Goal: Task Accomplishment & Management: Complete application form

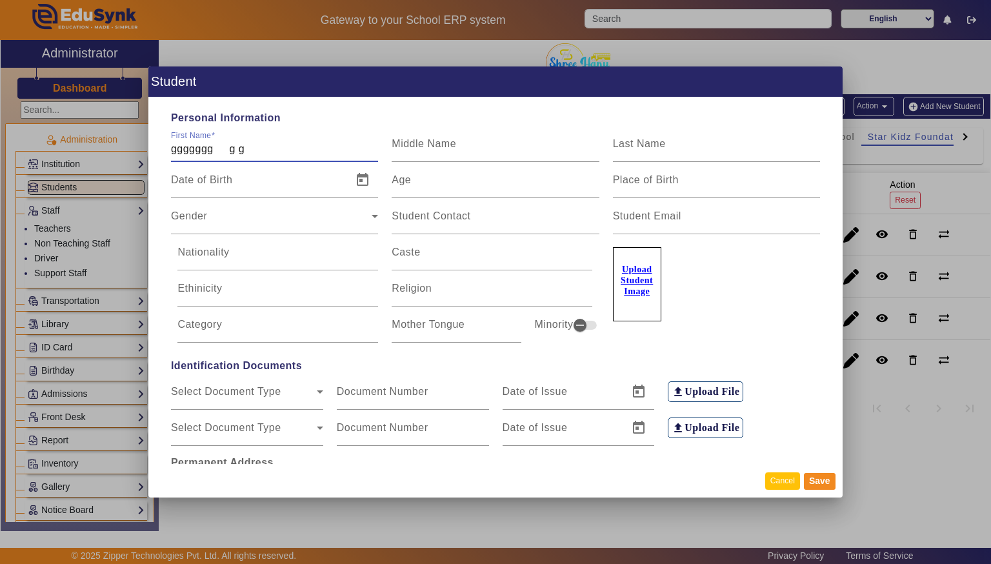
type input "ggggggg g g"
click at [795, 479] on button "Cancel" at bounding box center [782, 480] width 35 height 17
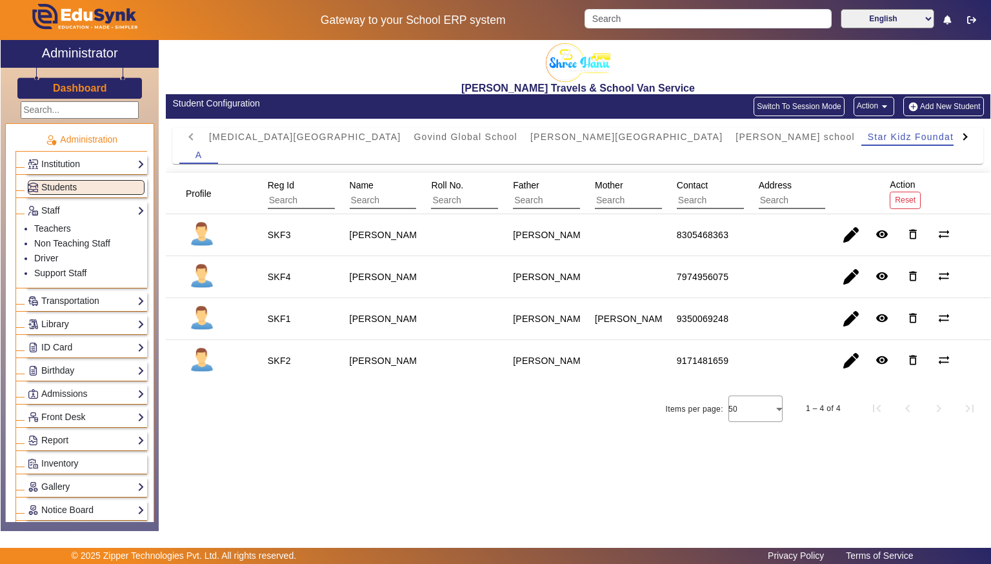
click at [966, 110] on button "Add New Student" at bounding box center [943, 106] width 80 height 19
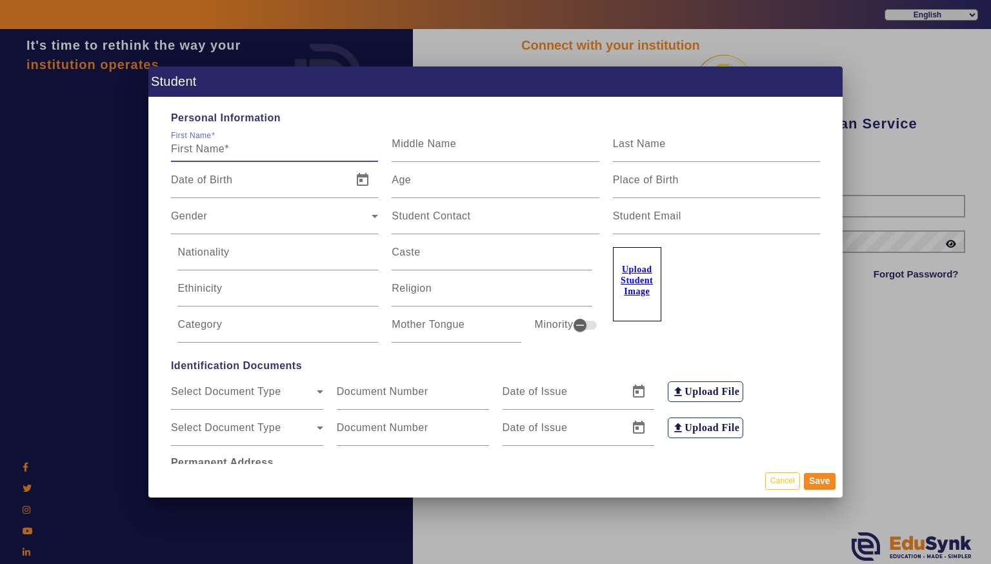
click at [309, 155] on input "First Name" at bounding box center [274, 148] width 207 height 15
type input "[PERSON_NAME]"
click at [644, 133] on div "Last Name" at bounding box center [716, 144] width 207 height 36
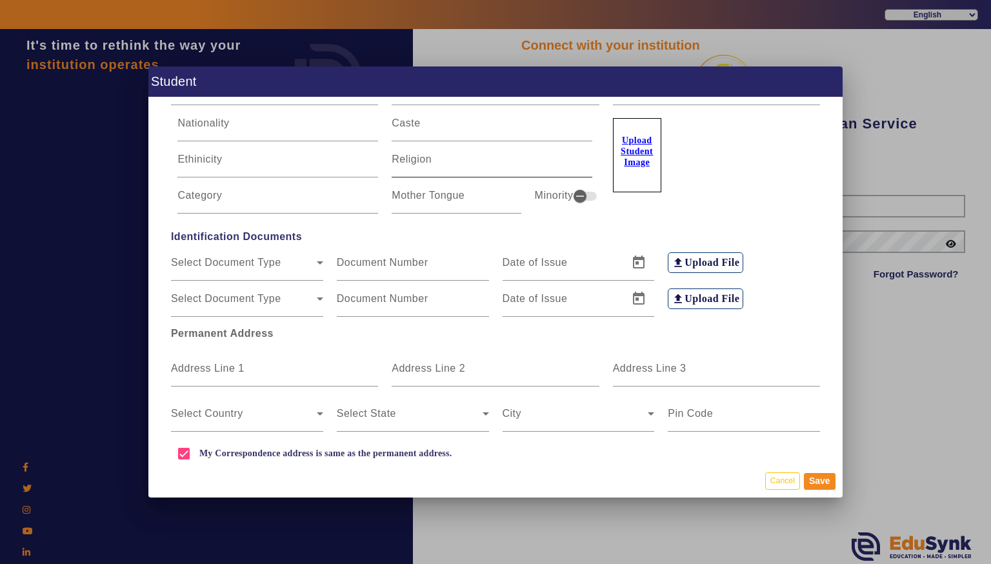
scroll to position [148, 0]
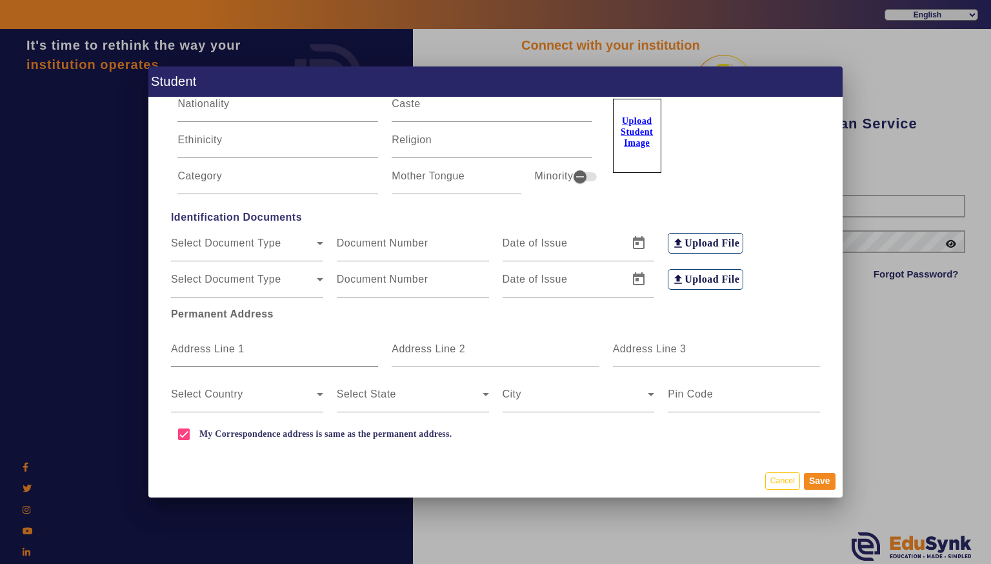
type input "[PERSON_NAME]"
click at [196, 352] on mat-label "Address Line 1" at bounding box center [208, 348] width 74 height 11
click at [196, 352] on input "Address Line 1" at bounding box center [274, 353] width 207 height 15
type input "[PERSON_NAME] colony"
click at [539, 346] on input "Address Line 2" at bounding box center [495, 353] width 207 height 15
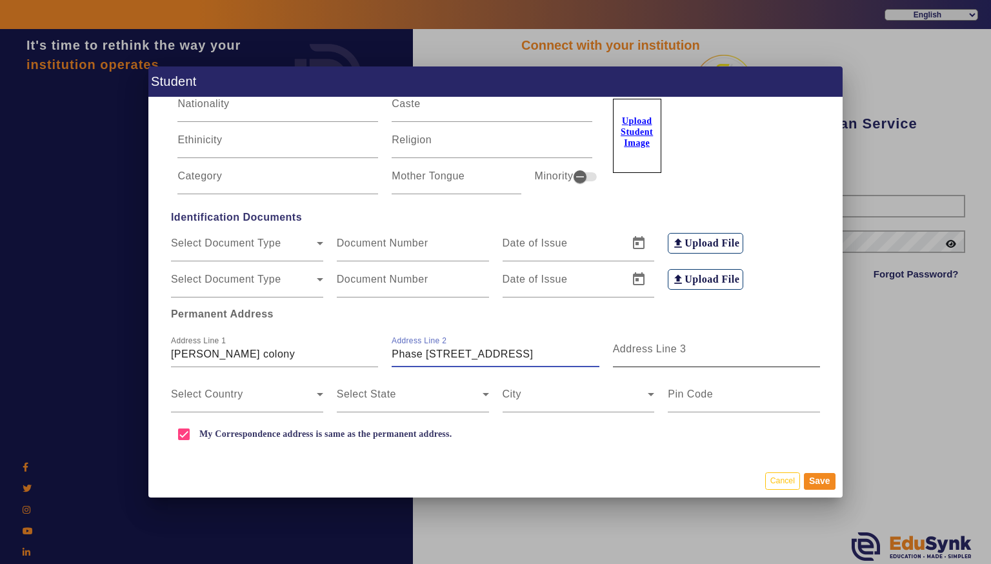
type input "Phase [STREET_ADDRESS]"
click at [637, 352] on mat-label "Address Line 3" at bounding box center [650, 348] width 74 height 11
click at [637, 352] on input "Address Line 3" at bounding box center [716, 353] width 207 height 15
type input "Neelbad"
click at [285, 409] on div "Select Country" at bounding box center [247, 394] width 152 height 36
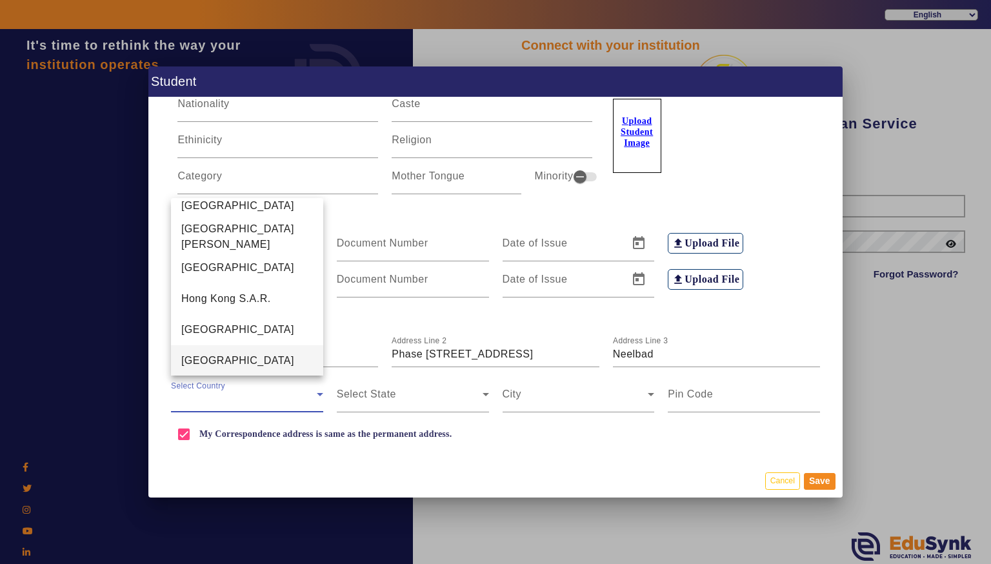
scroll to position [2955, 0]
click at [186, 357] on span "[GEOGRAPHIC_DATA]" at bounding box center [237, 360] width 113 height 15
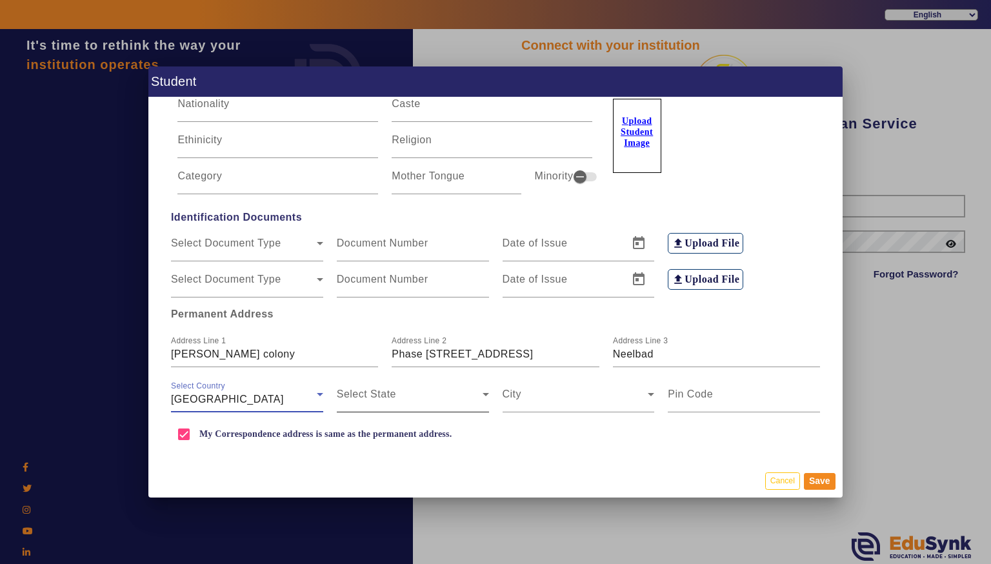
click at [399, 394] on span at bounding box center [410, 399] width 146 height 15
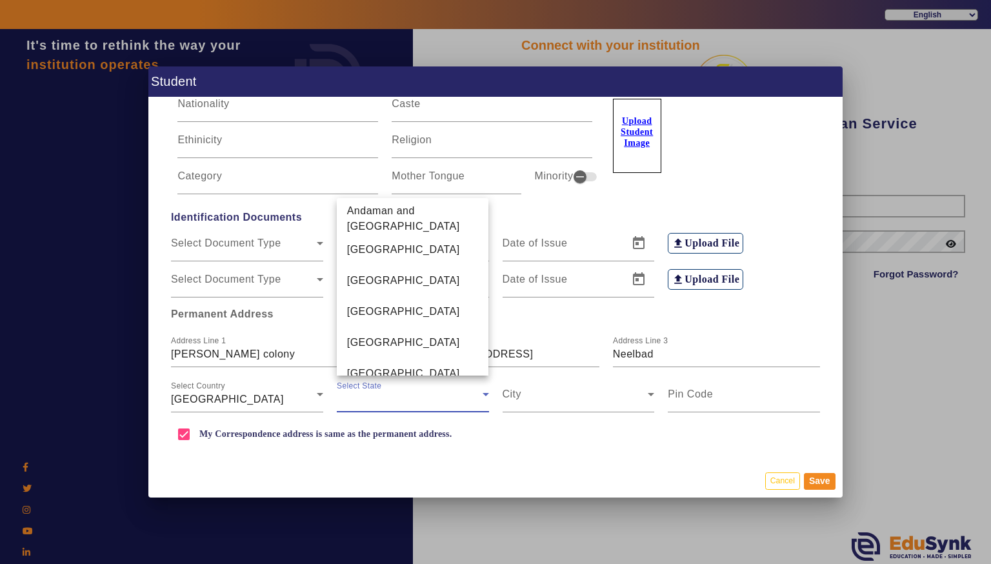
scroll to position [446, 0]
click at [389, 372] on mat-option "[GEOGRAPHIC_DATA]" at bounding box center [413, 376] width 152 height 31
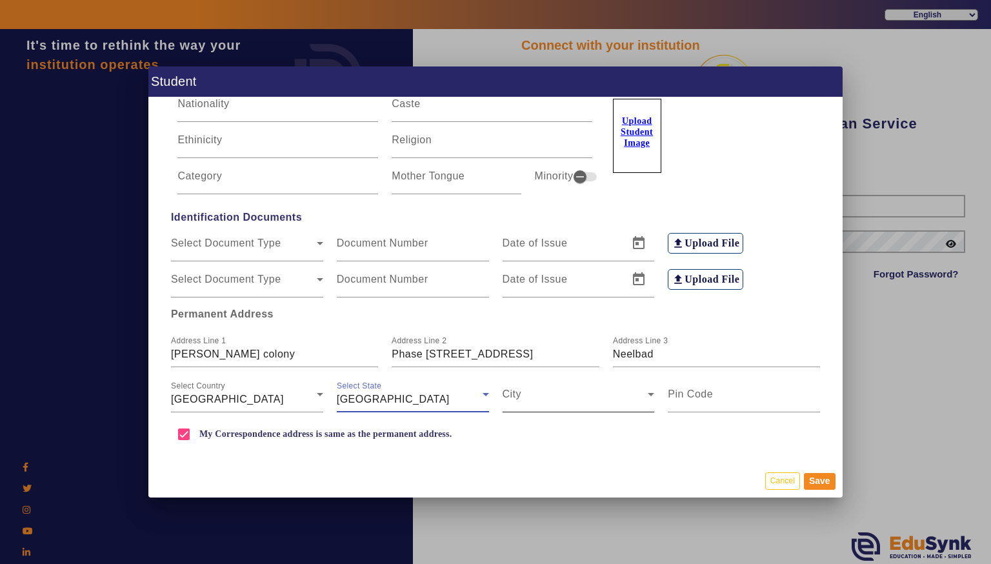
click at [519, 403] on span at bounding box center [576, 399] width 146 height 15
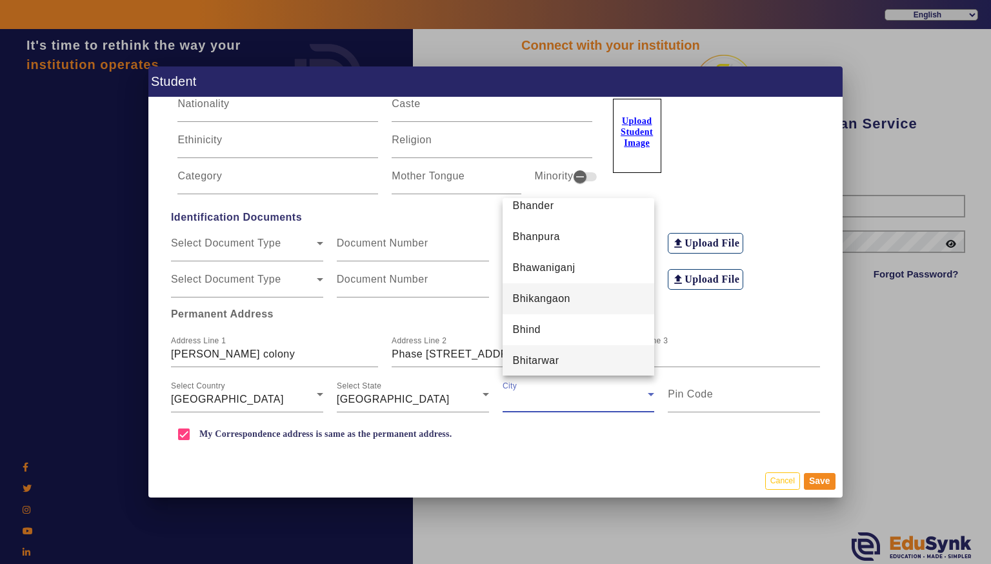
scroll to position [1468, 0]
click at [526, 360] on span "Bhopal" at bounding box center [530, 360] width 34 height 15
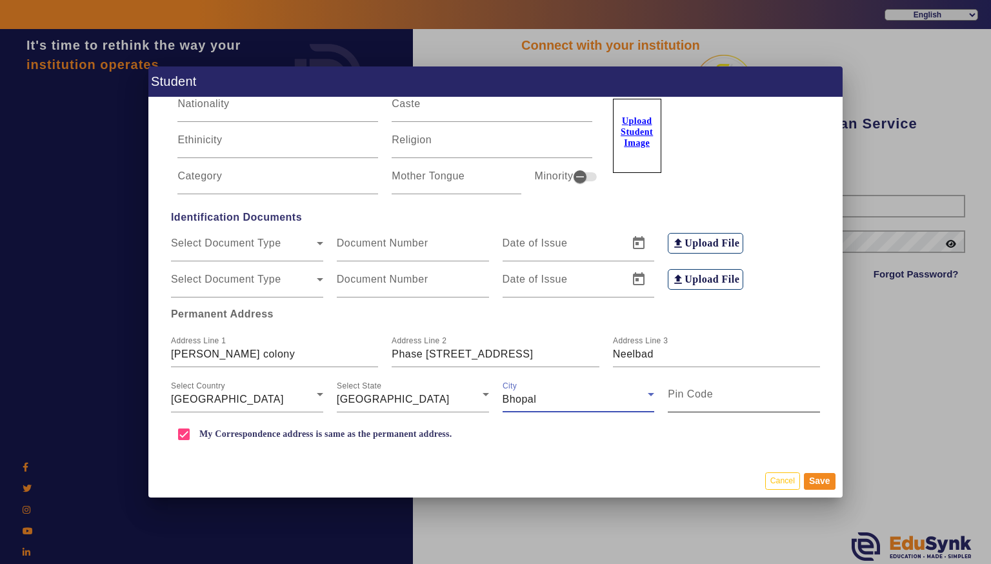
click at [750, 408] on div "Pin Code" at bounding box center [744, 394] width 152 height 36
type input "462044"
click at [812, 494] on div "Save" at bounding box center [820, 501] width 29 height 15
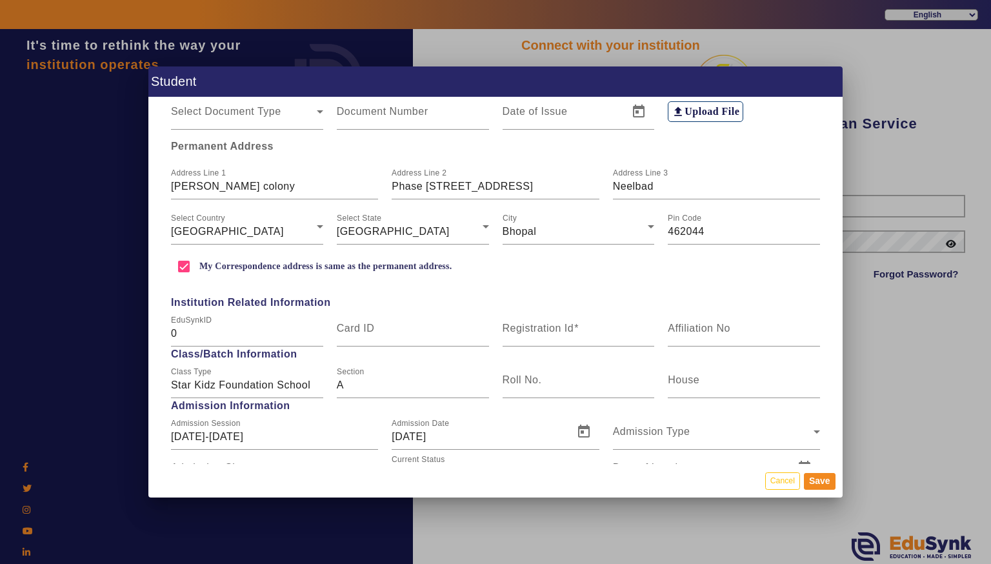
scroll to position [317, 0]
click at [541, 325] on mat-label "Registration Id" at bounding box center [539, 327] width 72 height 11
click at [541, 325] on input "Registration Id" at bounding box center [579, 332] width 152 height 15
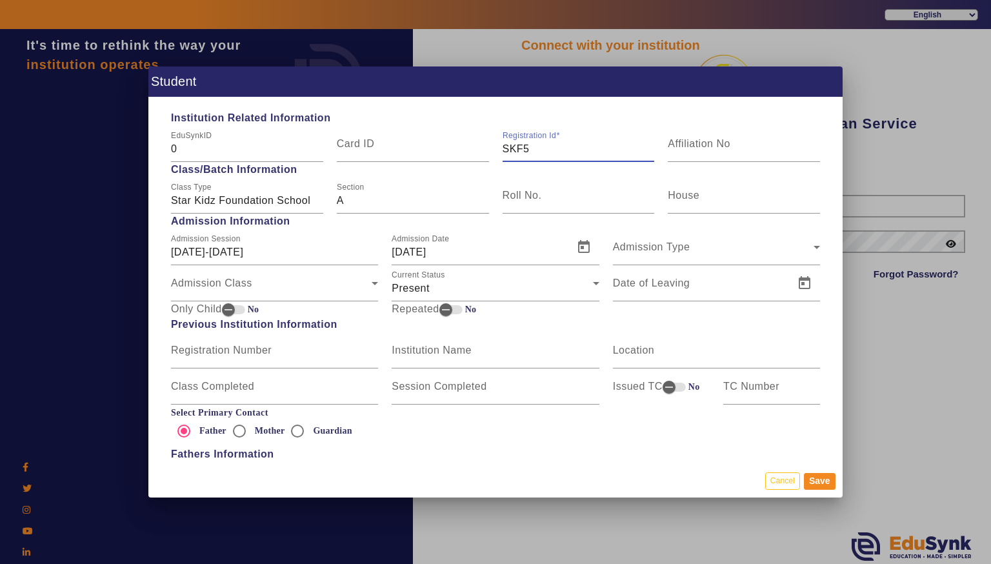
scroll to position [503, 0]
type input "SKF5"
click at [408, 250] on input "[DATE]" at bounding box center [479, 250] width 174 height 15
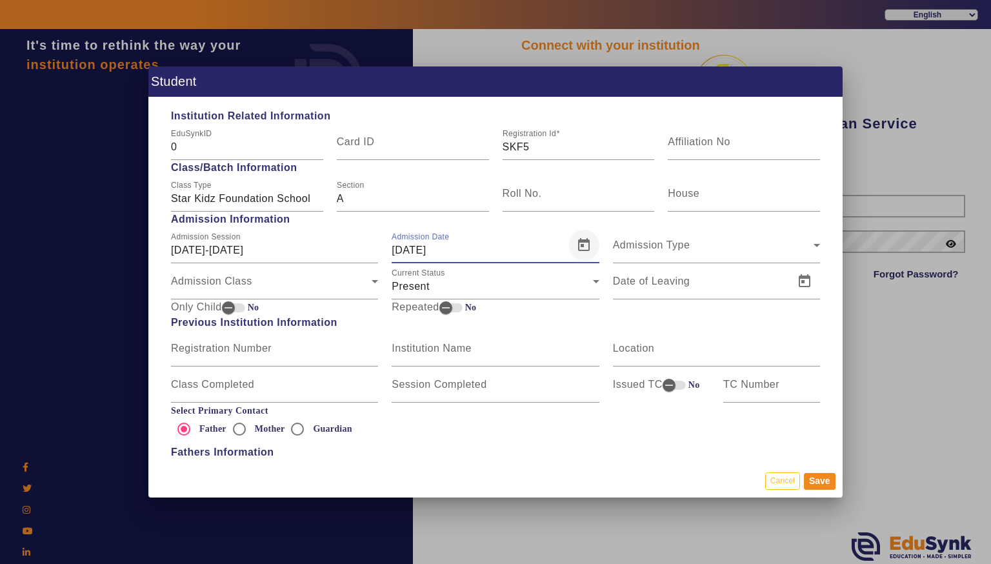
click at [588, 248] on span "Open calendar" at bounding box center [583, 245] width 31 height 31
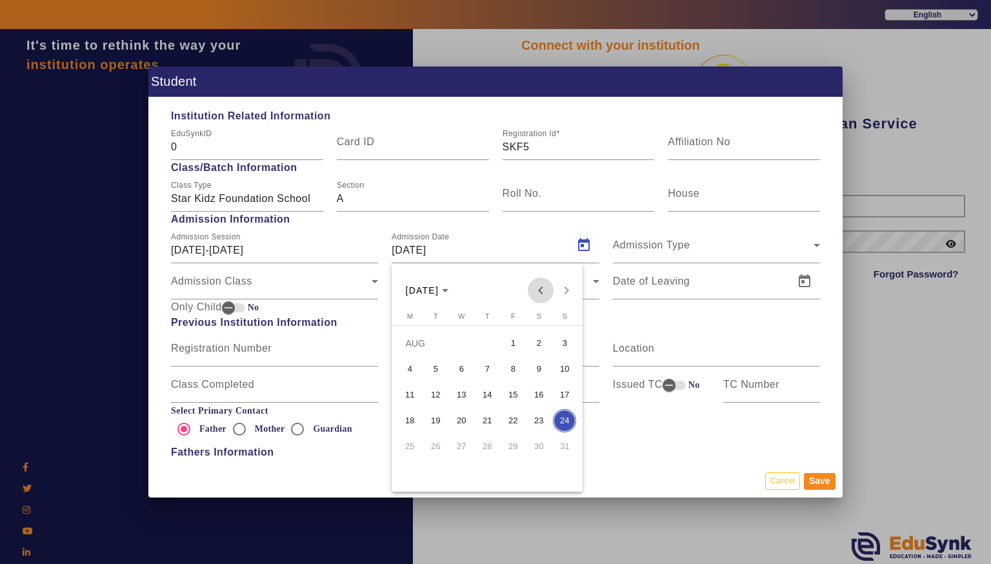
click at [546, 294] on span "Previous month" at bounding box center [541, 290] width 26 height 26
click at [430, 372] on span "1" at bounding box center [435, 368] width 23 height 23
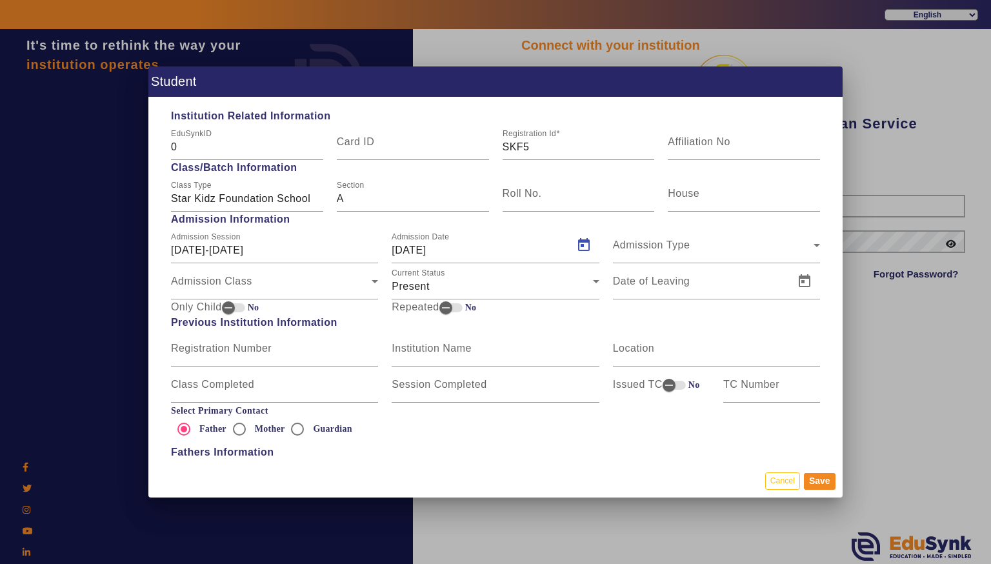
type input "[DATE]"
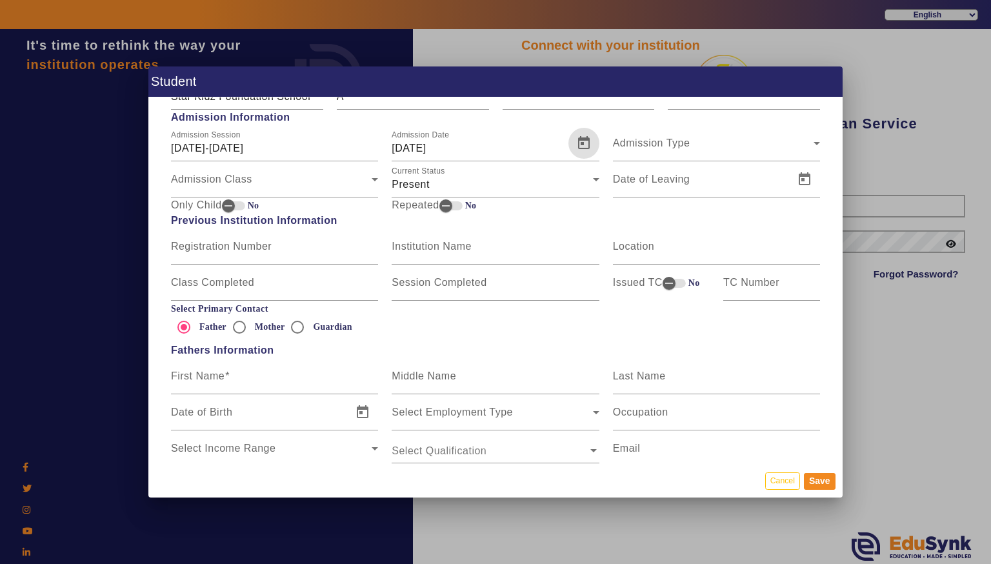
scroll to position [611, 0]
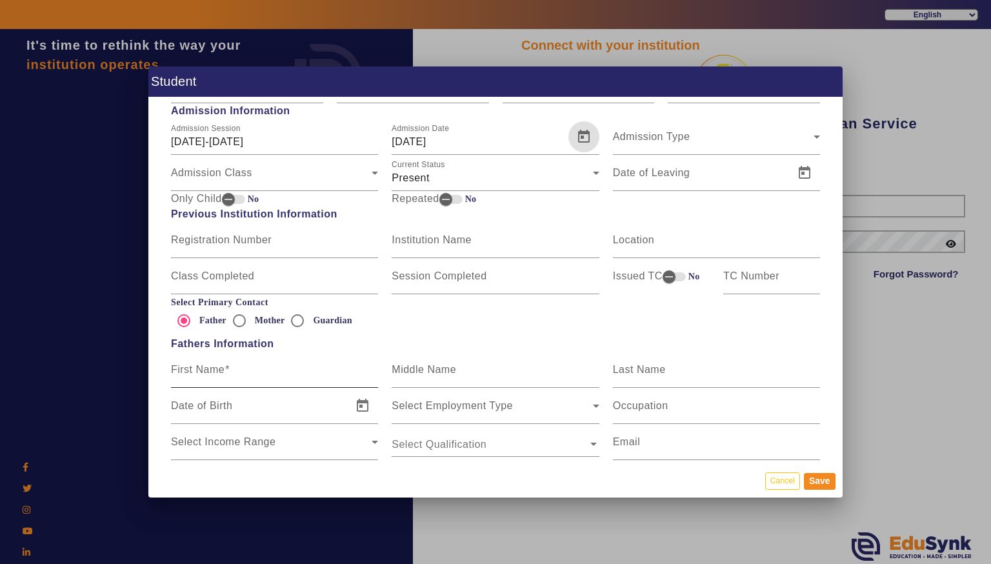
click at [196, 381] on input "First Name" at bounding box center [274, 374] width 207 height 15
type input "[PERSON_NAME]"
click at [615, 377] on input "Last Name" at bounding box center [716, 374] width 207 height 15
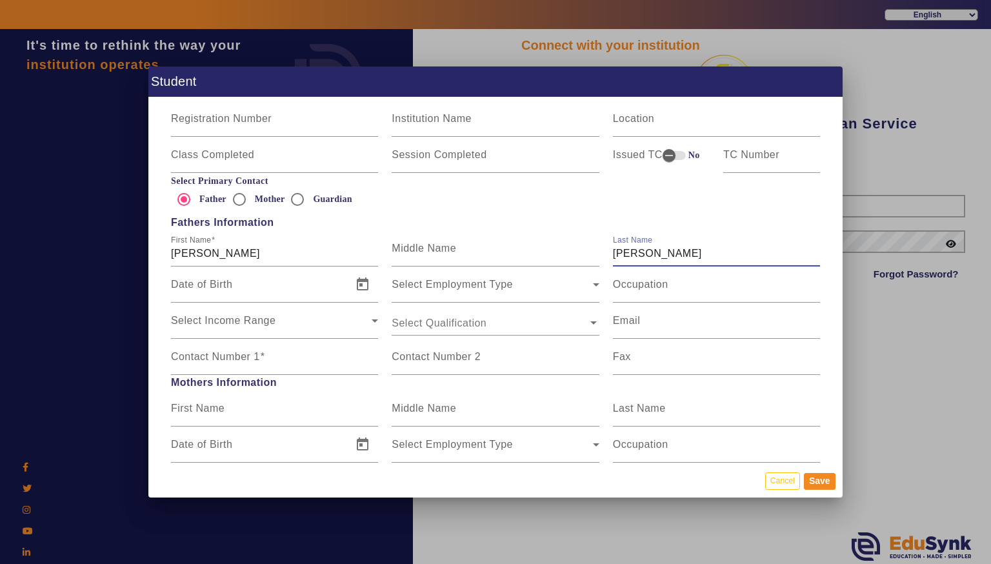
scroll to position [734, 0]
type input "[PERSON_NAME]"
click at [181, 365] on input "Contact Number 1" at bounding box center [274, 359] width 207 height 15
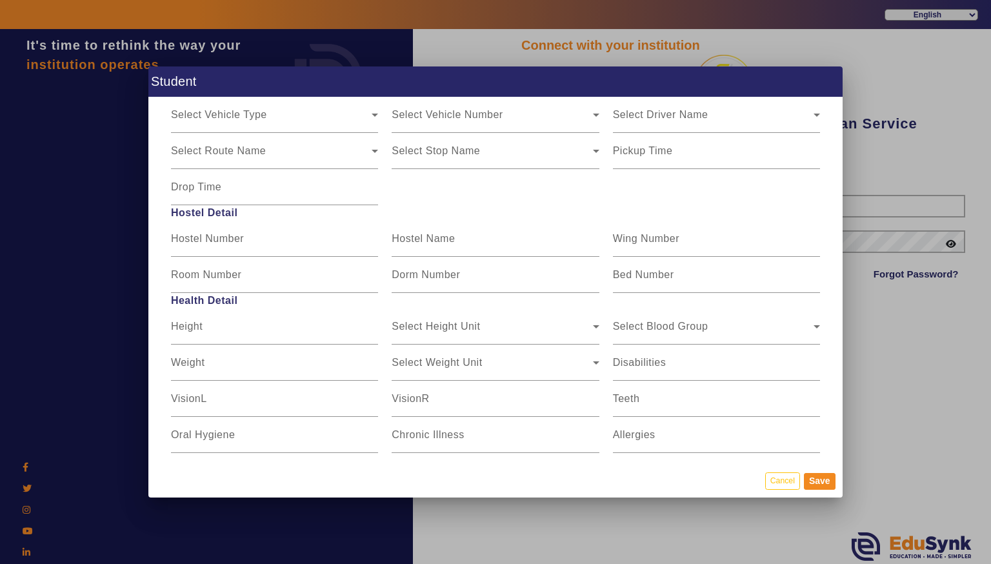
scroll to position [1523, 0]
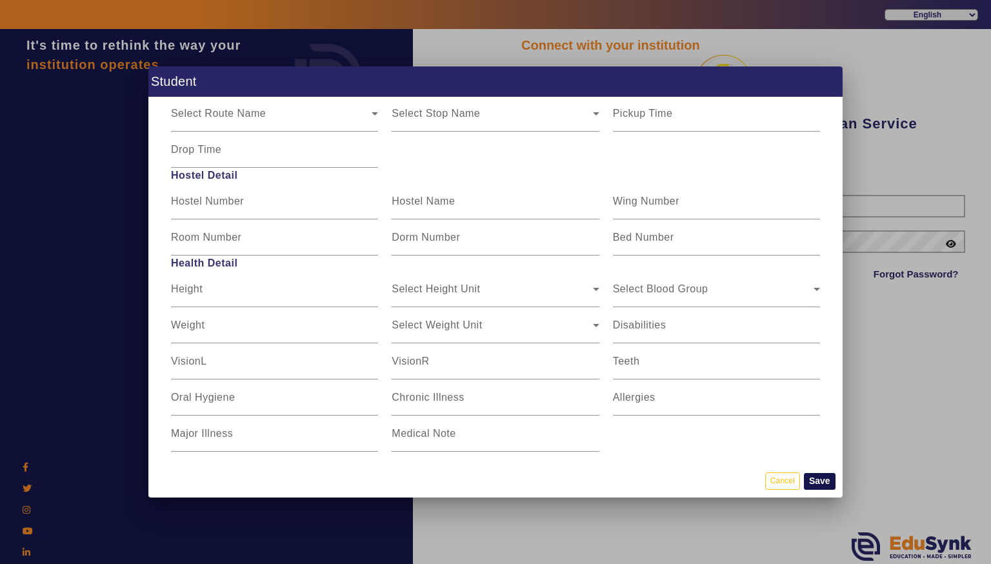
type input "9826752013"
click at [819, 484] on button "Save" at bounding box center [820, 481] width 32 height 17
click at [824, 483] on button "Save" at bounding box center [820, 481] width 32 height 17
click at [822, 483] on button "Save" at bounding box center [820, 481] width 32 height 17
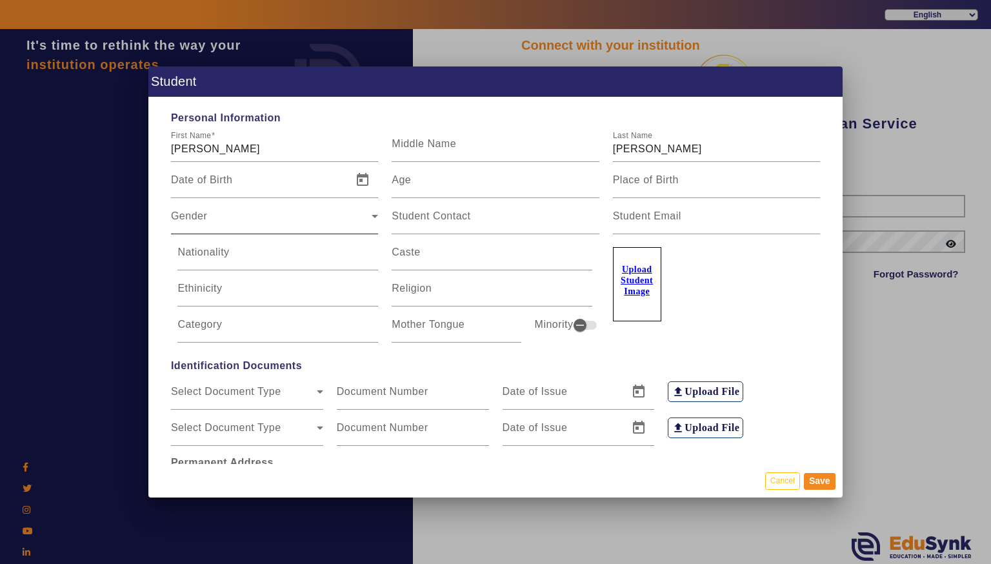
click at [193, 217] on span "Gender" at bounding box center [271, 221] width 201 height 15
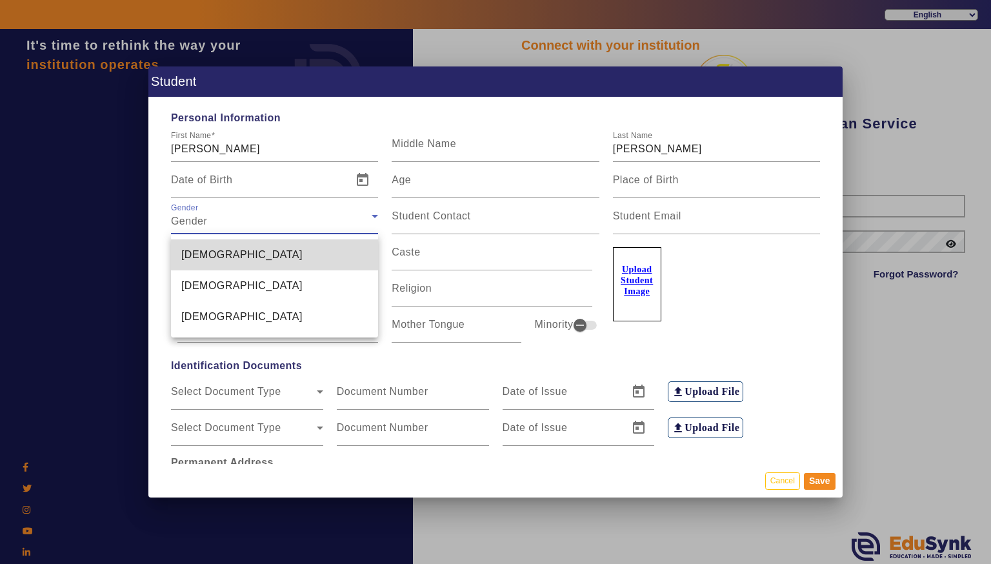
click at [211, 255] on mat-option "[DEMOGRAPHIC_DATA]" at bounding box center [274, 254] width 207 height 31
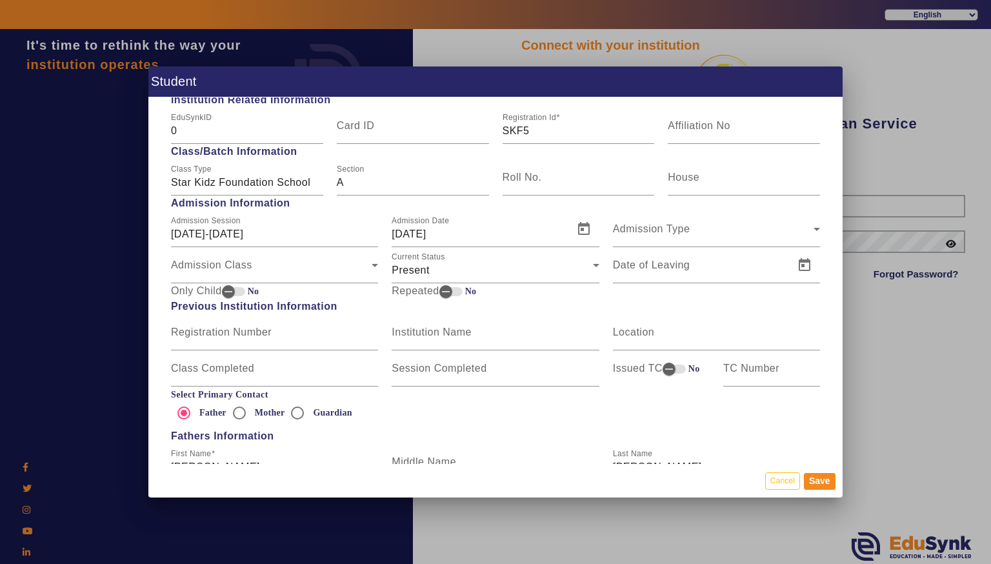
scroll to position [525, 0]
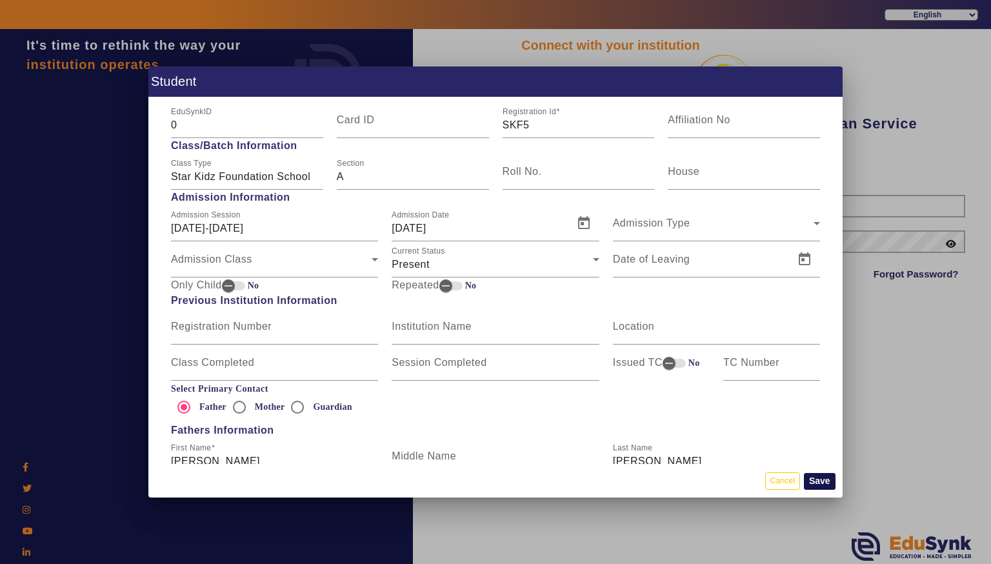
click at [826, 477] on button "Save" at bounding box center [820, 481] width 32 height 17
click at [784, 478] on button "Cancel" at bounding box center [782, 480] width 35 height 17
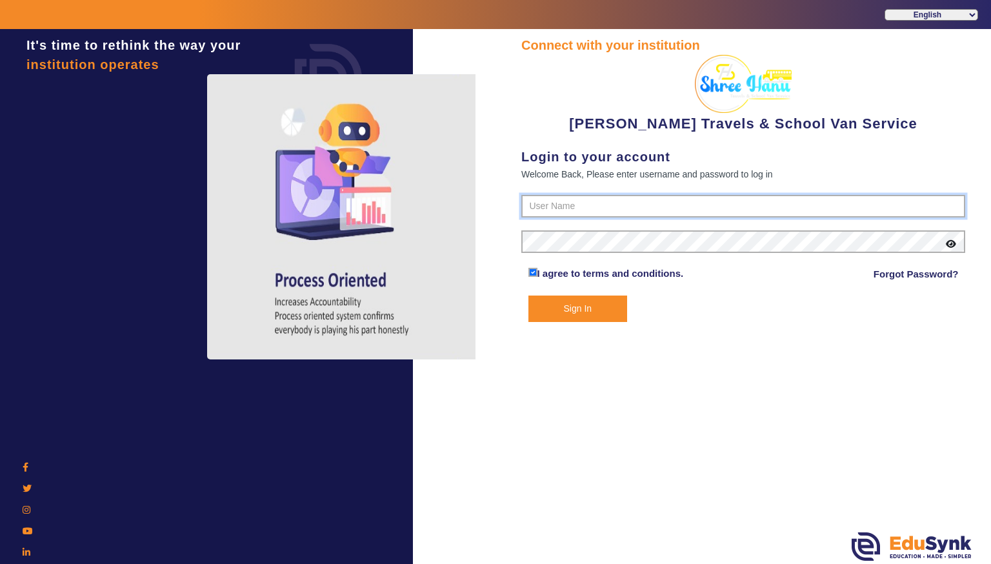
click at [852, 201] on input "text" at bounding box center [743, 206] width 444 height 23
type input "9713429926"
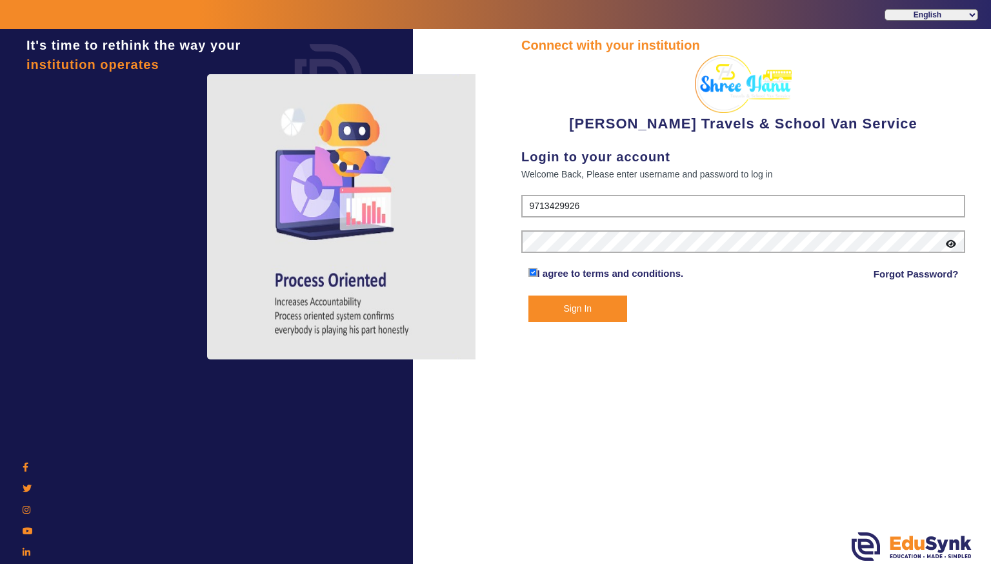
click at [541, 324] on div "Connect with your institution [PERSON_NAME] Travels & School Van Service Login …" at bounding box center [742, 298] width 495 height 538
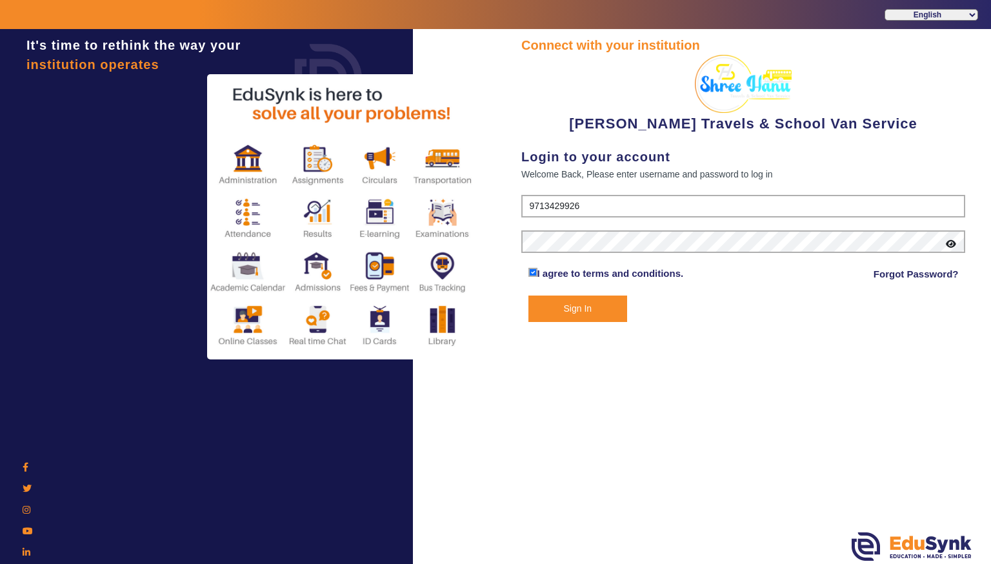
click at [541, 319] on button "Sign In" at bounding box center [577, 308] width 99 height 26
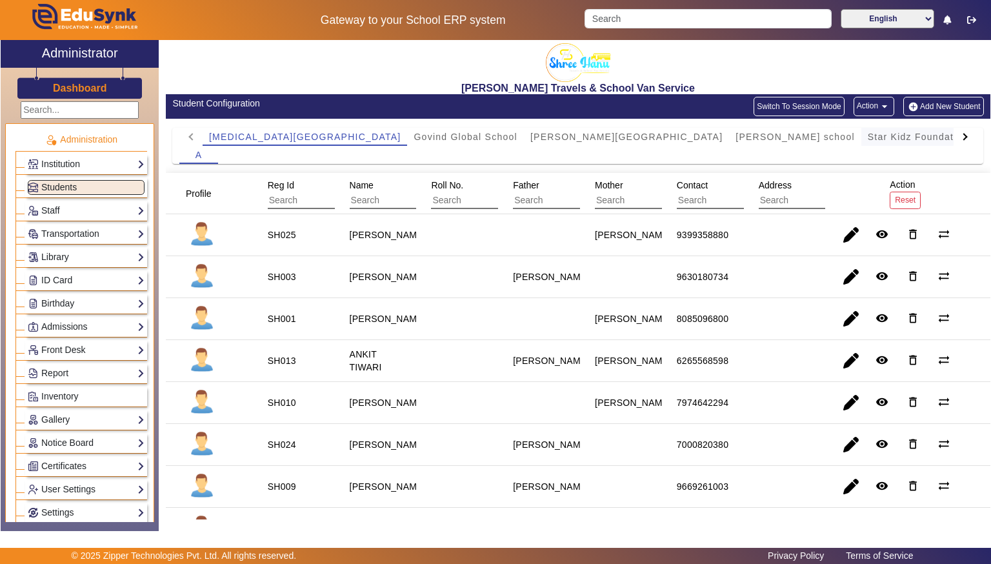
click at [868, 135] on span "Star Kidz Foundation School" at bounding box center [936, 136] width 136 height 9
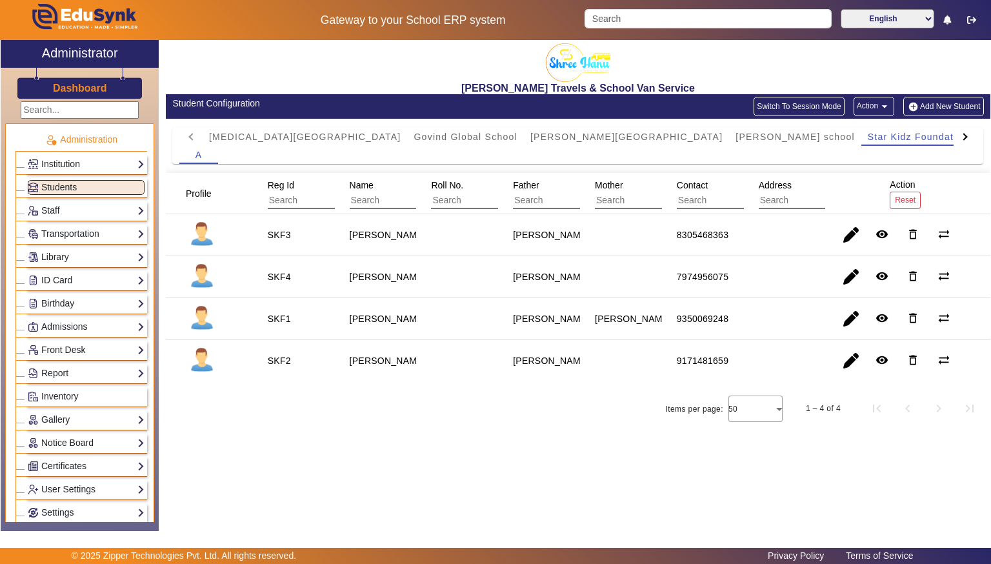
click at [957, 100] on button "Add New Student" at bounding box center [943, 106] width 80 height 19
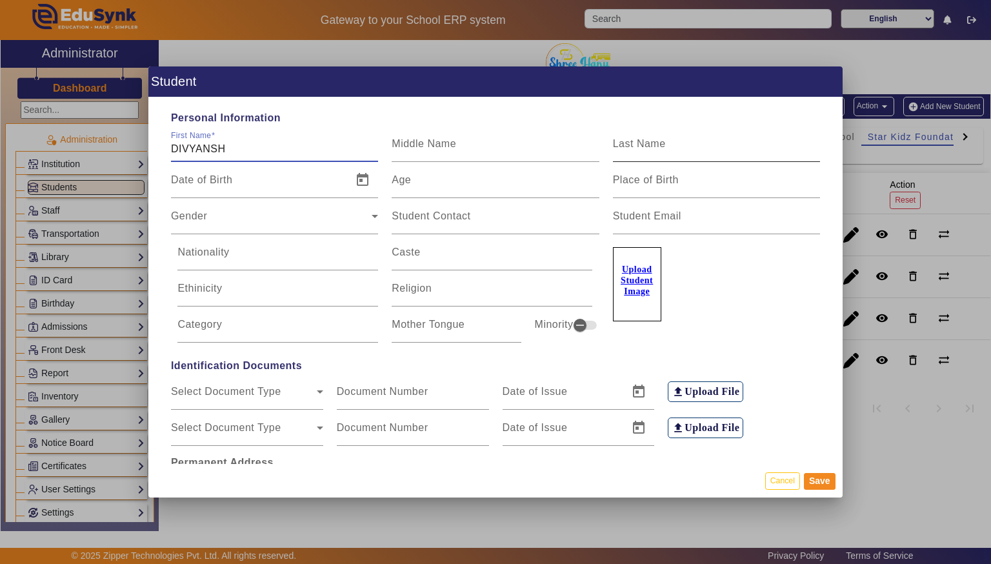
type input "DIVYANSH"
click at [792, 143] on input "Last Name" at bounding box center [716, 148] width 207 height 15
type input "MARAN"
click at [308, 225] on span "Gender" at bounding box center [271, 221] width 201 height 15
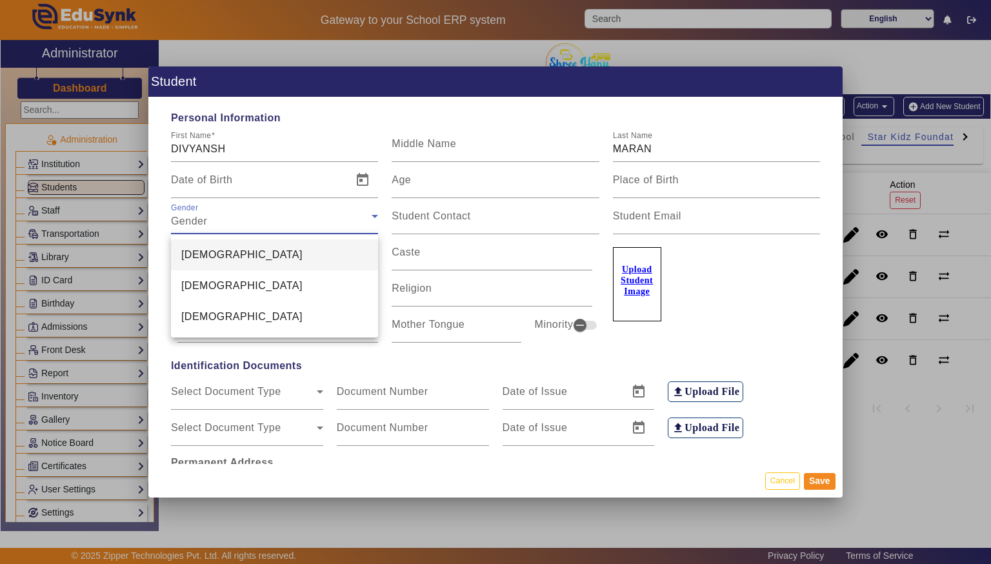
click at [299, 254] on mat-option "[DEMOGRAPHIC_DATA]" at bounding box center [274, 254] width 207 height 31
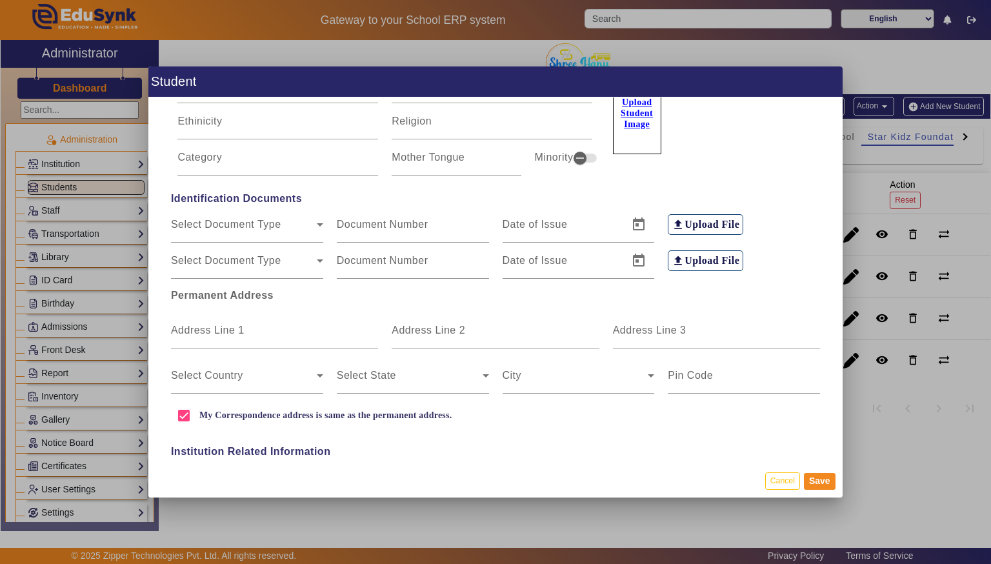
scroll to position [170, 0]
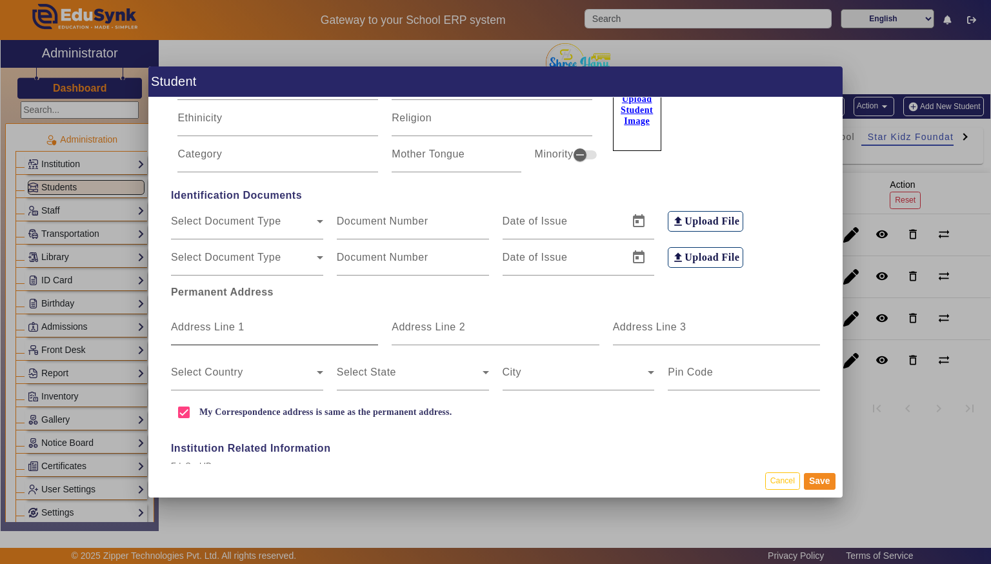
click at [195, 337] on input "Address Line 1" at bounding box center [274, 332] width 207 height 15
type input "[GEOGRAPHIC_DATA]"
click at [403, 324] on mat-label "Address Line 2" at bounding box center [429, 326] width 74 height 11
click at [403, 325] on input "Address Line 2" at bounding box center [495, 332] width 207 height 15
type input "Neelbad"
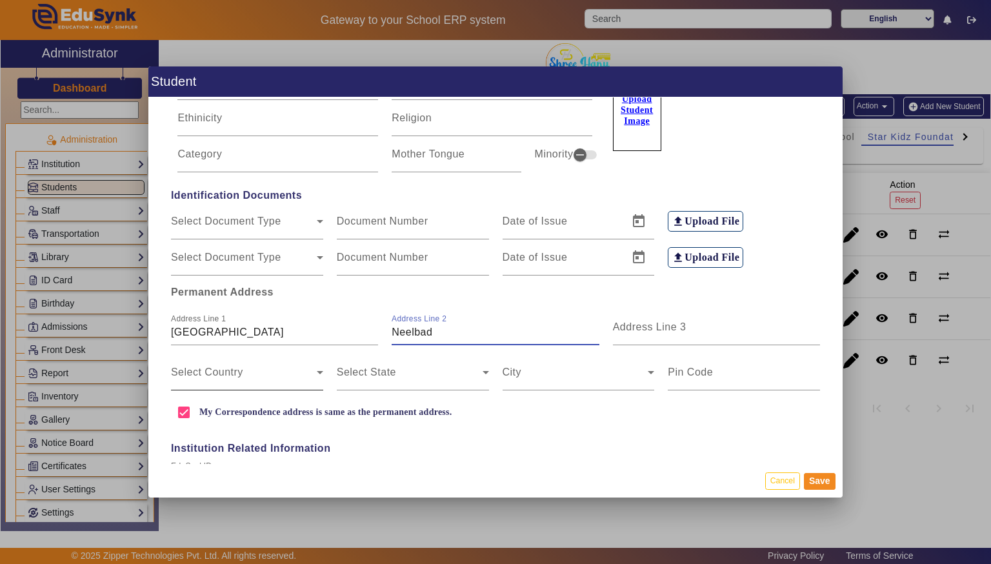
click at [200, 370] on span at bounding box center [244, 377] width 146 height 15
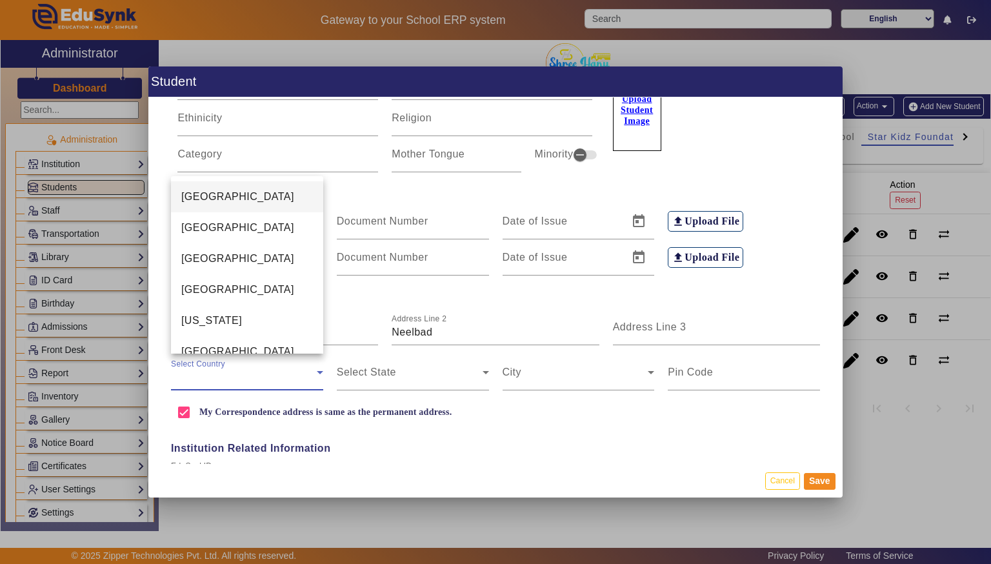
scroll to position [2924, 0]
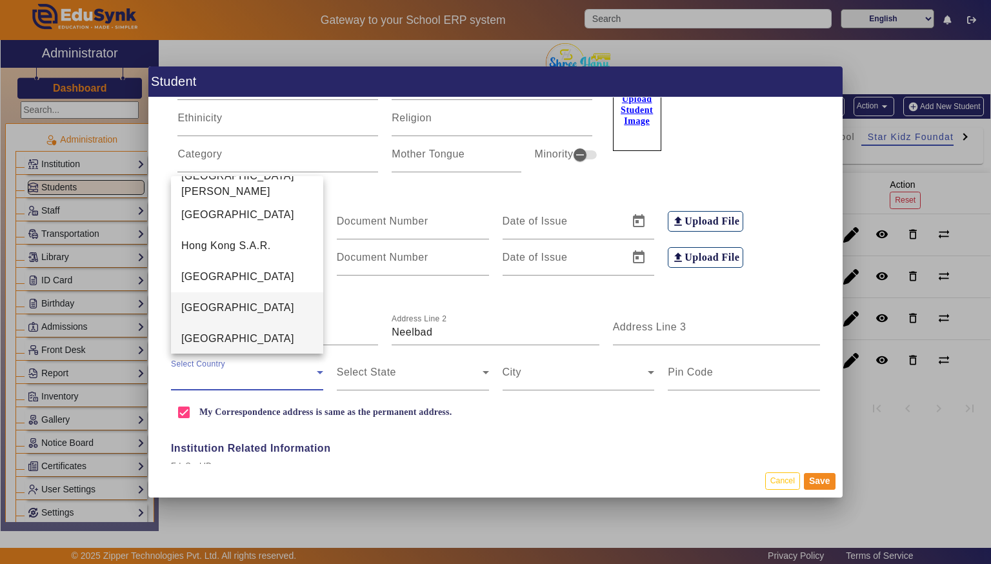
click at [192, 341] on span "[GEOGRAPHIC_DATA]" at bounding box center [237, 338] width 113 height 15
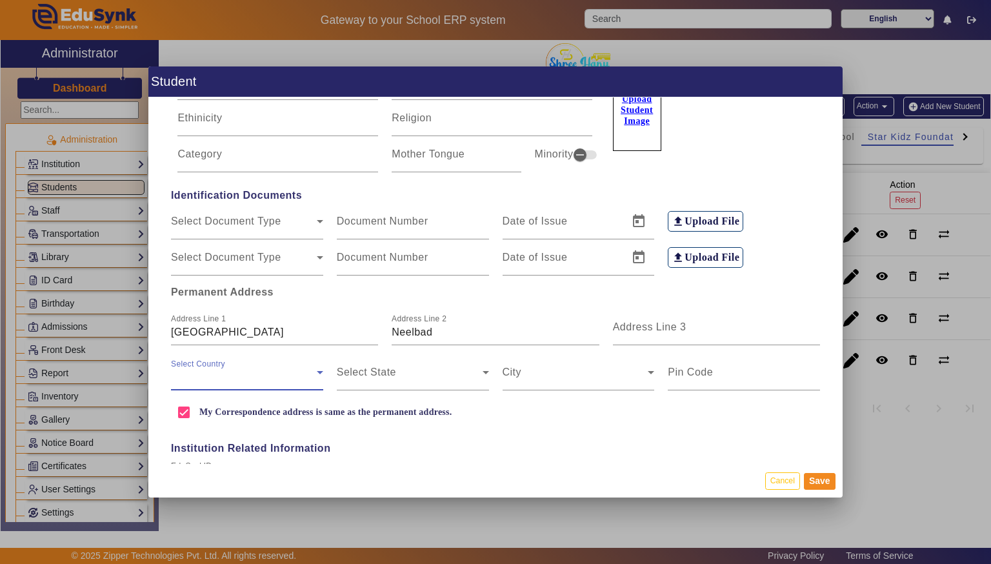
scroll to position [2955, 0]
click at [348, 382] on span at bounding box center [410, 377] width 146 height 15
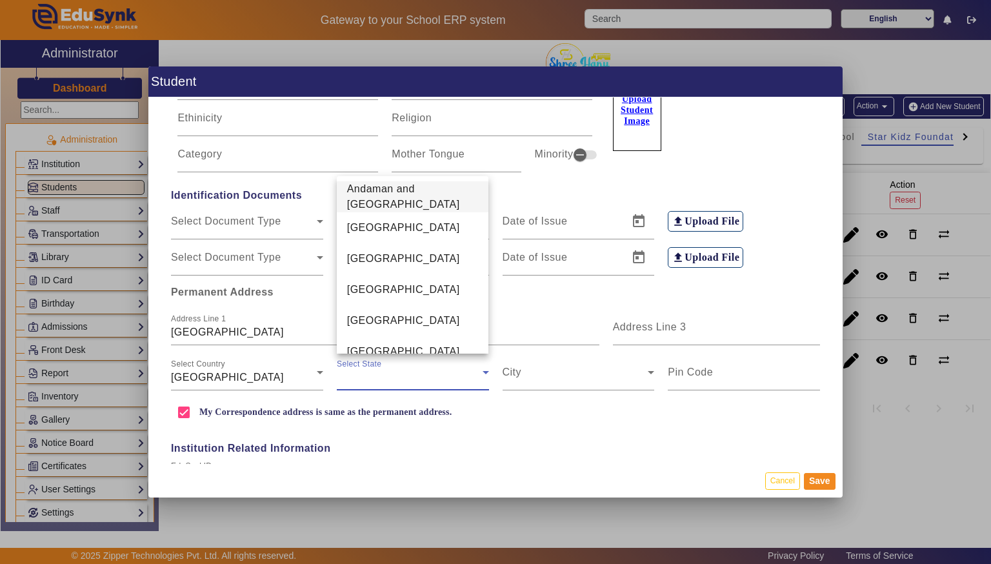
scroll to position [446, 0]
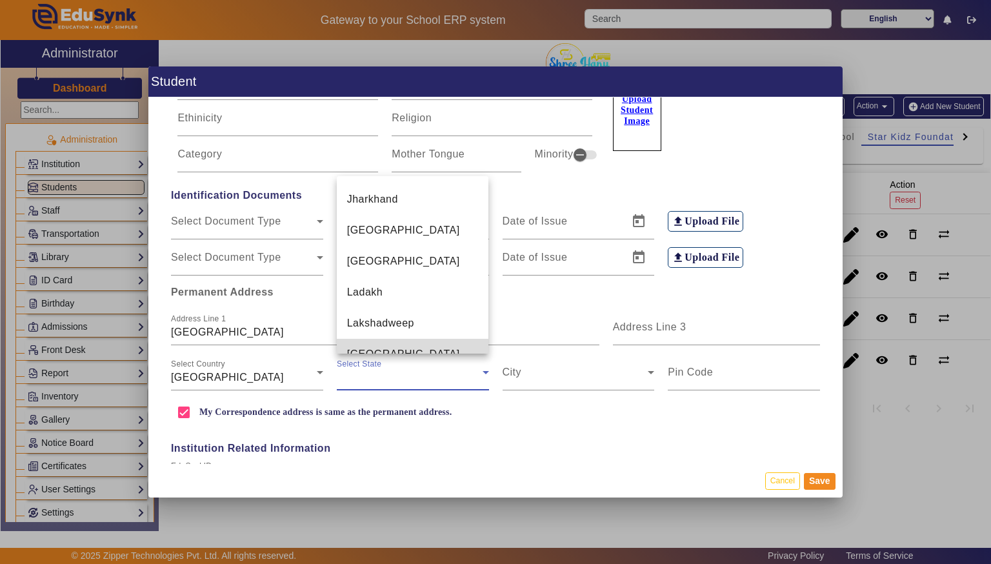
click at [355, 346] on span "[GEOGRAPHIC_DATA]" at bounding box center [403, 353] width 113 height 15
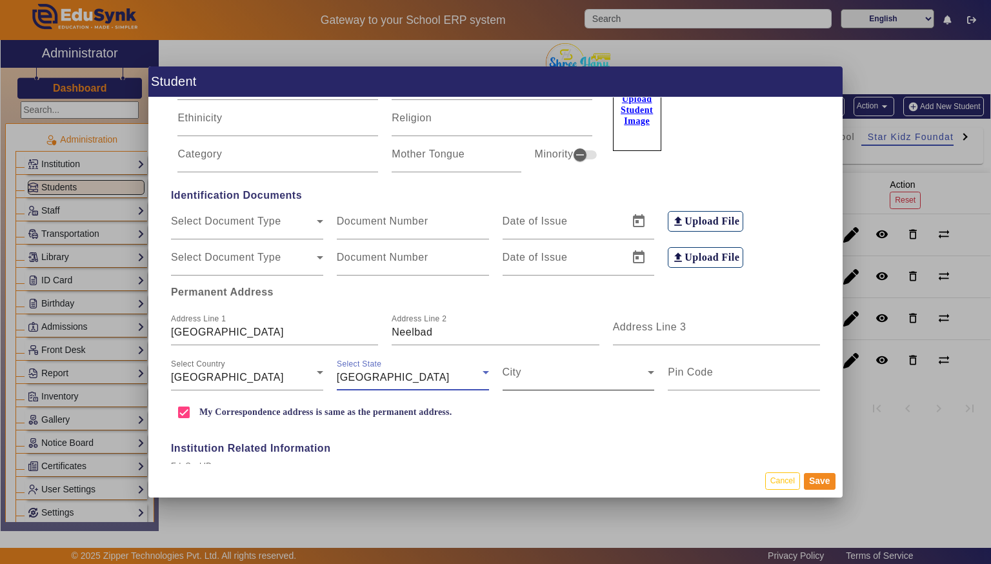
click at [521, 376] on span at bounding box center [576, 377] width 146 height 15
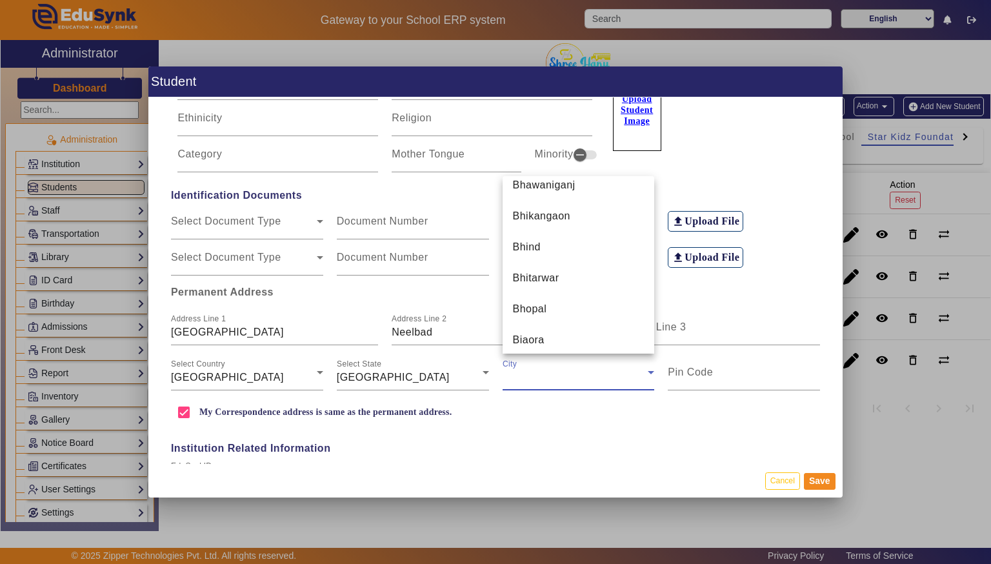
scroll to position [1501, 0]
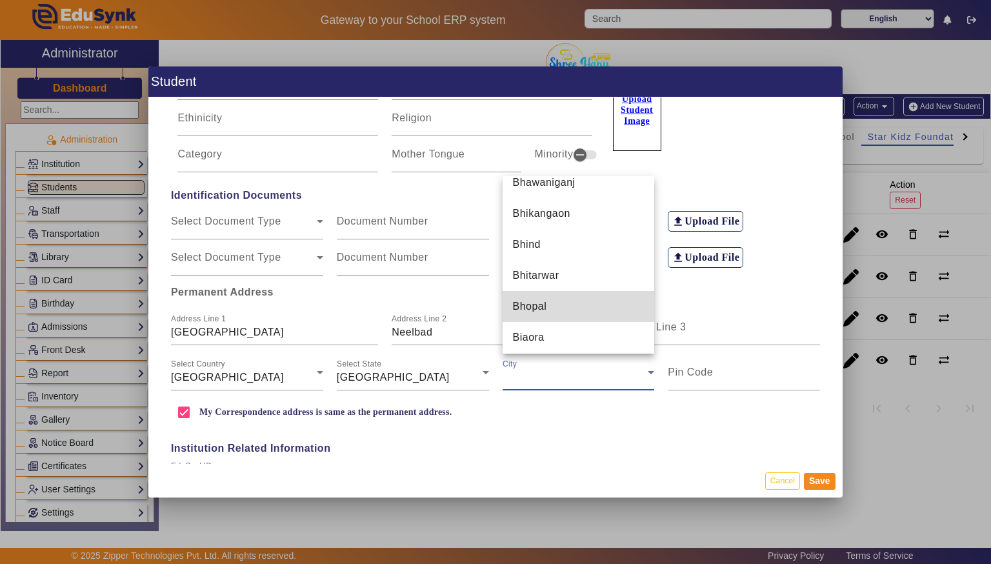
click at [512, 309] on mat-option "Bhopal" at bounding box center [579, 306] width 152 height 31
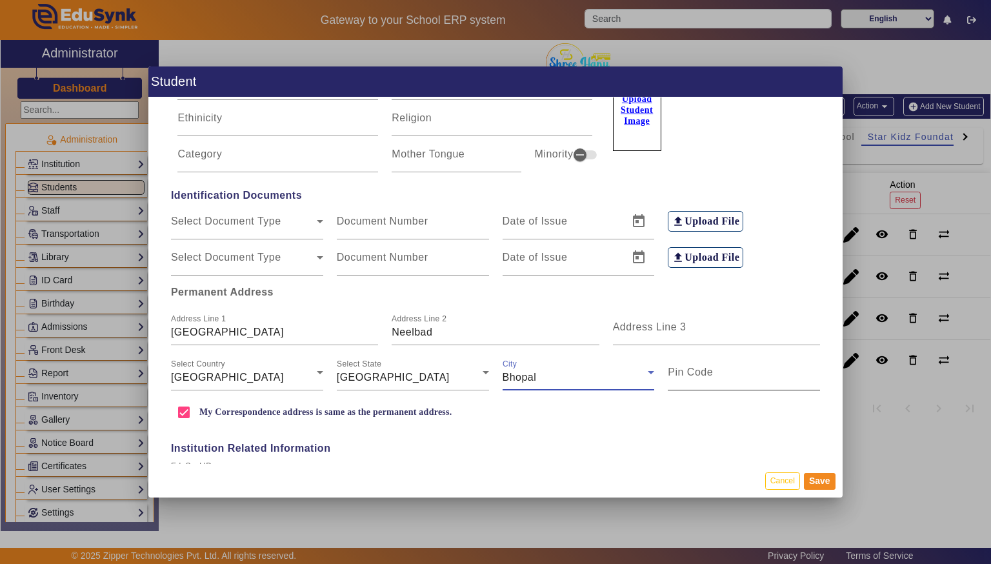
click at [685, 383] on input "Pin Code" at bounding box center [744, 377] width 152 height 15
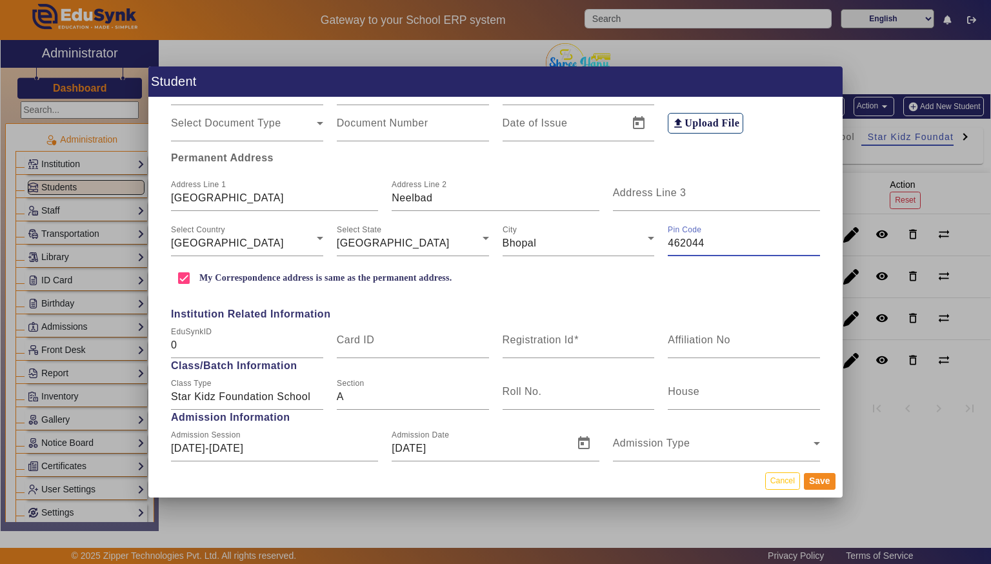
scroll to position [309, 0]
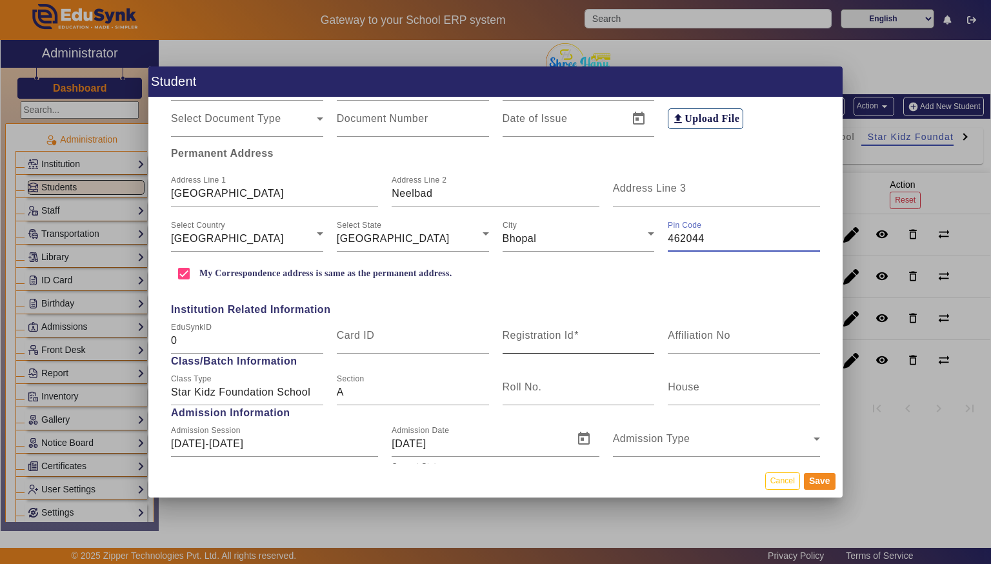
type input "462044"
click at [575, 335] on span at bounding box center [576, 335] width 5 height 11
click at [575, 335] on input "Registration Id" at bounding box center [579, 340] width 152 height 15
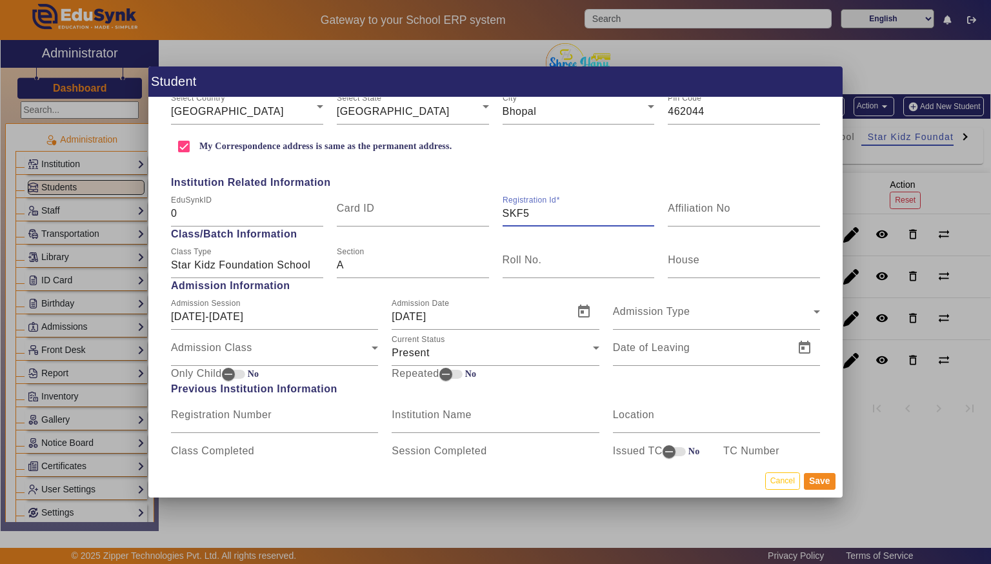
scroll to position [440, 0]
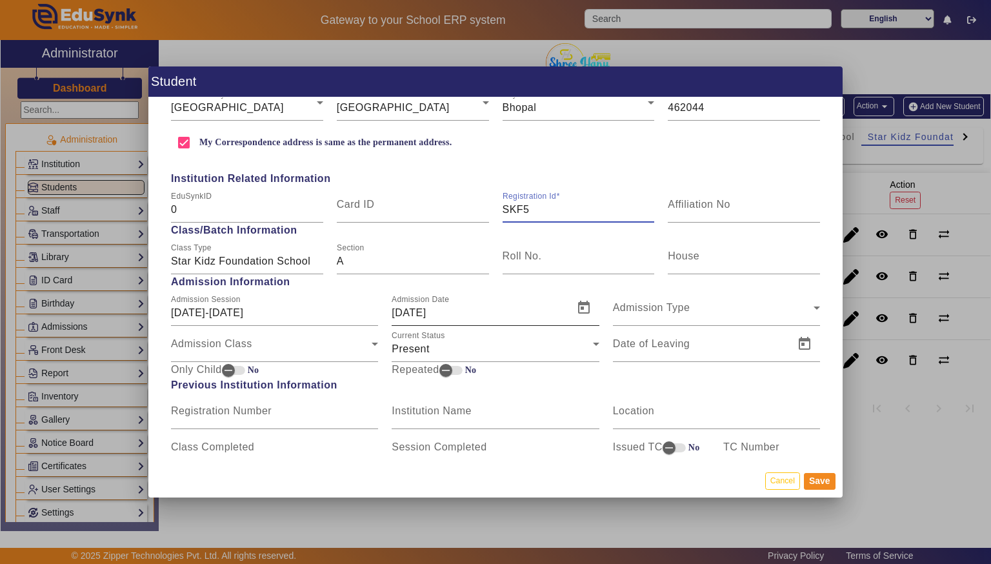
type input "SKF5"
click at [507, 317] on input "[DATE]" at bounding box center [479, 312] width 174 height 15
click at [580, 307] on span "Open calendar" at bounding box center [583, 307] width 31 height 31
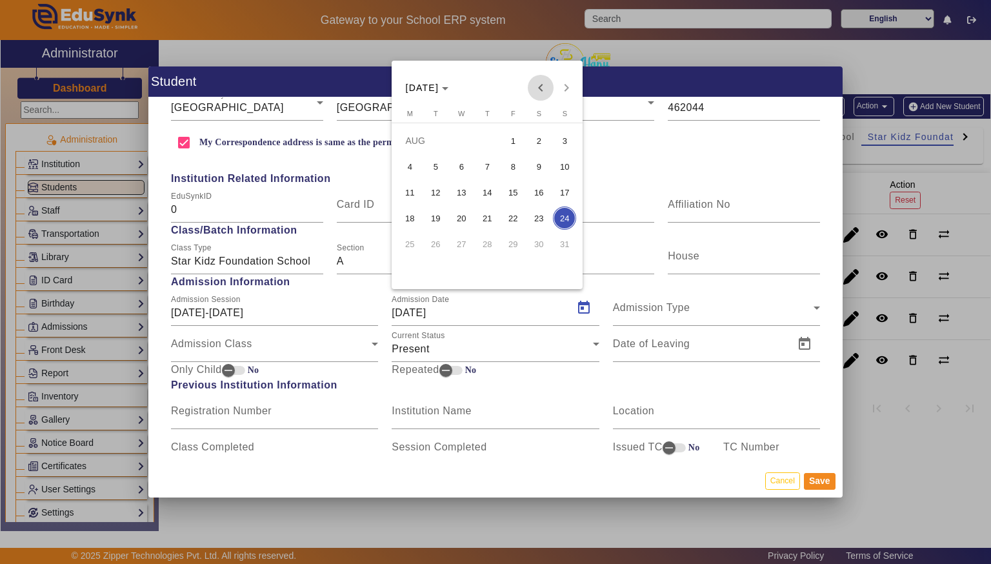
click at [536, 87] on span "Previous month" at bounding box center [541, 88] width 26 height 26
click at [433, 161] on span "1" at bounding box center [435, 166] width 23 height 23
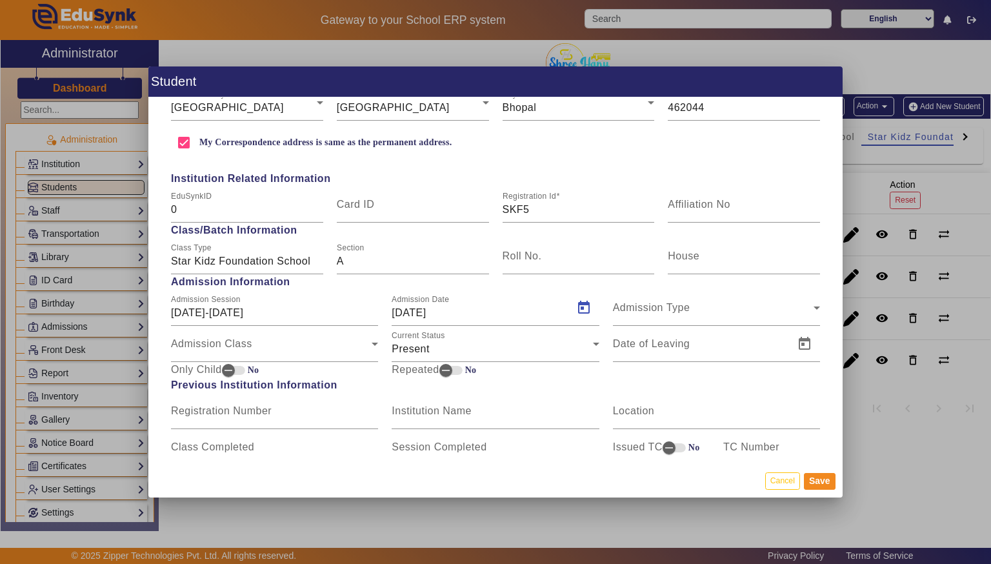
type input "[DATE]"
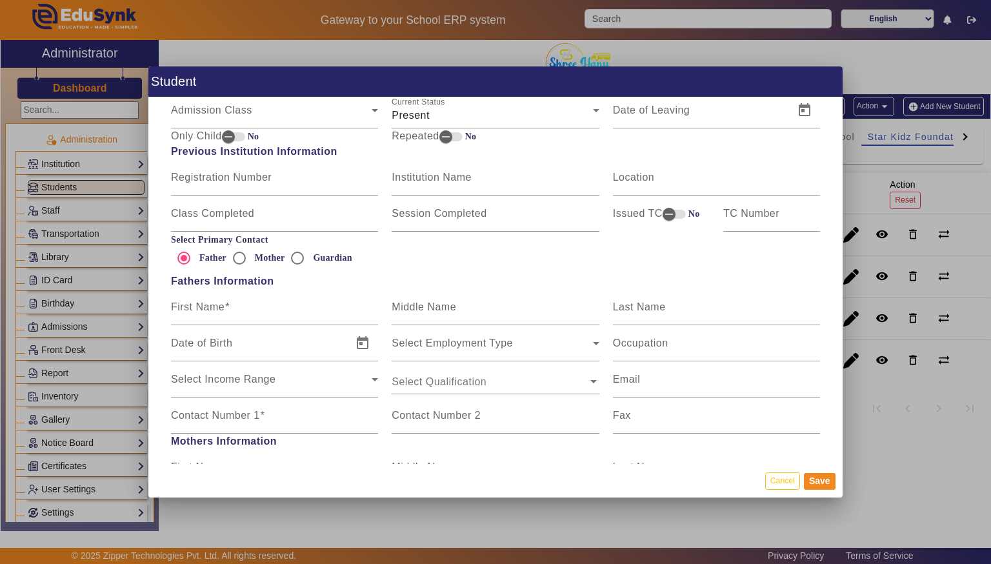
scroll to position [674, 0]
click at [204, 306] on mat-label "First Name" at bounding box center [198, 306] width 54 height 11
click at [204, 306] on input "First Name" at bounding box center [274, 312] width 207 height 15
type input "Virendra"
click at [704, 311] on input "Last Name" at bounding box center [716, 312] width 207 height 15
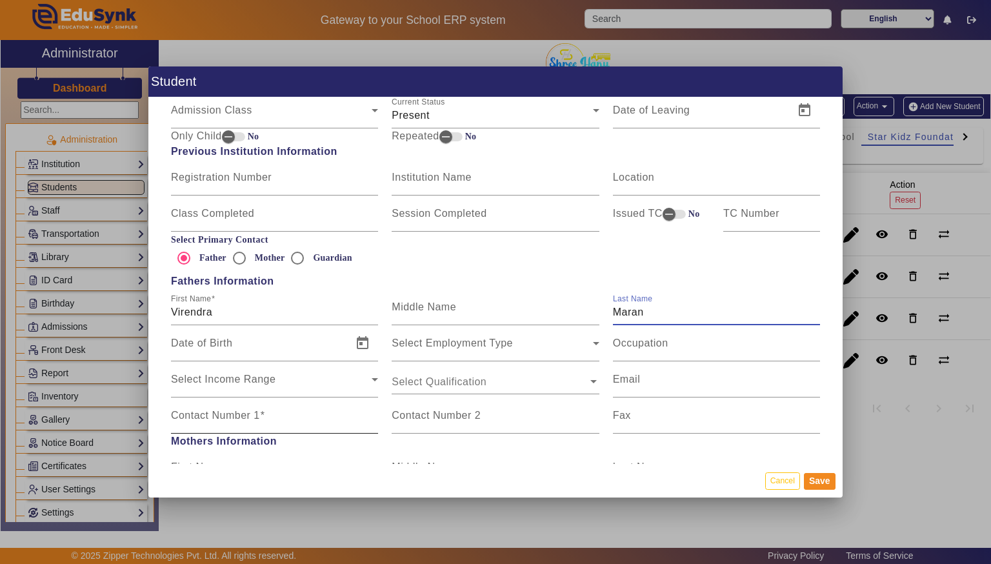
type input "Maran"
click at [188, 418] on mat-label "Contact Number 1" at bounding box center [215, 415] width 89 height 11
click at [188, 418] on input "Contact Number 1" at bounding box center [274, 420] width 207 height 15
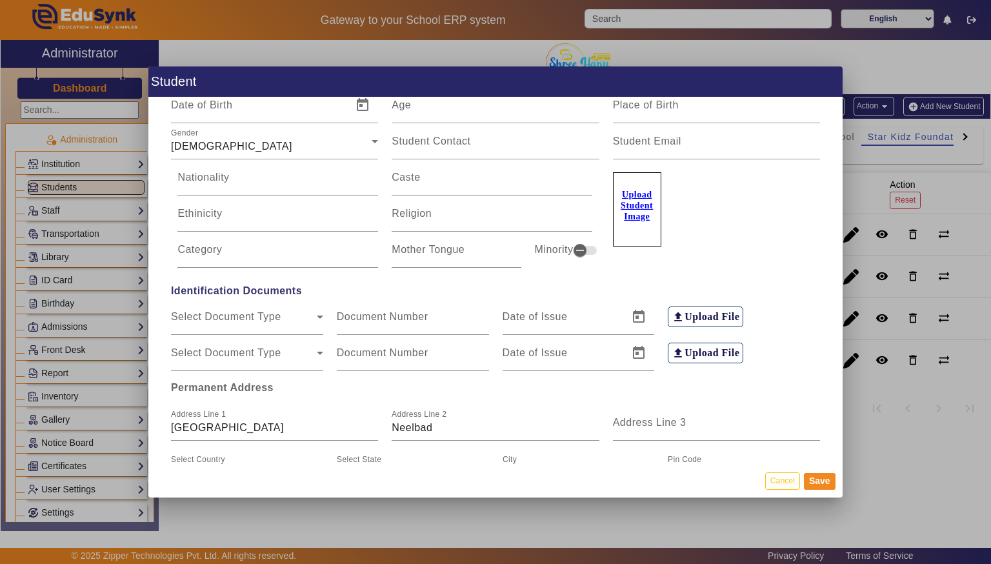
scroll to position [0, 0]
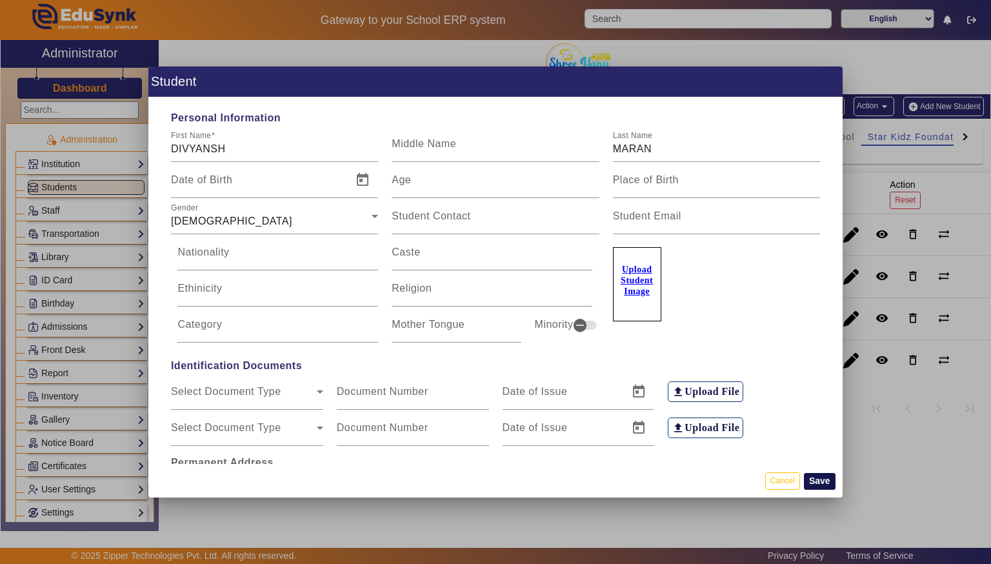
type input "7974956075"
click at [820, 486] on button "Save" at bounding box center [820, 481] width 32 height 17
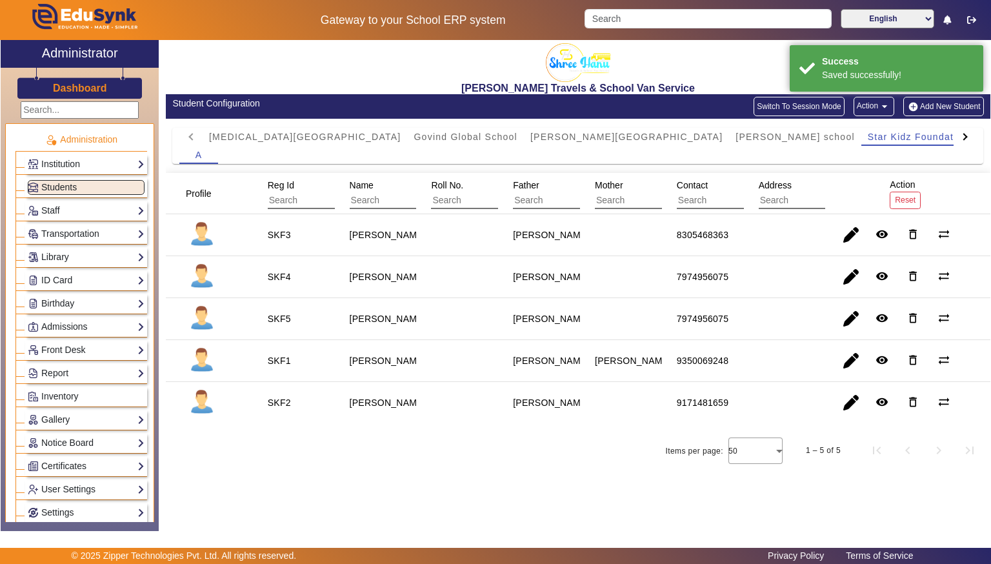
click at [285, 199] on input "text" at bounding box center [325, 200] width 115 height 17
click at [271, 198] on input "text" at bounding box center [325, 200] width 115 height 17
click at [272, 194] on input "text" at bounding box center [325, 200] width 115 height 17
click at [274, 192] on input "text" at bounding box center [325, 200] width 115 height 17
click at [271, 195] on input "text" at bounding box center [325, 200] width 115 height 17
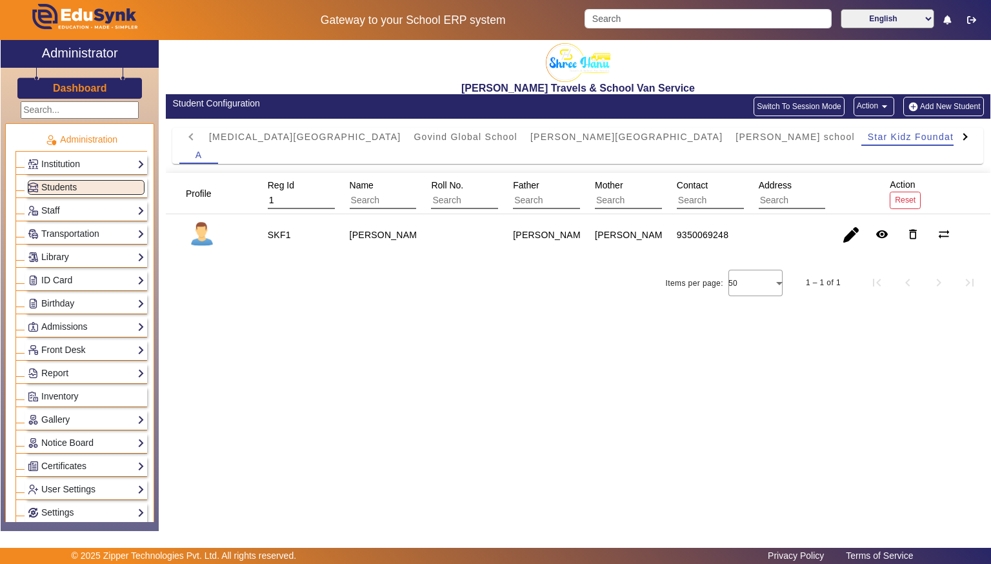
type input "1"
click at [236, 413] on div "[PERSON_NAME] Travels & School Van Service Student Configuration Switch To Sess…" at bounding box center [575, 278] width 832 height 477
click at [329, 203] on input "1" at bounding box center [325, 200] width 115 height 17
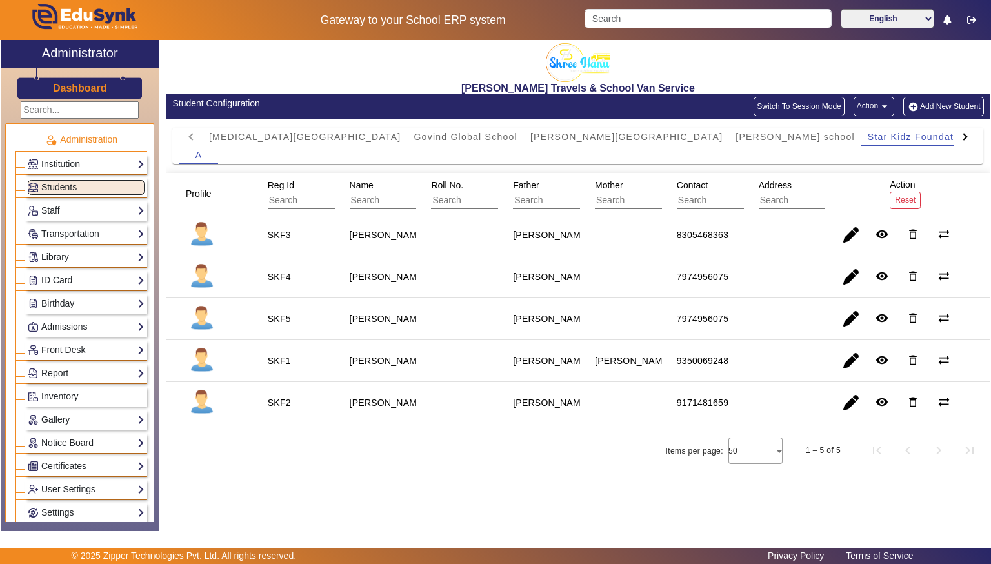
click at [948, 103] on button "Add New Student" at bounding box center [943, 106] width 80 height 19
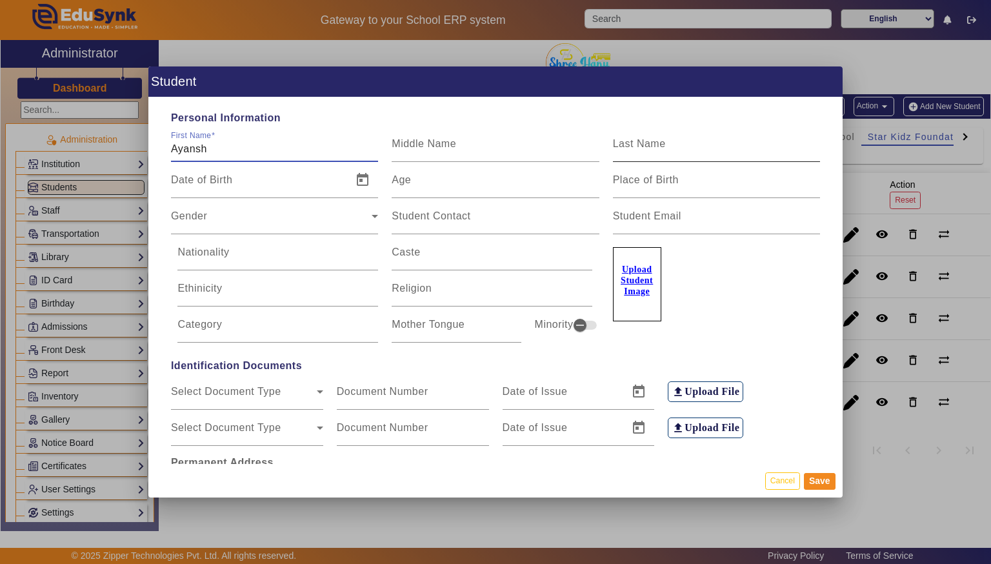
type input "Ayansh"
click at [631, 140] on mat-label "Last Name" at bounding box center [639, 143] width 53 height 11
click at [631, 141] on input "Last Name" at bounding box center [716, 148] width 207 height 15
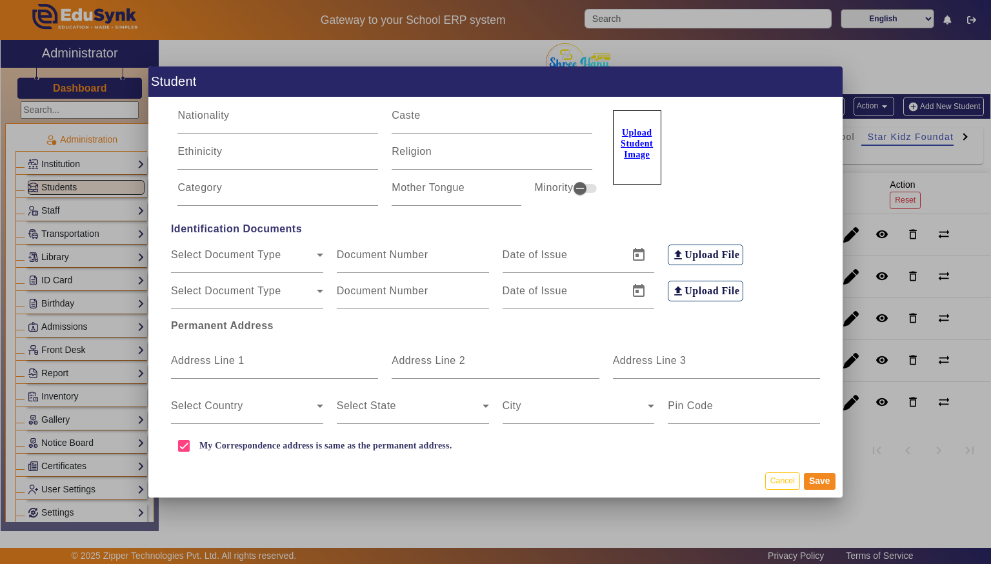
scroll to position [138, 0]
type input "Maran"
click at [201, 368] on input "Address Line 1" at bounding box center [274, 364] width 207 height 15
type input "Mendori road"
click at [543, 361] on input "Address Line 2" at bounding box center [495, 364] width 207 height 15
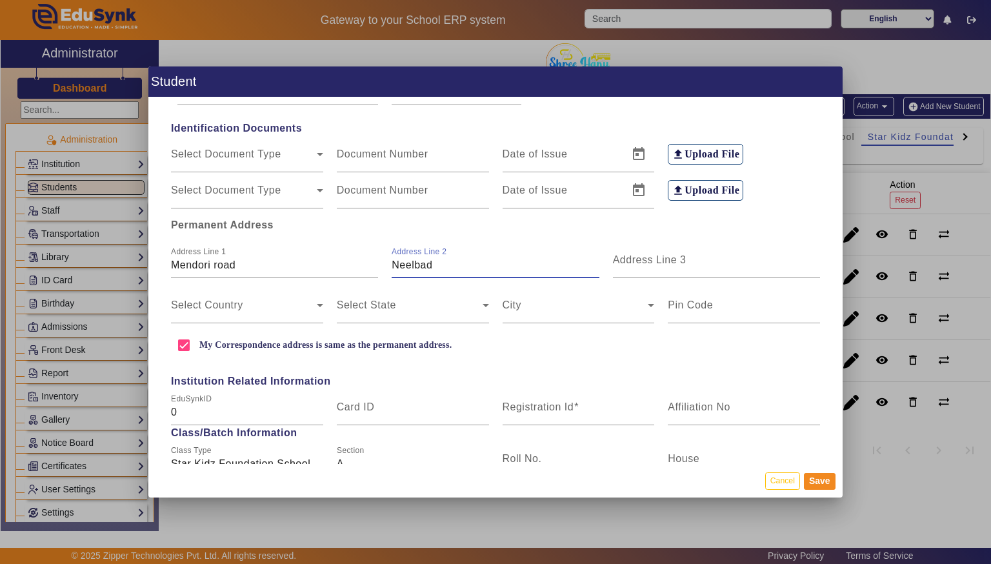
scroll to position [239, 0]
type input "Neelbad"
click at [217, 303] on span at bounding box center [244, 308] width 146 height 15
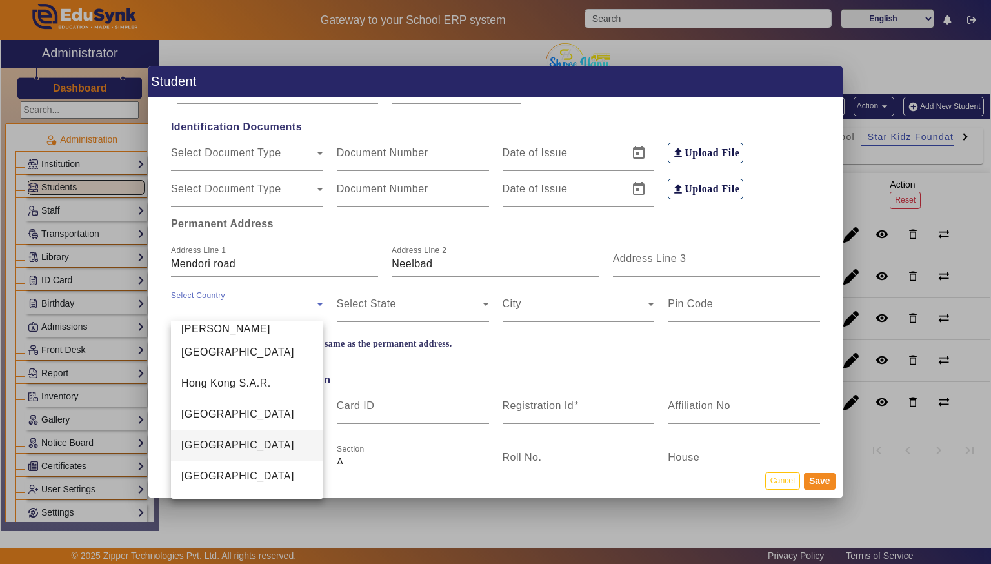
scroll to position [2975, 0]
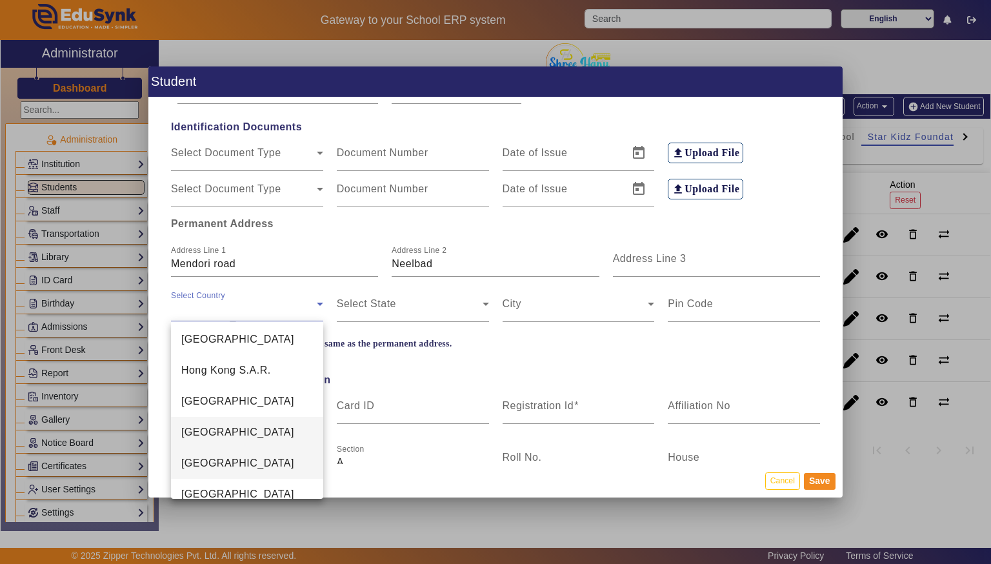
click at [192, 468] on span "[GEOGRAPHIC_DATA]" at bounding box center [237, 462] width 113 height 15
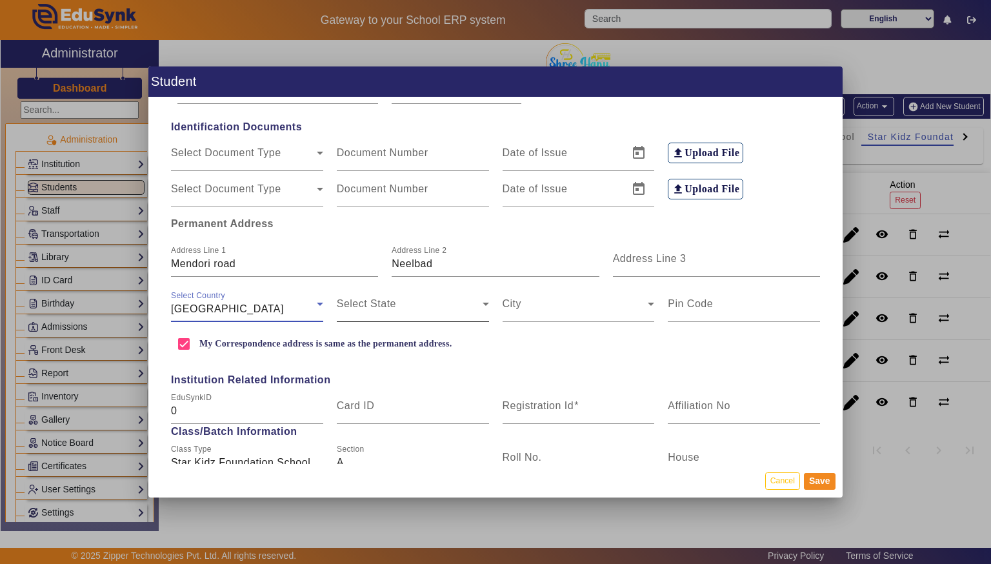
click at [351, 305] on span at bounding box center [410, 308] width 146 height 15
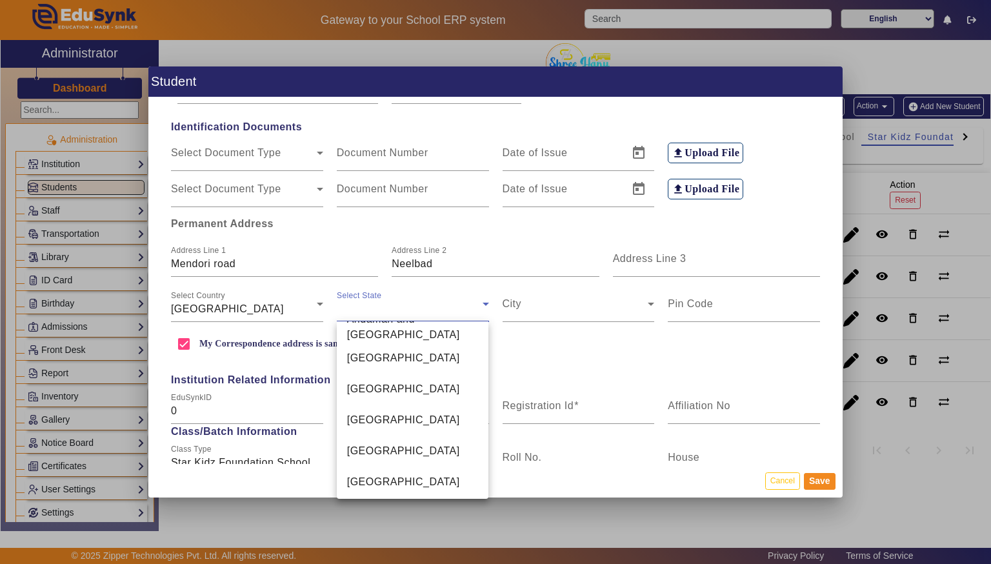
scroll to position [446, 0]
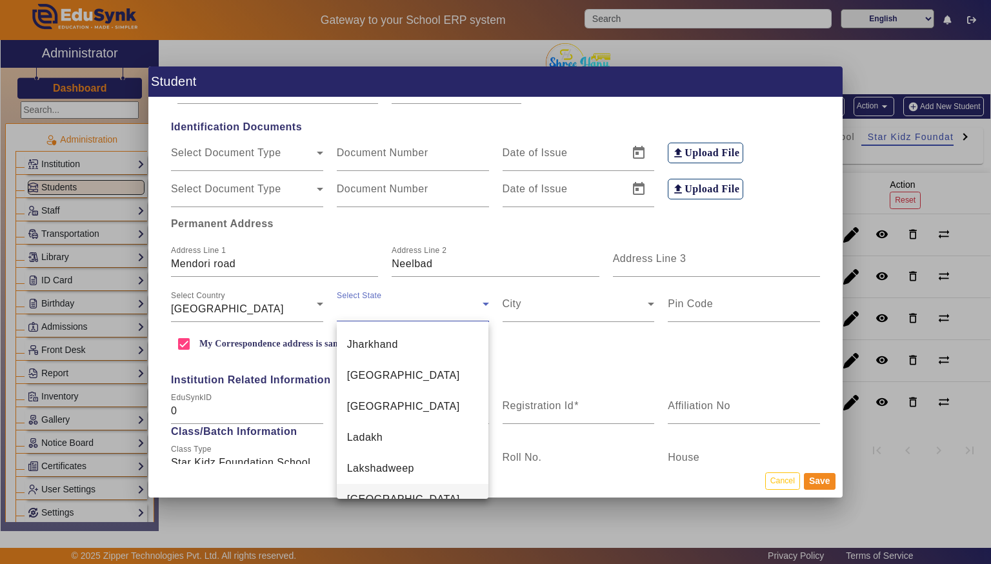
click at [357, 492] on span "[GEOGRAPHIC_DATA]" at bounding box center [403, 499] width 113 height 15
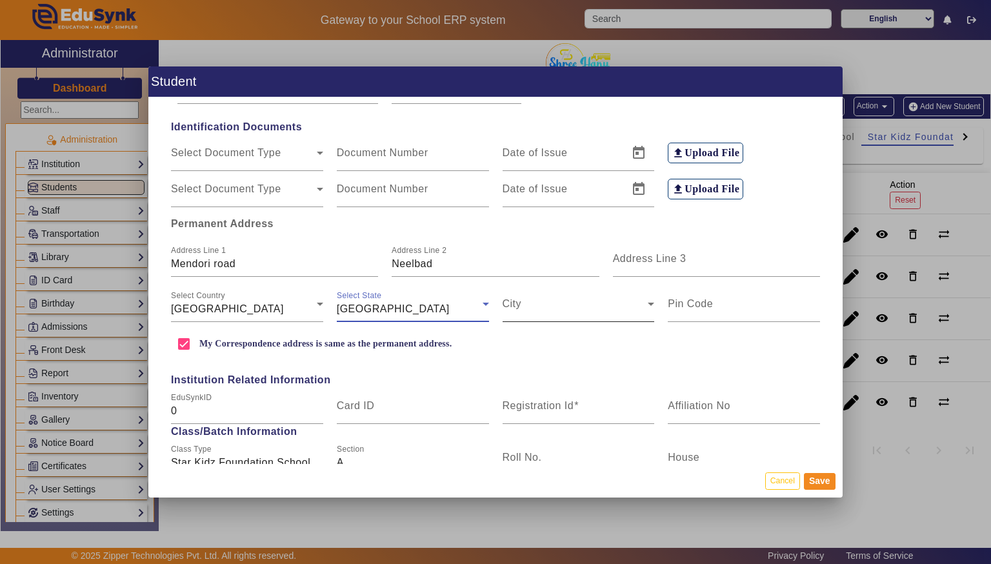
click at [525, 308] on span at bounding box center [576, 308] width 146 height 15
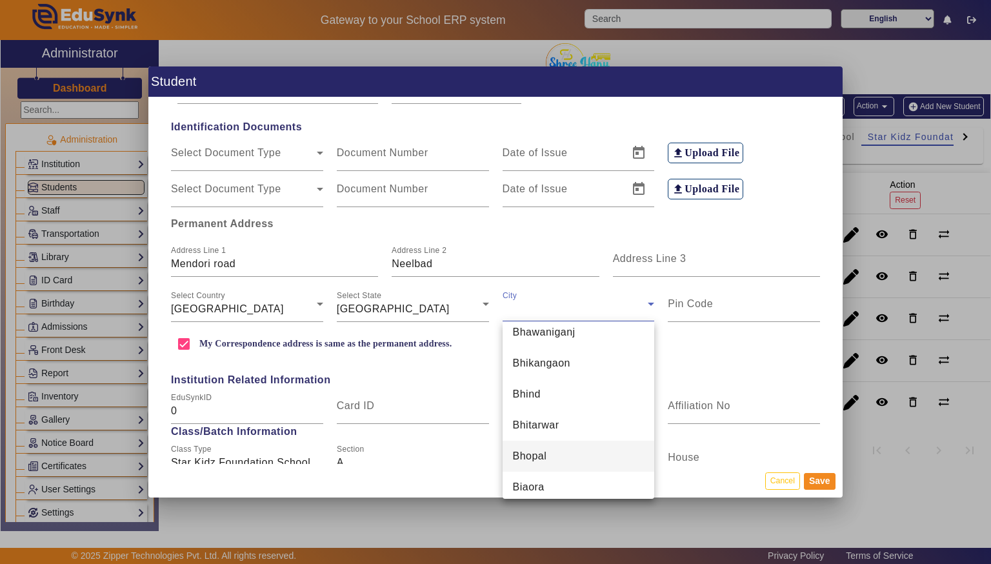
click at [525, 453] on span "Bhopal" at bounding box center [530, 455] width 34 height 15
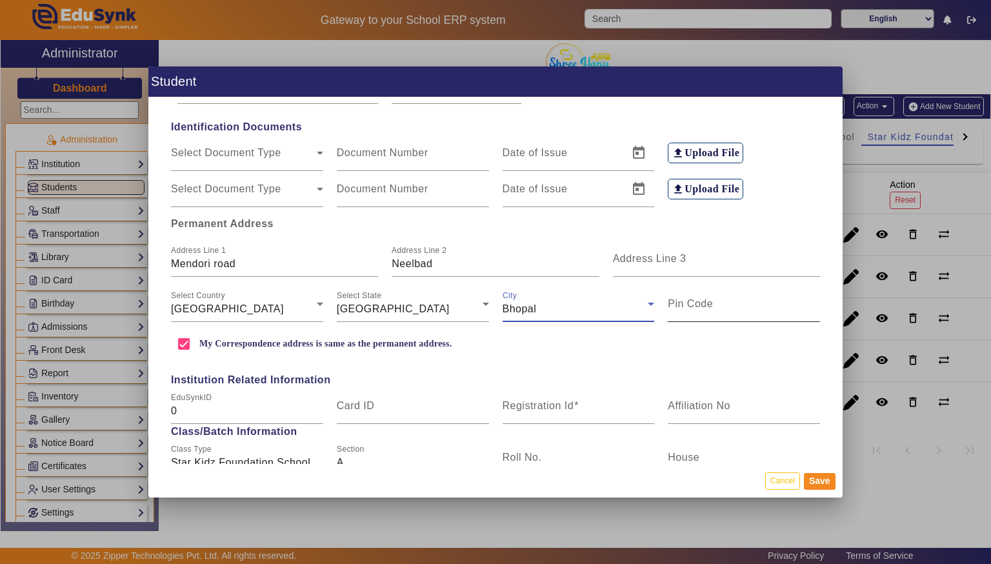
click at [760, 313] on input "Pin Code" at bounding box center [744, 308] width 152 height 15
type input "462044"
click at [590, 411] on input "Registration Id" at bounding box center [579, 410] width 152 height 15
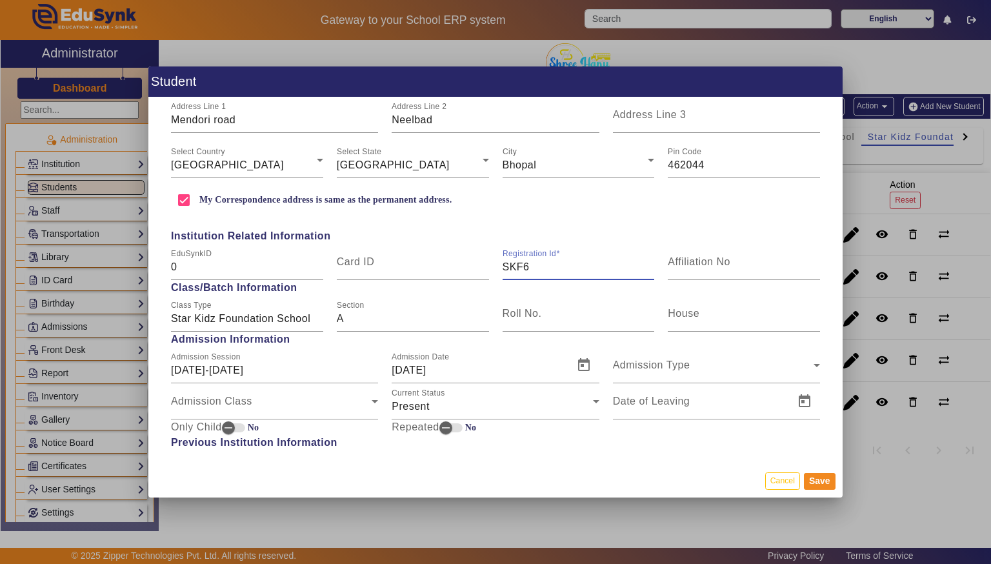
scroll to position [384, 0]
type input "SKF6"
click at [591, 372] on span "Open calendar" at bounding box center [583, 363] width 31 height 31
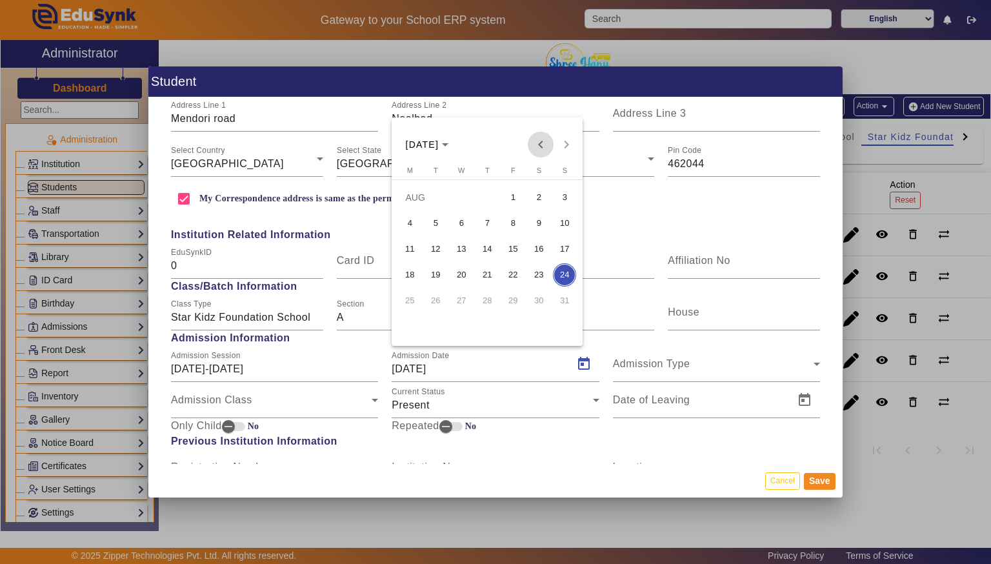
click at [537, 152] on span "Previous month" at bounding box center [541, 145] width 26 height 26
click at [429, 214] on span "1" at bounding box center [435, 223] width 23 height 23
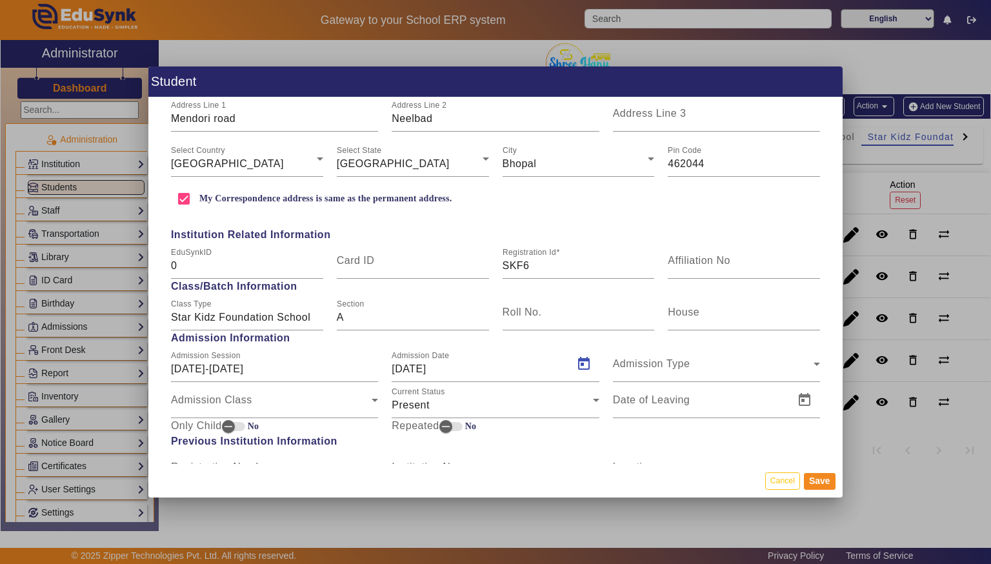
type input "[DATE]"
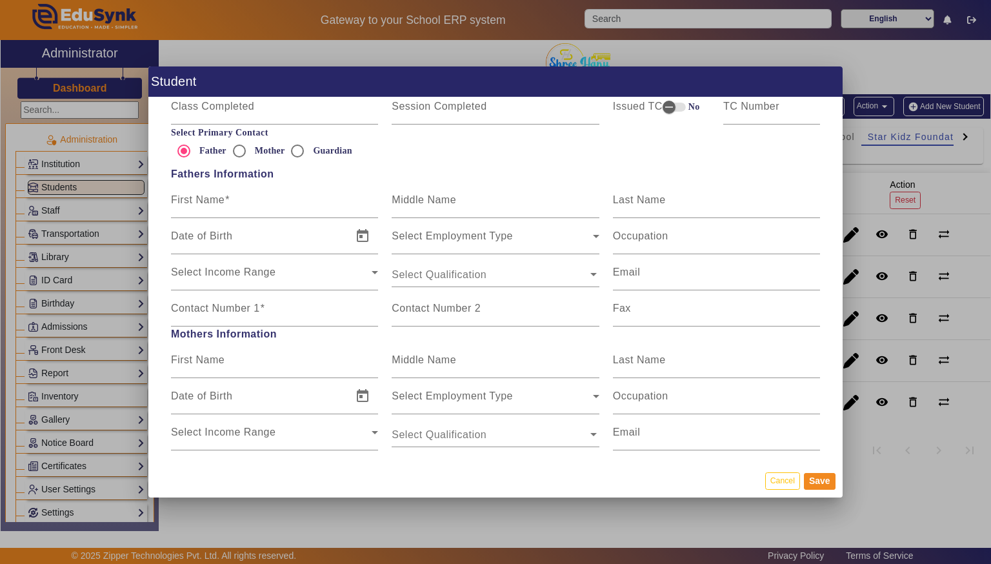
scroll to position [774, 0]
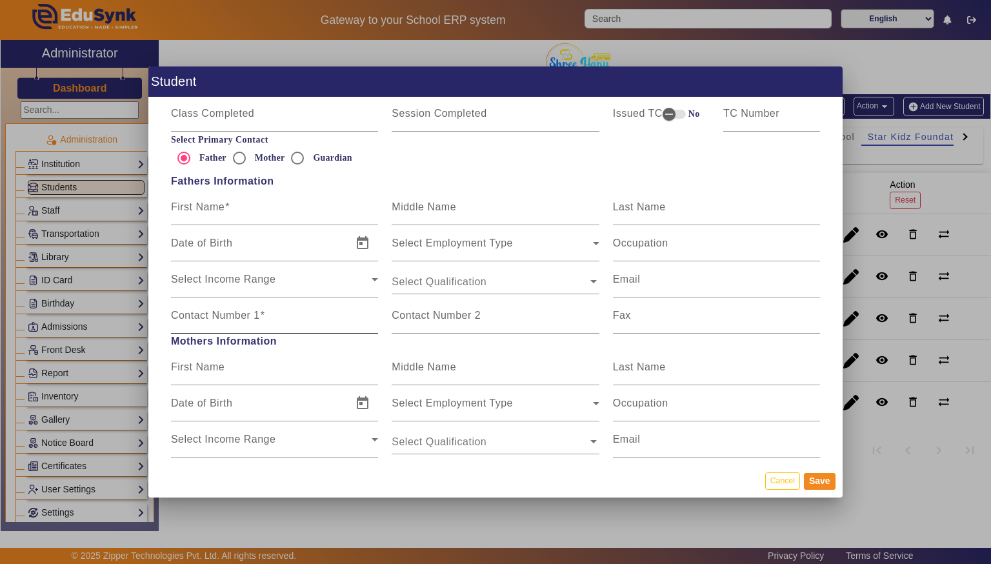
click at [192, 317] on mat-label "Contact Number 1" at bounding box center [215, 315] width 89 height 11
click at [192, 317] on input "Contact Number 1" at bounding box center [274, 320] width 207 height 15
type input "86"
click at [210, 212] on mat-label "First Name" at bounding box center [198, 206] width 54 height 11
click at [210, 212] on input "First Name" at bounding box center [274, 212] width 207 height 15
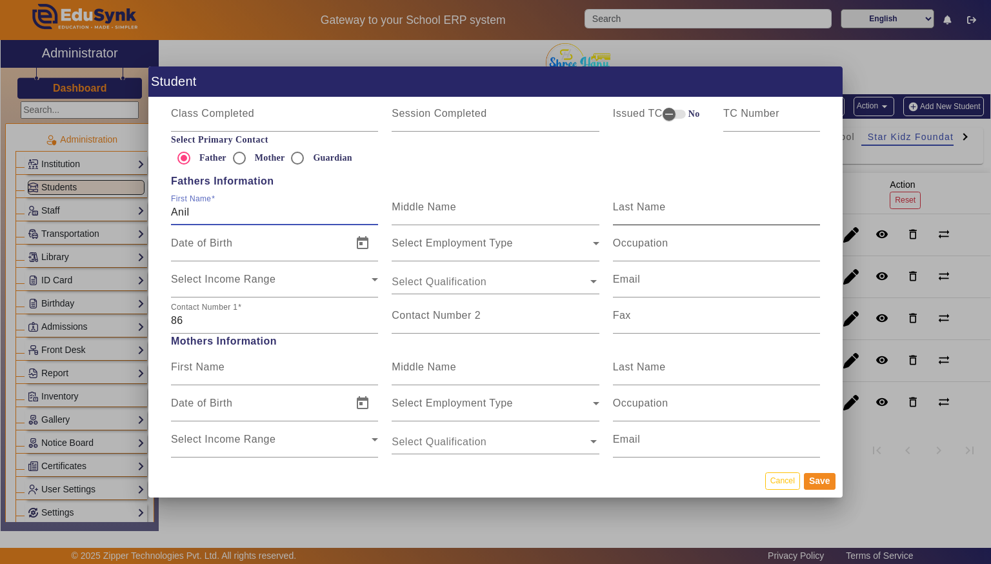
type input "Anil"
click at [675, 218] on input "Last Name" at bounding box center [716, 212] width 207 height 15
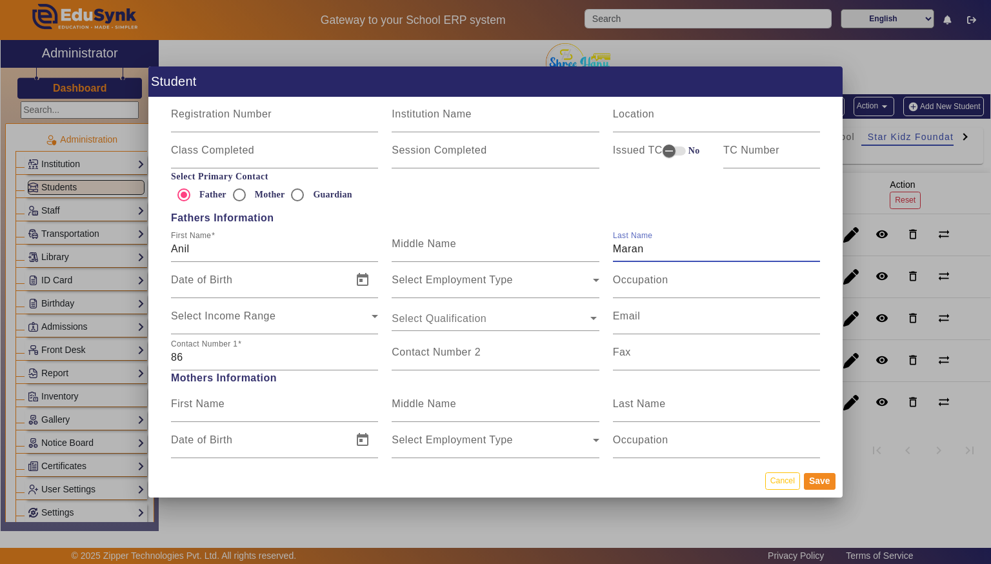
scroll to position [732, 0]
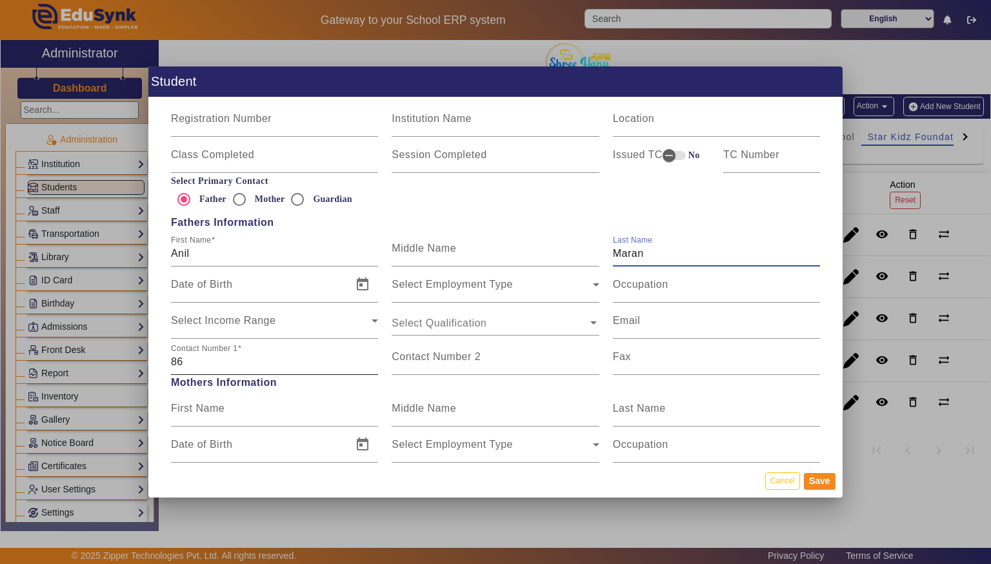
type input "Maran"
click at [206, 356] on input "86" at bounding box center [274, 361] width 207 height 15
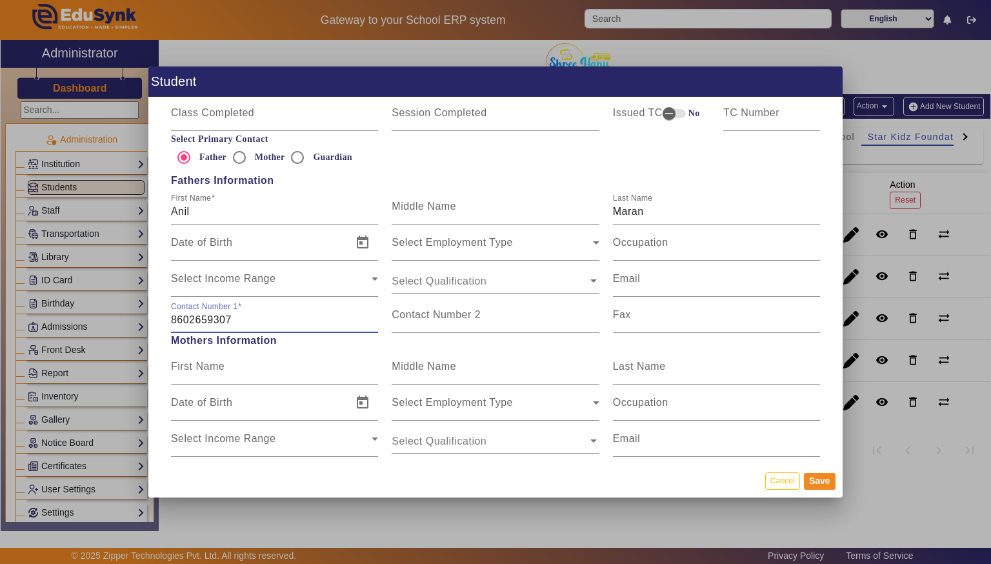
scroll to position [777, 0]
click at [176, 323] on input "8602659307" at bounding box center [274, 317] width 207 height 15
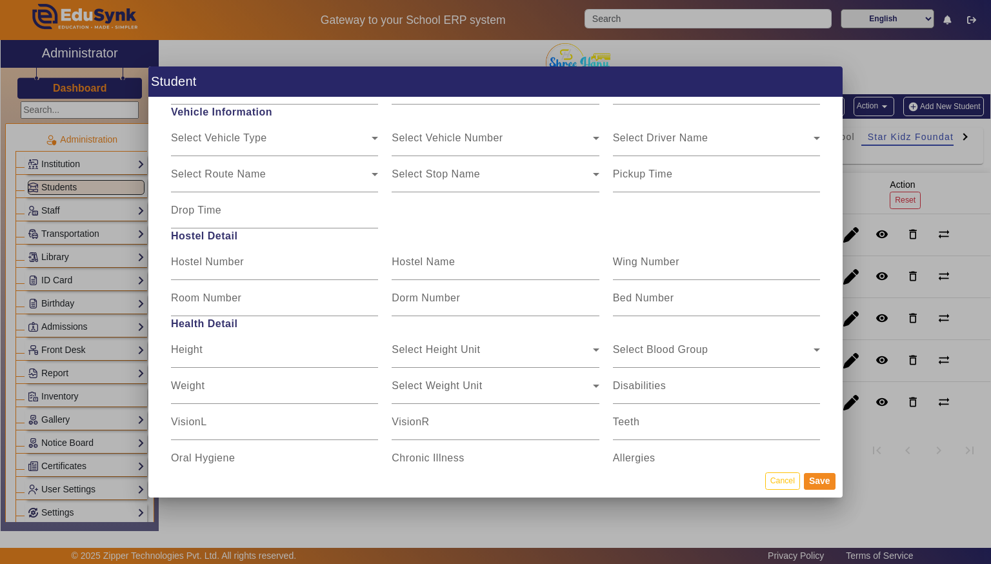
scroll to position [1475, 0]
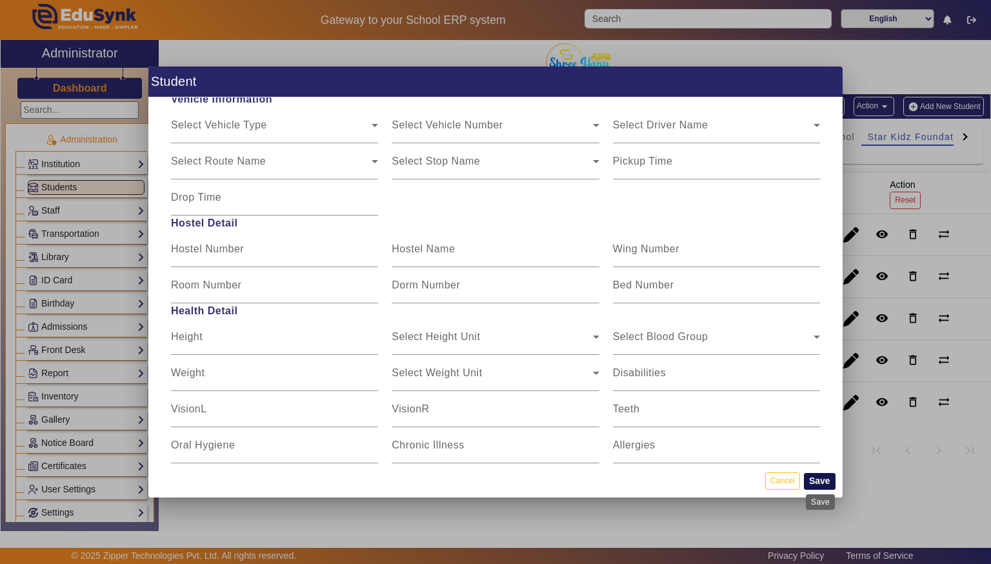
type input "8602659307"
click at [826, 482] on button "Save" at bounding box center [820, 481] width 32 height 17
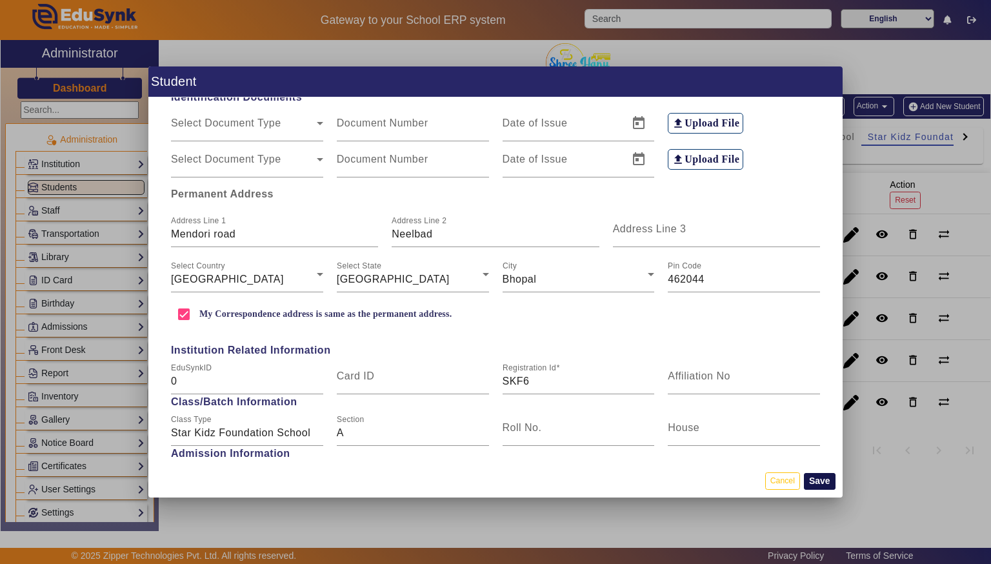
scroll to position [0, 0]
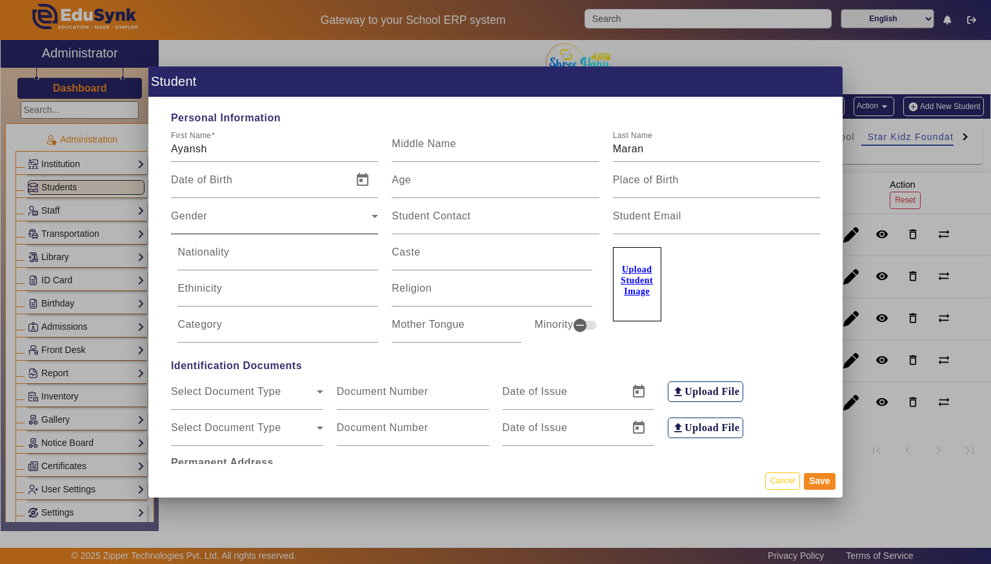
click at [216, 214] on span "Gender" at bounding box center [271, 221] width 201 height 15
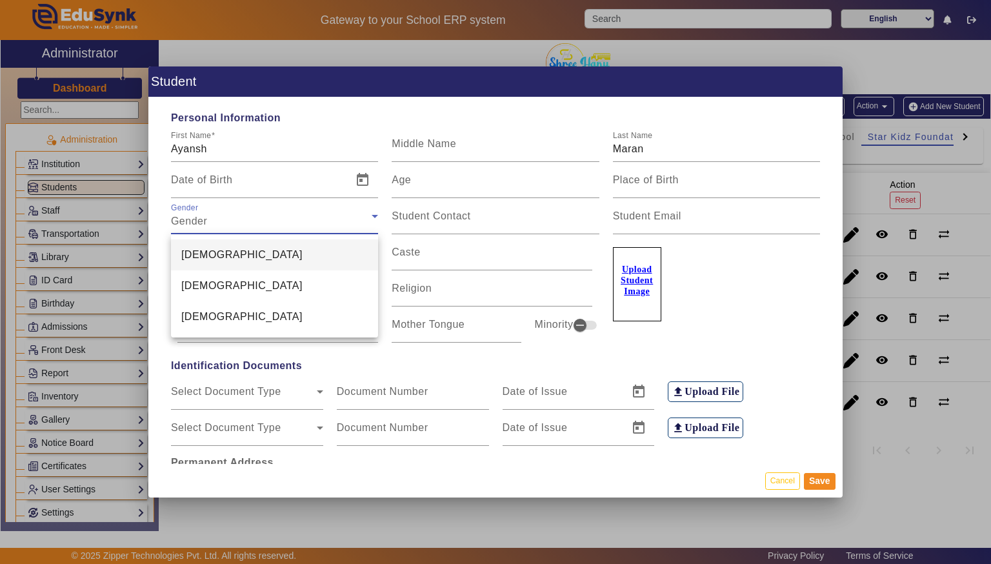
click at [206, 255] on mat-option "[DEMOGRAPHIC_DATA]" at bounding box center [274, 254] width 207 height 31
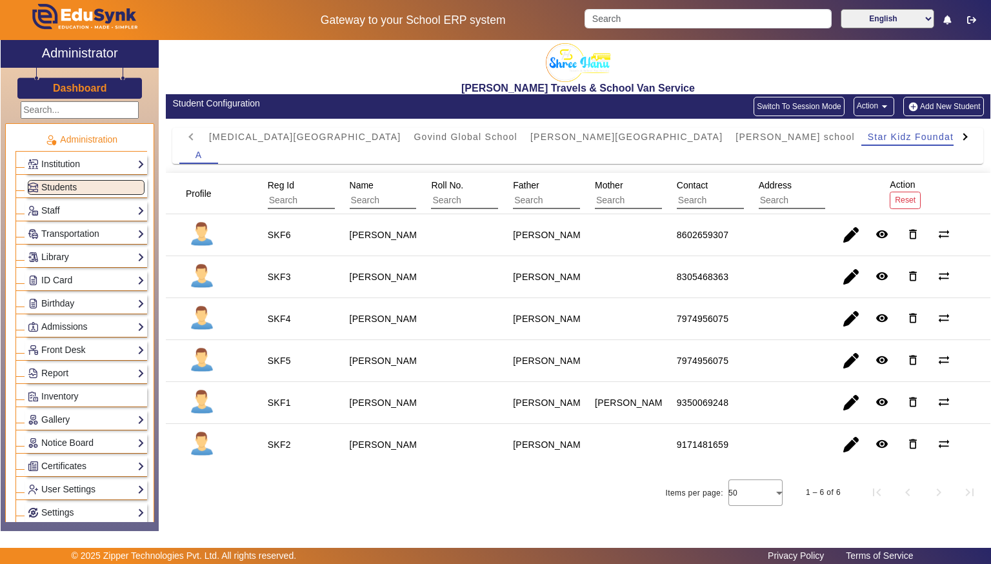
click at [937, 108] on button "Add New Student" at bounding box center [943, 106] width 80 height 19
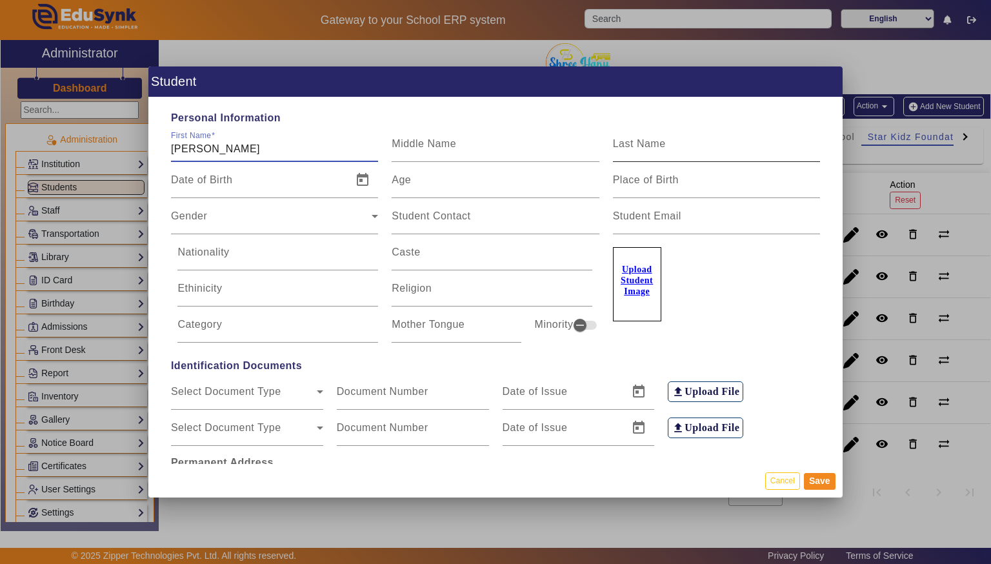
type input "[PERSON_NAME]"
click at [781, 132] on div "Last Name" at bounding box center [716, 144] width 207 height 36
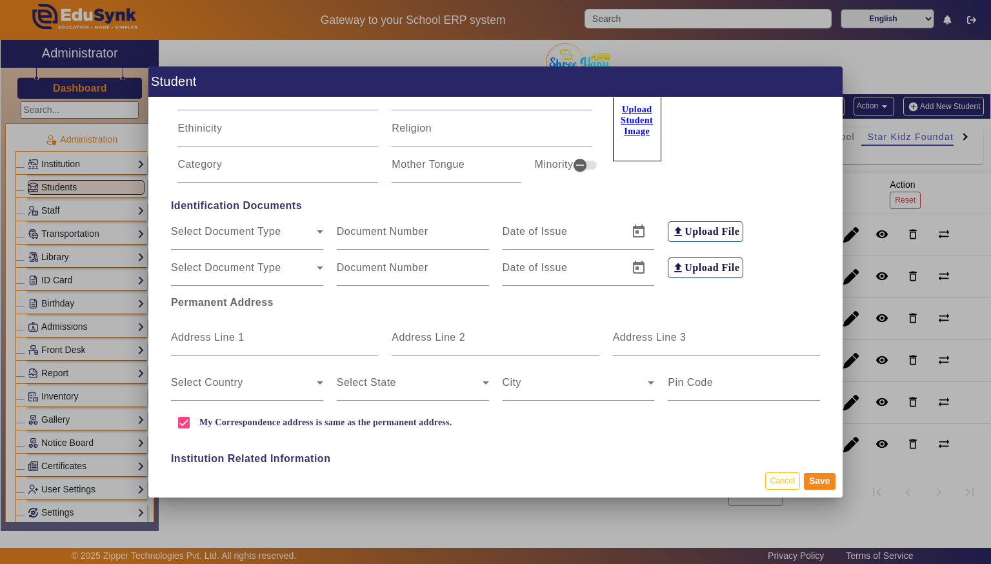
scroll to position [162, 0]
type input "Rawat"
click at [192, 348] on input "Address Line 1" at bounding box center [274, 340] width 207 height 15
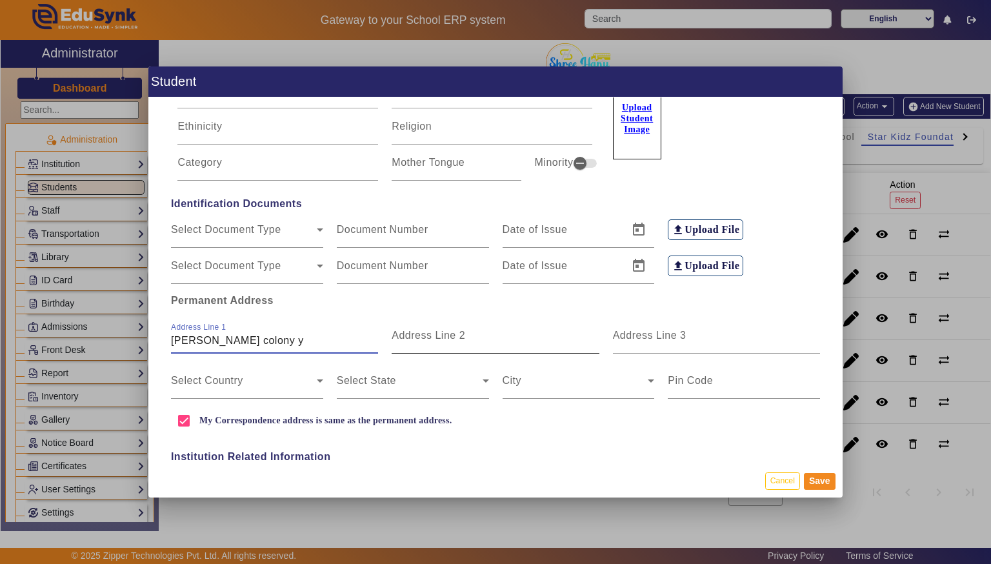
type input "[PERSON_NAME] colony y"
click at [477, 343] on input "Address Line 2" at bounding box center [495, 340] width 207 height 15
type input "mendori road"
click at [313, 343] on input "[PERSON_NAME] colony y" at bounding box center [274, 340] width 207 height 15
type input "[PERSON_NAME] colony"
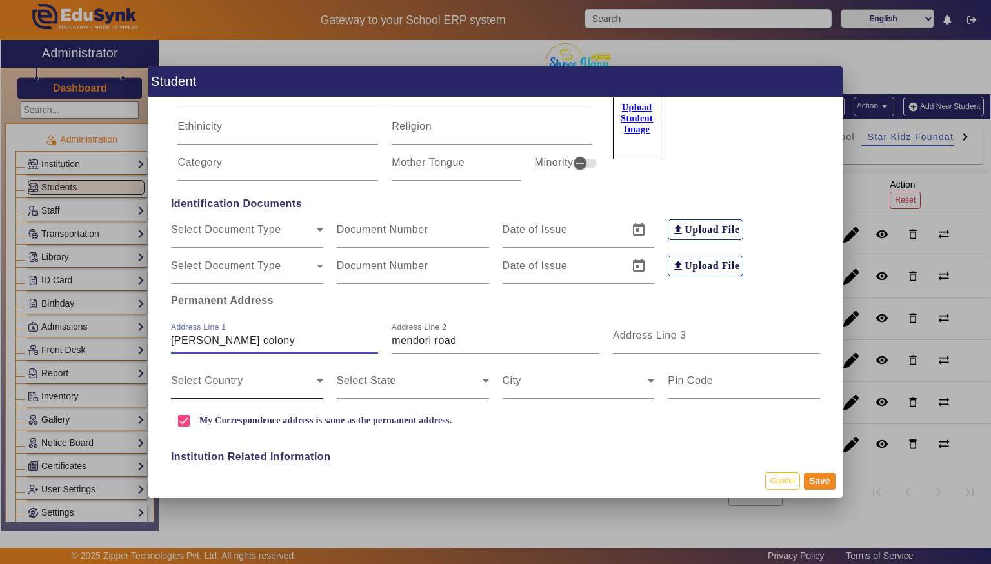
click at [184, 365] on div "Select Country" at bounding box center [247, 381] width 152 height 36
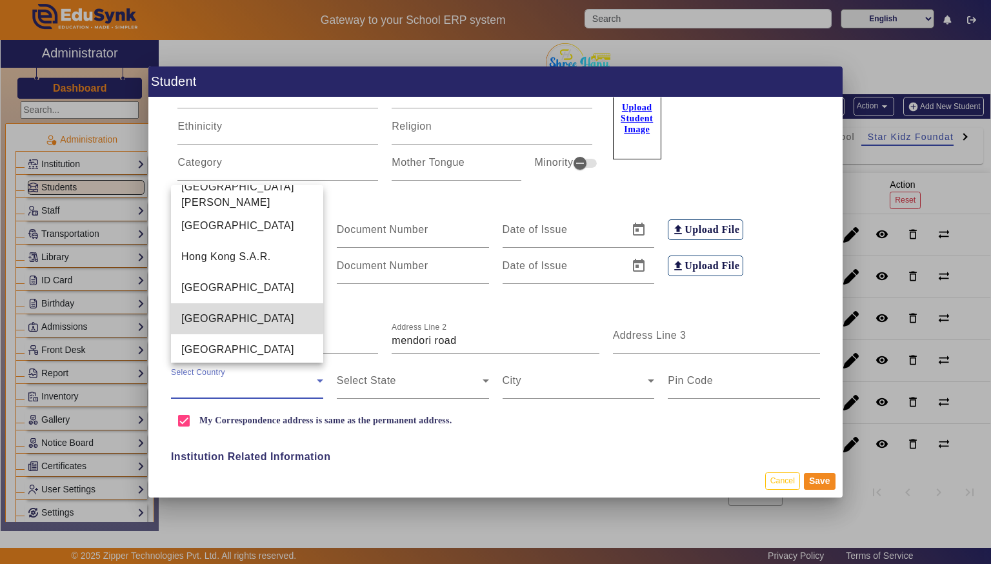
scroll to position [2979, 0]
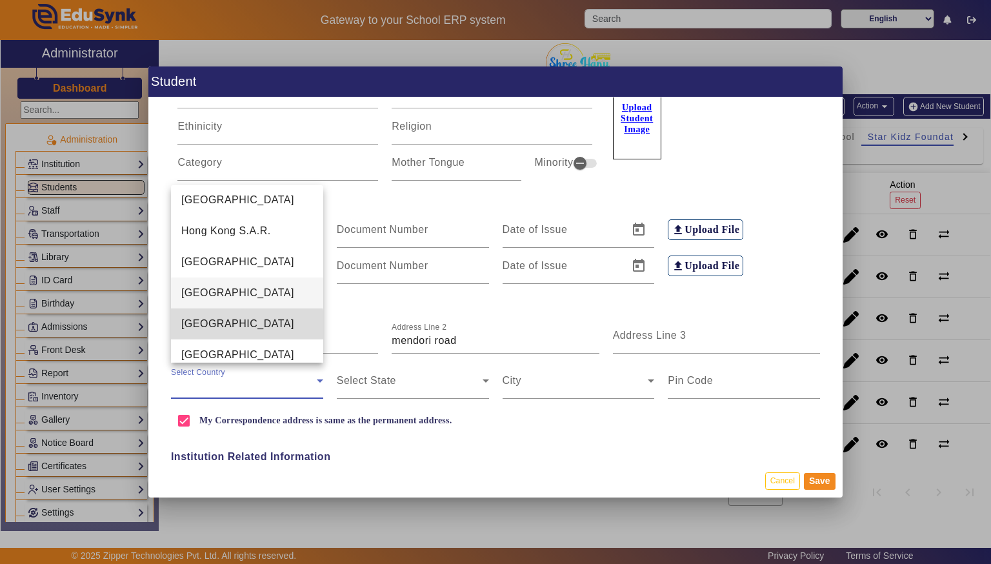
click at [179, 333] on mat-option "[GEOGRAPHIC_DATA]" at bounding box center [247, 323] width 152 height 31
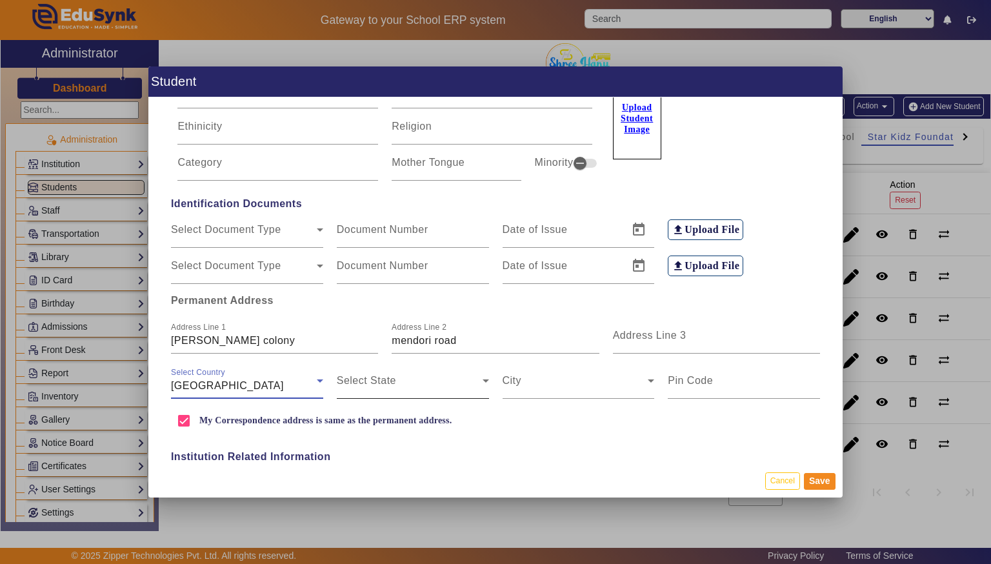
click at [369, 388] on span at bounding box center [410, 385] width 146 height 15
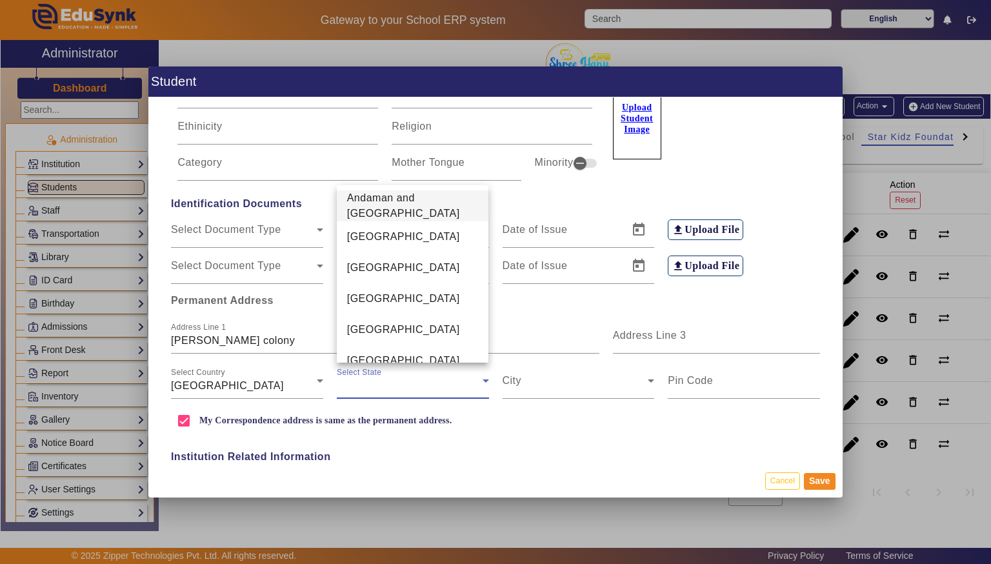
scroll to position [446, 0]
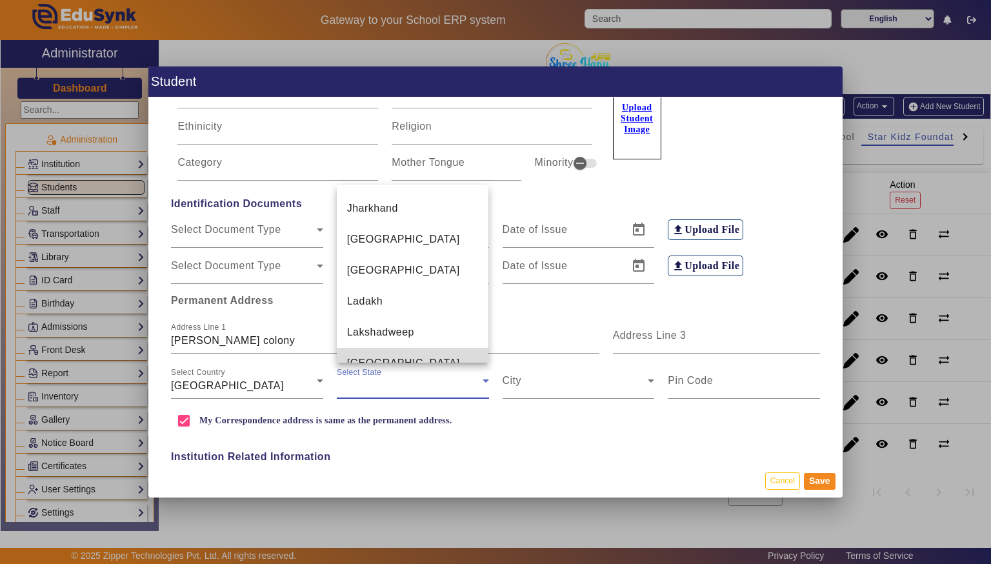
click at [364, 355] on span "[GEOGRAPHIC_DATA]" at bounding box center [403, 362] width 113 height 15
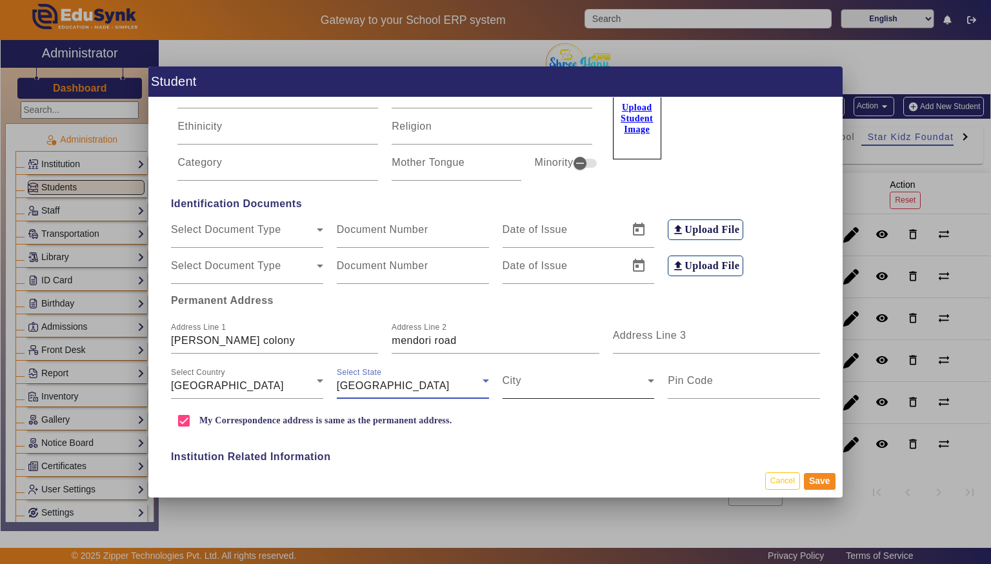
click at [536, 379] on span at bounding box center [576, 385] width 146 height 15
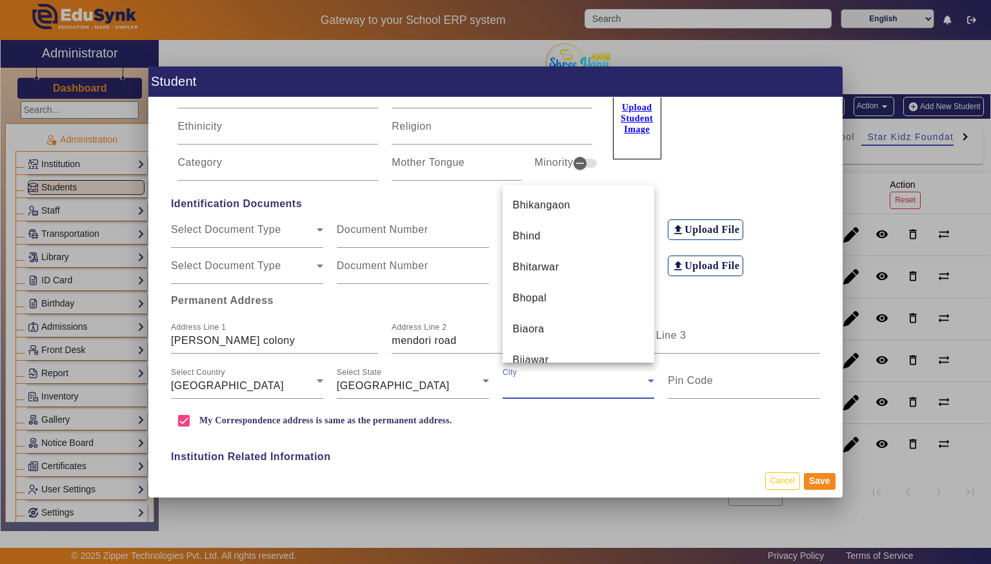
scroll to position [1538, 0]
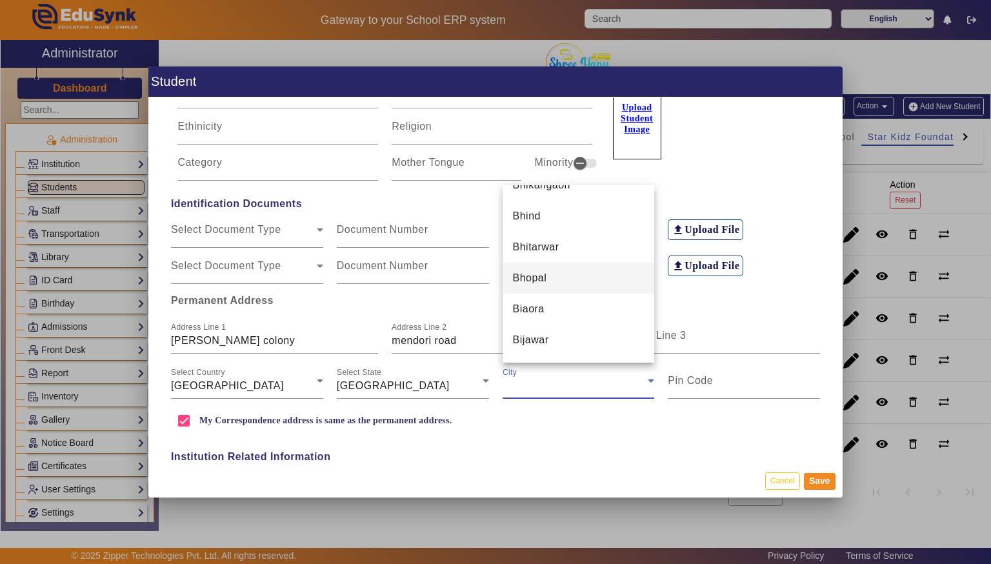
click at [524, 285] on mat-option "Bhopal" at bounding box center [579, 278] width 152 height 31
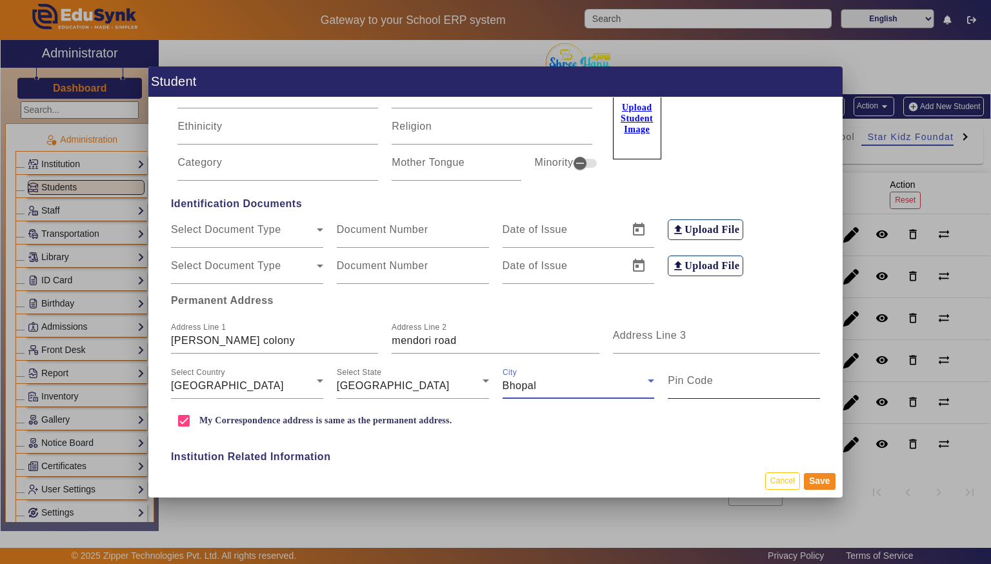
click at [683, 390] on input "Pin Code" at bounding box center [744, 385] width 152 height 15
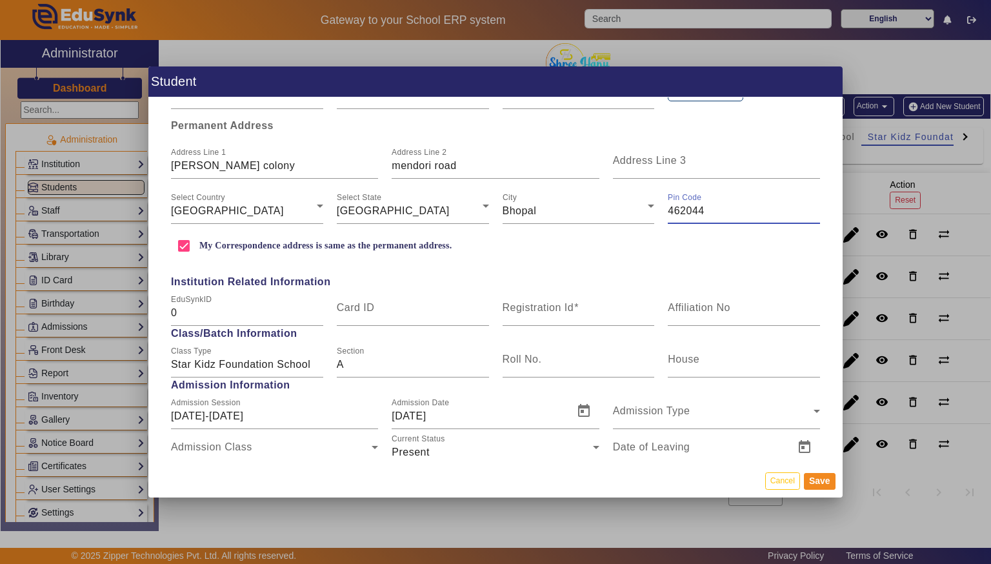
scroll to position [338, 0]
type input "462044"
click at [553, 305] on mat-label "Registration Id" at bounding box center [539, 306] width 72 height 11
click at [553, 305] on input "Registration Id" at bounding box center [579, 311] width 152 height 15
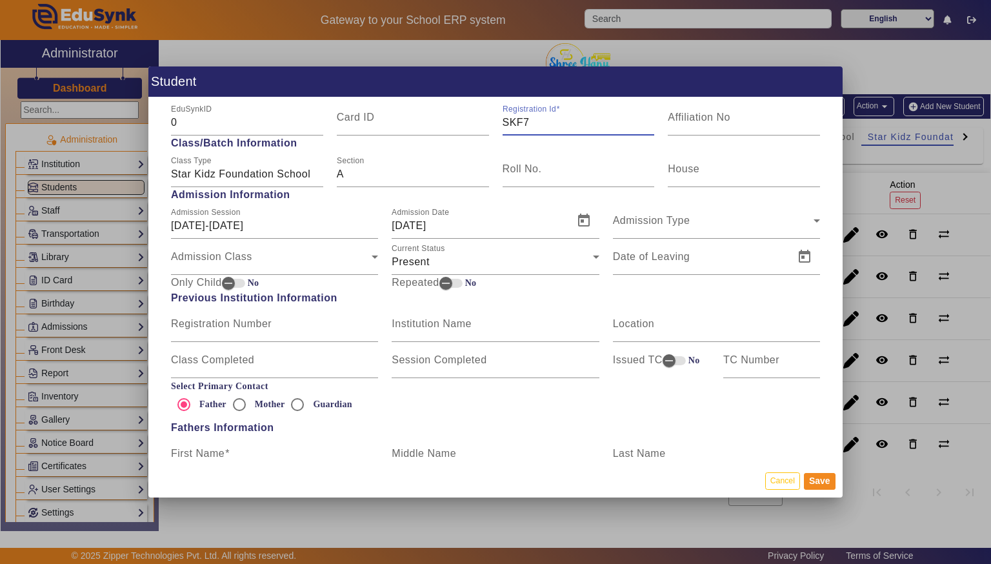
scroll to position [530, 0]
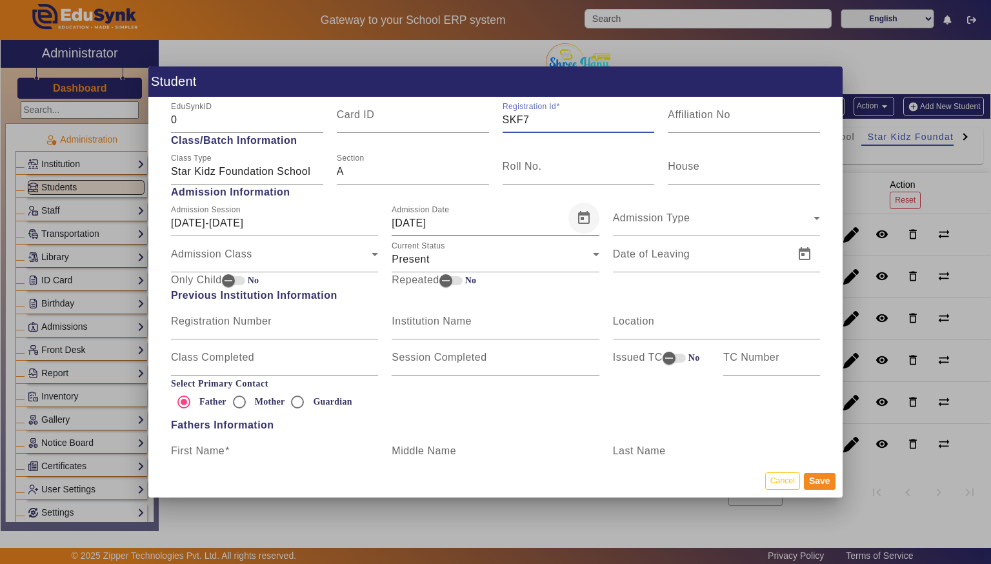
type input "SKF7"
click at [577, 219] on span "Open calendar" at bounding box center [583, 218] width 31 height 31
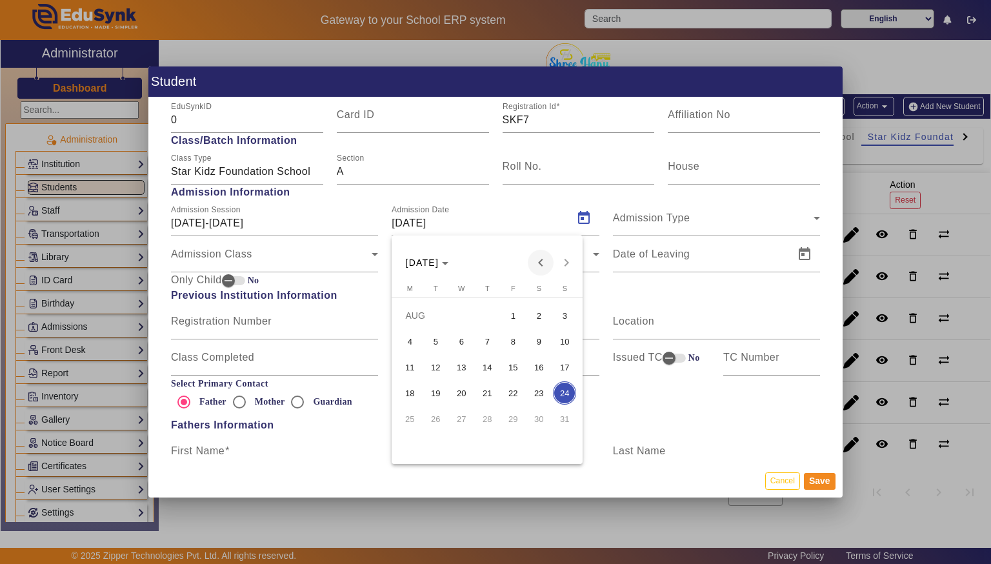
click at [539, 263] on span "Previous month" at bounding box center [541, 263] width 26 height 26
click at [445, 346] on span "1" at bounding box center [435, 341] width 23 height 23
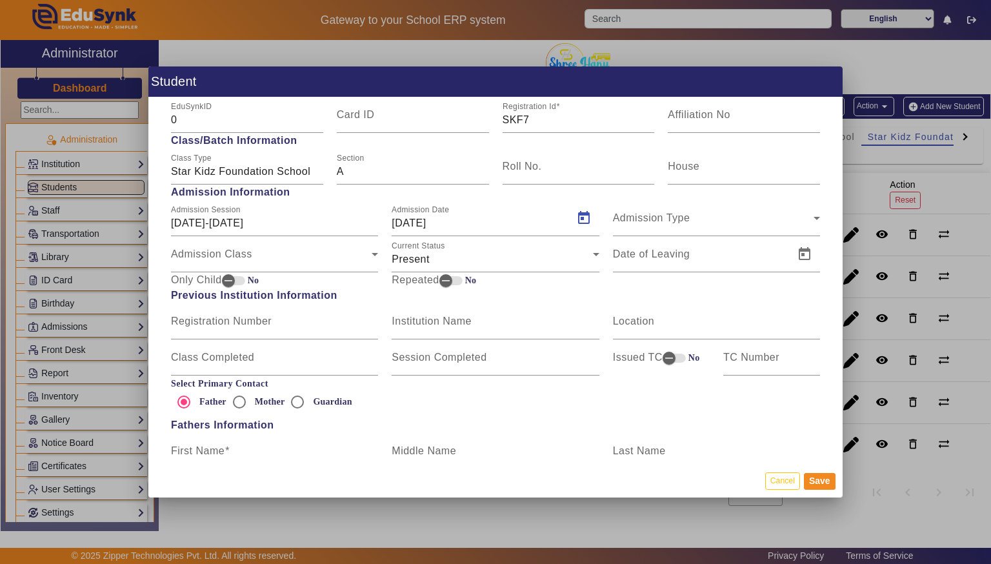
type input "[DATE]"
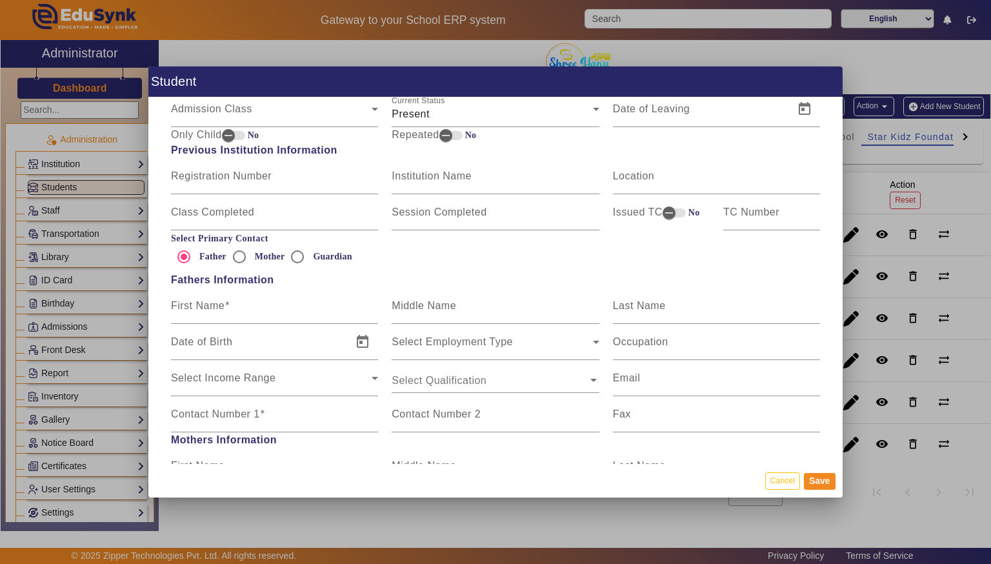
scroll to position [675, 0]
click at [184, 309] on mat-label "First Name" at bounding box center [198, 304] width 54 height 11
click at [184, 309] on input "First Name" at bounding box center [274, 310] width 207 height 15
click at [302, 308] on input "First Name" at bounding box center [274, 310] width 207 height 15
type input "[PERSON_NAME]"
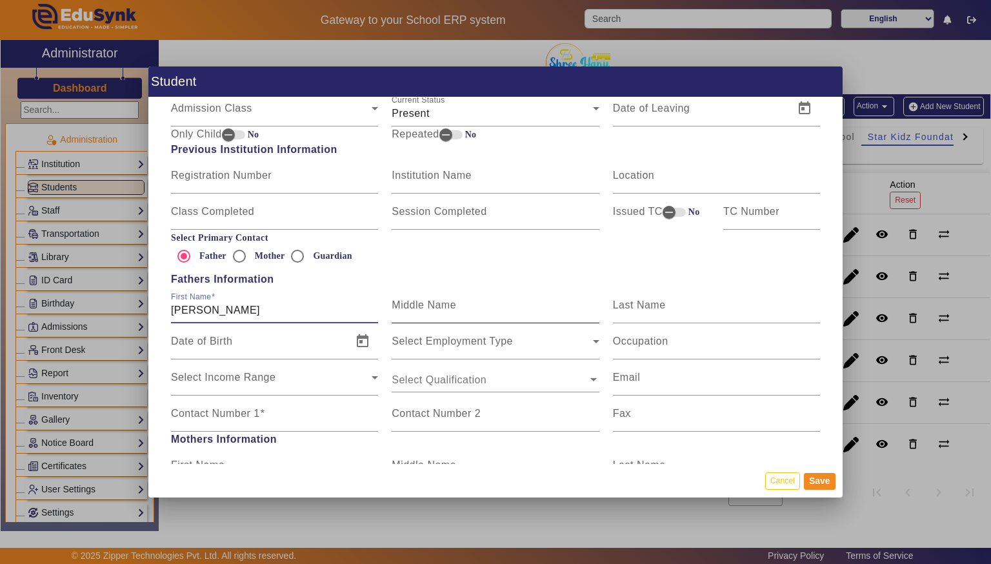
click at [413, 303] on mat-label "Middle Name" at bounding box center [424, 304] width 65 height 11
click at [413, 303] on input "Middle Name" at bounding box center [495, 310] width 207 height 15
type input "[PERSON_NAME]"
click at [618, 296] on div "Last Name" at bounding box center [716, 305] width 207 height 36
type input "Rawat"
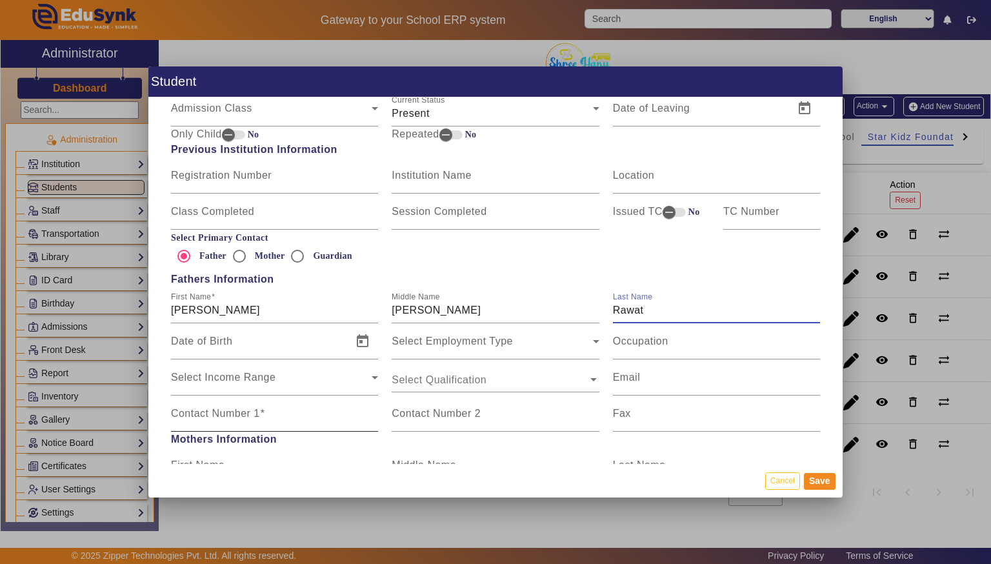
click at [191, 424] on input "Contact Number 1" at bounding box center [274, 418] width 207 height 15
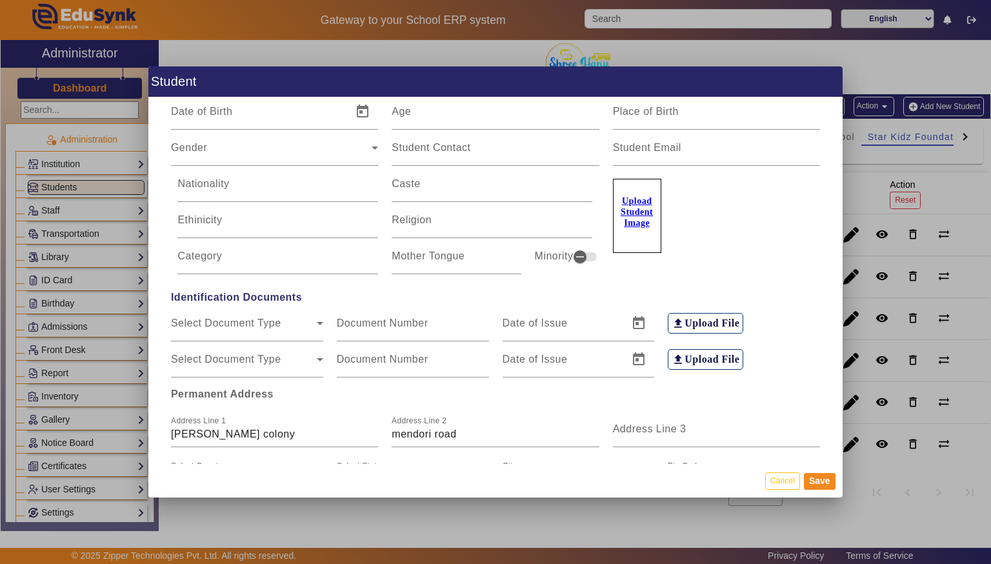
scroll to position [0, 0]
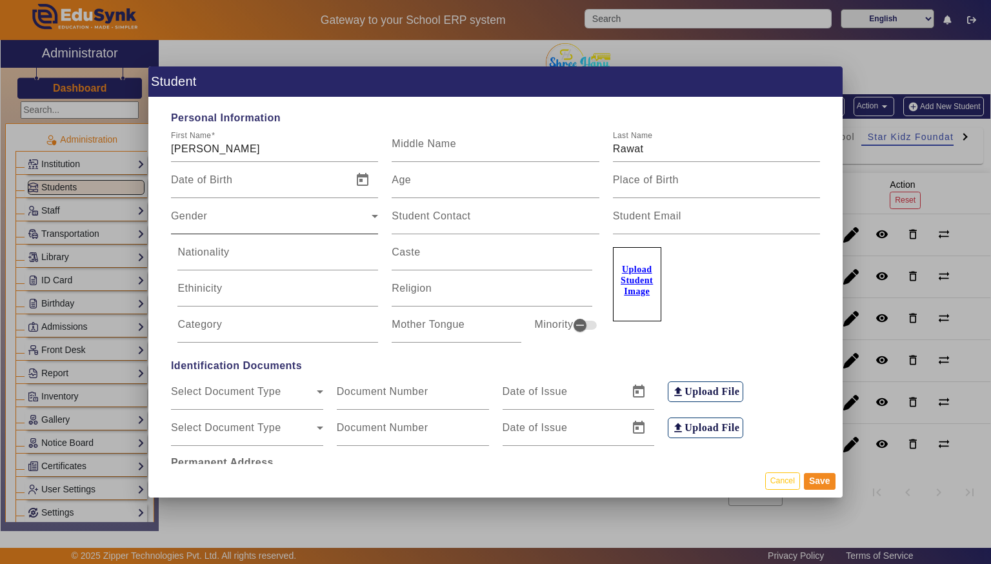
type input "8433435389"
click at [198, 224] on span "Gender" at bounding box center [271, 221] width 201 height 15
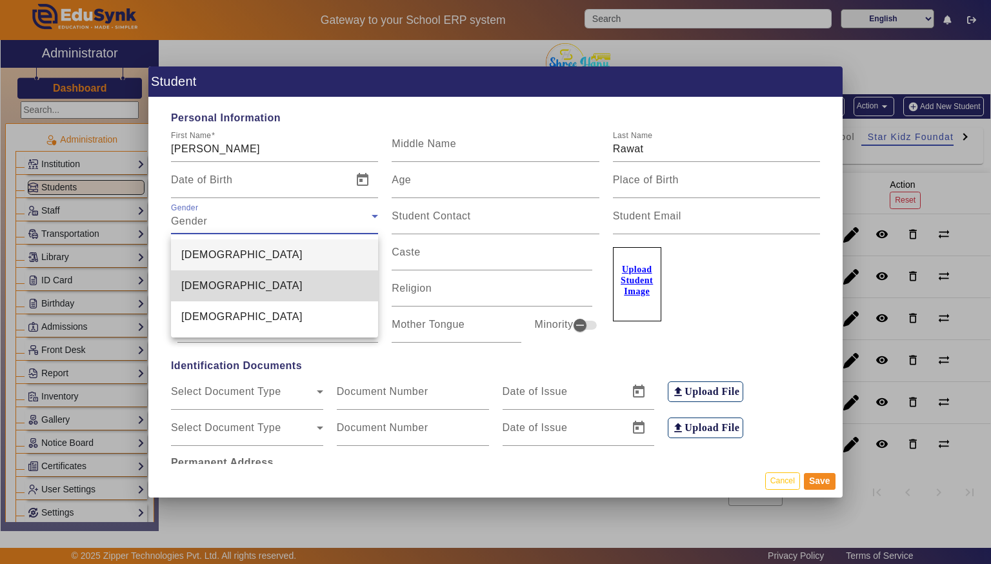
click at [217, 291] on span "[DEMOGRAPHIC_DATA]" at bounding box center [241, 285] width 121 height 15
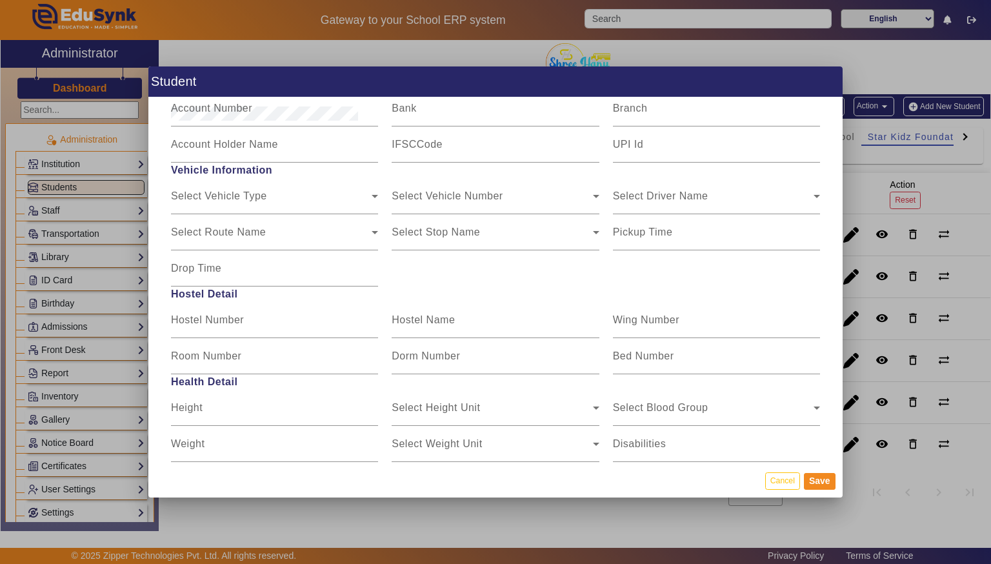
scroll to position [1523, 0]
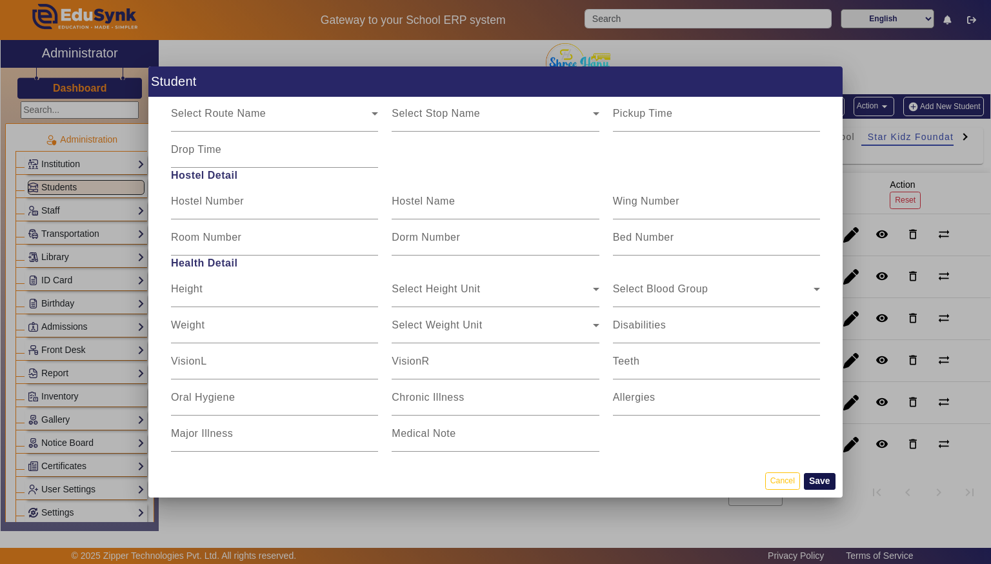
click at [822, 482] on button "Save" at bounding box center [820, 481] width 32 height 17
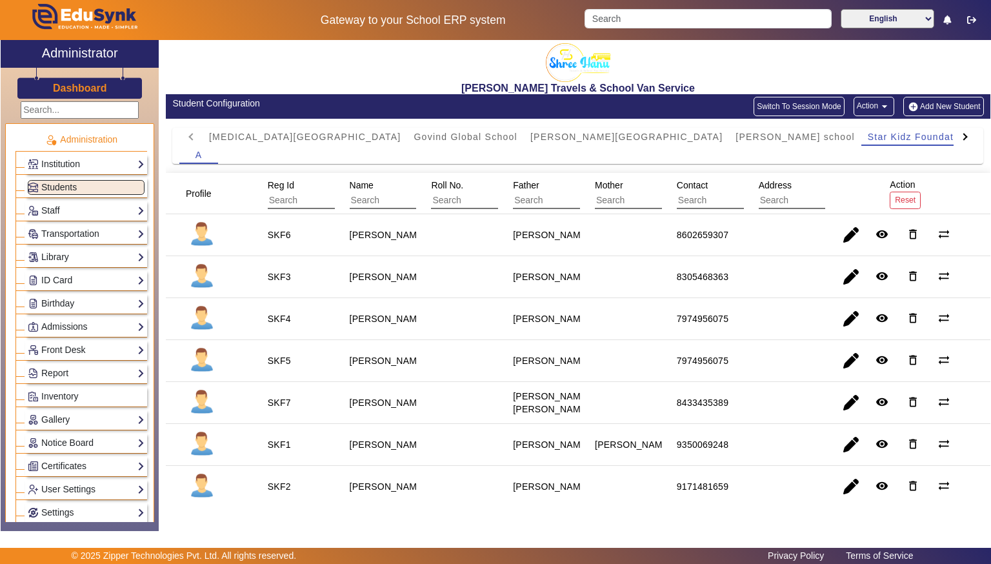
click at [965, 103] on button "Add New Student" at bounding box center [943, 106] width 80 height 19
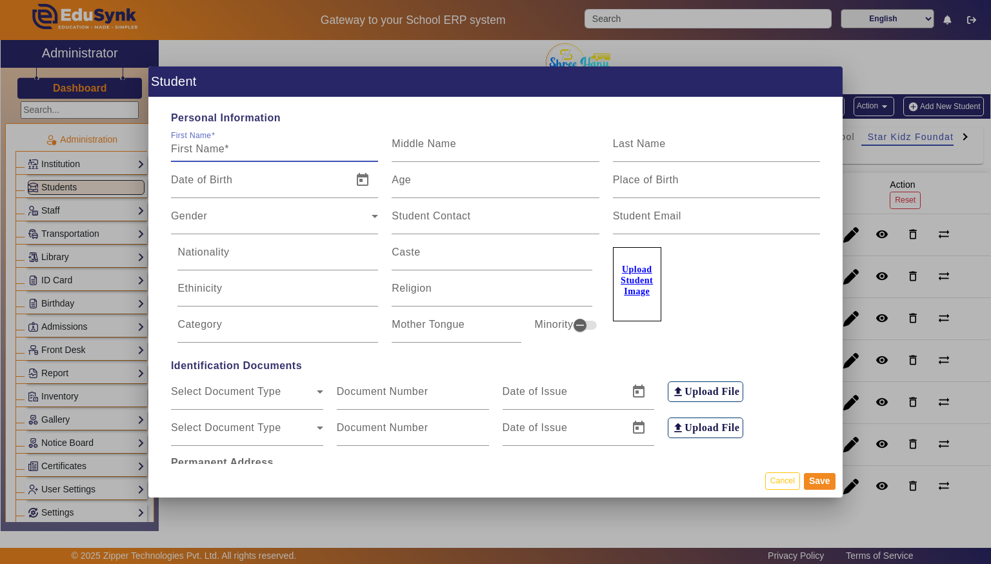
click at [294, 152] on input "First Name" at bounding box center [274, 148] width 207 height 15
type input "[PERSON_NAME]"
click at [710, 152] on input "Last Name" at bounding box center [716, 148] width 207 height 15
type input "[PERSON_NAME]"
click at [187, 215] on span "Gender" at bounding box center [271, 221] width 201 height 15
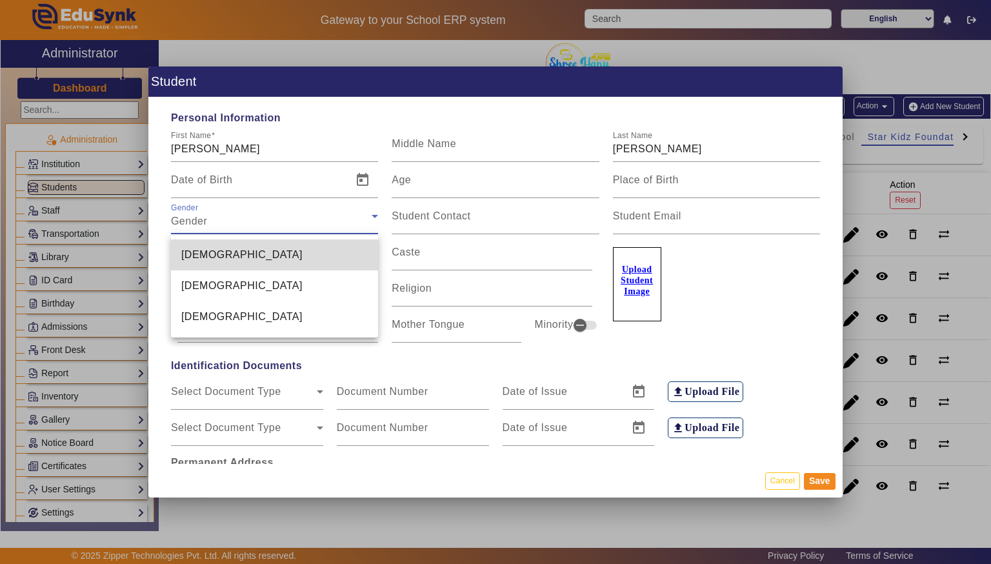
click at [193, 268] on mat-option "[DEMOGRAPHIC_DATA]" at bounding box center [274, 254] width 207 height 31
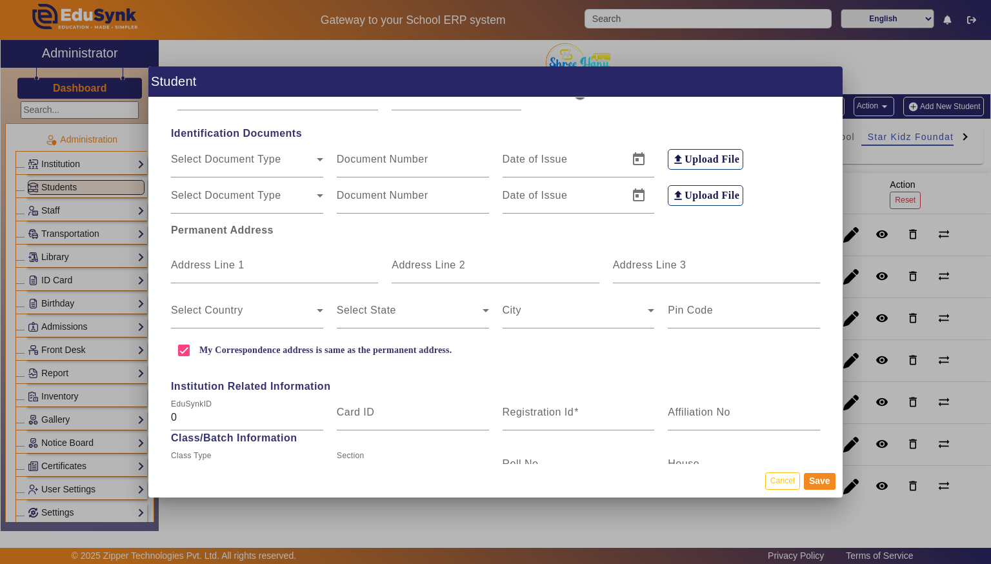
scroll to position [234, 0]
click at [195, 264] on mat-label "Address Line 1" at bounding box center [208, 263] width 74 height 11
click at [195, 264] on input "Address Line 1" at bounding box center [274, 268] width 207 height 15
type input "[PERSON_NAME] colony"
click at [432, 265] on mat-label "Address Line 2" at bounding box center [429, 263] width 74 height 11
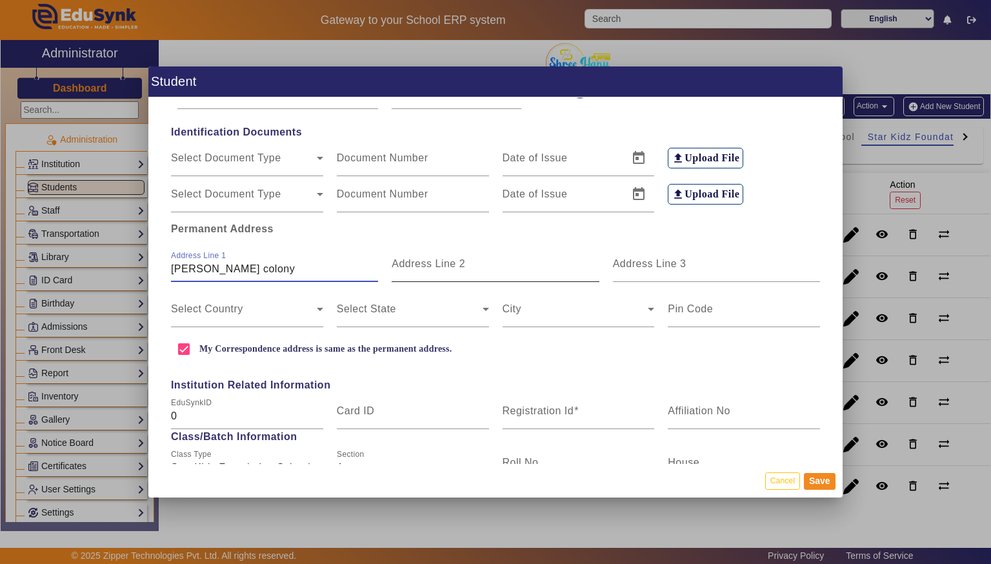
click at [432, 265] on input "Address Line 2" at bounding box center [495, 268] width 207 height 15
type input "Neelbad"
click at [206, 320] on span at bounding box center [244, 313] width 146 height 15
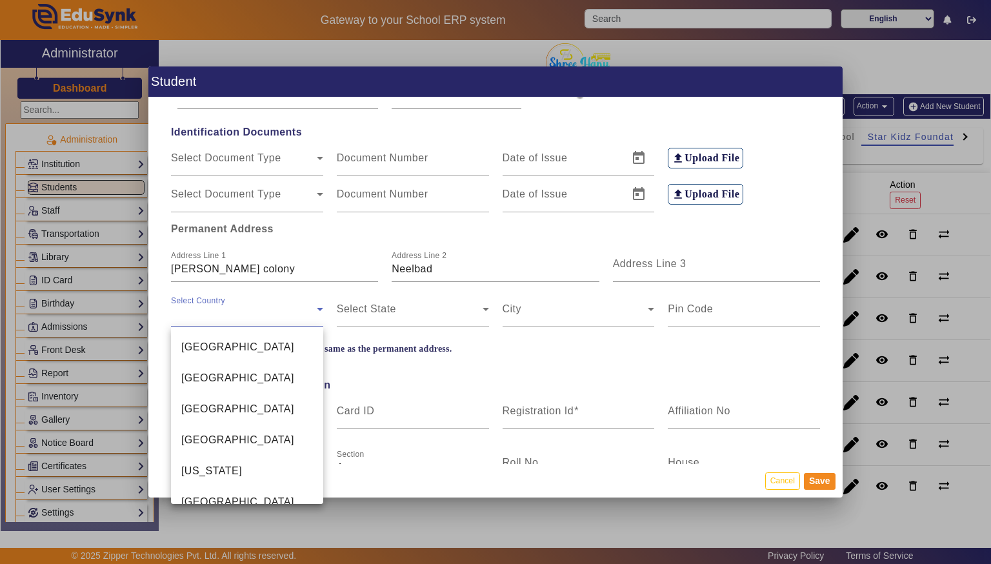
scroll to position [2955, 0]
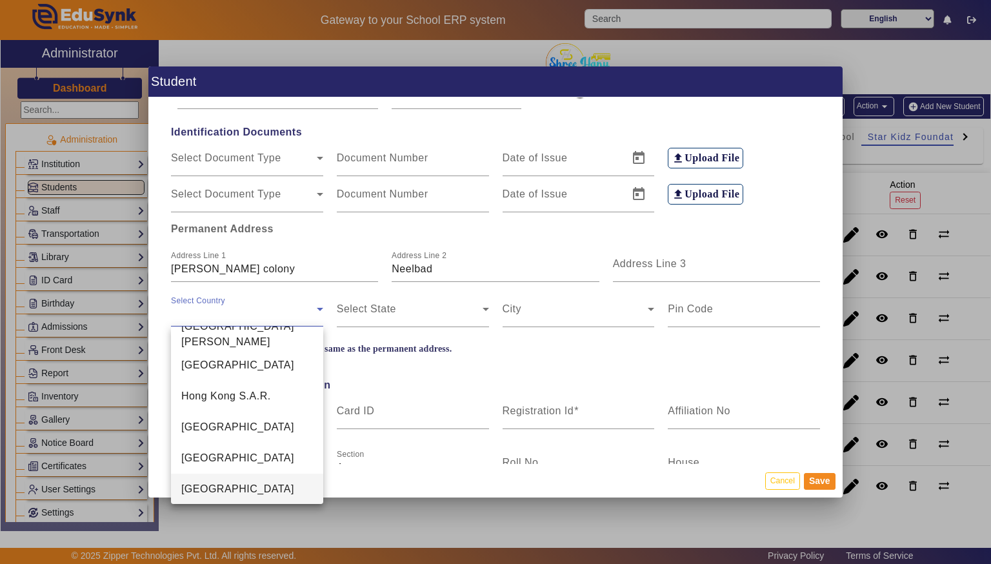
click at [195, 481] on span "[GEOGRAPHIC_DATA]" at bounding box center [237, 488] width 113 height 15
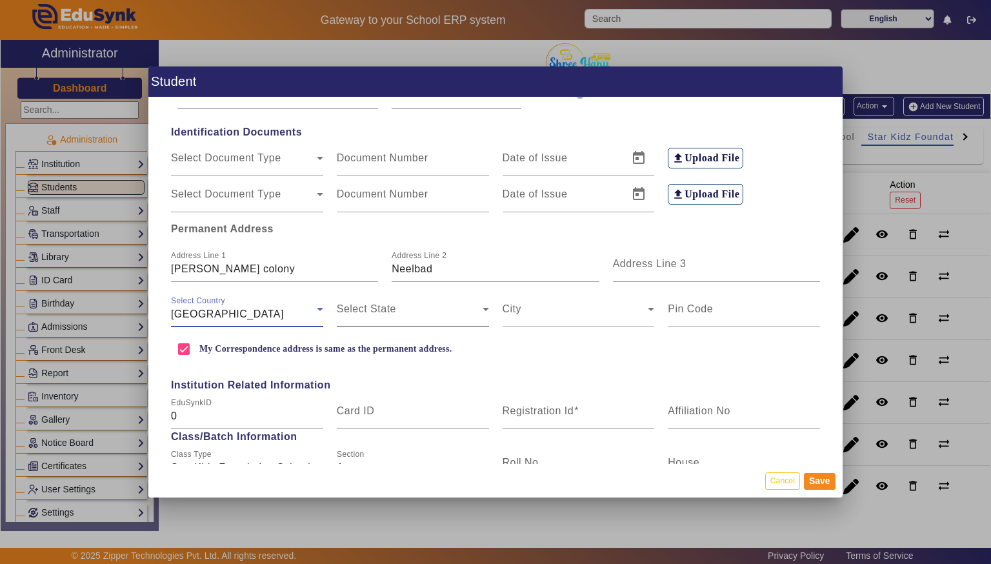
click at [363, 307] on span at bounding box center [410, 313] width 146 height 15
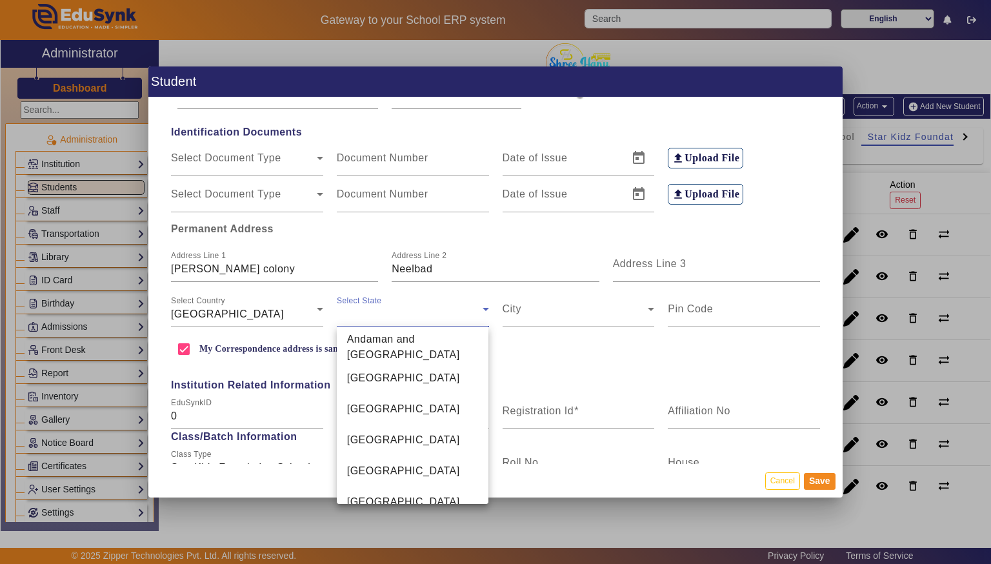
scroll to position [446, 0]
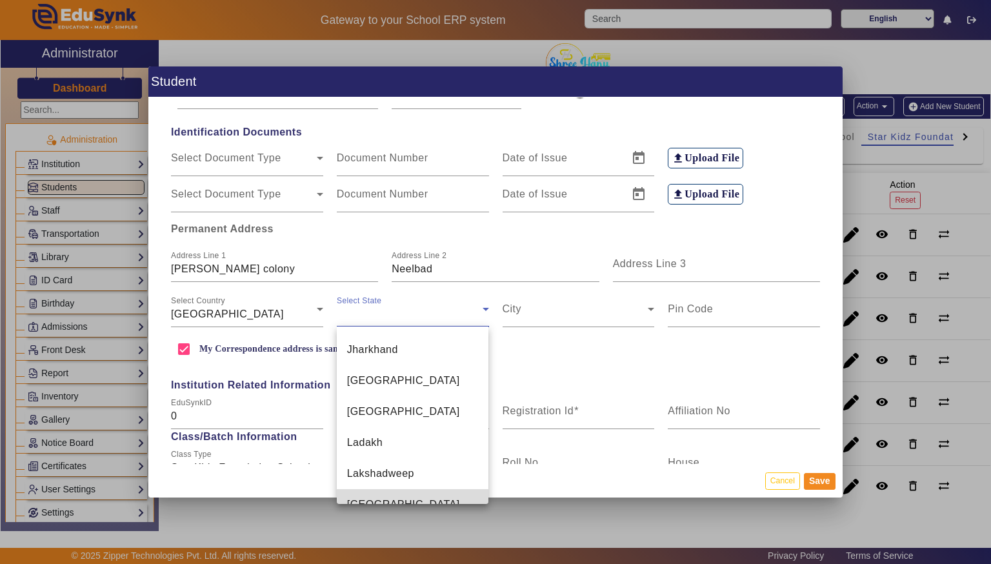
click at [353, 497] on span "[GEOGRAPHIC_DATA]" at bounding box center [403, 504] width 113 height 15
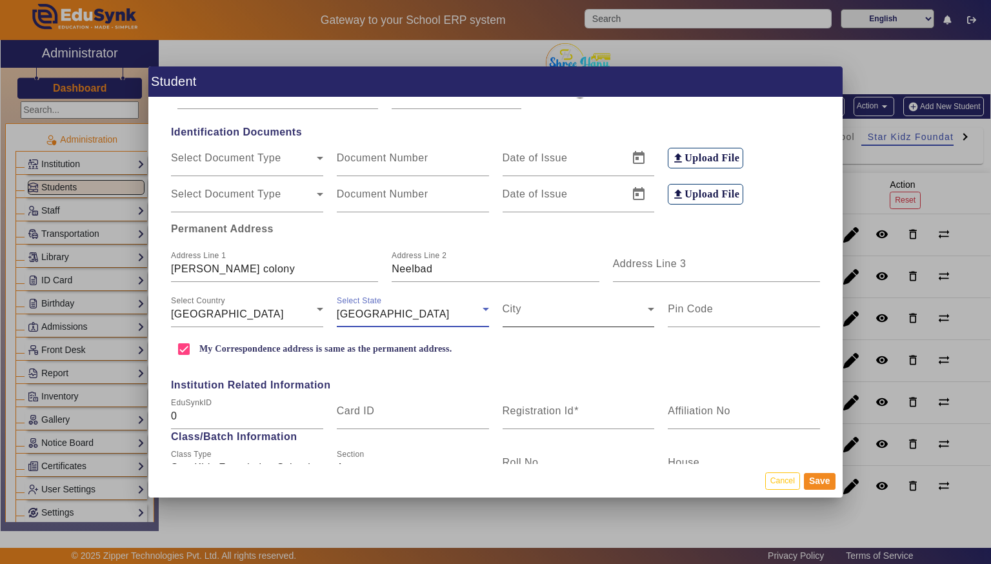
click at [545, 306] on span at bounding box center [576, 313] width 146 height 15
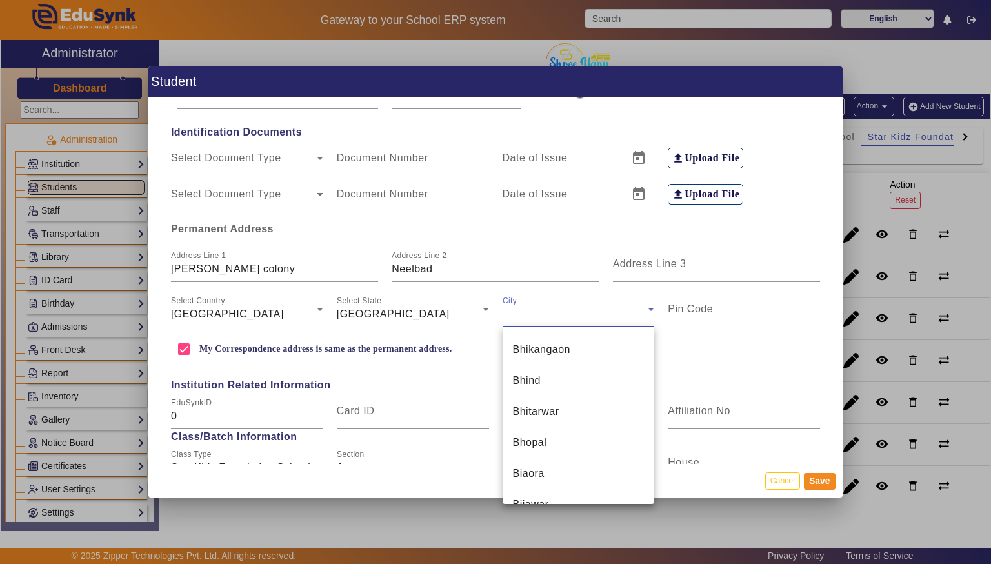
scroll to position [1516, 0]
click at [524, 446] on span "Bhopal" at bounding box center [530, 441] width 34 height 15
click at [699, 308] on mat-label "Pin Code" at bounding box center [690, 308] width 45 height 11
click at [699, 308] on input "Pin Code" at bounding box center [744, 313] width 152 height 15
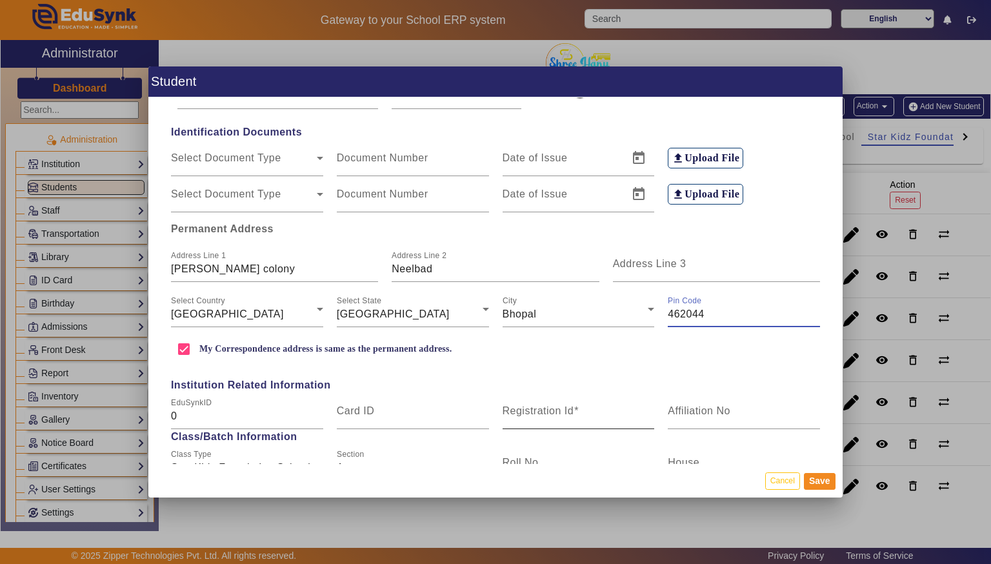
type input "462044"
click at [545, 418] on input "Registration Id" at bounding box center [579, 415] width 152 height 15
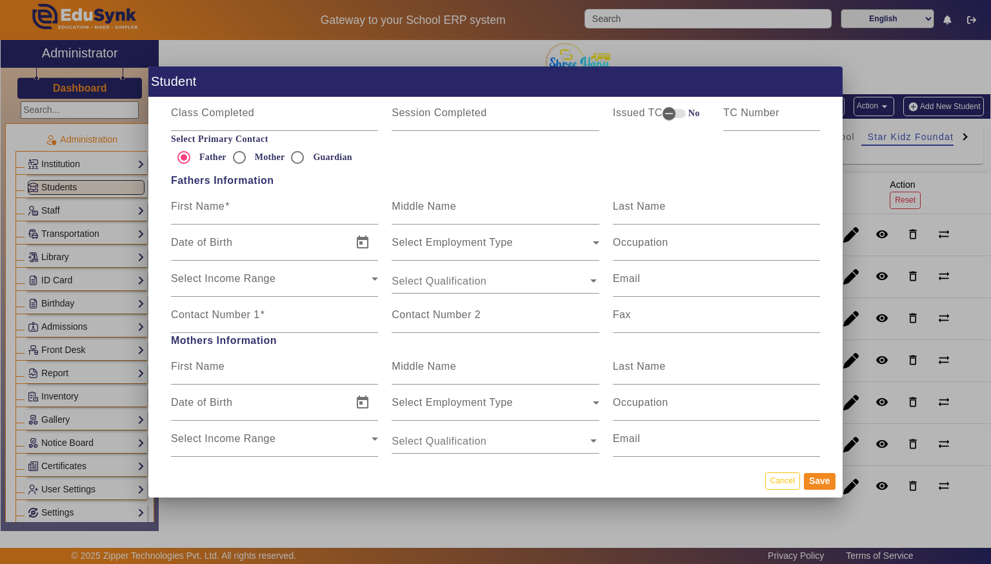
scroll to position [774, 0]
type input "SKF8"
click at [201, 208] on mat-label "First Name" at bounding box center [198, 206] width 54 height 11
click at [201, 208] on input "First Name" at bounding box center [274, 211] width 207 height 15
type input "N"
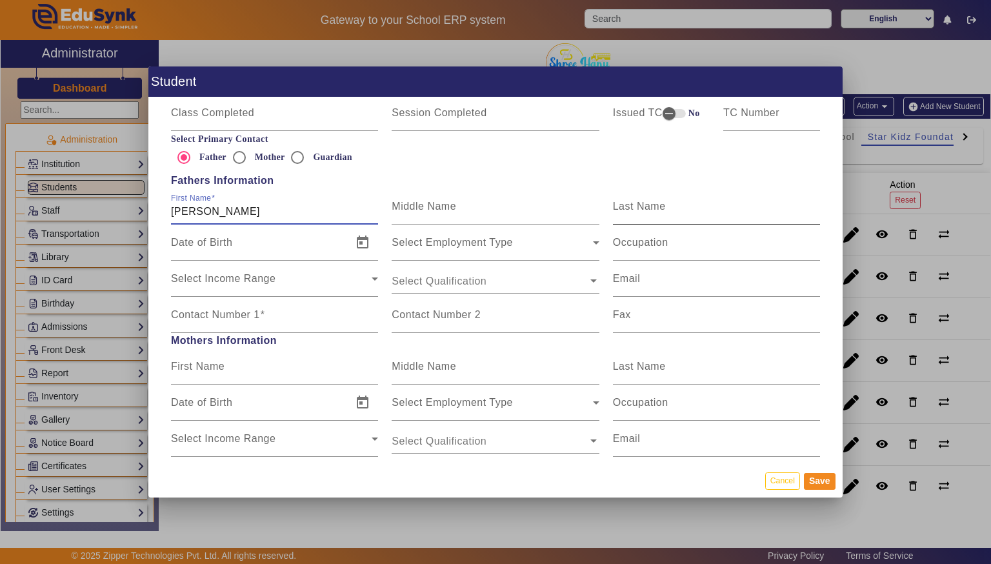
type input "[PERSON_NAME]"
click at [639, 201] on mat-label "Last Name" at bounding box center [639, 206] width 53 height 11
click at [639, 204] on input "Last Name" at bounding box center [716, 211] width 207 height 15
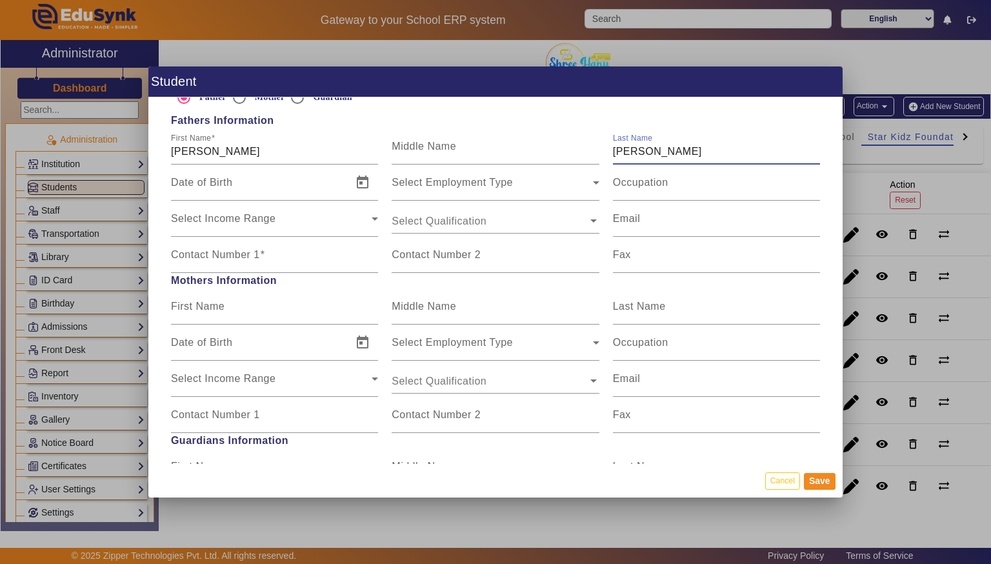
scroll to position [841, 0]
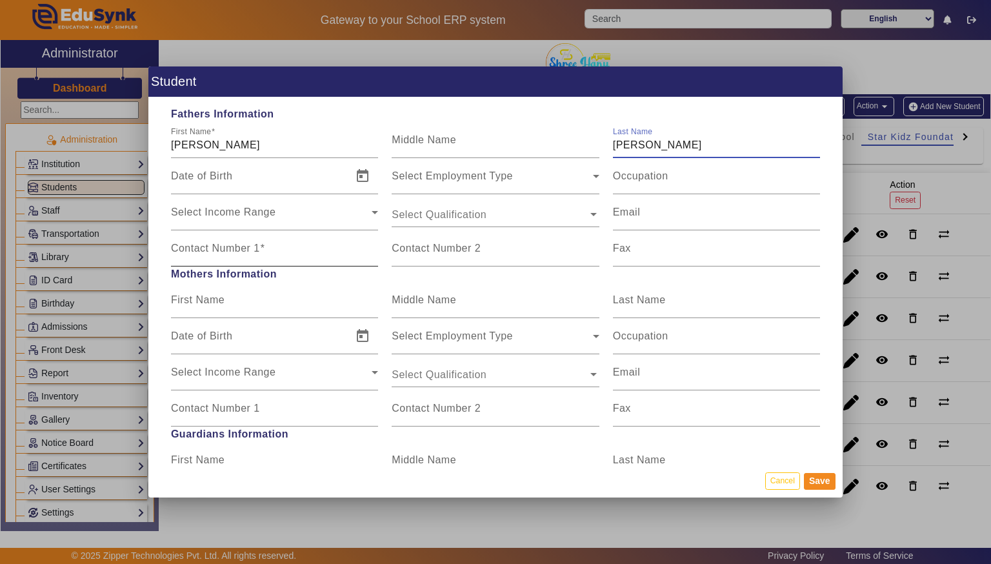
type input "[PERSON_NAME]"
click at [206, 259] on input "Contact Number 1" at bounding box center [274, 253] width 207 height 15
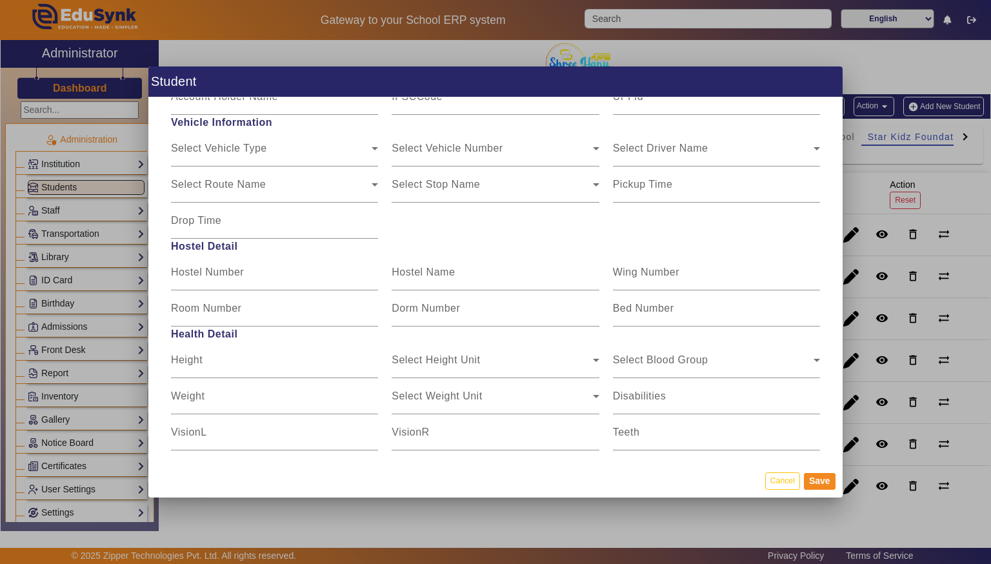
scroll to position [1523, 0]
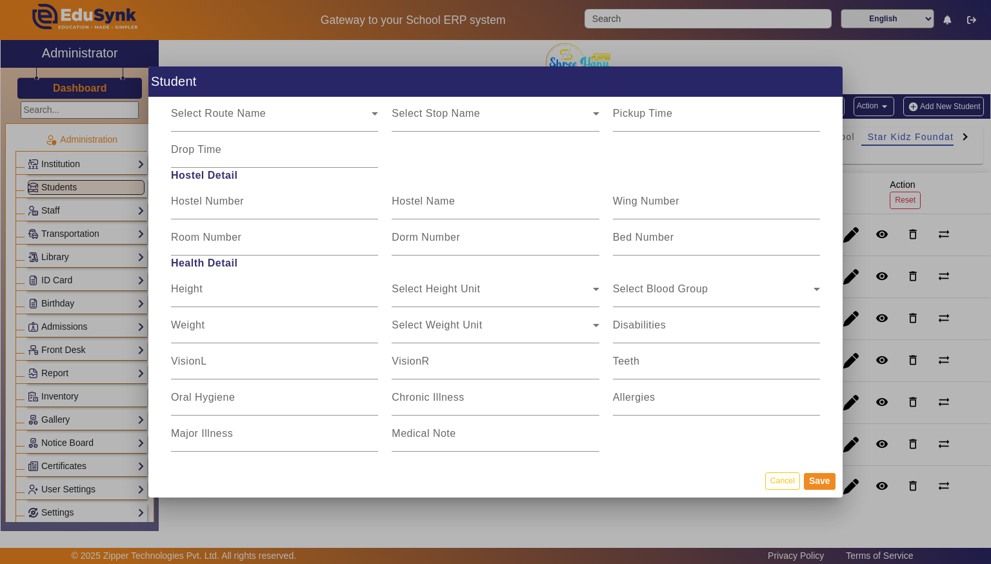
type input "9826752013"
click at [823, 490] on mat-dialog-actions "Cancel Save" at bounding box center [495, 481] width 694 height 34
click at [823, 482] on button "Save" at bounding box center [820, 481] width 32 height 17
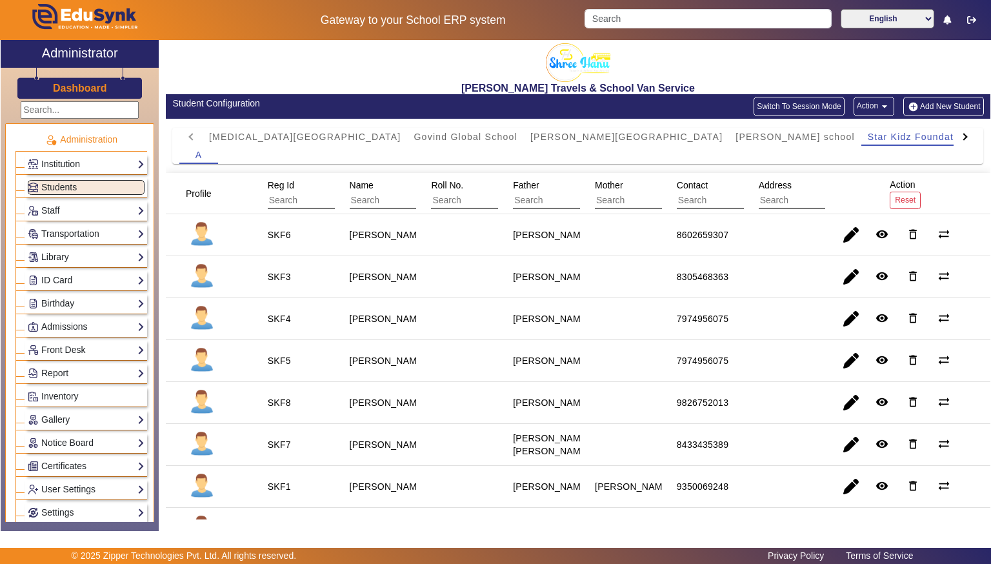
click at [954, 108] on button "Add New Student" at bounding box center [943, 106] width 80 height 19
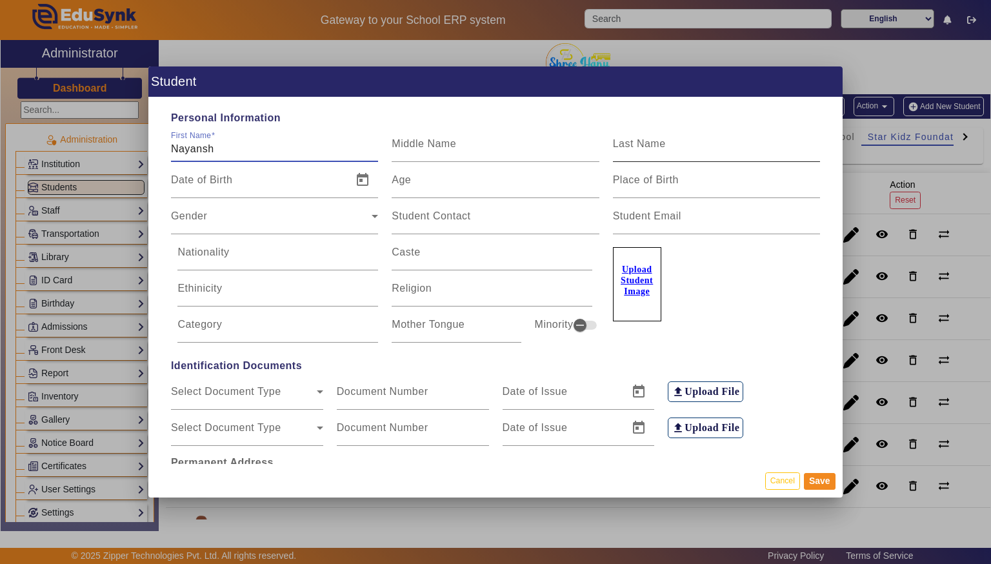
type input "Nayansh"
click at [692, 145] on input "Last Name" at bounding box center [716, 148] width 207 height 15
type input "Gadwal"
click at [186, 217] on span "Gender" at bounding box center [271, 221] width 201 height 15
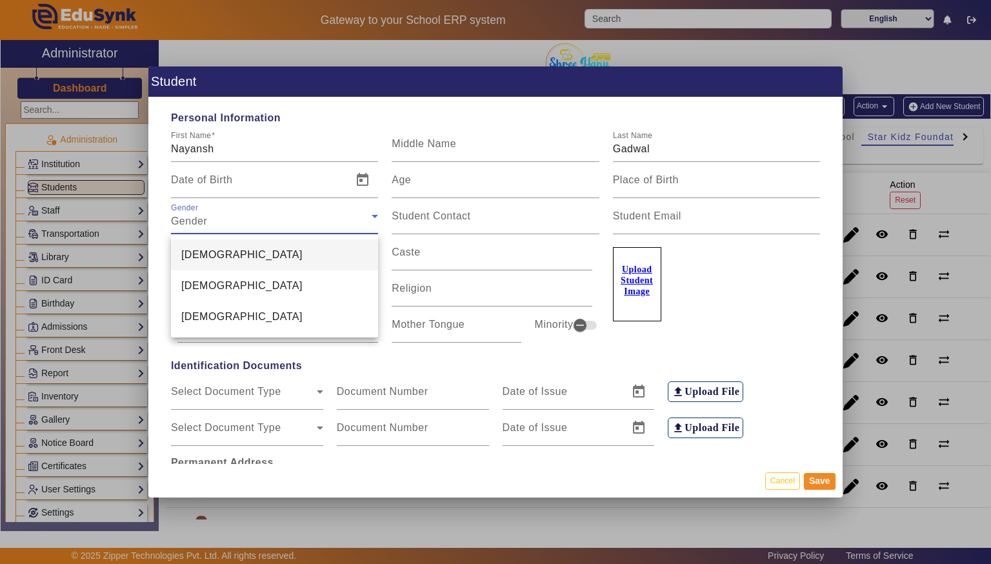
click at [195, 252] on span "[DEMOGRAPHIC_DATA]" at bounding box center [241, 254] width 121 height 15
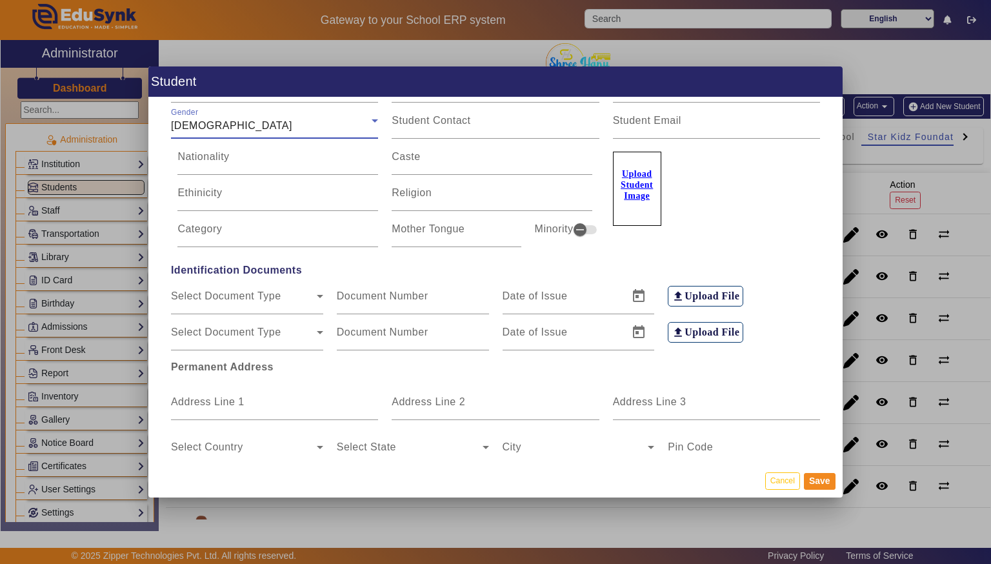
scroll to position [111, 0]
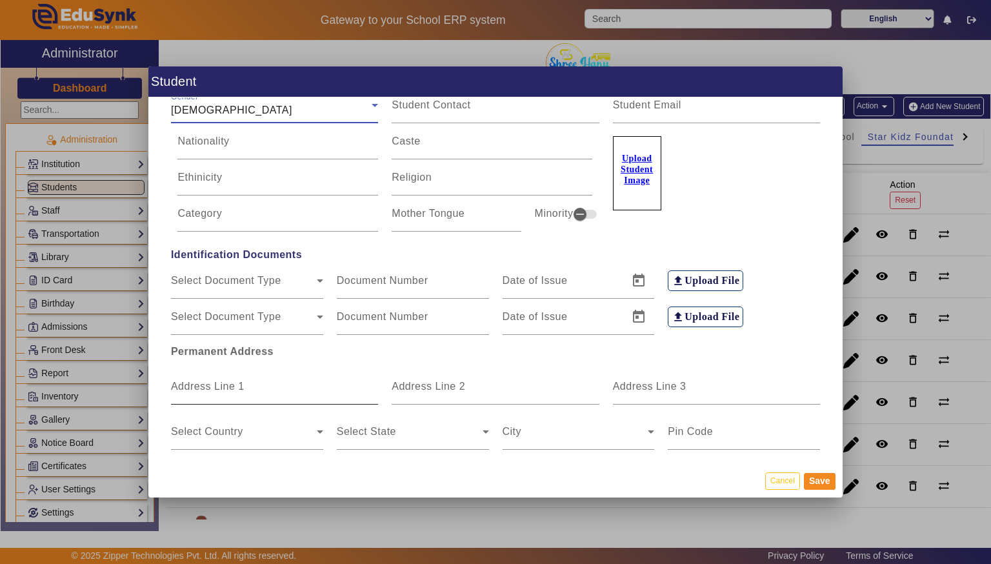
click at [275, 385] on input "Address Line 1" at bounding box center [274, 391] width 207 height 15
type input "Mendori road"
click at [495, 387] on input "Address Line 2" at bounding box center [495, 391] width 207 height 15
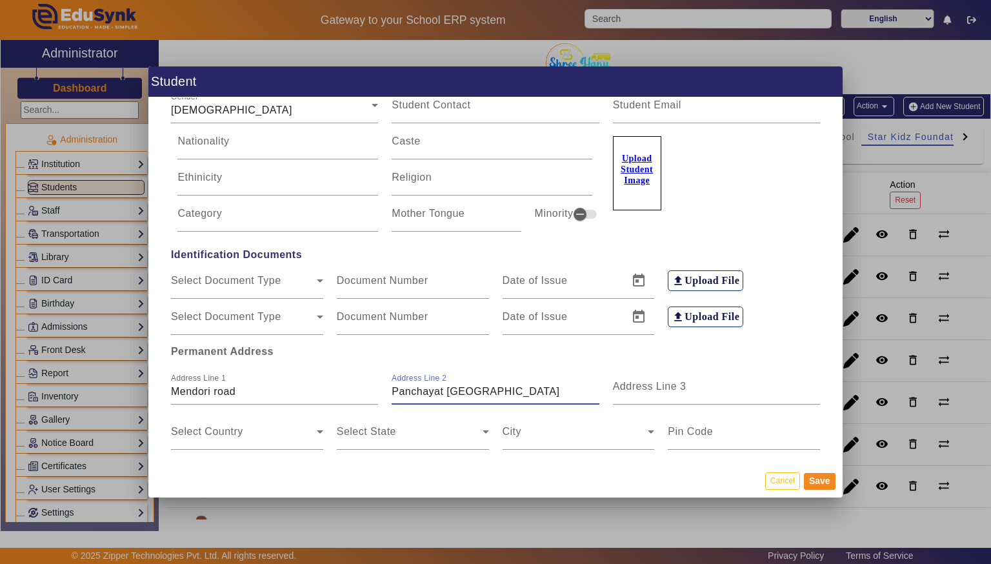
type input "Panchayat [GEOGRAPHIC_DATA]"
click at [205, 429] on span at bounding box center [244, 436] width 146 height 15
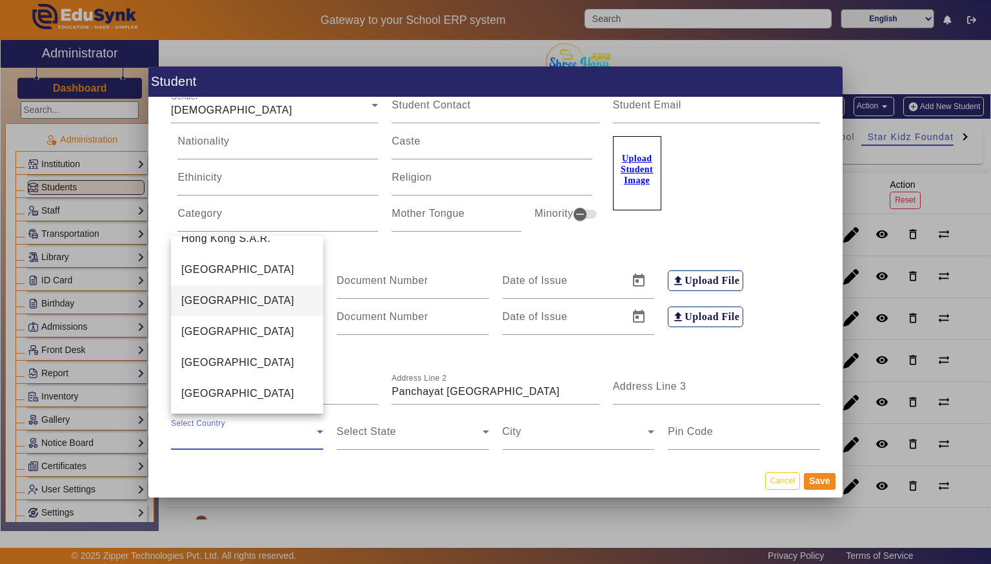
scroll to position [3024, 0]
click at [193, 322] on span "[GEOGRAPHIC_DATA]" at bounding box center [237, 329] width 113 height 15
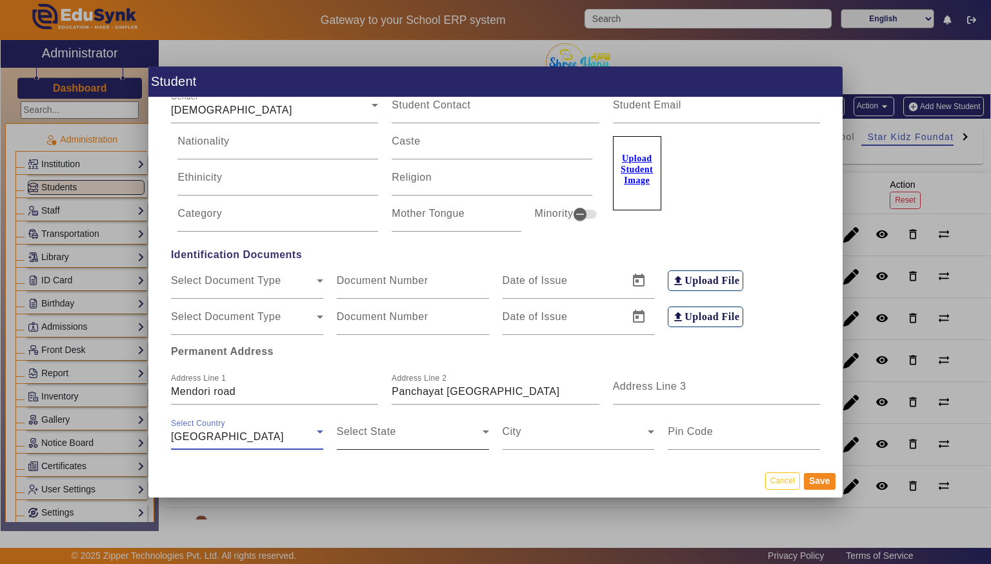
click at [369, 441] on span at bounding box center [410, 436] width 146 height 15
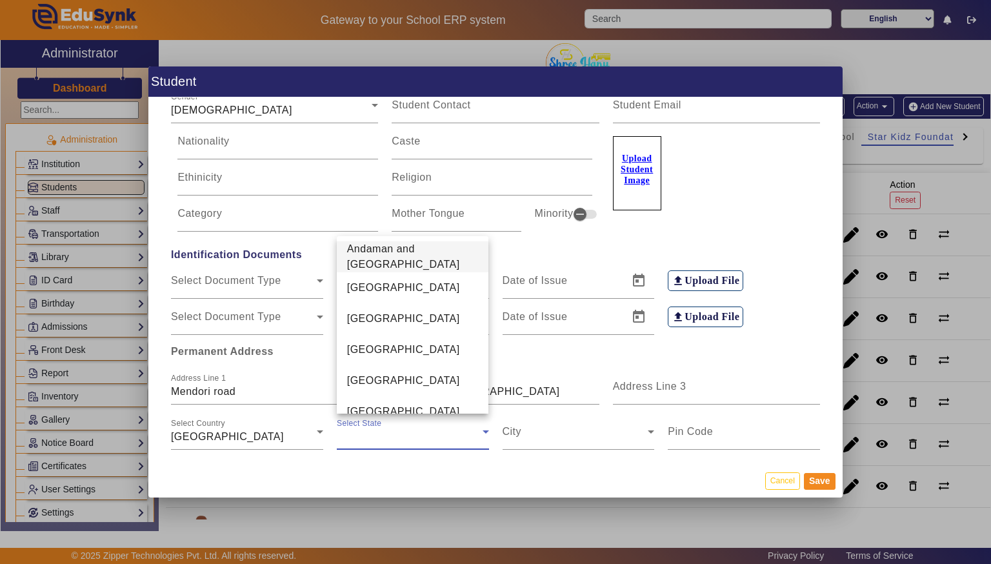
scroll to position [446, 0]
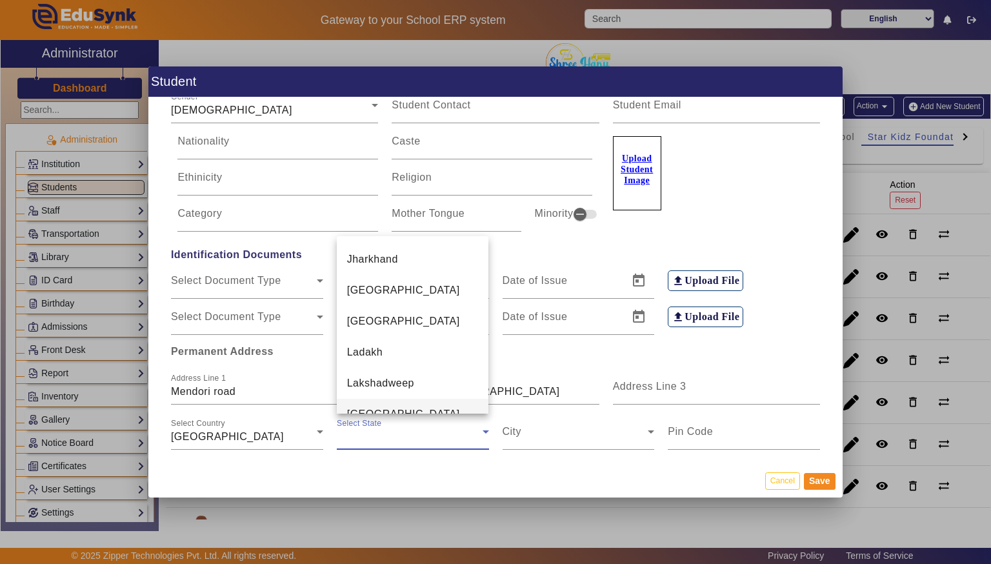
click at [364, 406] on span "[GEOGRAPHIC_DATA]" at bounding box center [403, 413] width 113 height 15
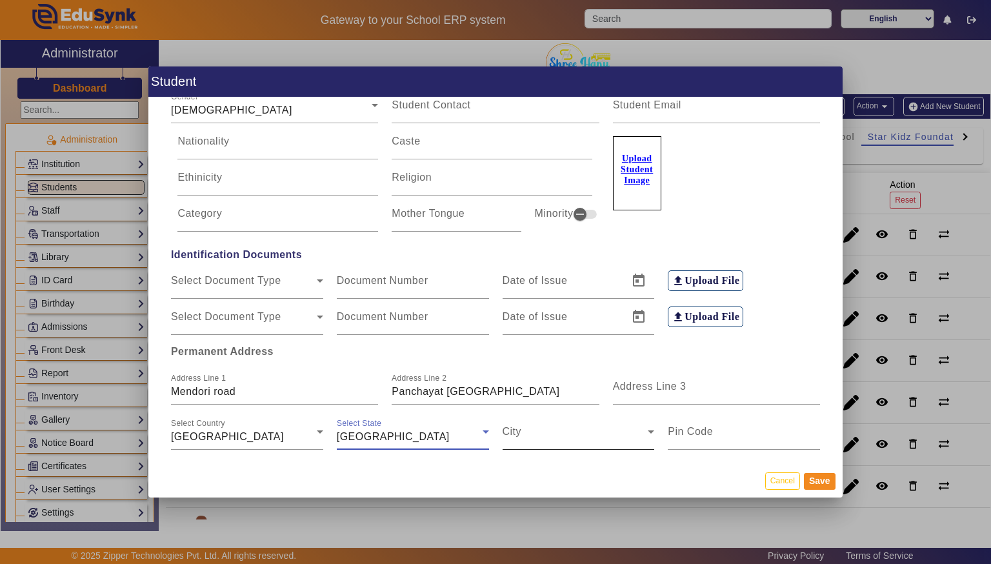
click at [517, 433] on span at bounding box center [576, 436] width 146 height 15
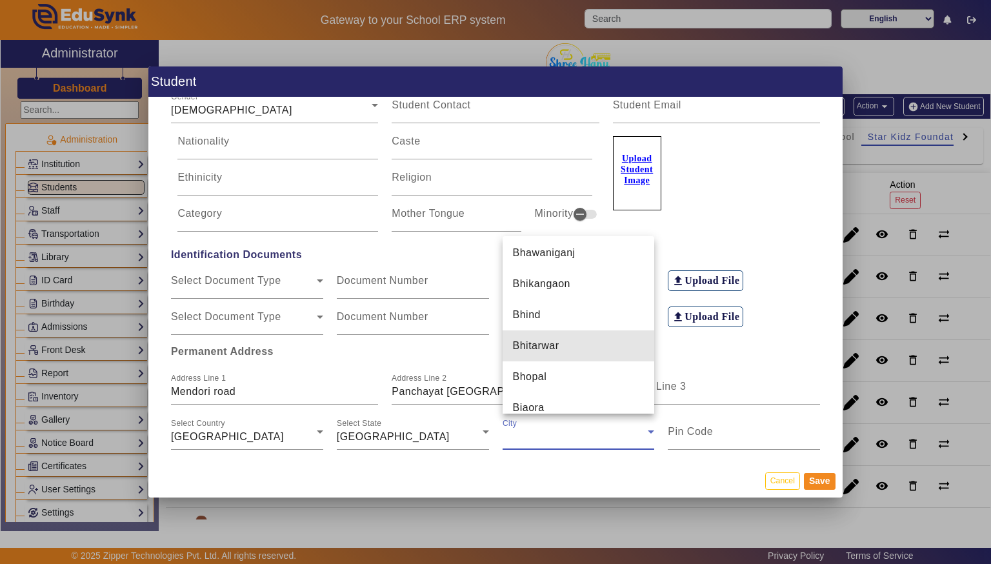
scroll to position [1494, 0]
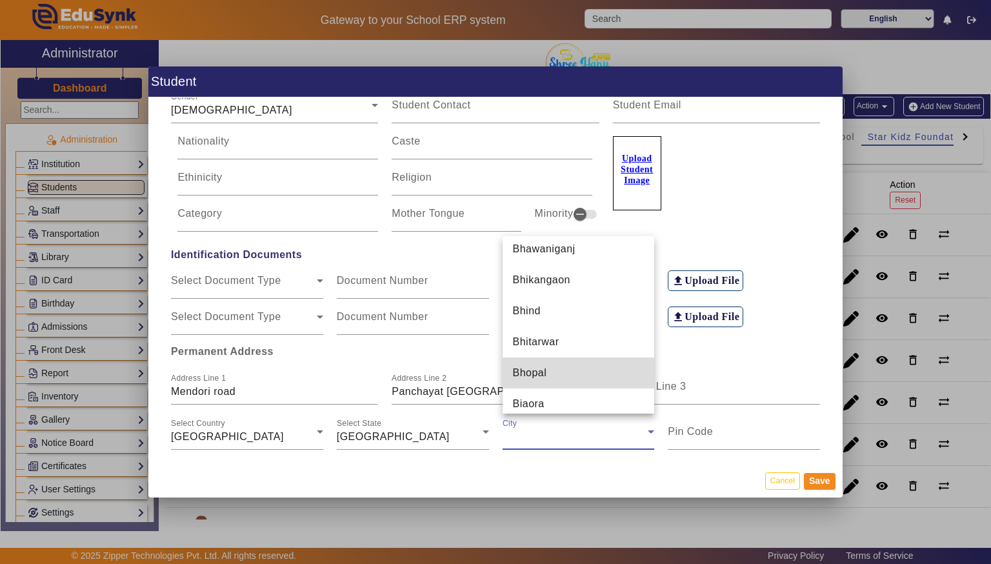
click at [571, 382] on mat-option "Bhopal" at bounding box center [579, 372] width 152 height 31
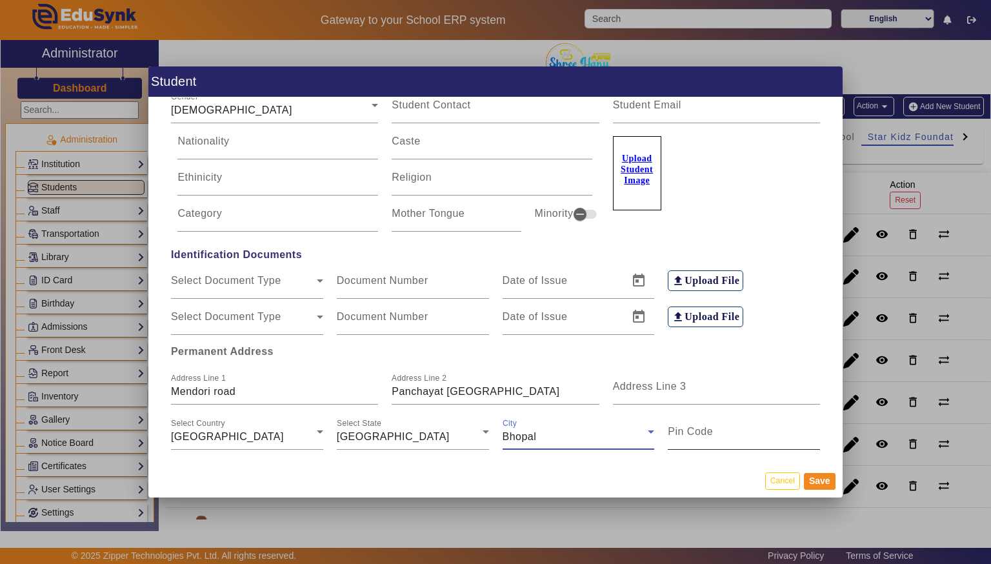
click at [766, 436] on input "Pin Code" at bounding box center [744, 436] width 152 height 15
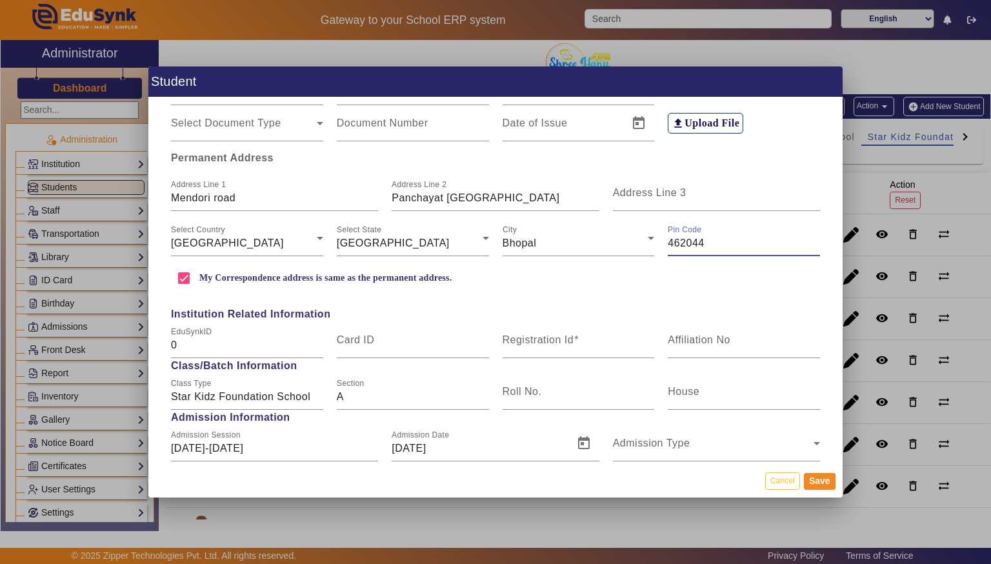
scroll to position [307, 0]
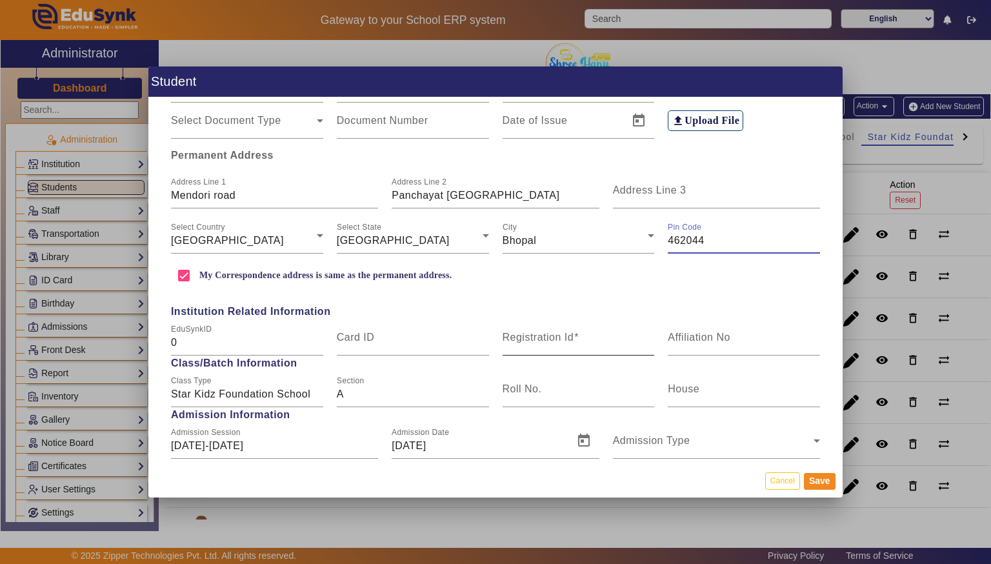
type input "462044"
click at [576, 321] on div "Registration Id" at bounding box center [579, 337] width 152 height 36
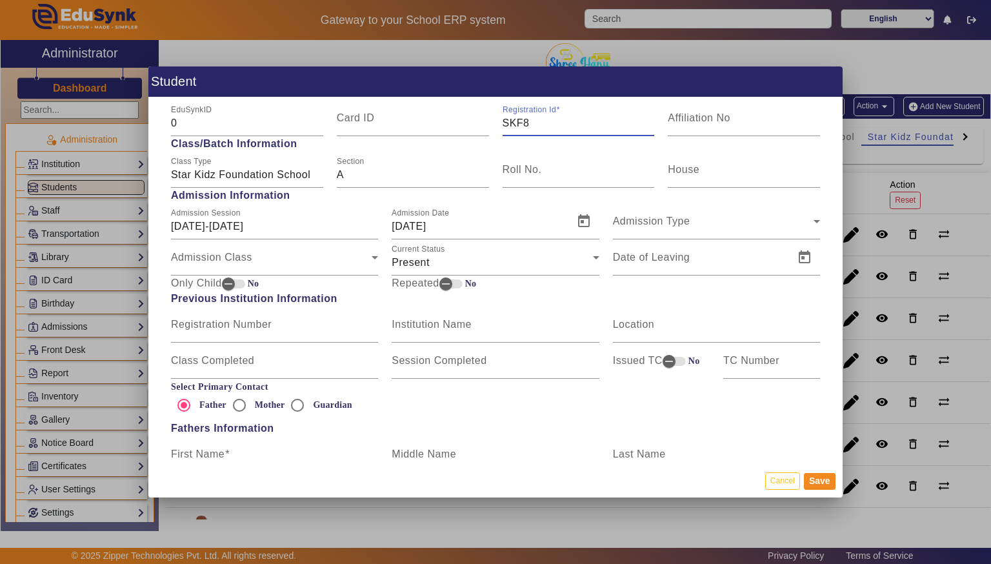
scroll to position [528, 0]
type input "SKF8"
click at [321, 454] on input "First Name" at bounding box center [274, 457] width 207 height 15
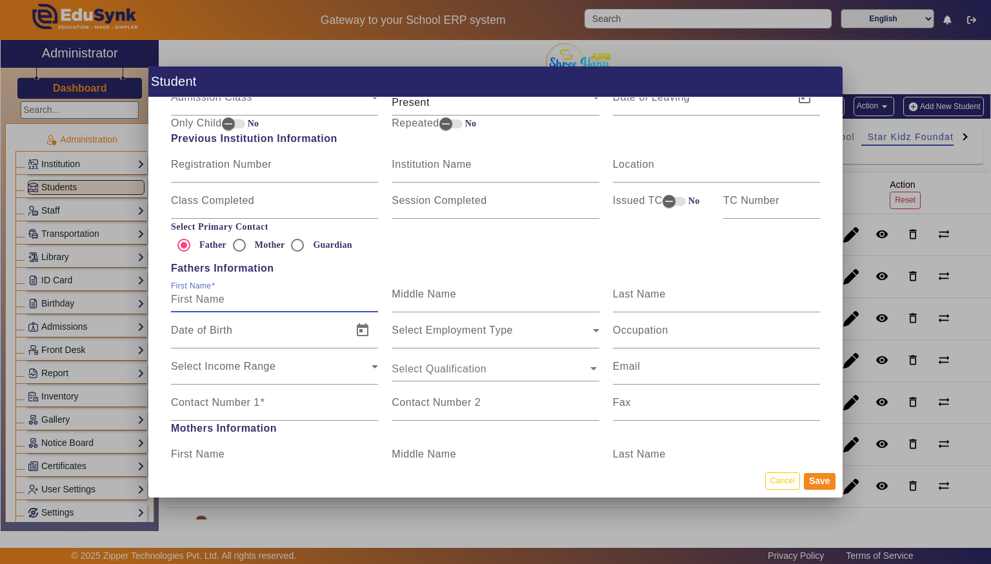
scroll to position [687, 0]
type input "Jitendra"
click at [503, 292] on input "Middle Name" at bounding box center [495, 298] width 207 height 15
type input "s"
type input "[PERSON_NAME]"
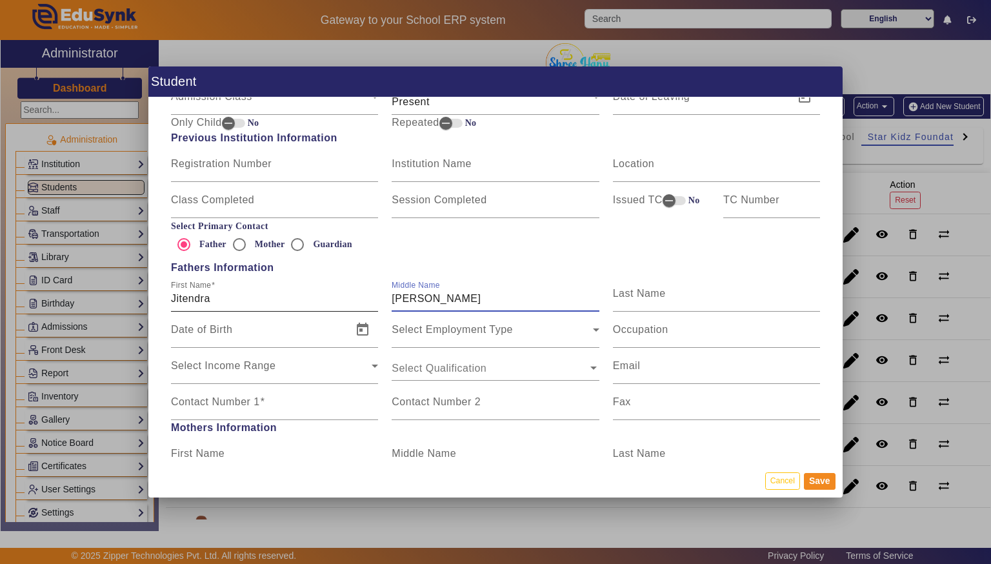
click at [180, 304] on input "Jitendra" at bounding box center [274, 298] width 207 height 15
click at [173, 295] on input "Jitendra" at bounding box center [274, 298] width 207 height 15
type input "Mr [PERSON_NAME]"
click at [699, 312] on div "Occupation" at bounding box center [716, 330] width 207 height 36
click at [717, 299] on input "Last Name" at bounding box center [716, 298] width 207 height 15
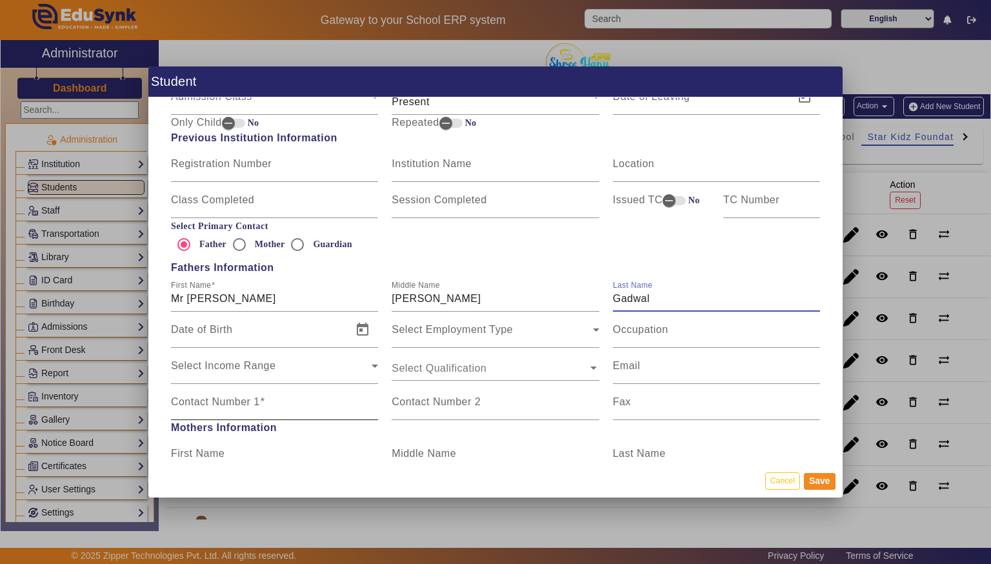
type input "Gadwal"
click at [212, 403] on mat-label "Contact Number 1" at bounding box center [215, 401] width 89 height 11
click at [212, 403] on input "Contact Number 1" at bounding box center [274, 406] width 207 height 15
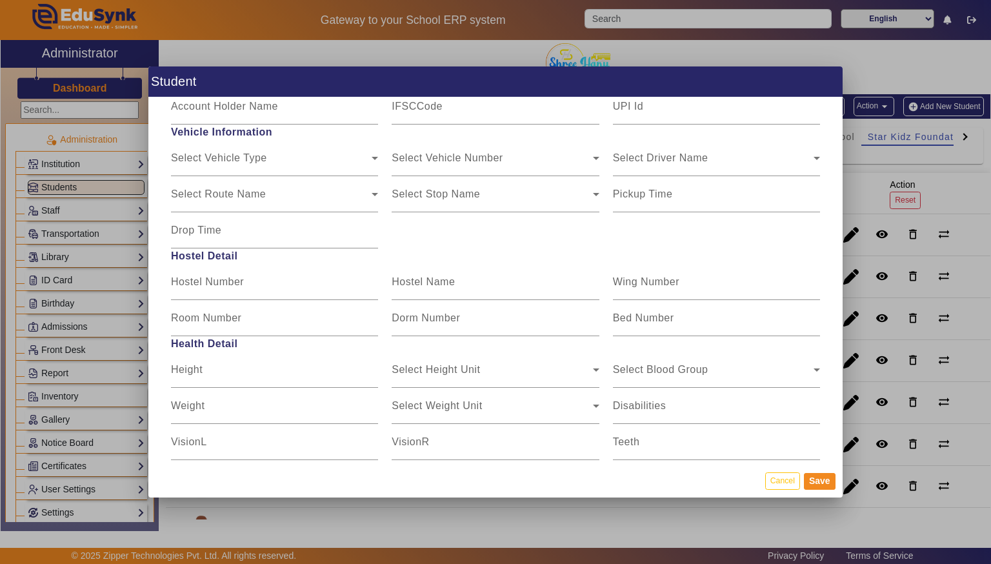
scroll to position [1523, 0]
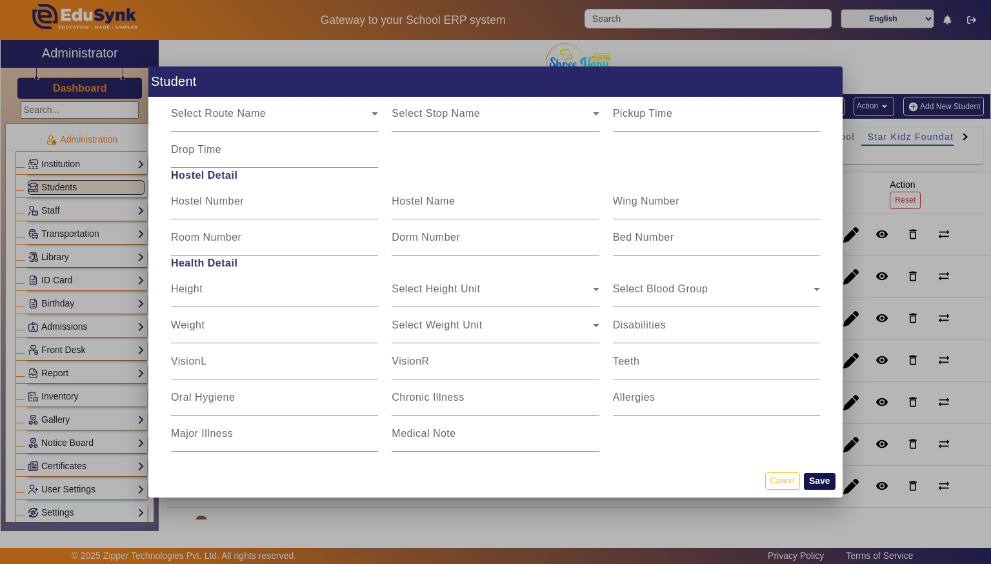
type input "9589765304"
click at [826, 475] on button "Save" at bounding box center [820, 481] width 32 height 17
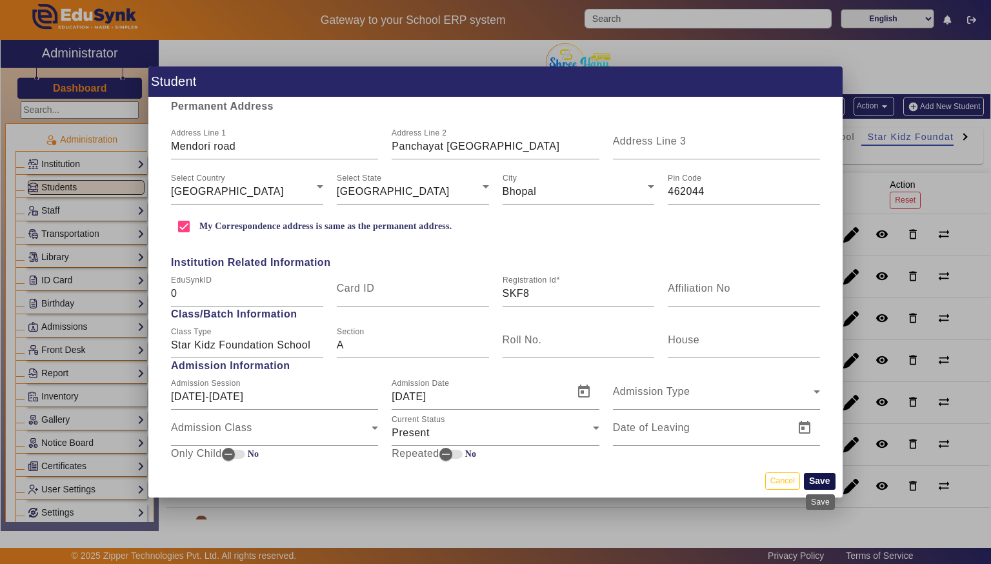
scroll to position [354, 0]
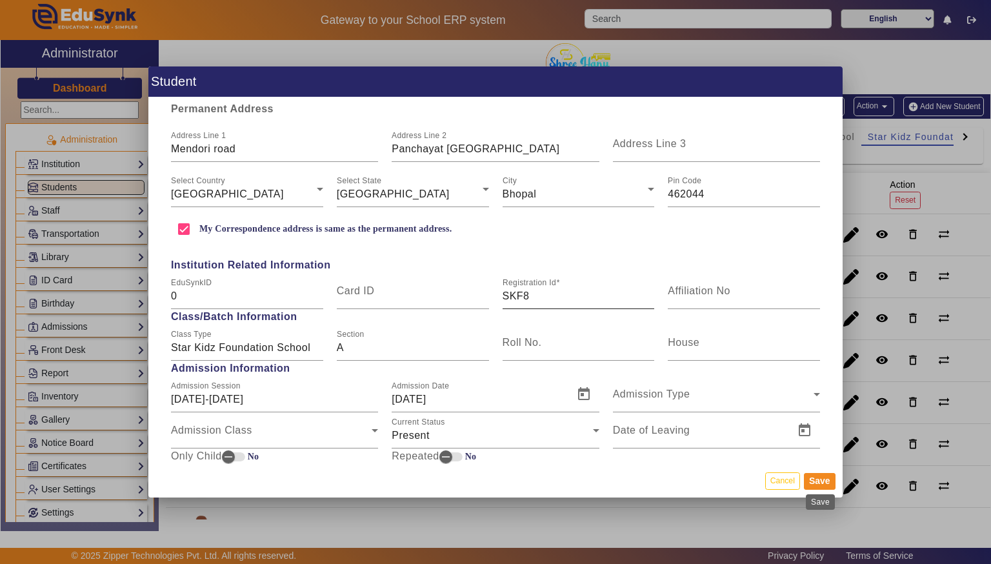
click at [594, 294] on input "SKF8" at bounding box center [579, 295] width 152 height 15
type input "SKF9"
click at [826, 477] on button "Save" at bounding box center [820, 481] width 32 height 17
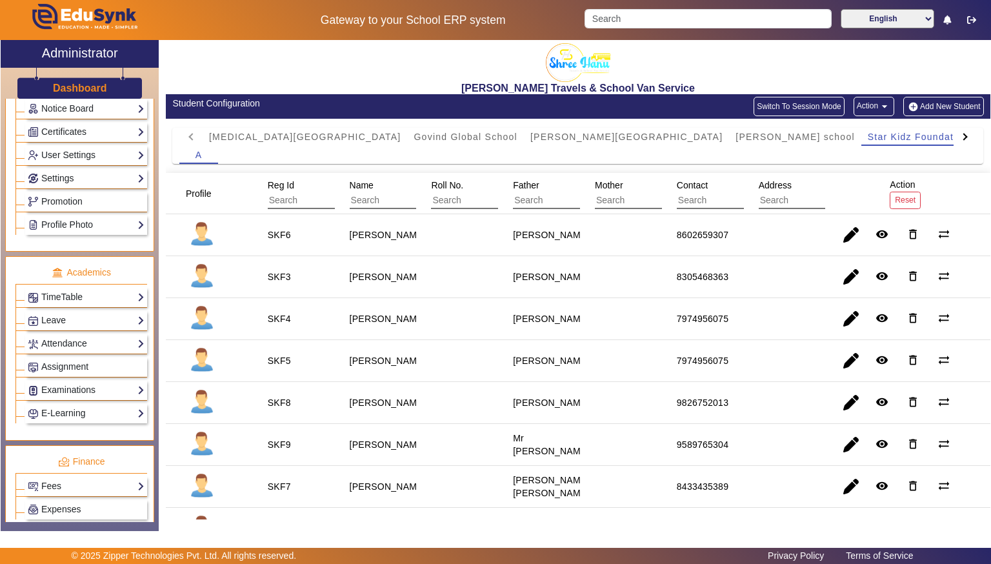
scroll to position [508, 0]
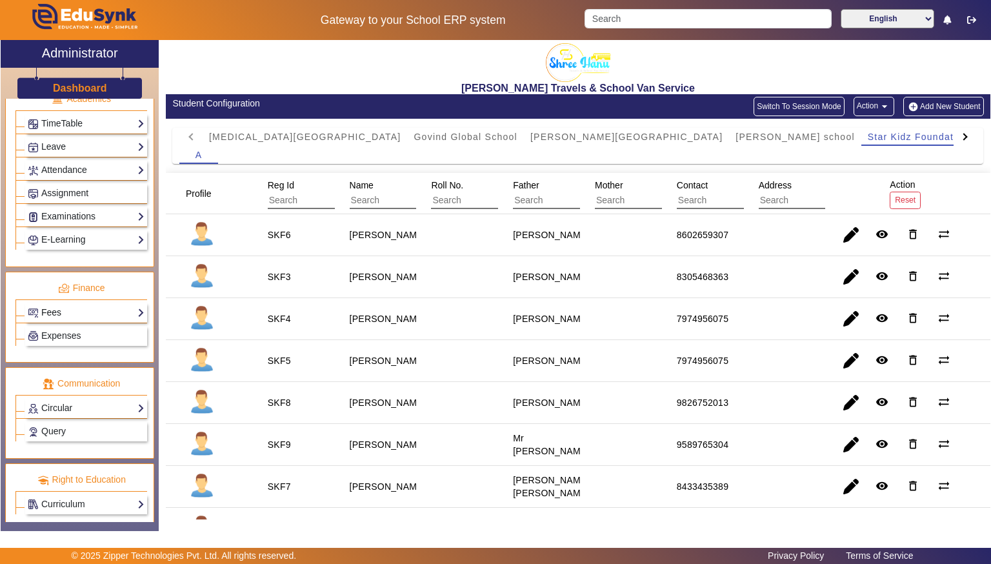
click at [44, 308] on link "Fees" at bounding box center [86, 312] width 117 height 15
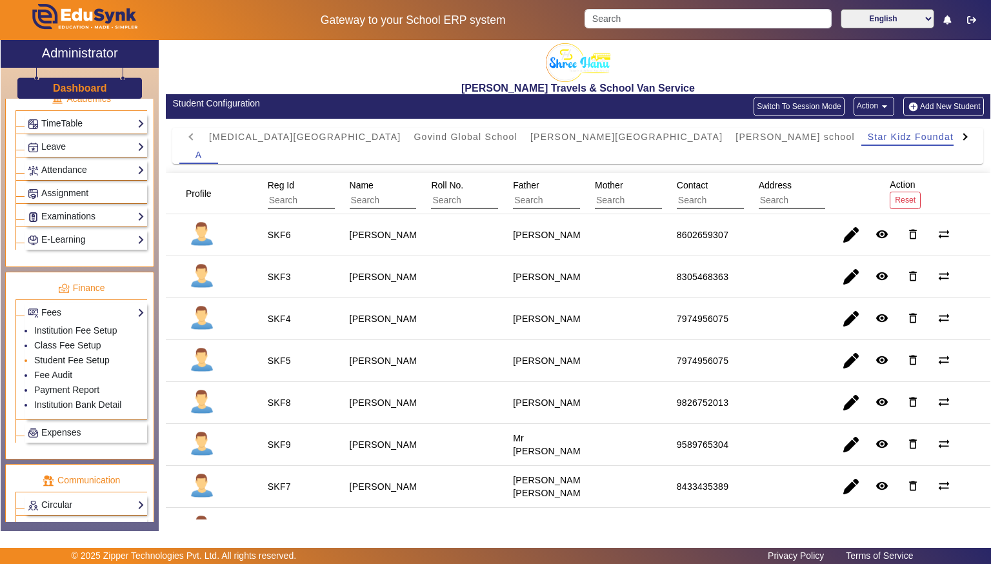
click at [43, 355] on link "Student Fee Setup" at bounding box center [71, 360] width 75 height 10
click at [49, 355] on link "Student Fee Setup" at bounding box center [71, 360] width 75 height 10
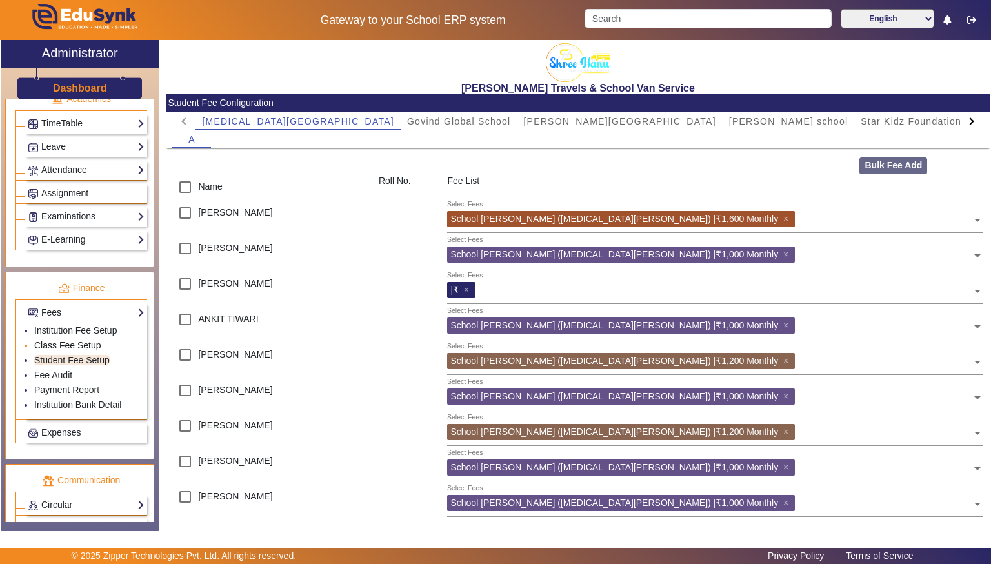
click at [49, 340] on link "Class Fee Setup" at bounding box center [67, 345] width 67 height 10
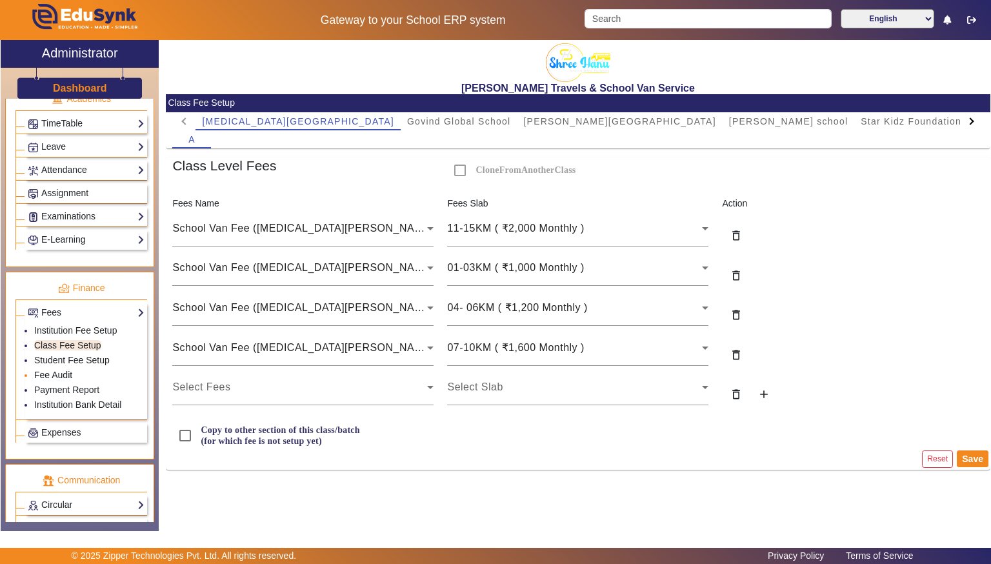
click at [41, 370] on link "Fee Audit" at bounding box center [53, 375] width 38 height 10
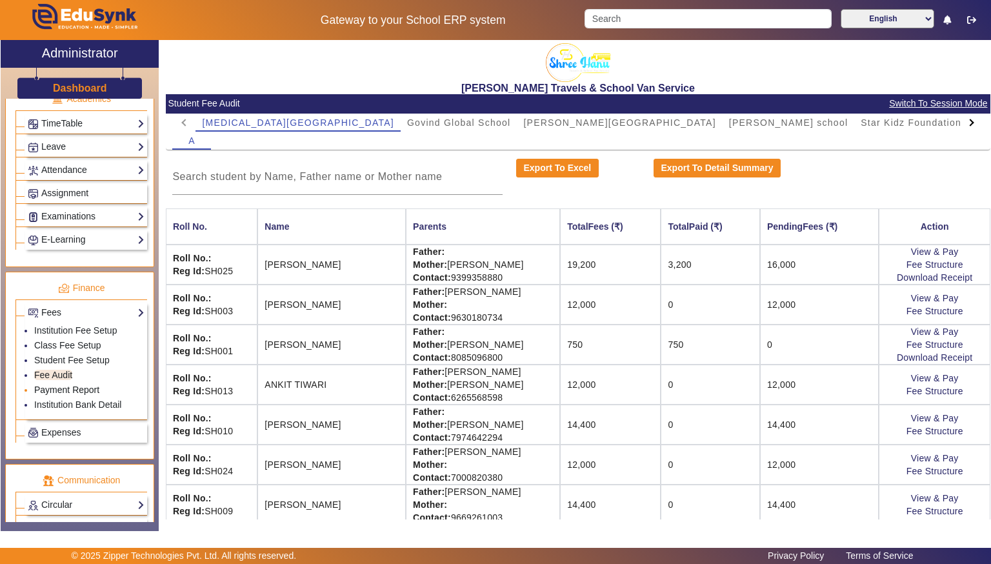
click at [48, 385] on link "Payment Report" at bounding box center [66, 390] width 65 height 10
click at [59, 385] on link "Payment Report" at bounding box center [66, 390] width 65 height 10
click at [47, 385] on link "Payment Report" at bounding box center [66, 390] width 65 height 10
click at [53, 385] on link "Payment Report" at bounding box center [66, 390] width 65 height 10
click at [41, 385] on link "Payment Report" at bounding box center [66, 390] width 65 height 10
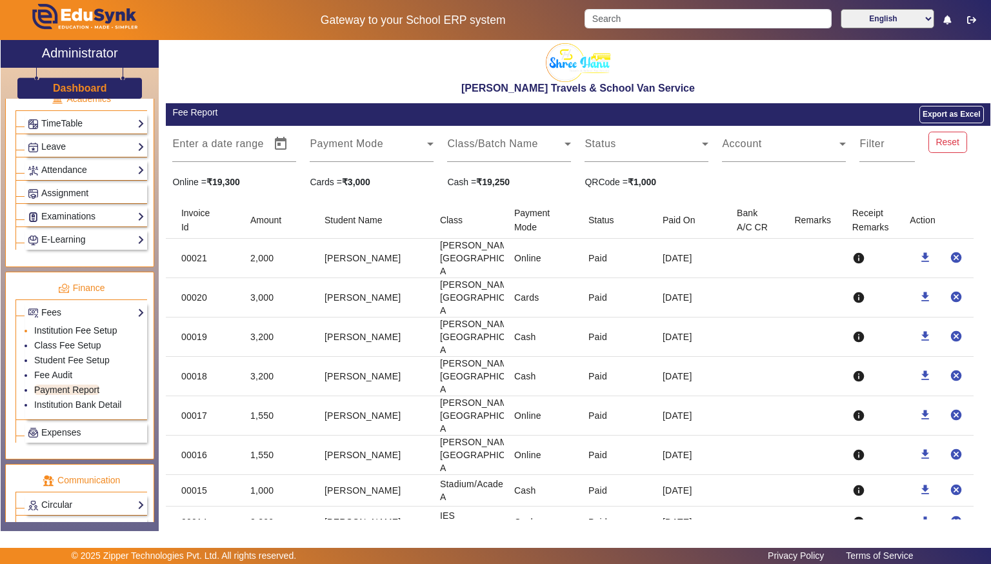
click at [40, 325] on link "Institution Fee Setup" at bounding box center [75, 330] width 83 height 10
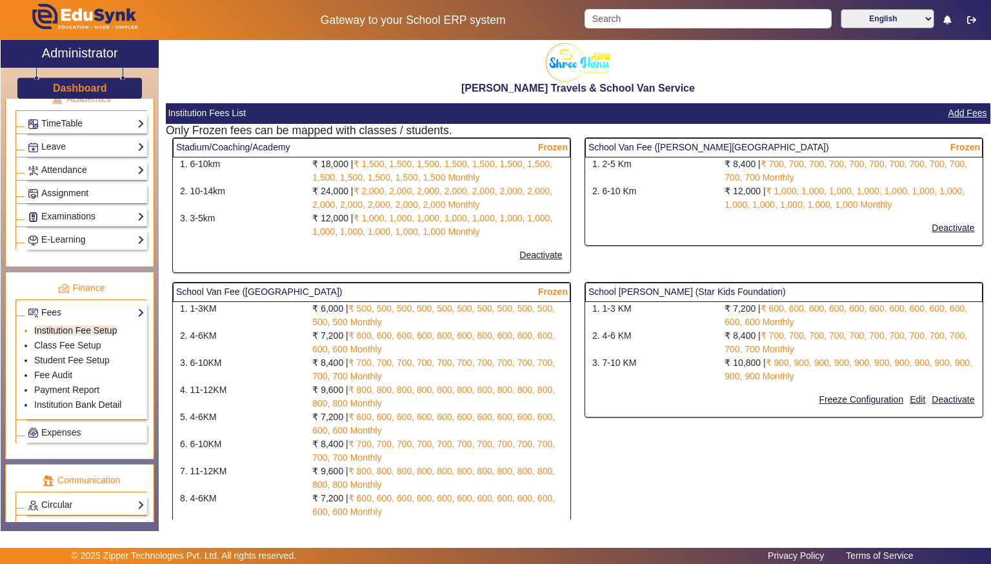
select select "5"
click at [46, 340] on link "Class Fee Setup" at bounding box center [67, 345] width 67 height 10
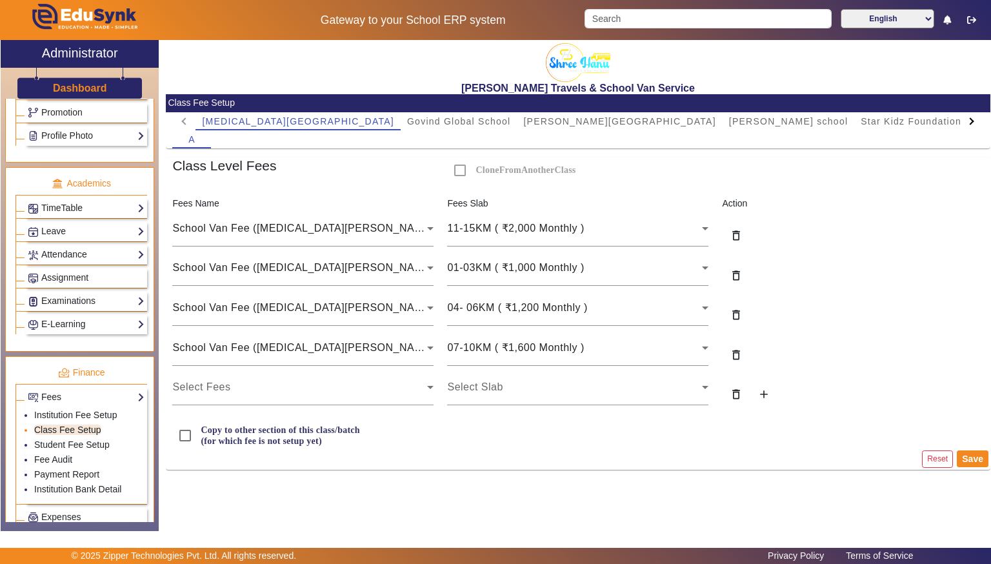
scroll to position [434, 0]
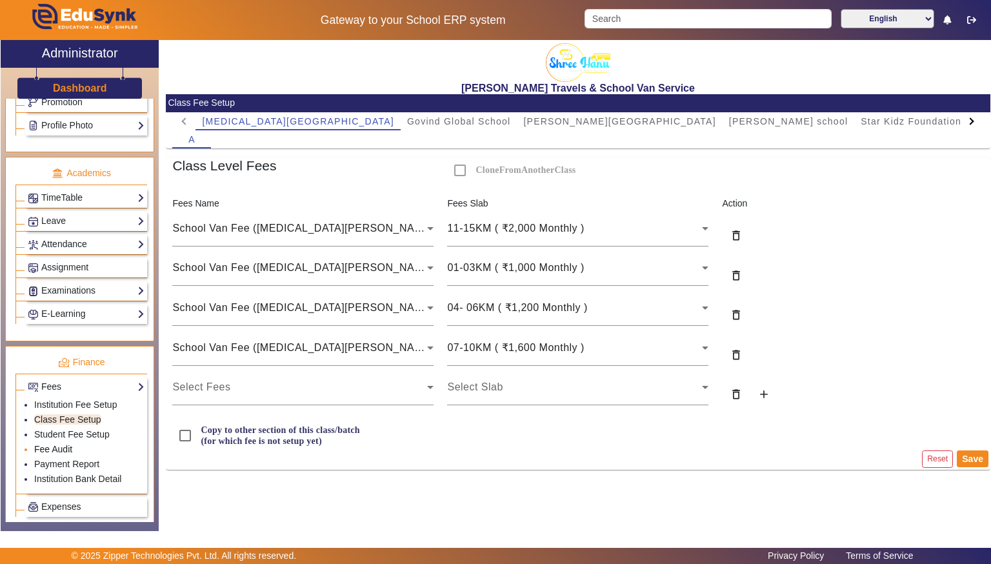
click at [44, 444] on link "Fee Audit" at bounding box center [53, 449] width 38 height 10
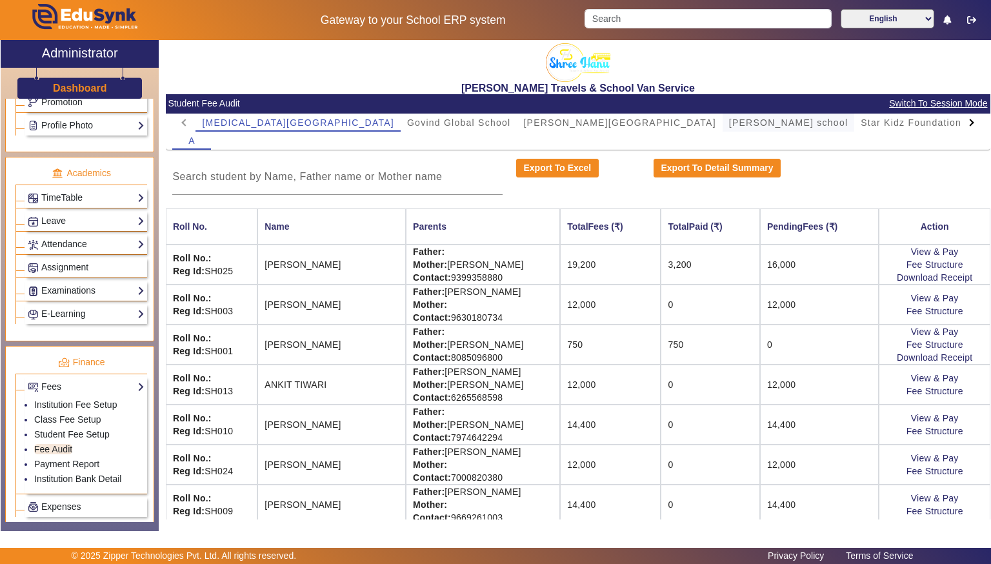
click at [729, 123] on span "[PERSON_NAME] school" at bounding box center [788, 122] width 119 height 9
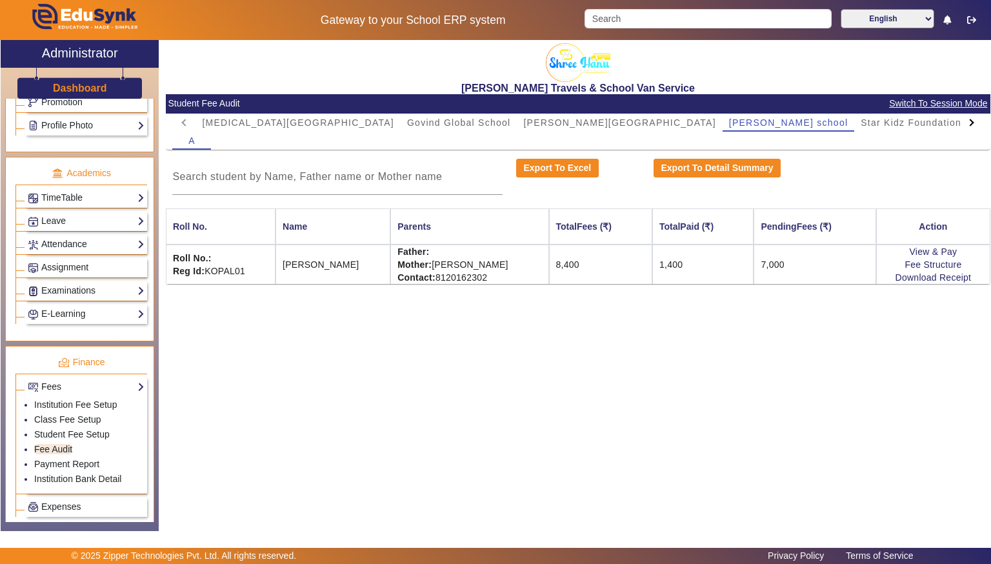
click at [464, 139] on div "A" at bounding box center [577, 141] width 811 height 18
click at [523, 123] on span "[PERSON_NAME][GEOGRAPHIC_DATA]" at bounding box center [619, 122] width 192 height 9
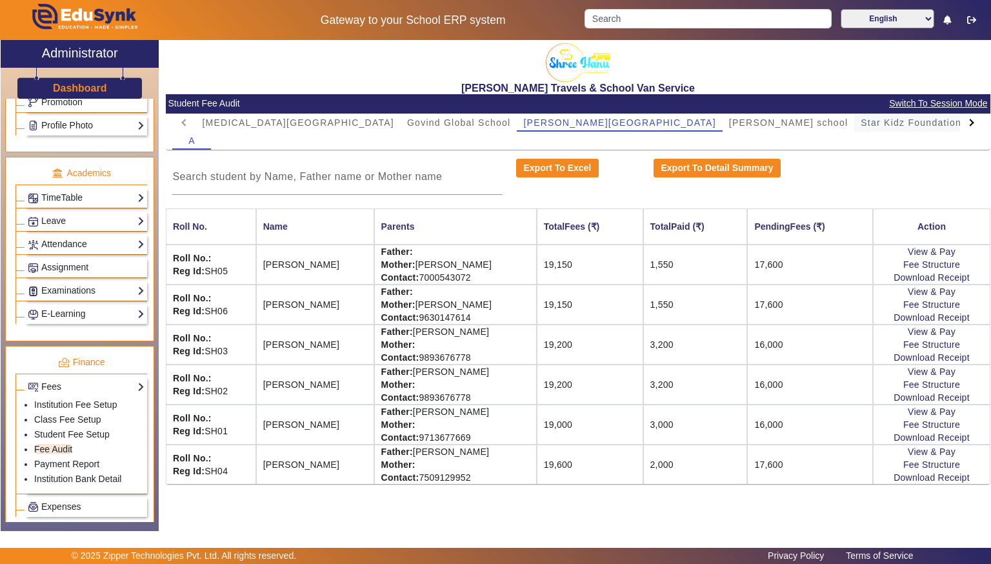
click at [861, 121] on span "Star Kidz Foundation School" at bounding box center [929, 122] width 136 height 9
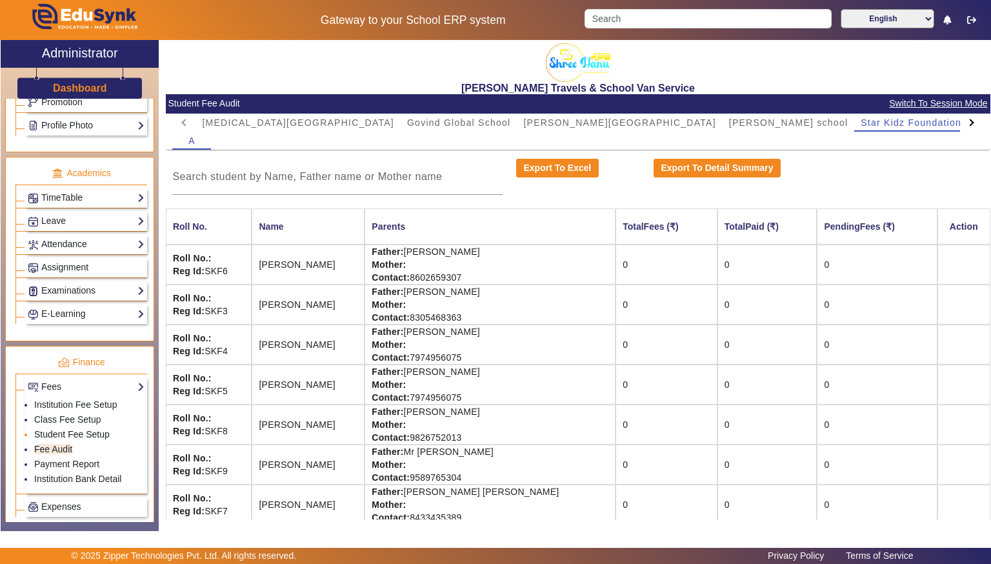
click at [46, 429] on link "Student Fee Setup" at bounding box center [71, 434] width 75 height 10
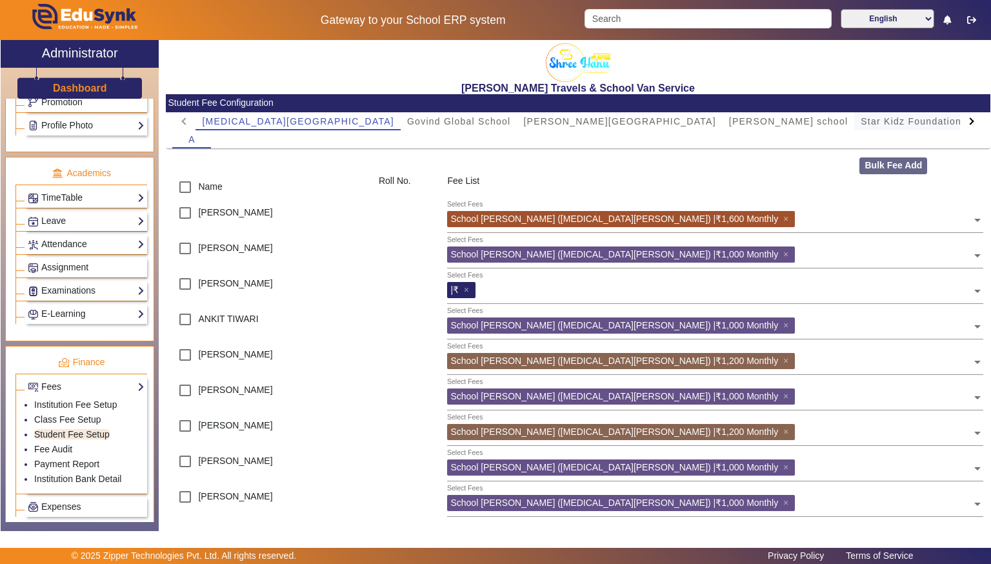
click at [861, 121] on span "Star Kidz Foundation School" at bounding box center [929, 121] width 136 height 9
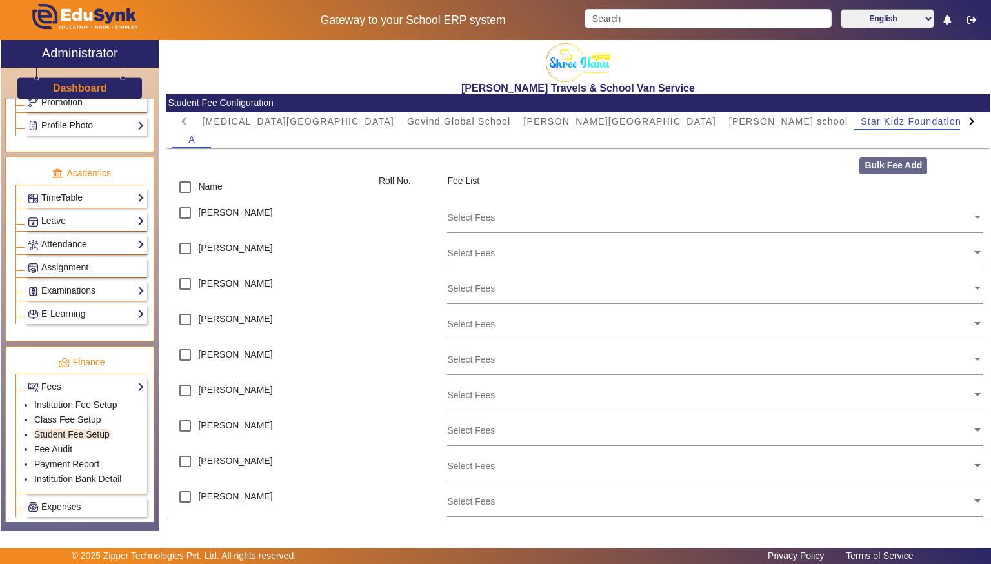
click at [52, 381] on link "Fees" at bounding box center [86, 386] width 117 height 15
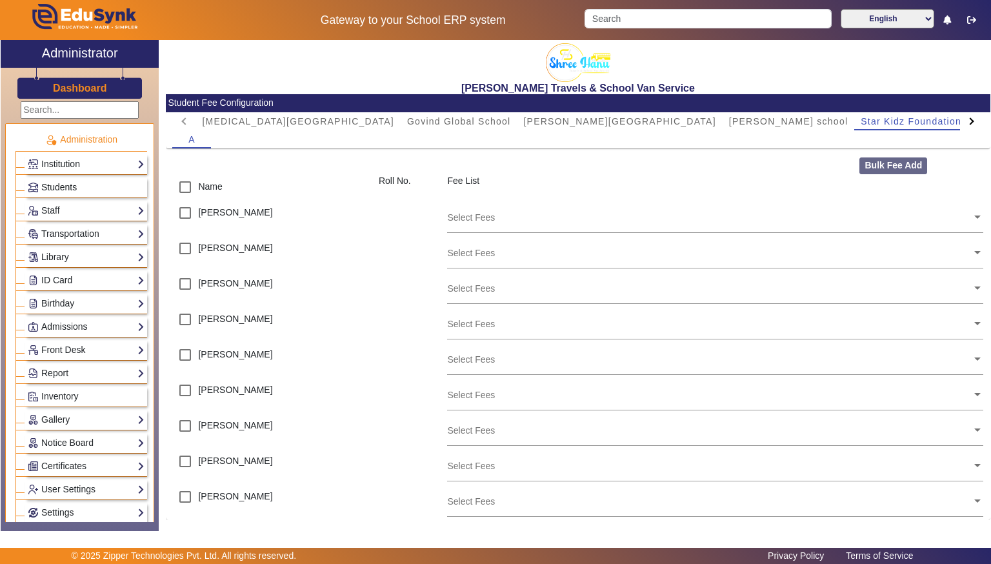
click at [54, 189] on span "Students" at bounding box center [58, 187] width 35 height 10
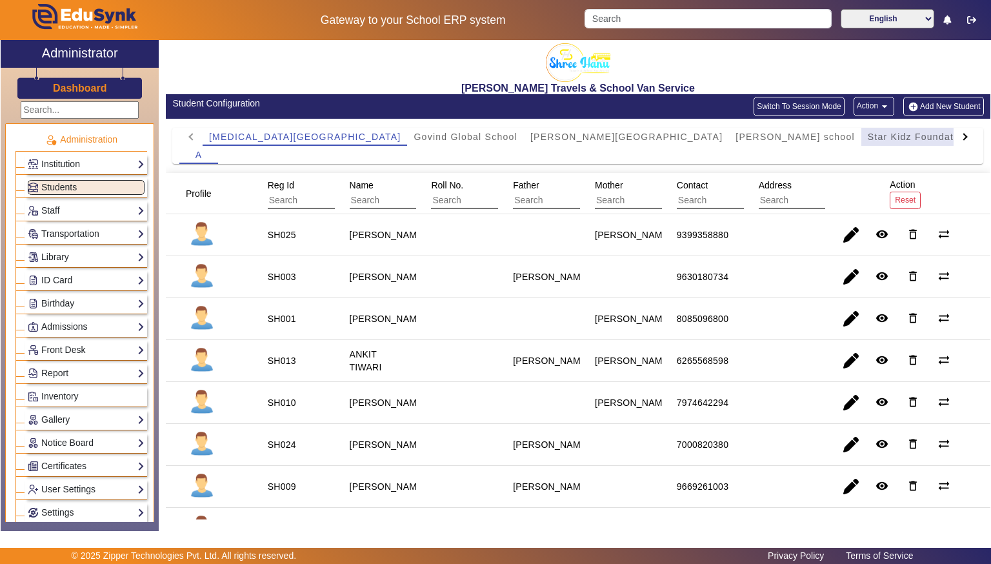
click at [868, 132] on span "Star Kidz Foundation School" at bounding box center [936, 136] width 136 height 9
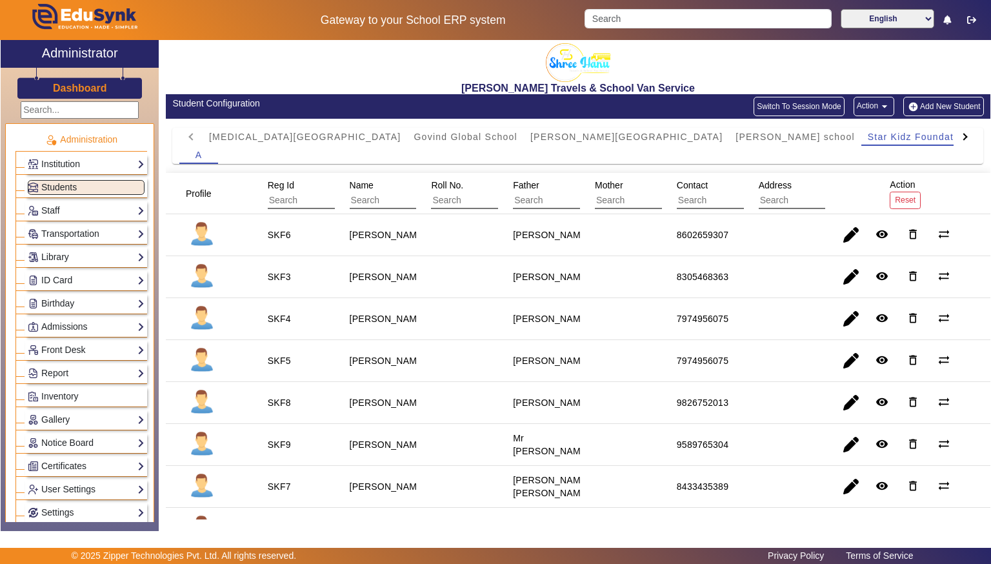
click at [959, 107] on button "Add New Student" at bounding box center [943, 106] width 80 height 19
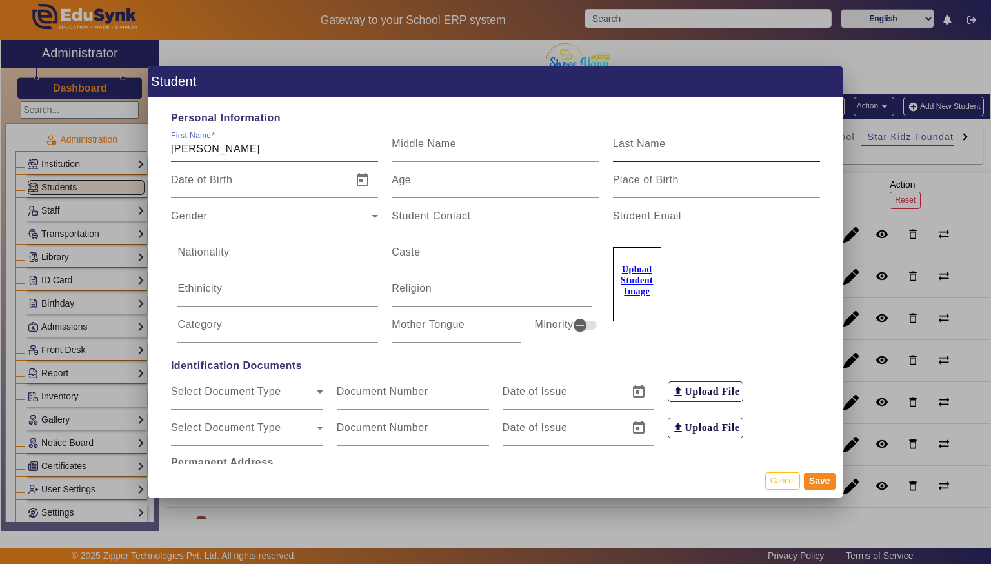
type input "[PERSON_NAME]"
click at [761, 150] on input "Last Name" at bounding box center [716, 148] width 207 height 15
type input "[PERSON_NAME]"
click at [179, 215] on span "Gender" at bounding box center [271, 221] width 201 height 15
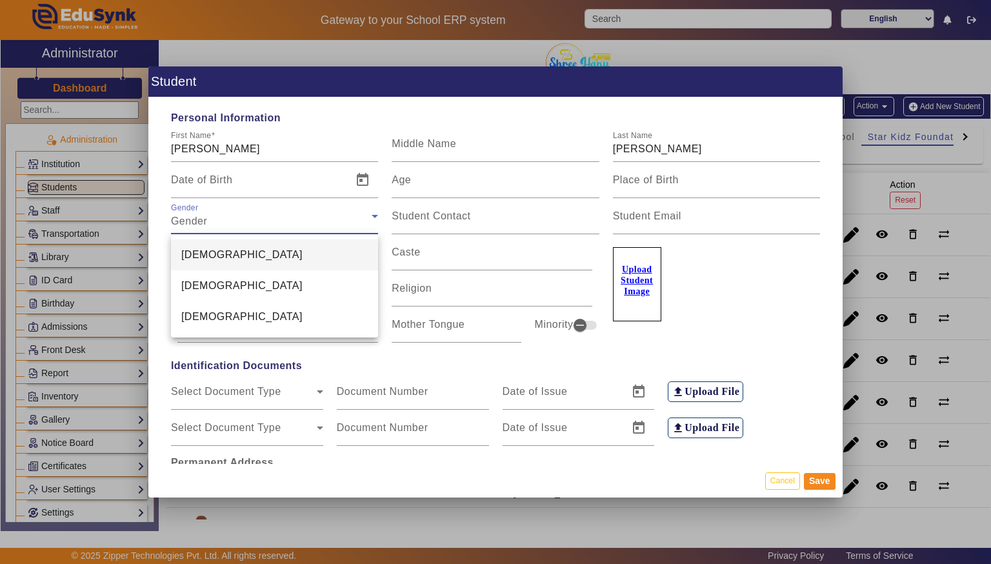
click at [181, 250] on mat-option "[DEMOGRAPHIC_DATA]" at bounding box center [274, 254] width 207 height 31
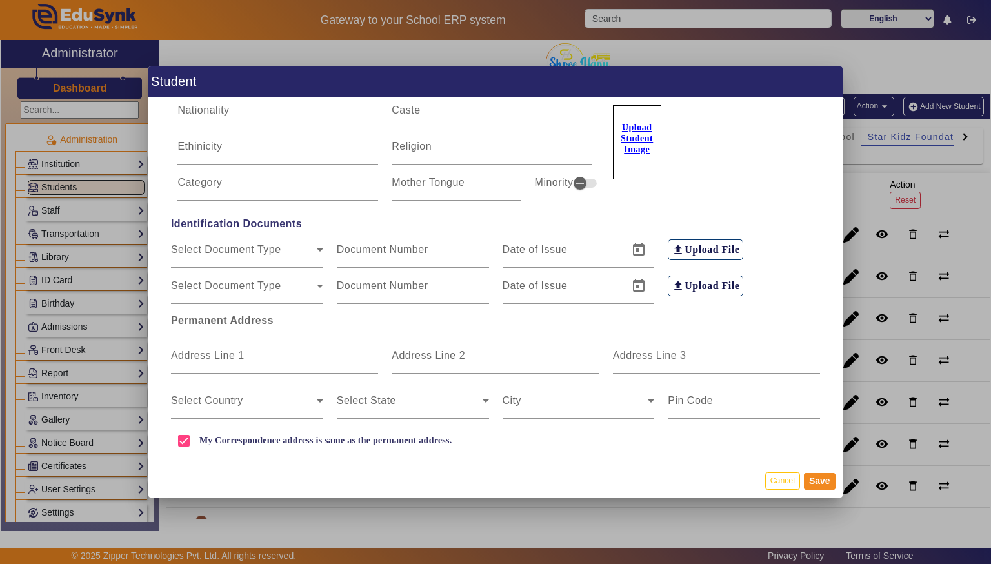
scroll to position [143, 0]
click at [237, 358] on mat-label "Address Line 1" at bounding box center [208, 354] width 74 height 11
click at [237, 358] on input "Address Line 1" at bounding box center [274, 359] width 207 height 15
type input "[GEOGRAPHIC_DATA]"
click at [537, 384] on div "City" at bounding box center [579, 400] width 152 height 36
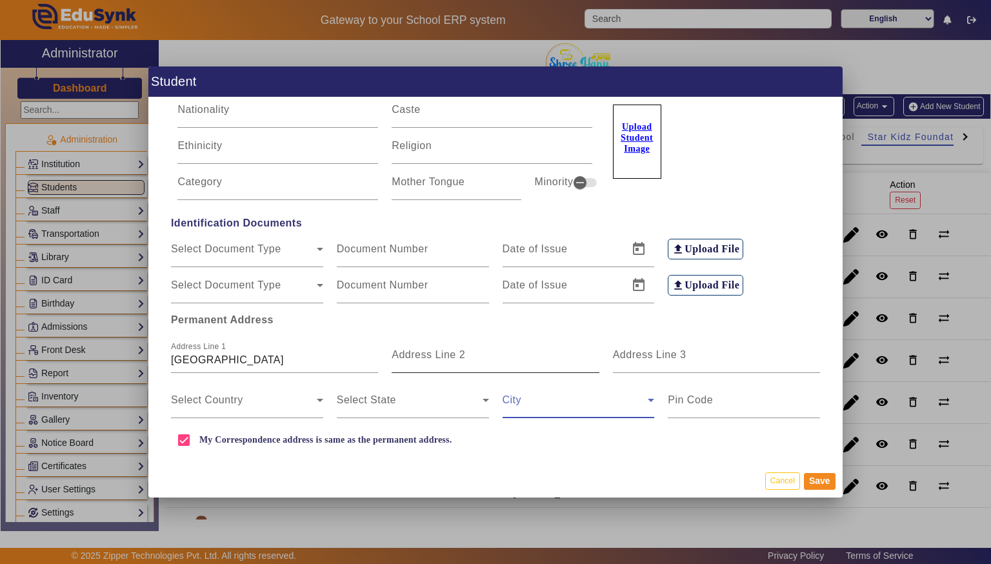
click at [535, 354] on input "Address Line 2" at bounding box center [495, 359] width 207 height 15
click at [501, 359] on input "Address Line 2" at bounding box center [495, 359] width 207 height 15
type input "Neelbad"
click at [265, 400] on span at bounding box center [244, 404] width 146 height 15
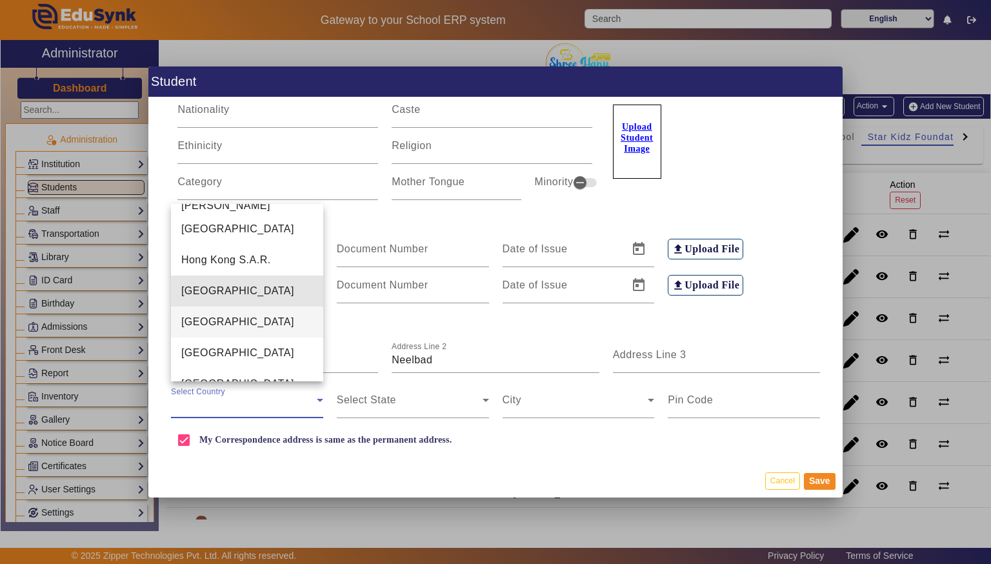
scroll to position [2971, 0]
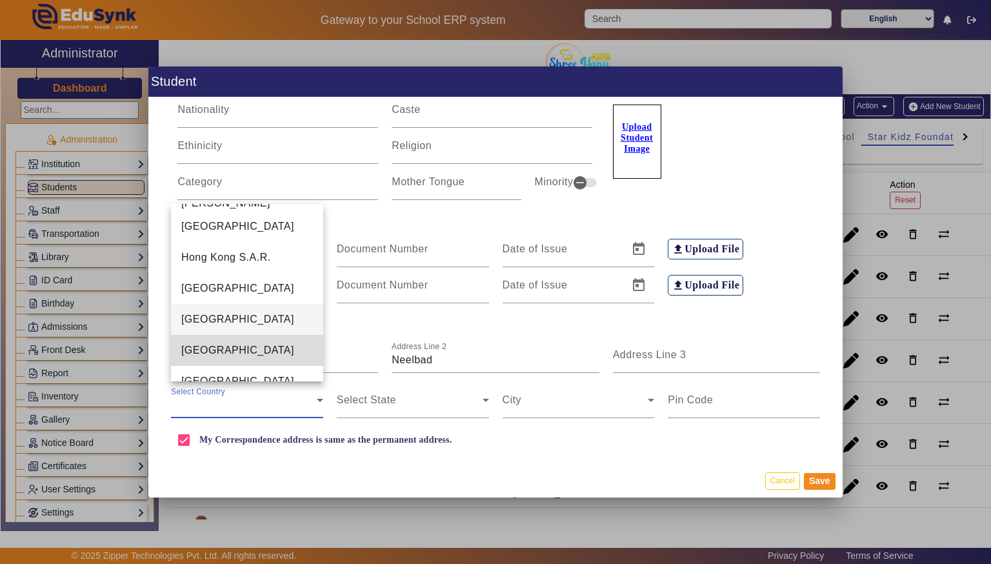
click at [240, 350] on mat-option "[GEOGRAPHIC_DATA]" at bounding box center [247, 350] width 152 height 31
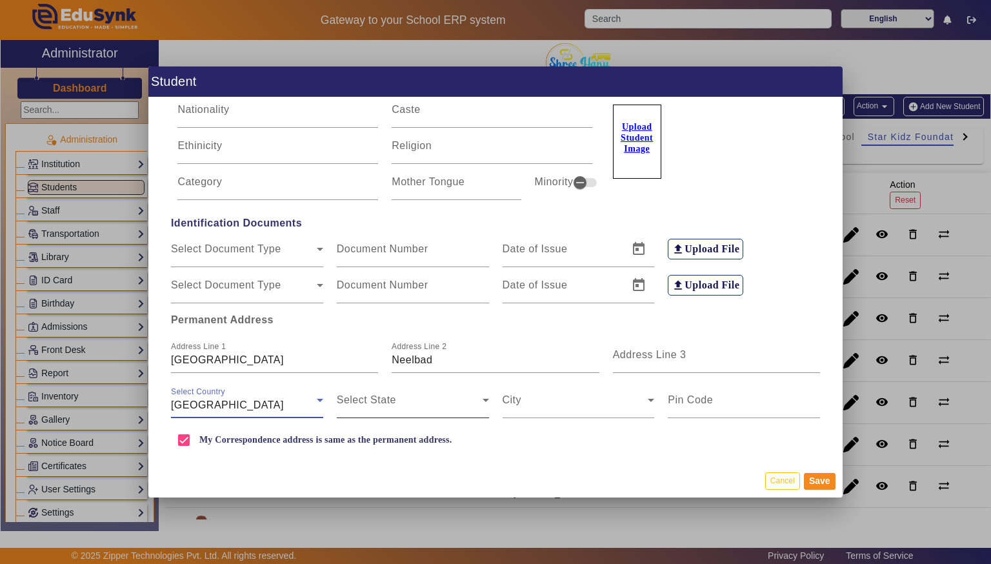
click at [441, 411] on span at bounding box center [410, 404] width 146 height 15
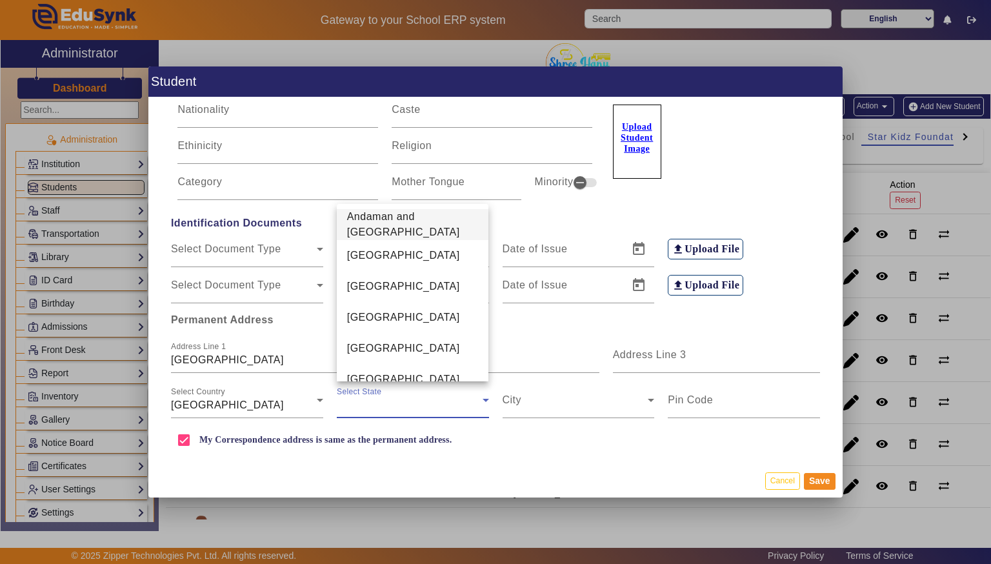
scroll to position [446, 0]
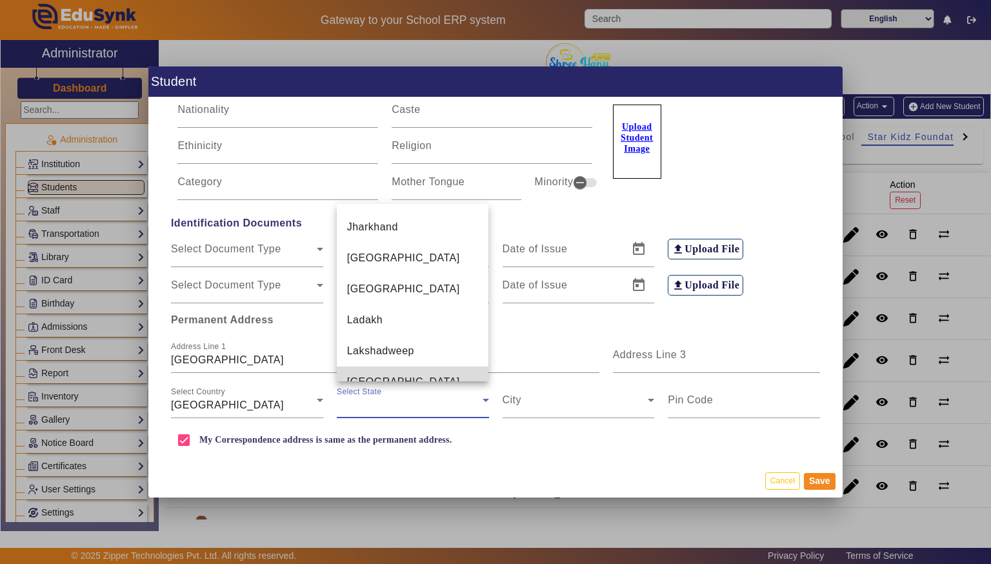
click at [439, 366] on mat-option "[GEOGRAPHIC_DATA]" at bounding box center [413, 381] width 152 height 31
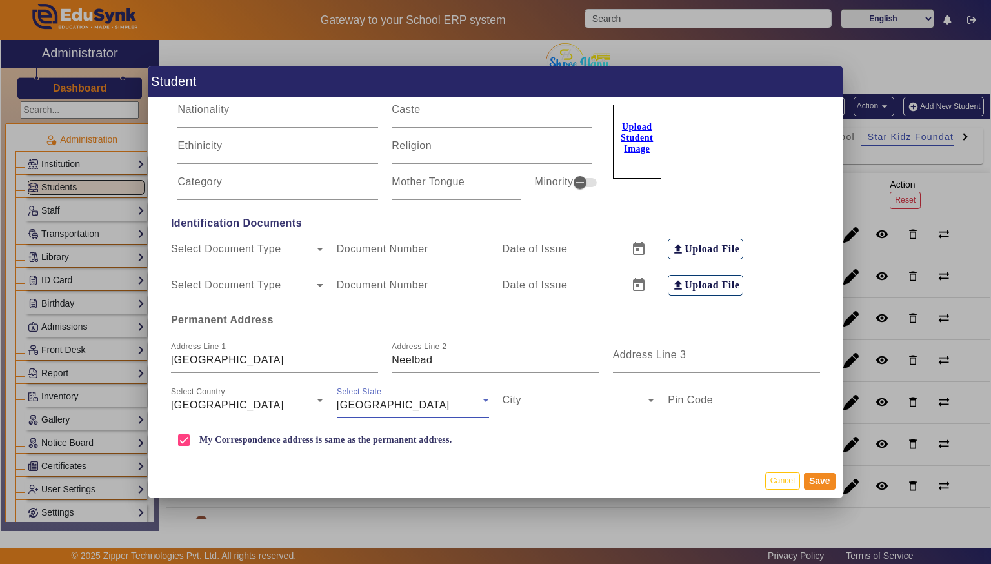
click at [582, 409] on span at bounding box center [576, 404] width 146 height 15
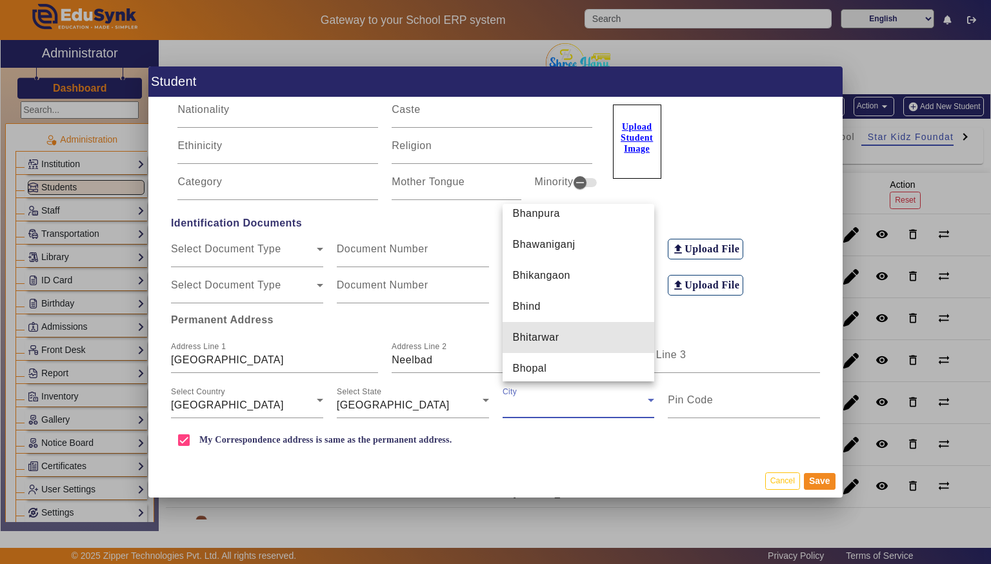
scroll to position [1523, 0]
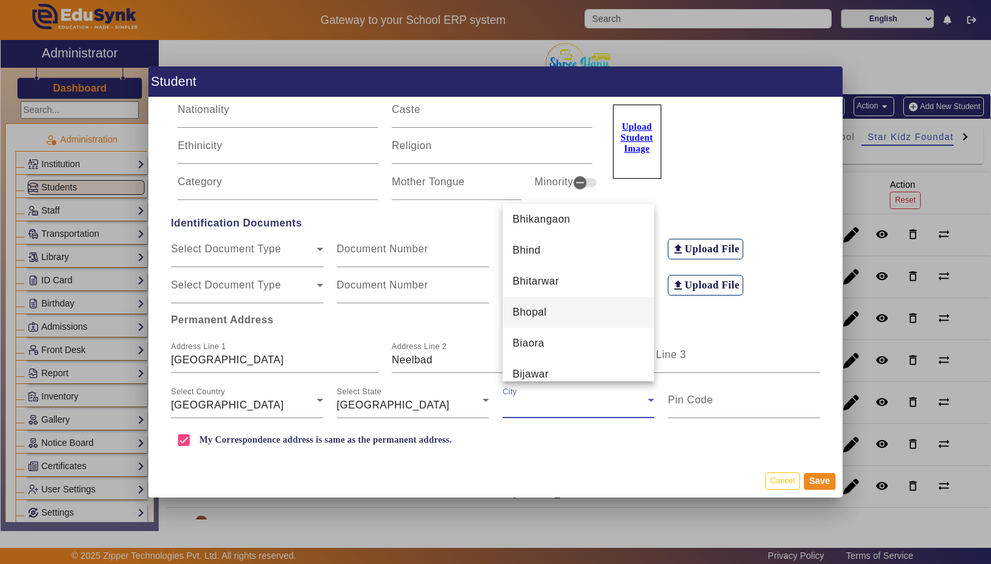
click at [568, 305] on mat-option "Bhopal" at bounding box center [579, 312] width 152 height 31
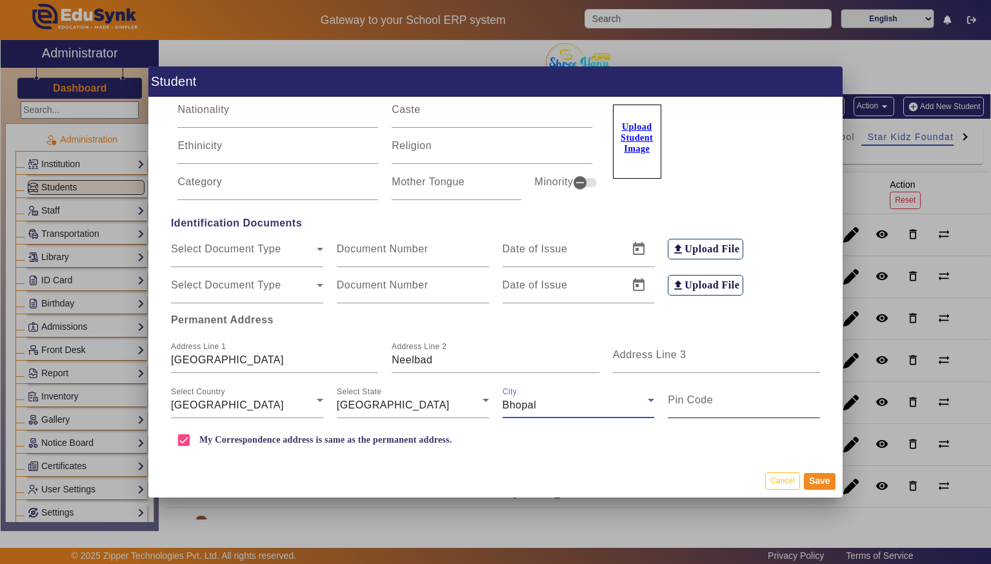
click at [751, 410] on input "Pin Code" at bounding box center [744, 404] width 152 height 15
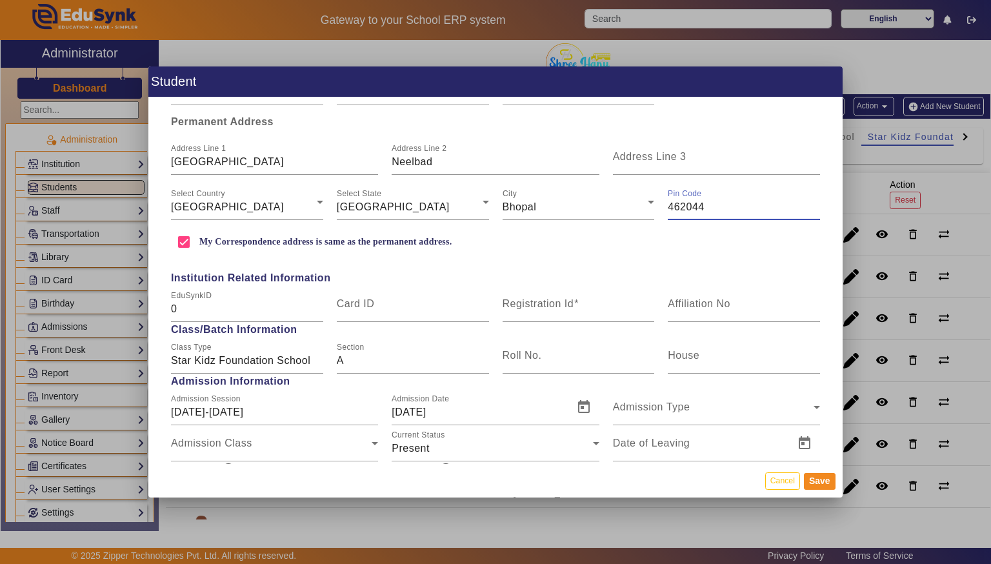
scroll to position [341, 0]
type input "462044"
click at [569, 306] on mat-label "Registration Id" at bounding box center [539, 303] width 72 height 11
click at [569, 306] on input "Registration Id" at bounding box center [579, 308] width 152 height 15
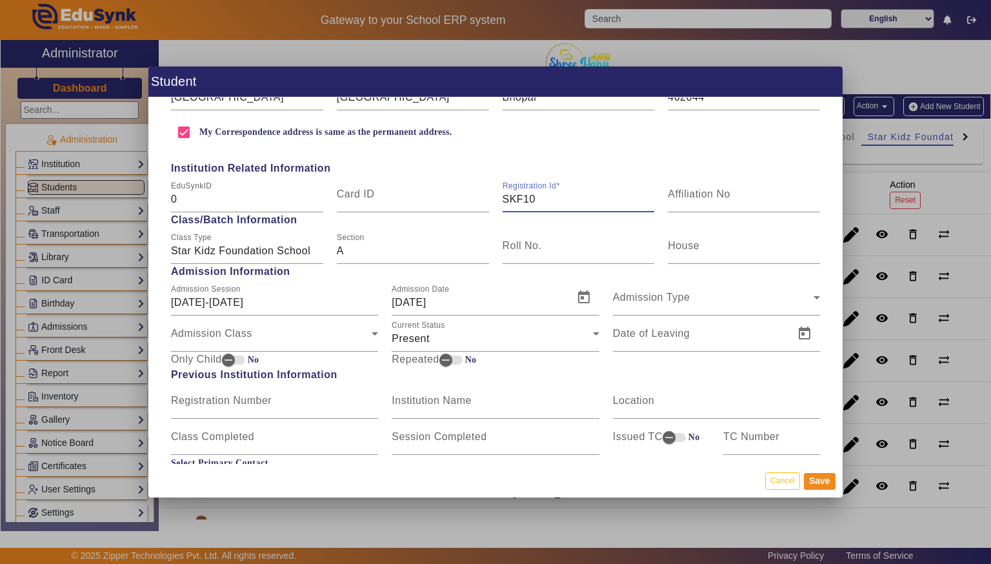
scroll to position [454, 0]
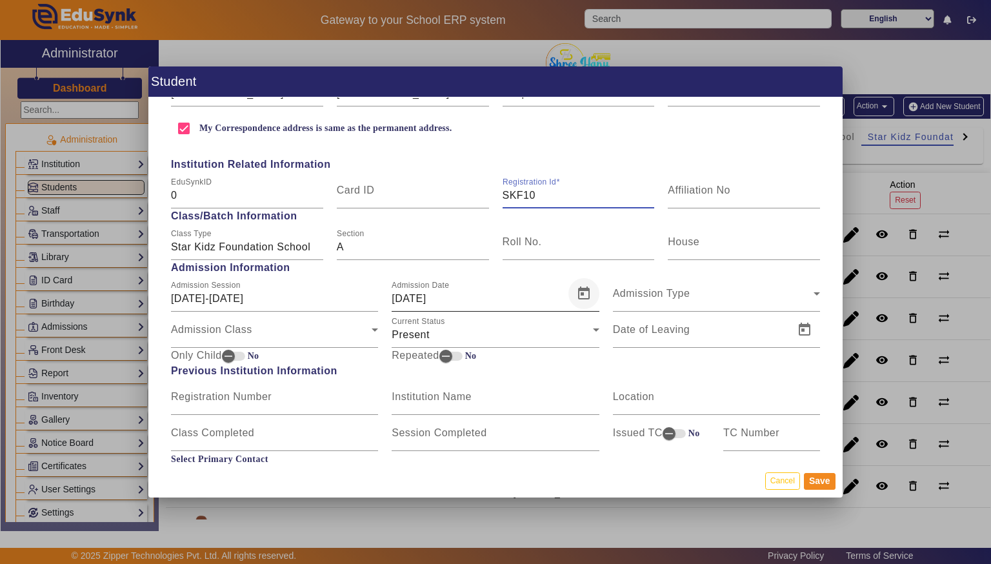
type input "SKF10"
click at [578, 286] on span "Open calendar" at bounding box center [583, 293] width 31 height 31
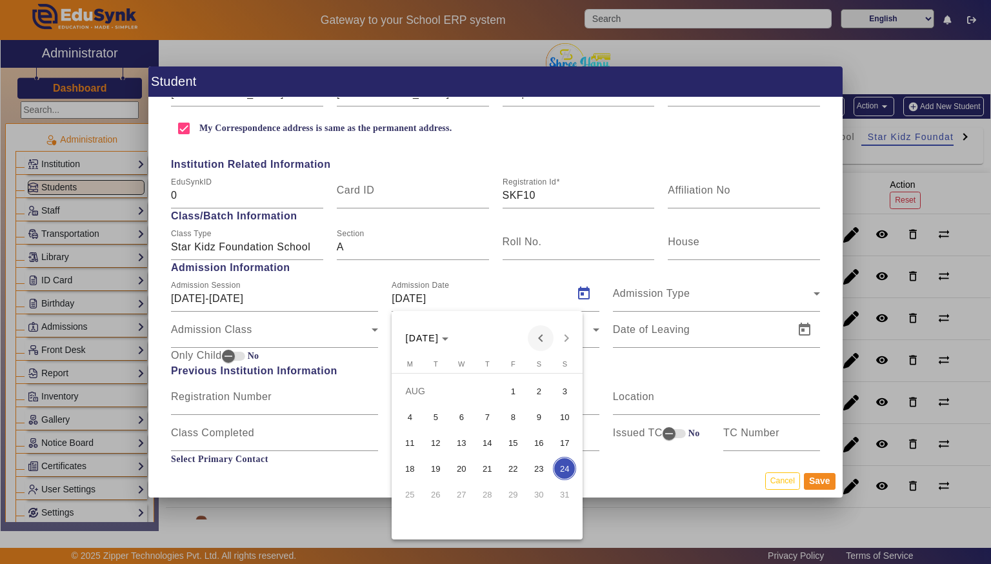
click at [534, 339] on span "Previous month" at bounding box center [541, 338] width 26 height 26
click at [434, 417] on span "1" at bounding box center [435, 416] width 23 height 23
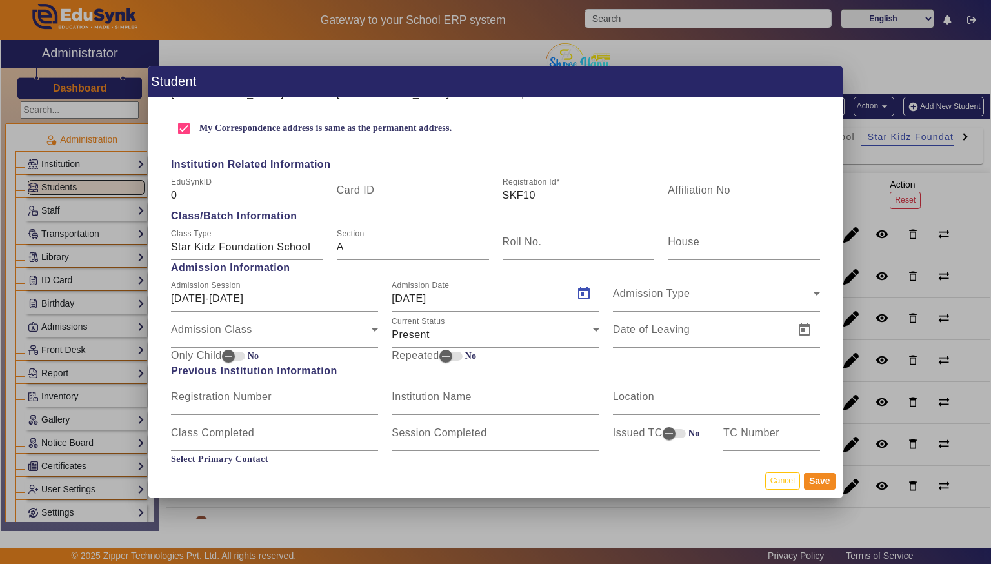
type input "[DATE]"
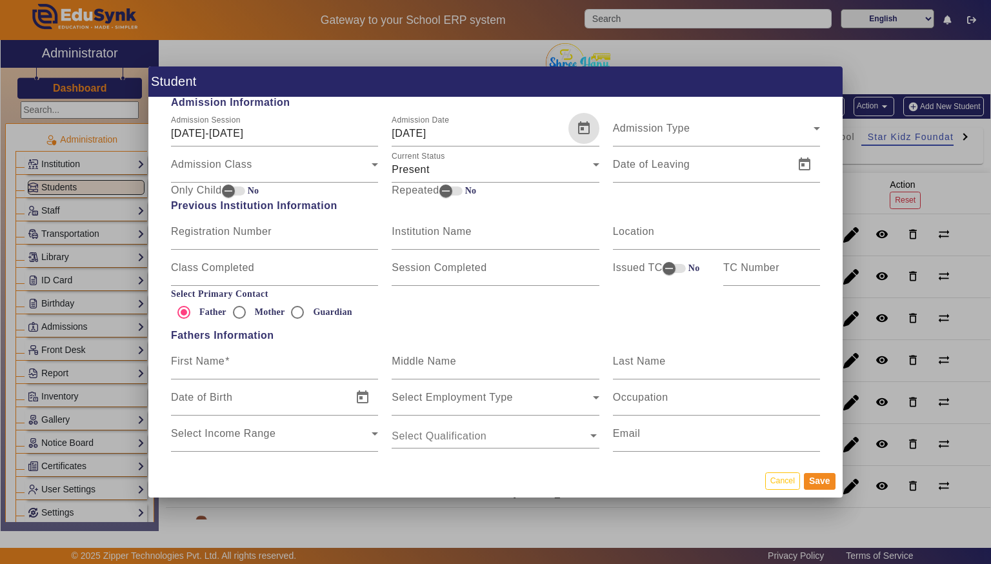
scroll to position [621, 0]
click at [190, 359] on mat-label "First Name" at bounding box center [198, 359] width 54 height 11
click at [190, 359] on input "First Name" at bounding box center [274, 364] width 207 height 15
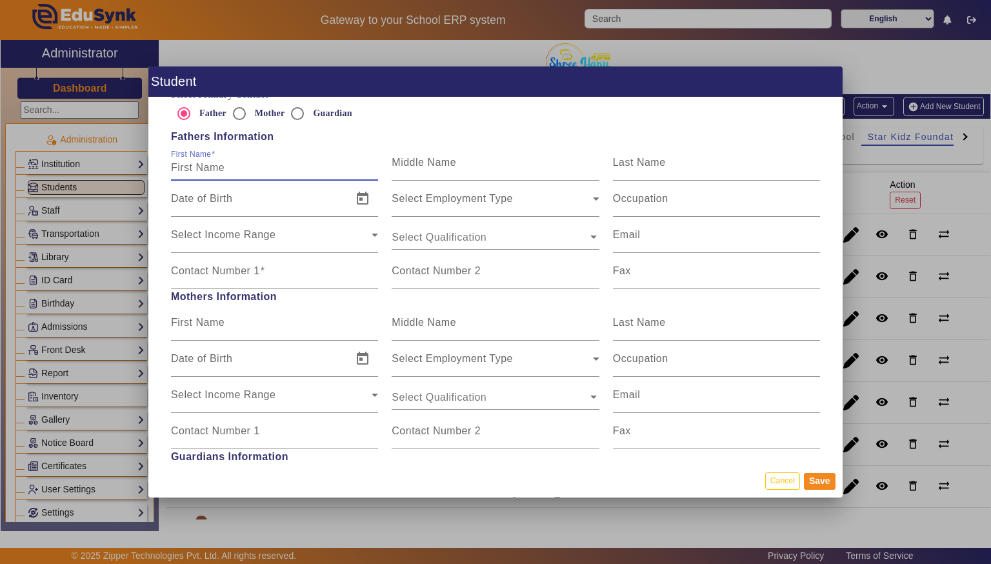
scroll to position [823, 0]
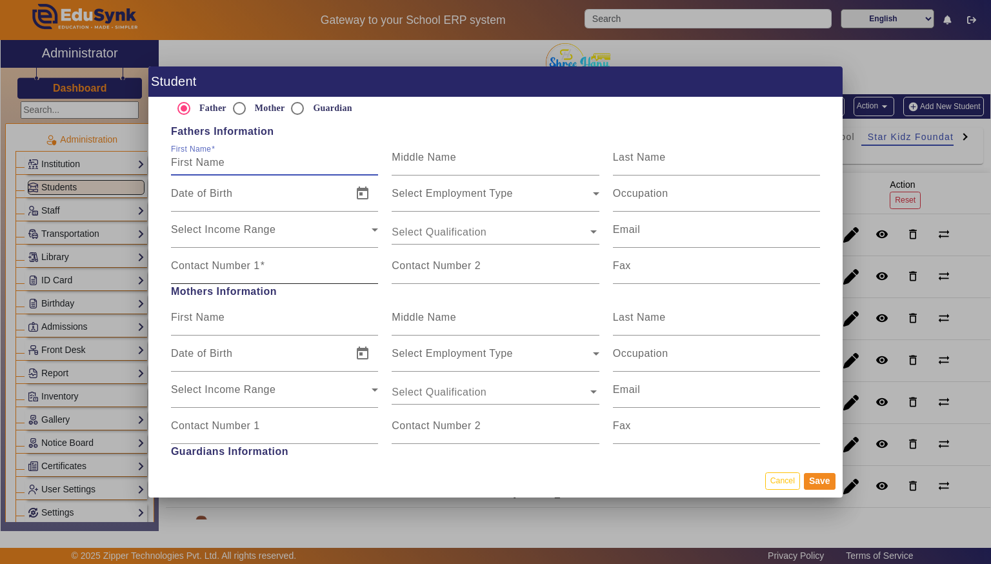
click at [184, 275] on input "Contact Number 1" at bounding box center [274, 270] width 207 height 15
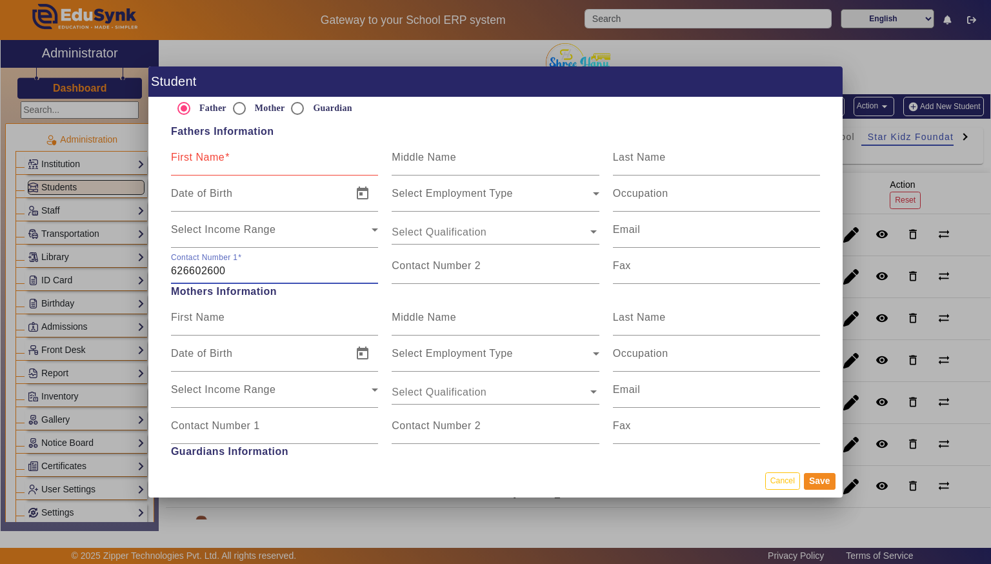
type input "626602600"
click at [202, 161] on mat-label "First Name" at bounding box center [198, 157] width 54 height 11
click at [202, 161] on input "First Name" at bounding box center [274, 162] width 207 height 15
type input "[PERSON_NAME]"
click at [652, 162] on mat-label "Last Name" at bounding box center [639, 157] width 53 height 11
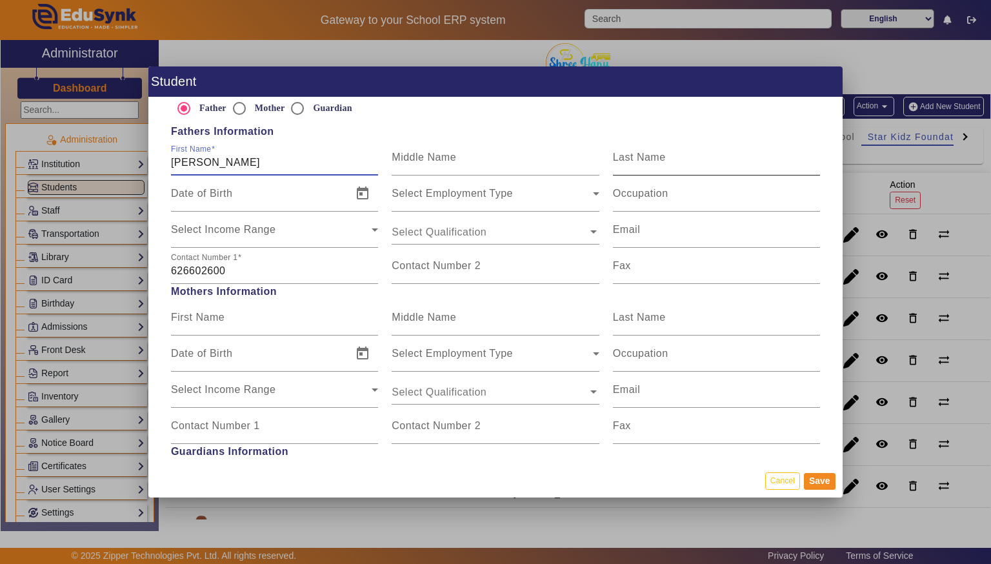
click at [652, 162] on input "Last Name" at bounding box center [716, 162] width 207 height 15
type input "[PERSON_NAME]"
click at [239, 266] on input "626602600" at bounding box center [274, 270] width 207 height 15
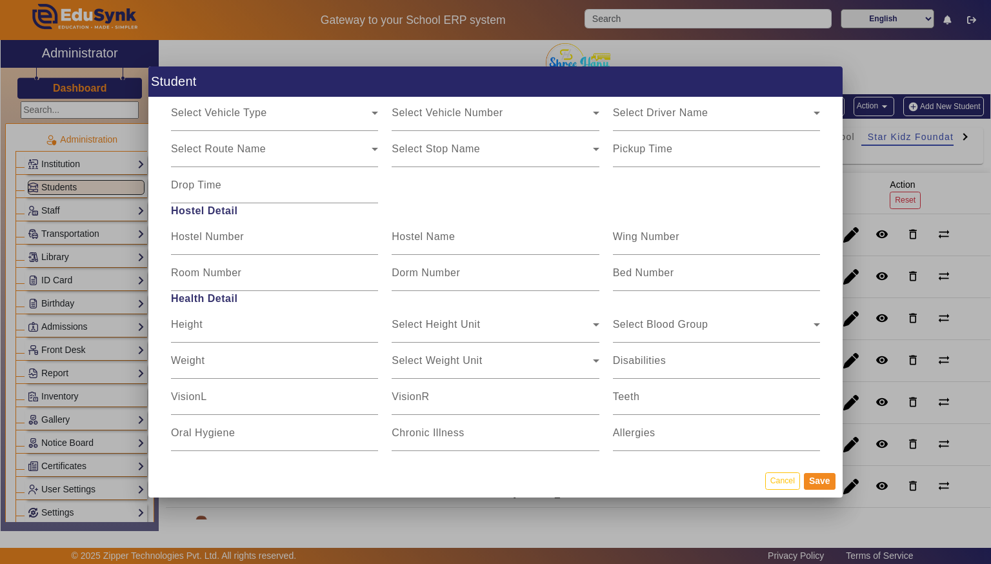
scroll to position [1523, 0]
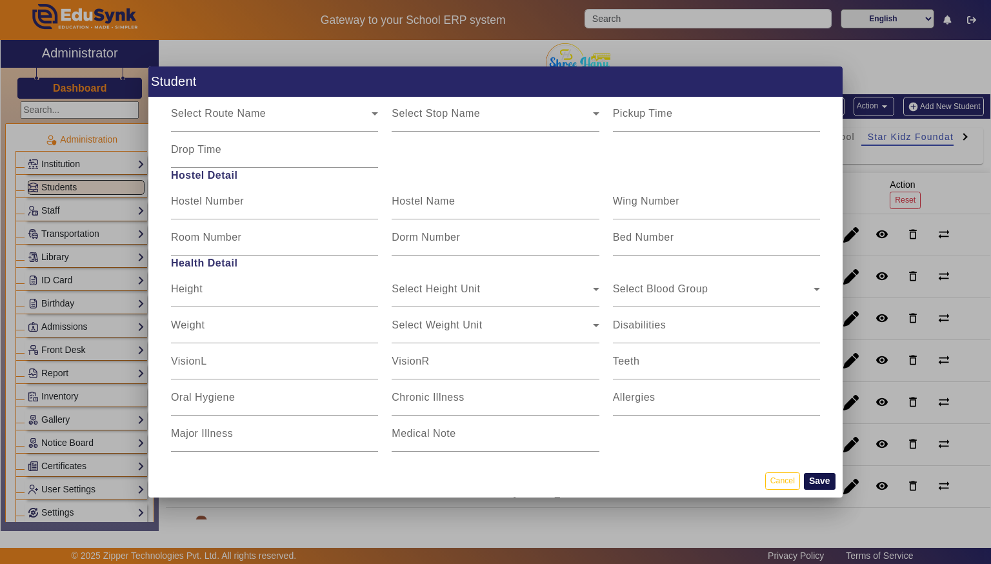
type input "6266026004"
click at [818, 479] on button "Save" at bounding box center [820, 481] width 32 height 17
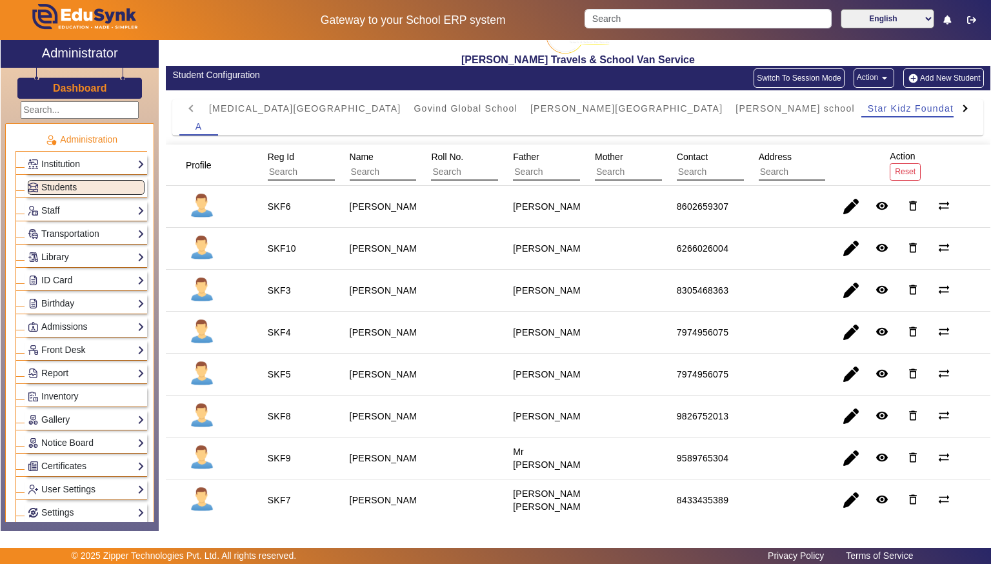
scroll to position [0, 0]
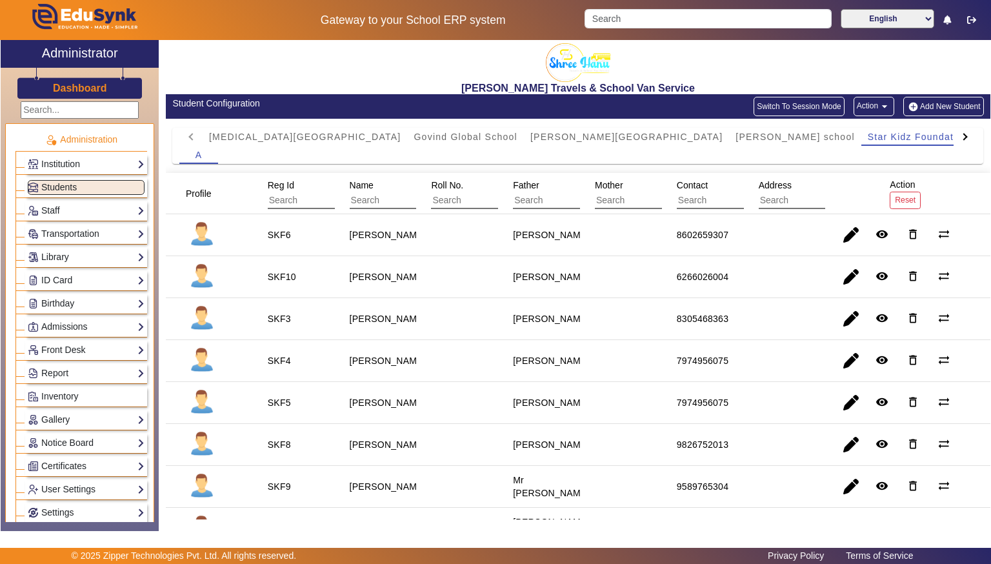
click at [935, 109] on button "Add New Student" at bounding box center [943, 106] width 80 height 19
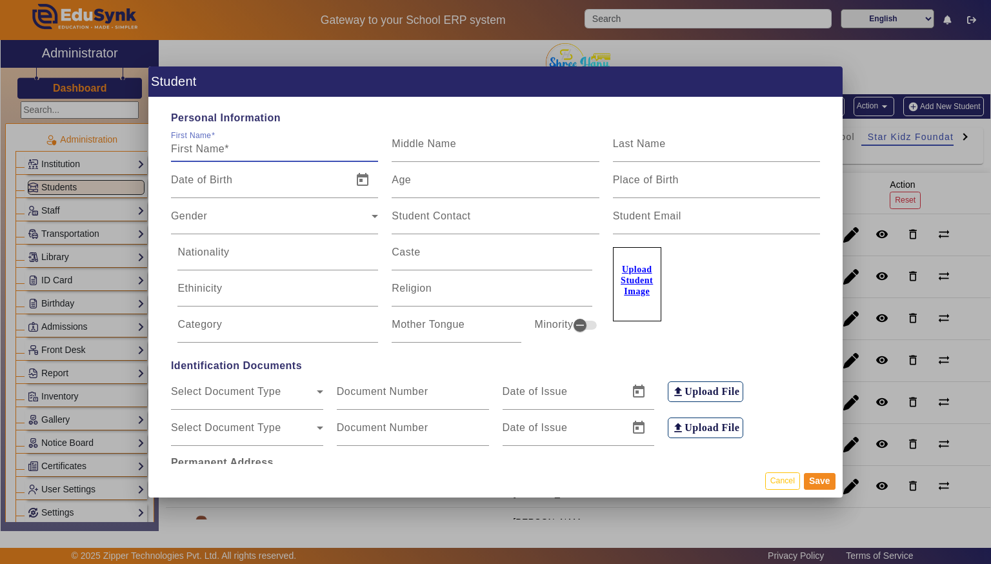
click at [194, 150] on input "First Name" at bounding box center [274, 148] width 207 height 15
type input "[DEMOGRAPHIC_DATA]"
click at [773, 148] on input "Last Name" at bounding box center [716, 148] width 207 height 15
type input "Nalamwar"
click at [181, 217] on span "Gender" at bounding box center [271, 221] width 201 height 15
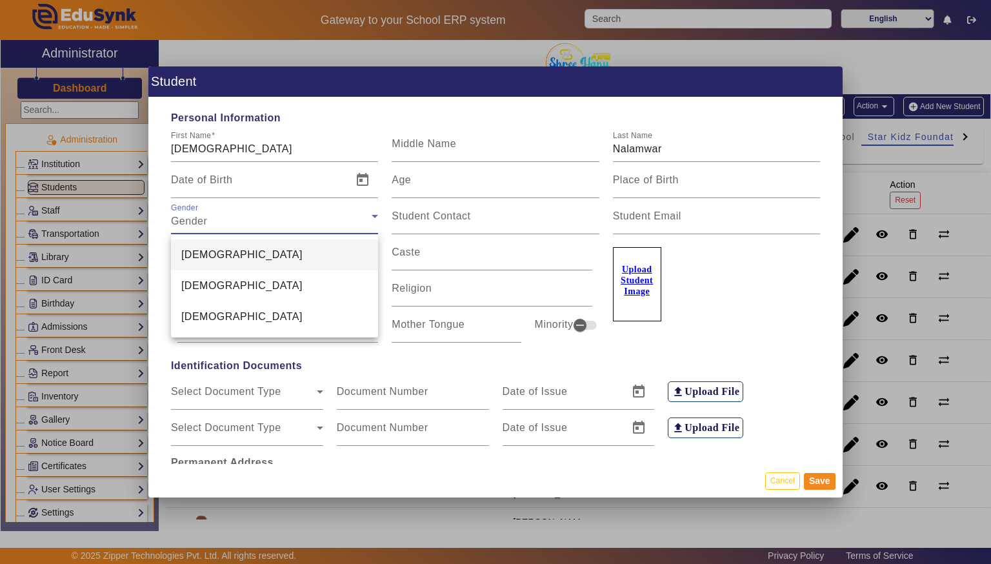
click at [181, 253] on span "[DEMOGRAPHIC_DATA]" at bounding box center [241, 254] width 121 height 15
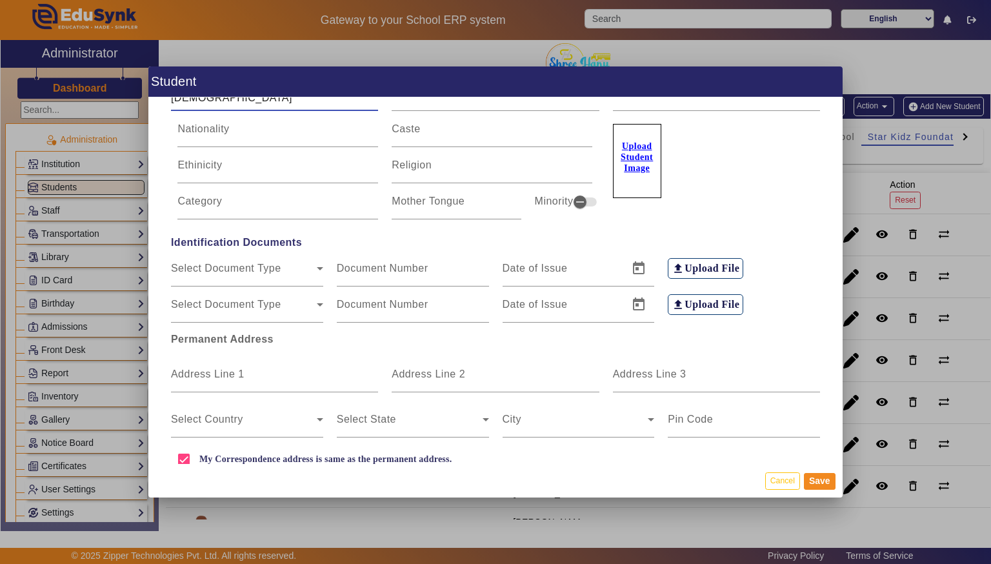
scroll to position [124, 0]
click at [183, 374] on mat-label "Address Line 1" at bounding box center [208, 373] width 74 height 11
click at [183, 374] on input "Address Line 1" at bounding box center [274, 378] width 207 height 15
type input "n"
type input "[GEOGRAPHIC_DATA]"
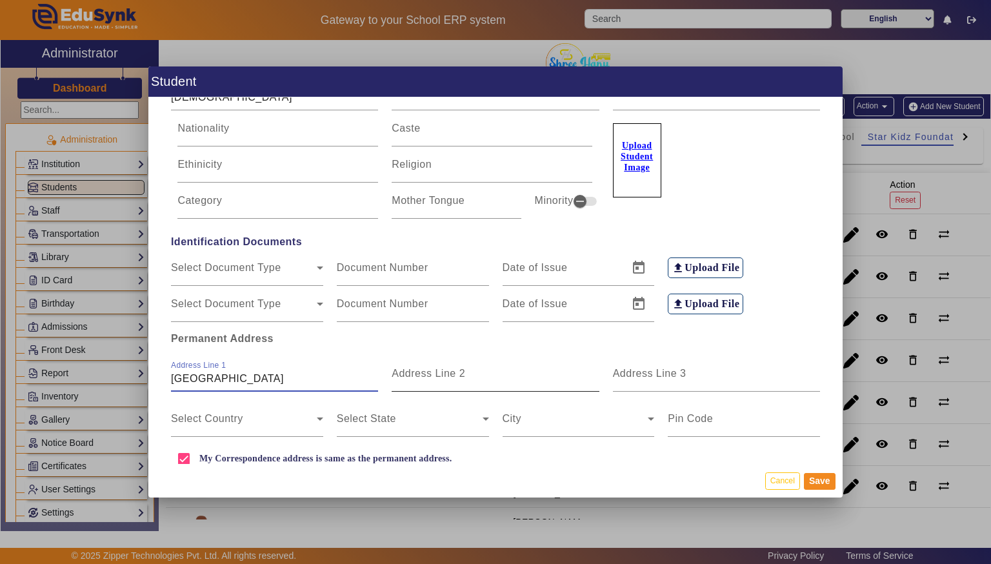
click at [503, 376] on input "Address Line 2" at bounding box center [495, 378] width 207 height 15
type input "Neelbad"
click at [179, 428] on span at bounding box center [244, 423] width 146 height 15
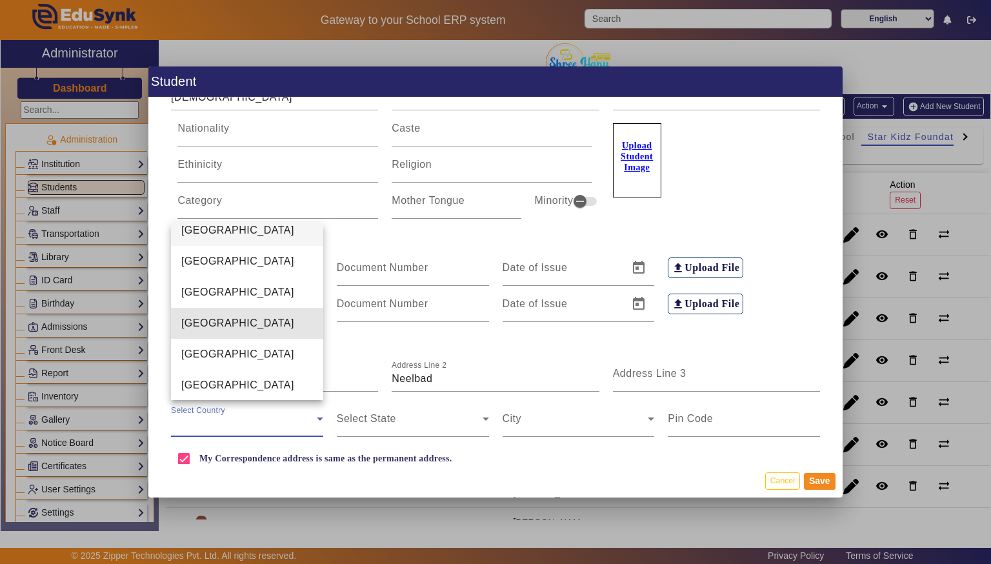
scroll to position [3077, 0]
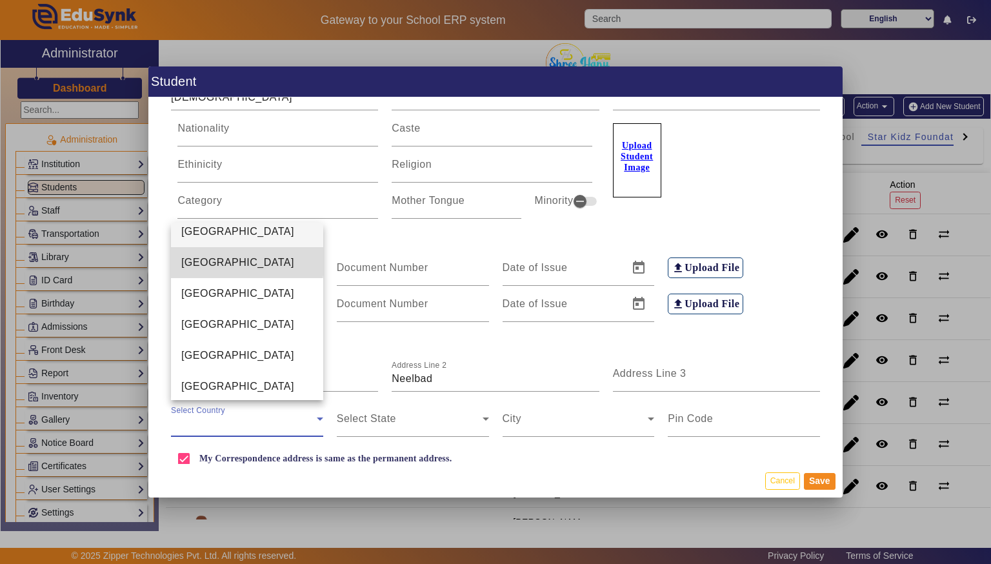
click at [185, 260] on span "[GEOGRAPHIC_DATA]" at bounding box center [237, 262] width 113 height 15
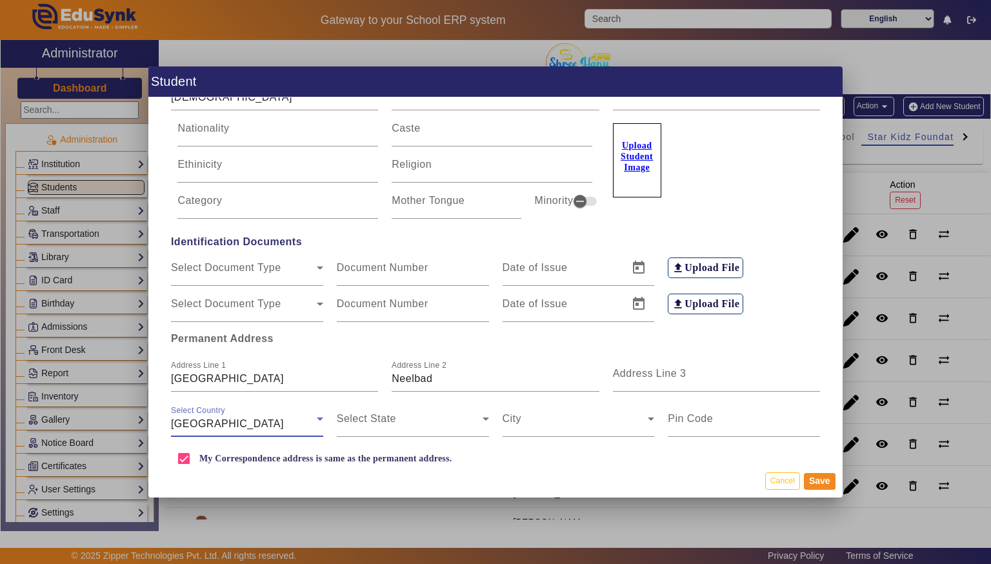
click at [428, 446] on div "My Correspondence address is same as the permanent address." at bounding box center [311, 459] width 281 height 26
click at [435, 417] on span at bounding box center [410, 423] width 146 height 15
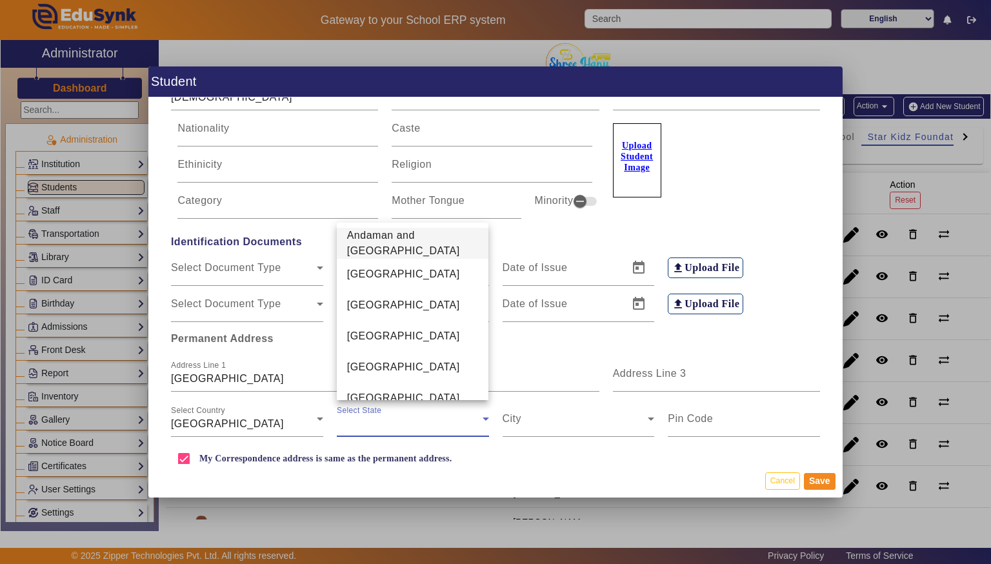
scroll to position [446, 0]
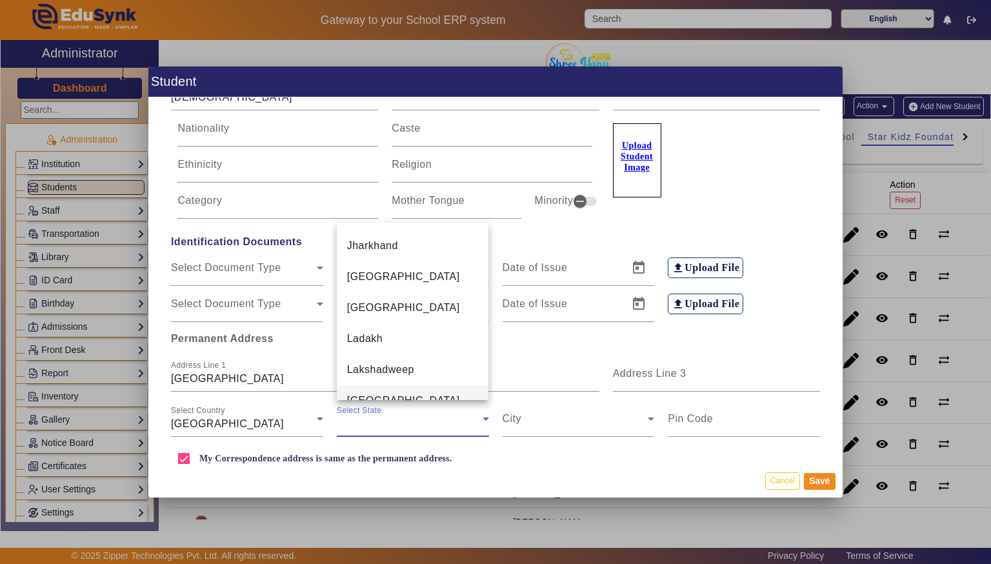
click at [443, 385] on mat-option "[GEOGRAPHIC_DATA]" at bounding box center [413, 400] width 152 height 31
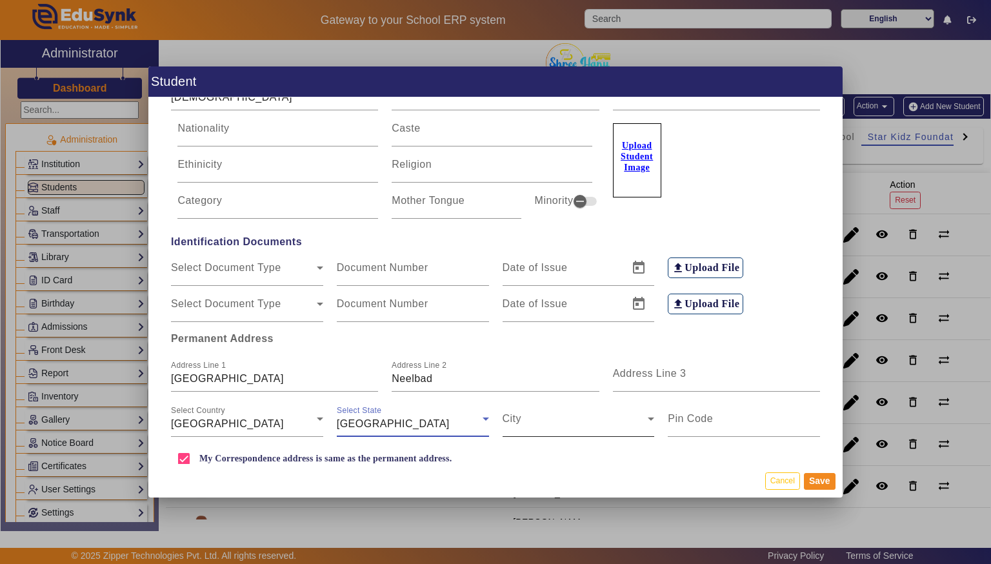
click at [585, 423] on span at bounding box center [576, 423] width 146 height 15
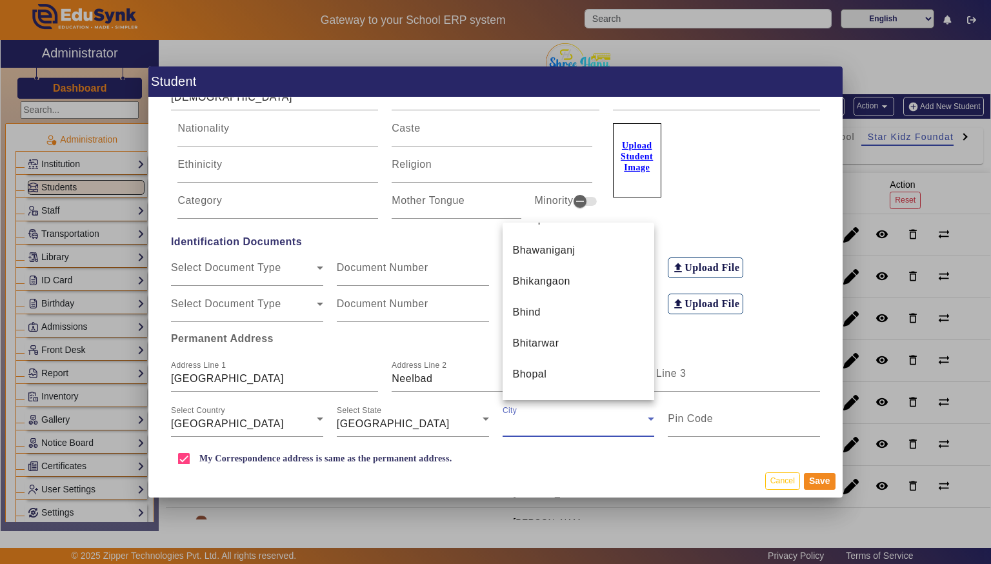
scroll to position [1480, 0]
click at [565, 376] on mat-option "Bhopal" at bounding box center [579, 373] width 152 height 31
click at [750, 423] on input "Pin Code" at bounding box center [744, 423] width 152 height 15
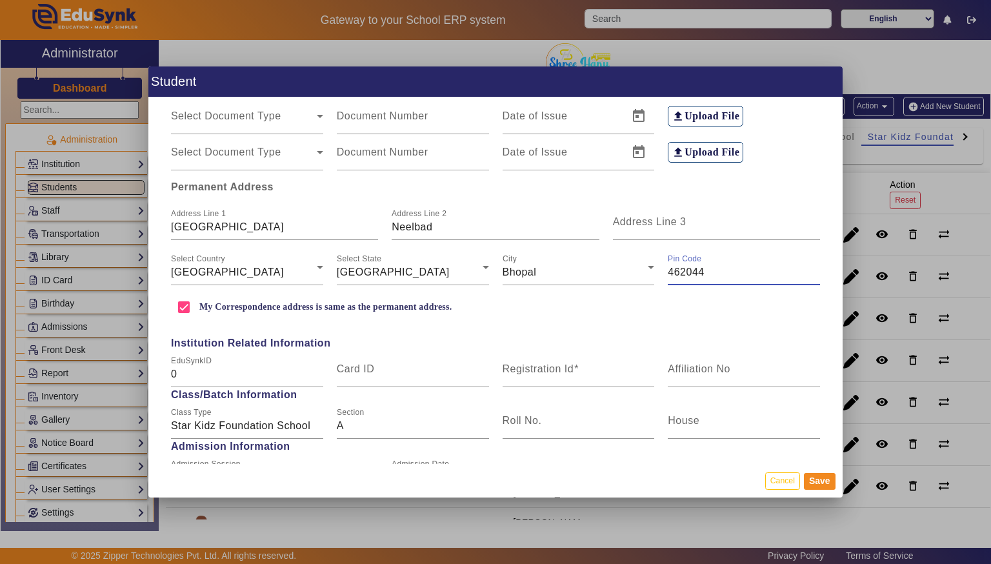
scroll to position [279, 0]
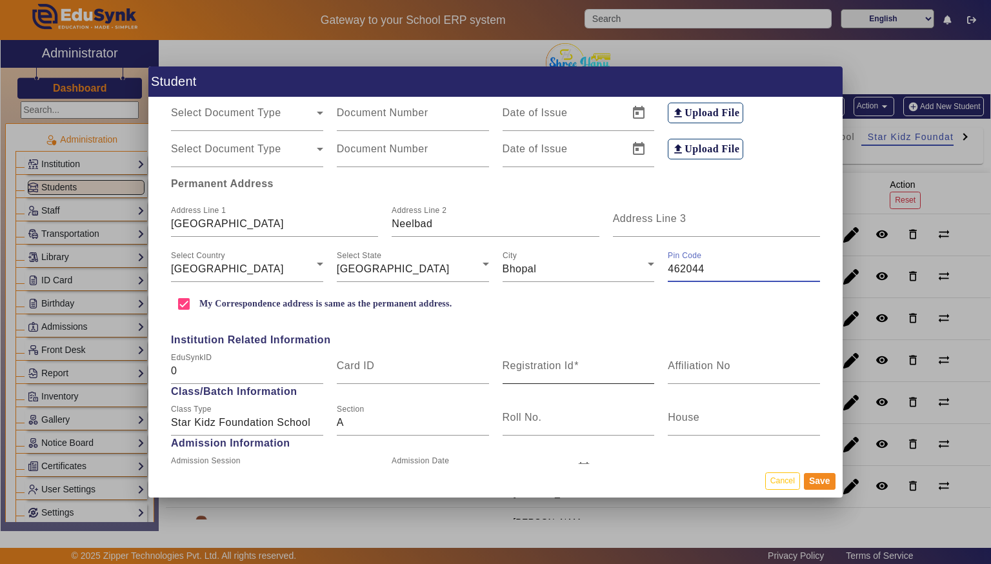
type input "462044"
click at [525, 363] on mat-label "Registration Id" at bounding box center [539, 365] width 72 height 11
click at [525, 363] on input "Registration Id" at bounding box center [579, 370] width 152 height 15
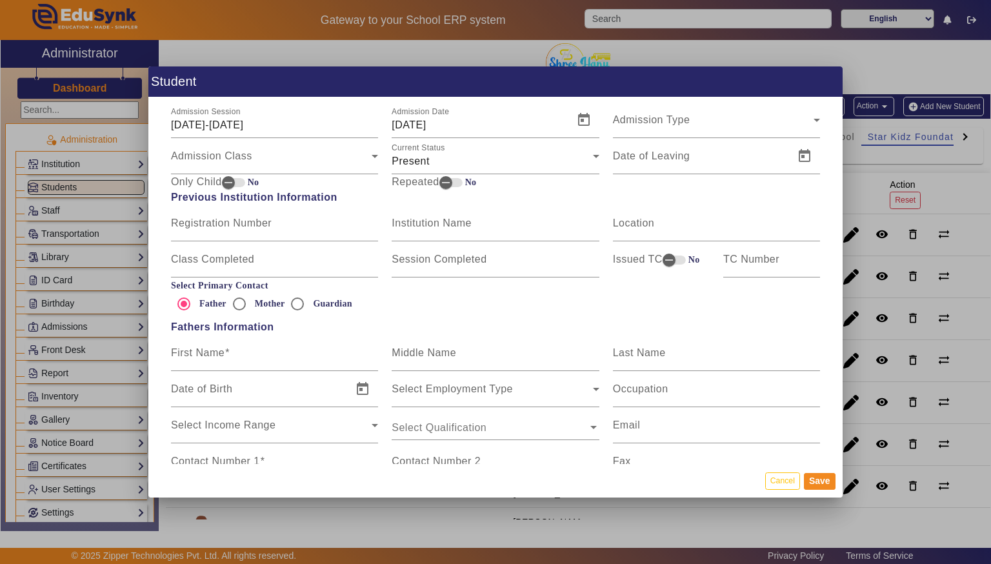
scroll to position [631, 0]
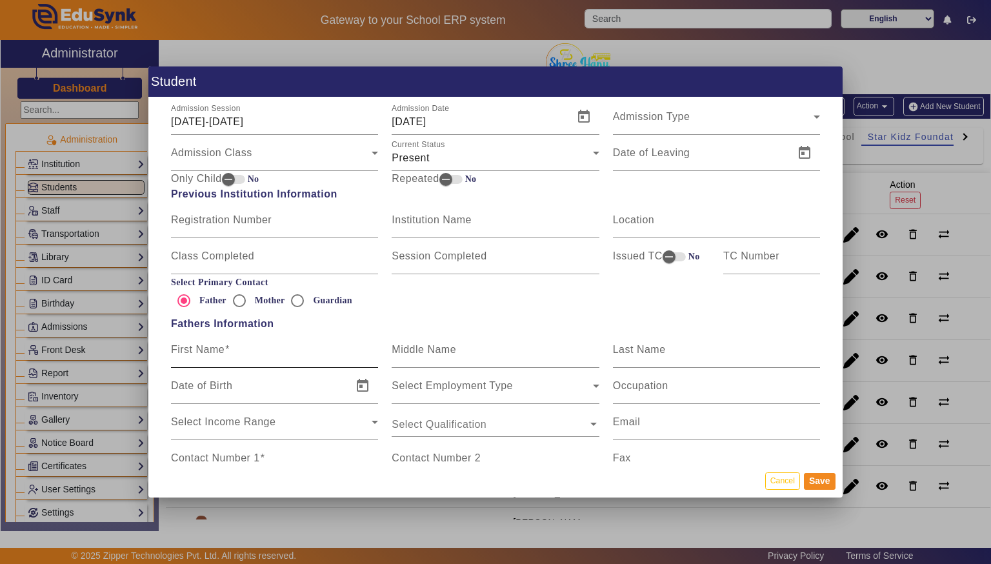
type input "SKF11"
click at [180, 354] on mat-label "First Name" at bounding box center [198, 349] width 54 height 11
click at [180, 354] on input "First Name" at bounding box center [274, 354] width 207 height 15
type input "A"
type input "MR [PERSON_NAME]"
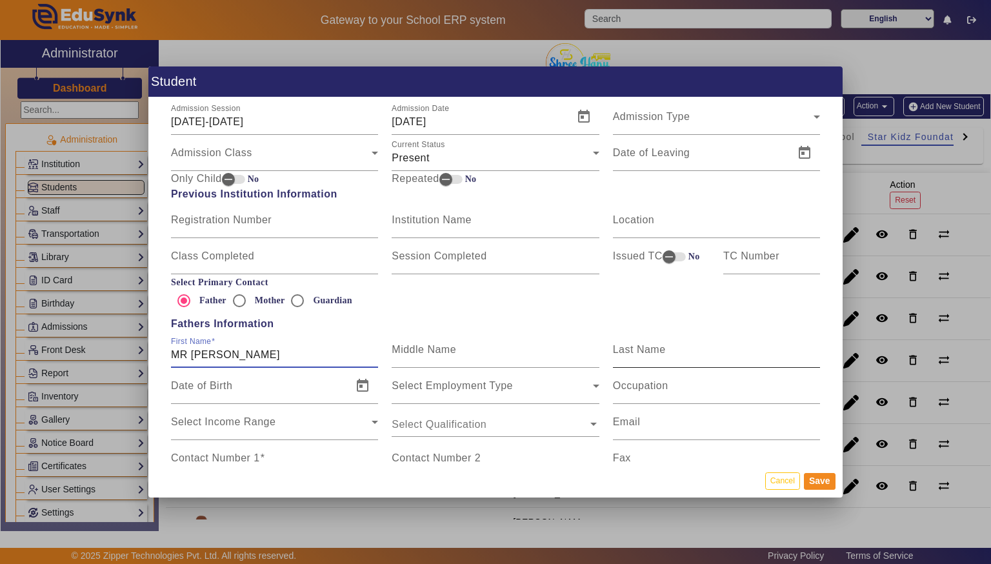
click at [663, 357] on input "Last Name" at bounding box center [716, 354] width 207 height 15
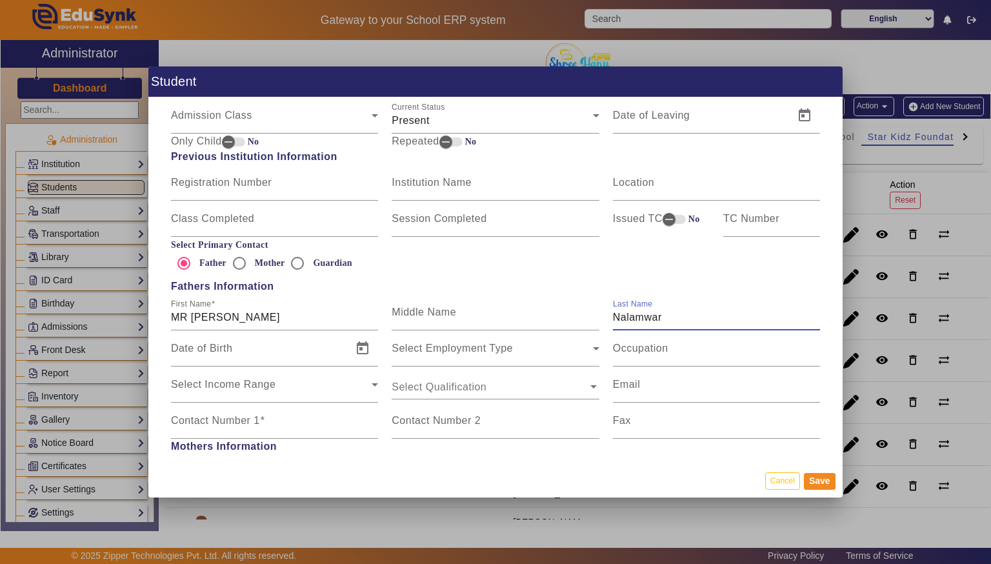
scroll to position [674, 0]
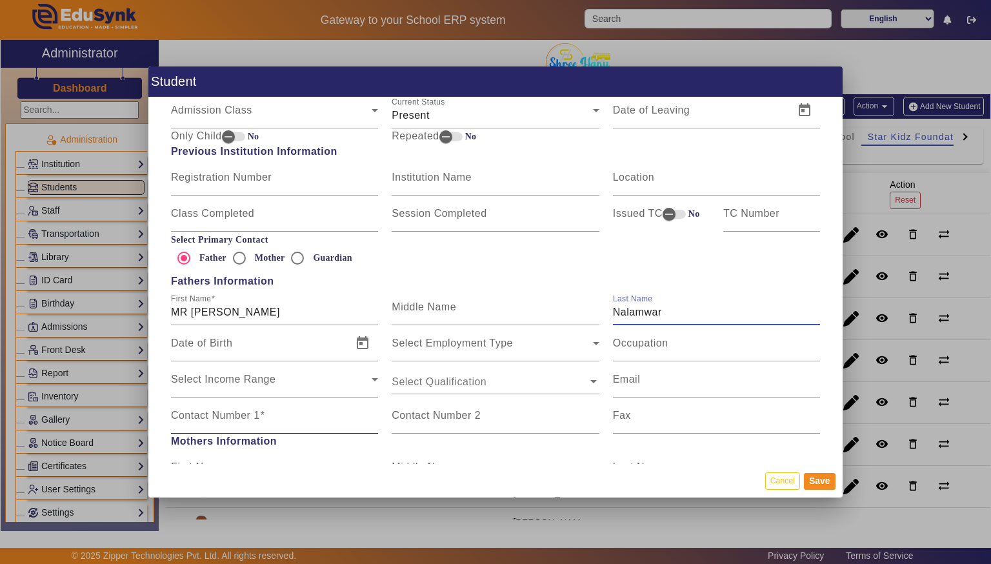
type input "Nalamwar"
click at [195, 413] on mat-label "Contact Number 1" at bounding box center [215, 415] width 89 height 11
click at [195, 413] on input "Contact Number 1" at bounding box center [274, 420] width 207 height 15
click at [189, 298] on mat-label "First Name" at bounding box center [191, 299] width 40 height 8
click at [189, 305] on input "MR [PERSON_NAME]" at bounding box center [274, 312] width 207 height 15
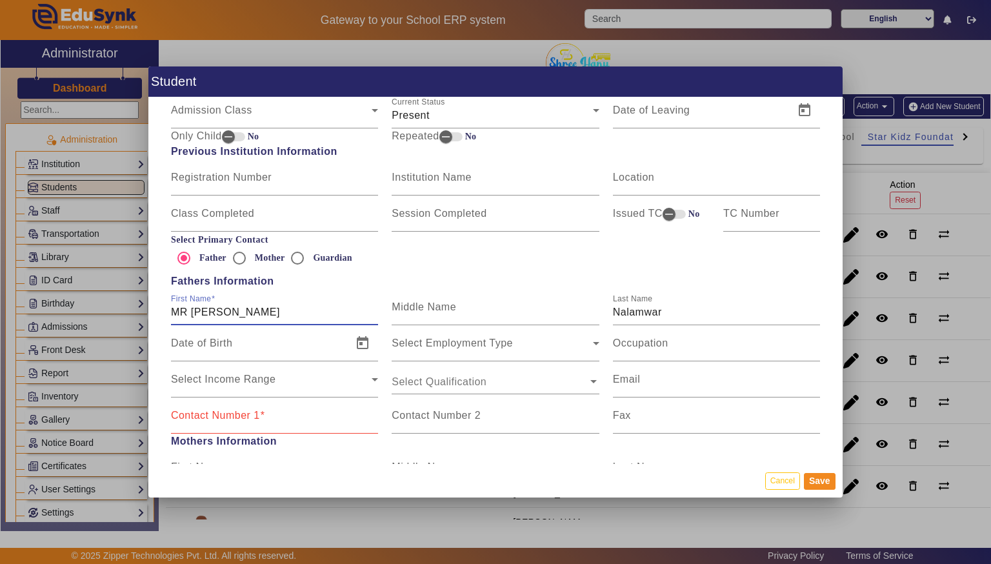
click at [192, 306] on input "MR [PERSON_NAME]" at bounding box center [274, 312] width 207 height 15
type input "Mr [PERSON_NAME]"
click at [199, 424] on input "Contact Number 1" at bounding box center [274, 420] width 207 height 15
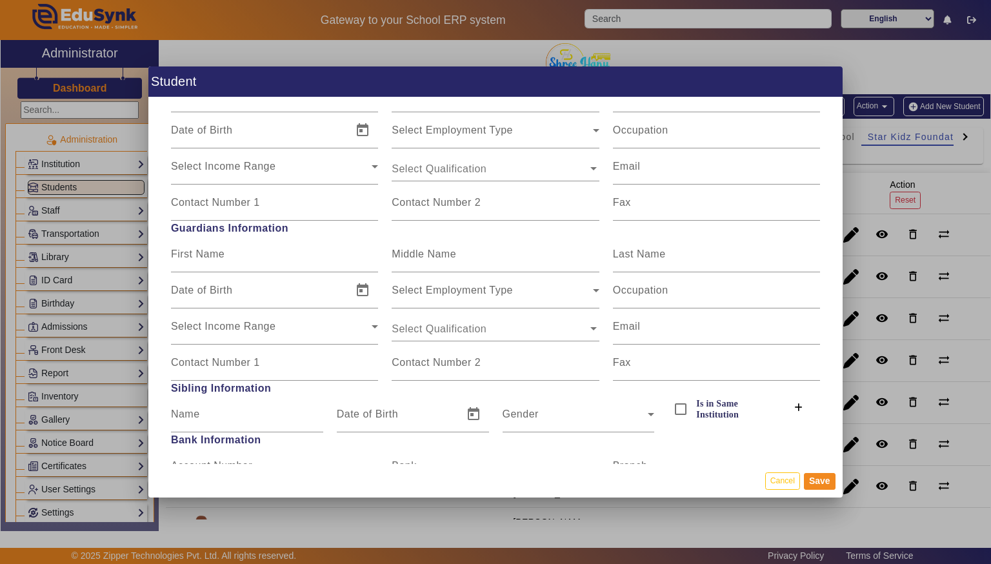
scroll to position [1043, 0]
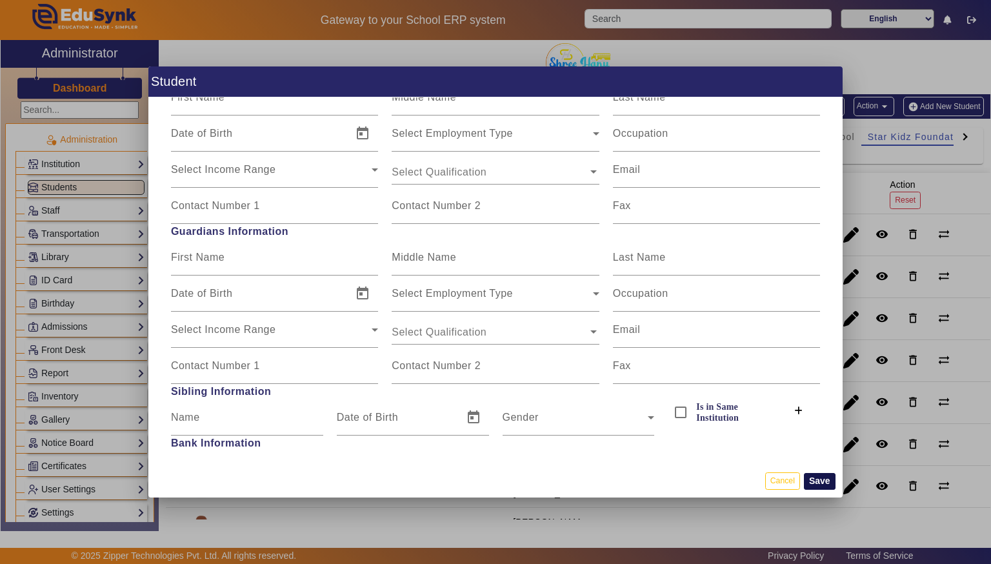
type input "8411071319"
click at [813, 476] on button "Save" at bounding box center [820, 481] width 32 height 17
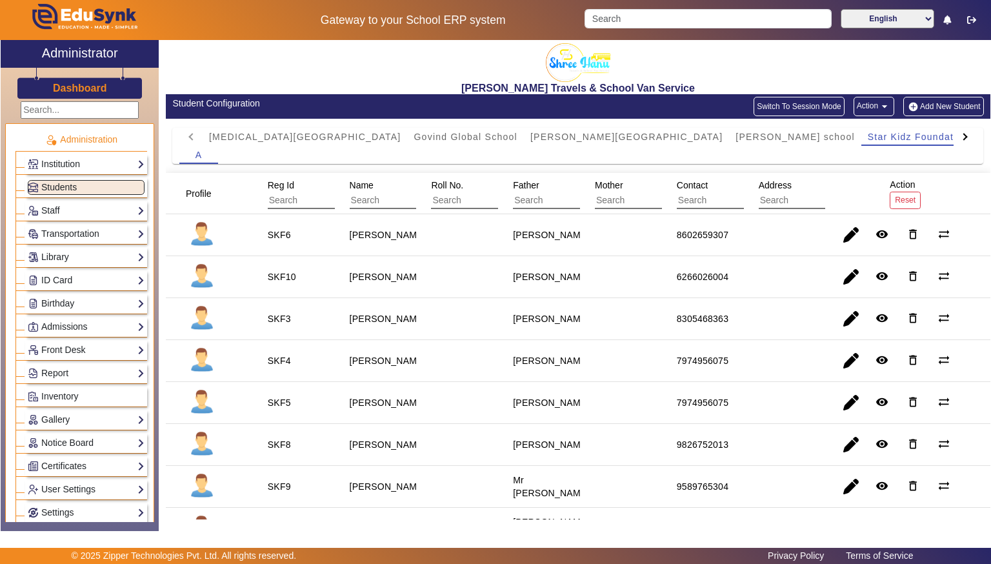
click at [963, 106] on button "Add New Student" at bounding box center [943, 106] width 80 height 19
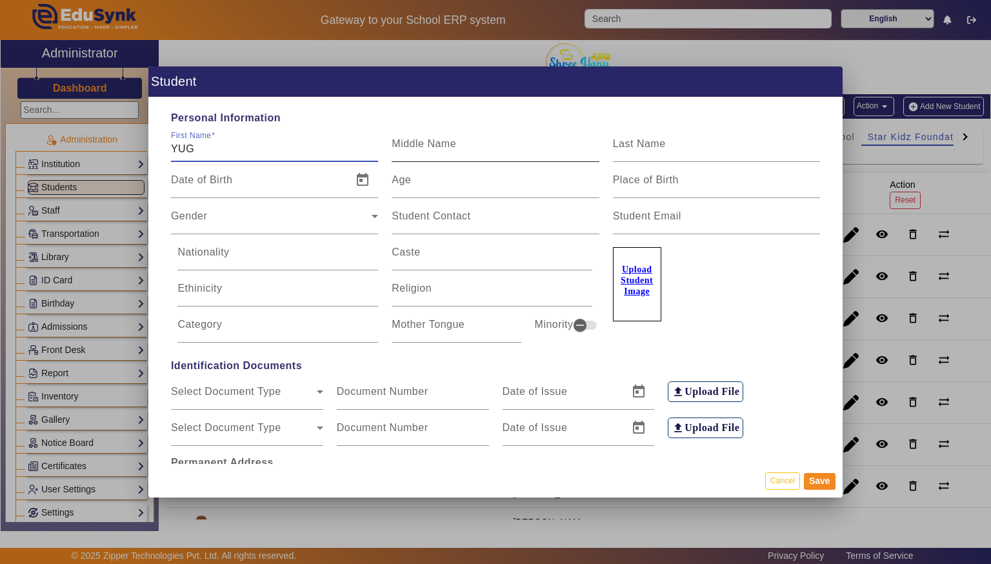
type input "YUG"
click at [550, 154] on input "Middle Name" at bounding box center [495, 148] width 207 height 15
type input "PRATAP"
click at [697, 141] on input "Last Name" at bounding box center [716, 148] width 207 height 15
click at [820, 152] on div at bounding box center [820, 152] width 0 height 0
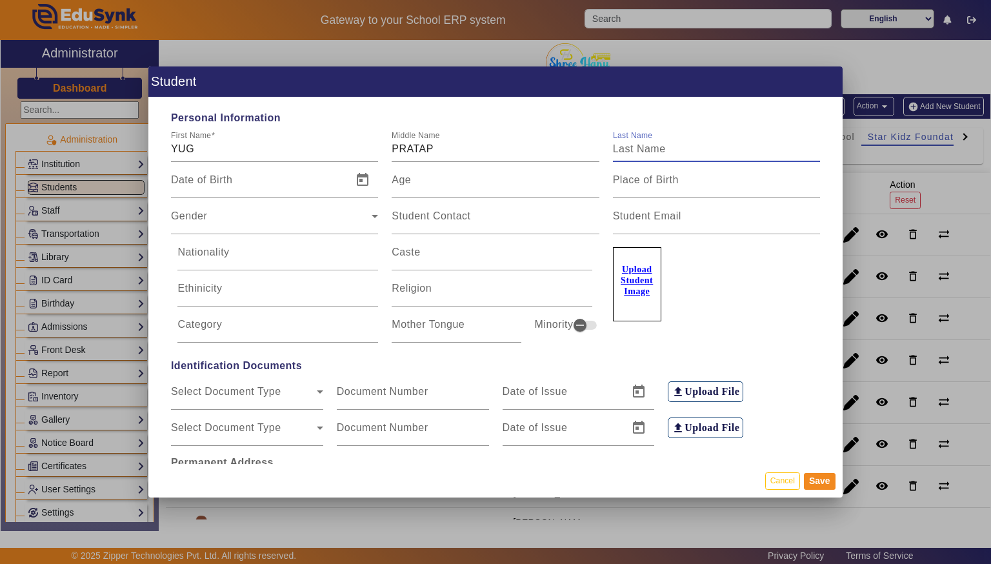
click at [723, 150] on input "Last Name" at bounding box center [716, 148] width 207 height 15
type input "[PERSON_NAME]"
click at [318, 217] on span "Gender" at bounding box center [271, 221] width 201 height 15
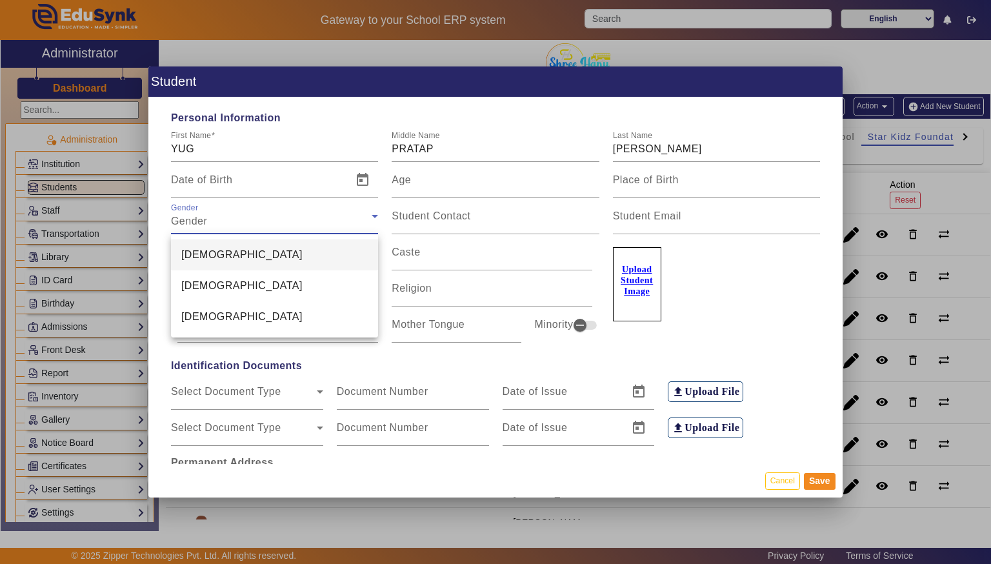
click at [317, 261] on mat-option "[DEMOGRAPHIC_DATA]" at bounding box center [274, 254] width 207 height 31
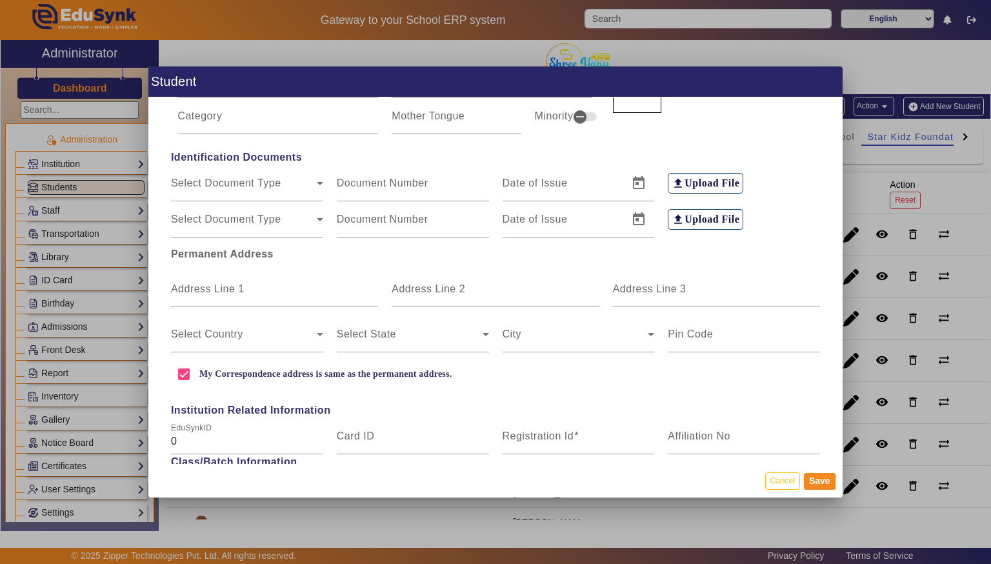
scroll to position [212, 0]
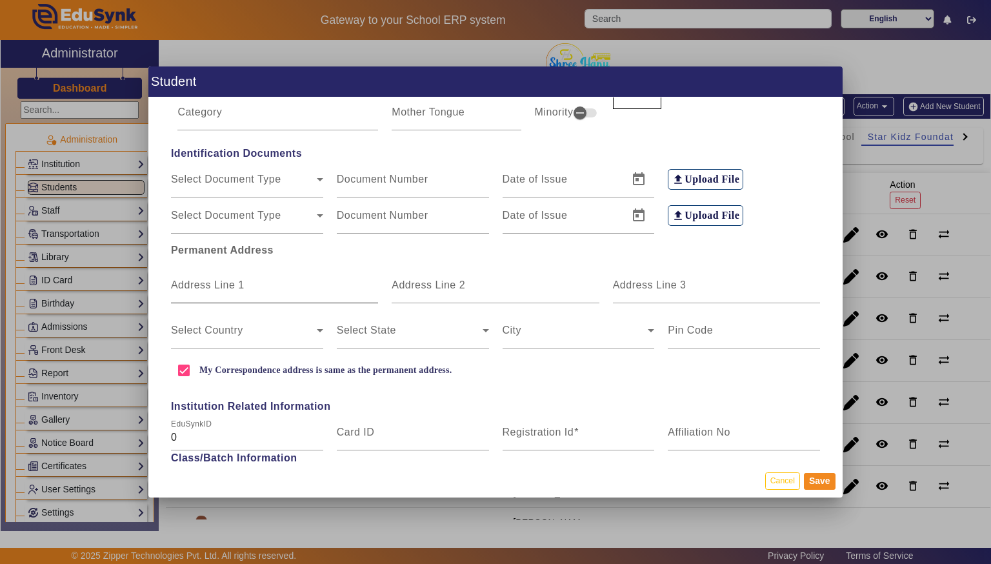
click at [235, 292] on input "Address Line 1" at bounding box center [274, 290] width 207 height 15
type input "[GEOGRAPHIC_DATA]"
click at [515, 285] on input "Address Line 2" at bounding box center [495, 290] width 207 height 15
type input "Neelbad"
click at [306, 330] on span at bounding box center [244, 335] width 146 height 15
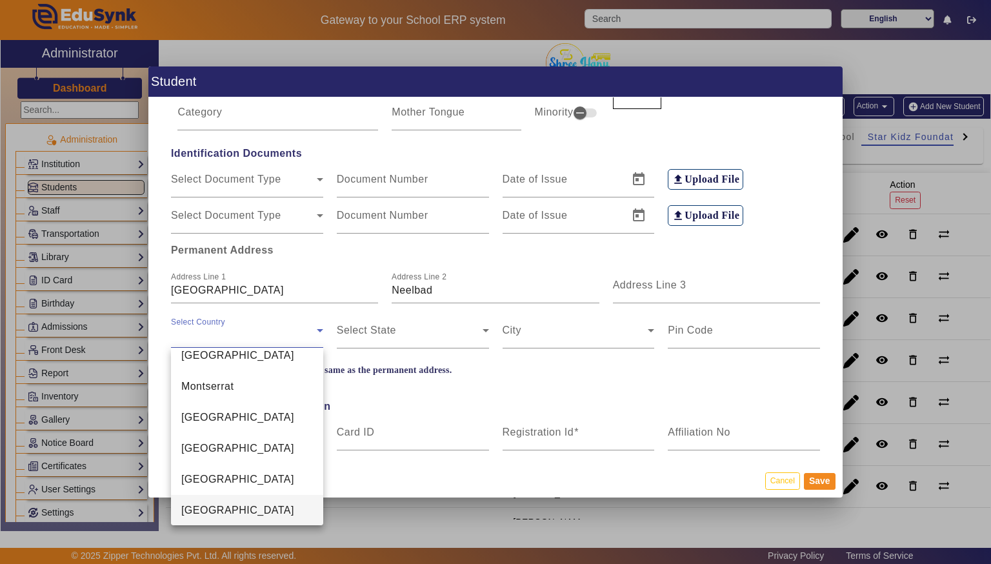
scroll to position [3071, 0]
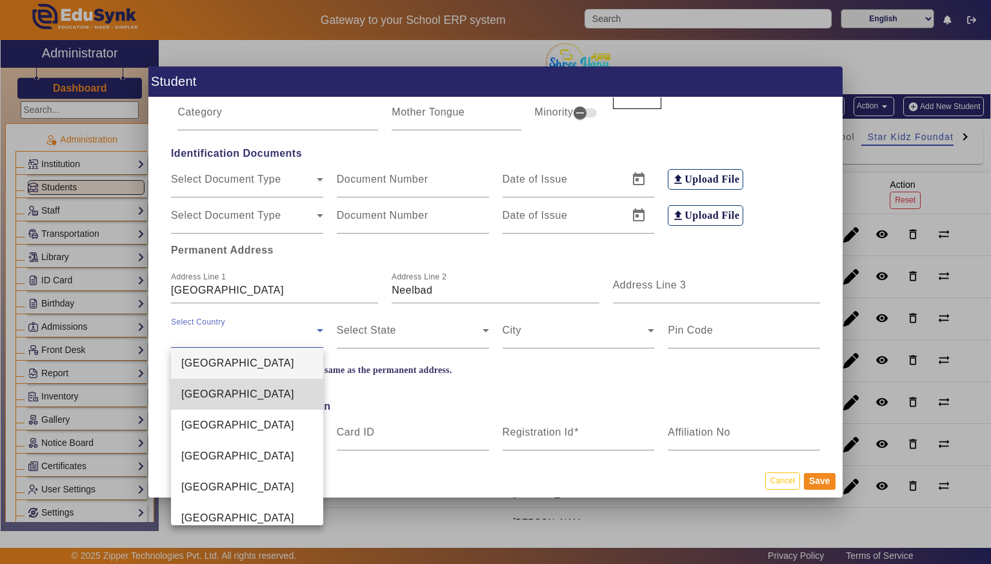
click at [265, 399] on mat-option "[GEOGRAPHIC_DATA]" at bounding box center [247, 394] width 152 height 31
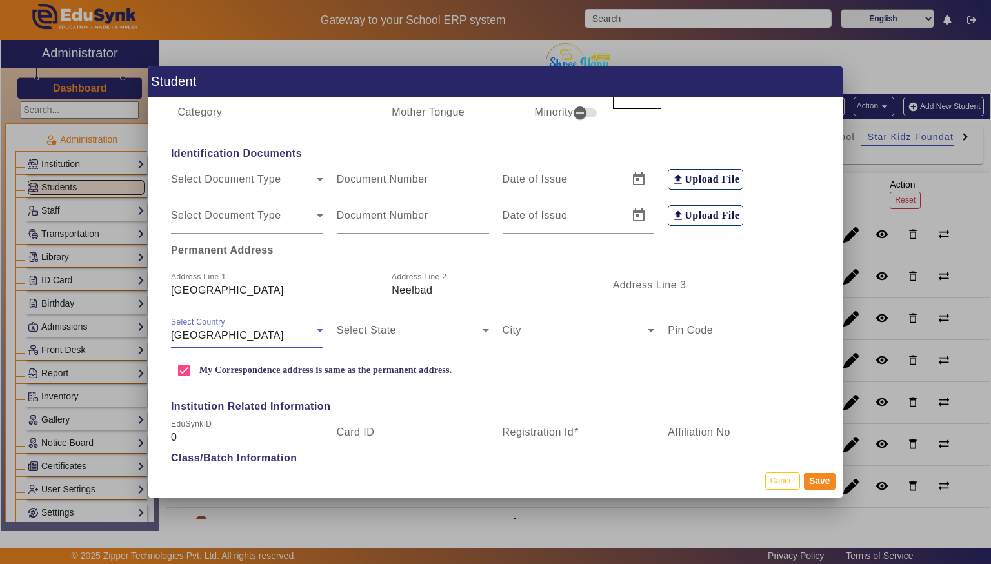
click at [444, 329] on span at bounding box center [410, 335] width 146 height 15
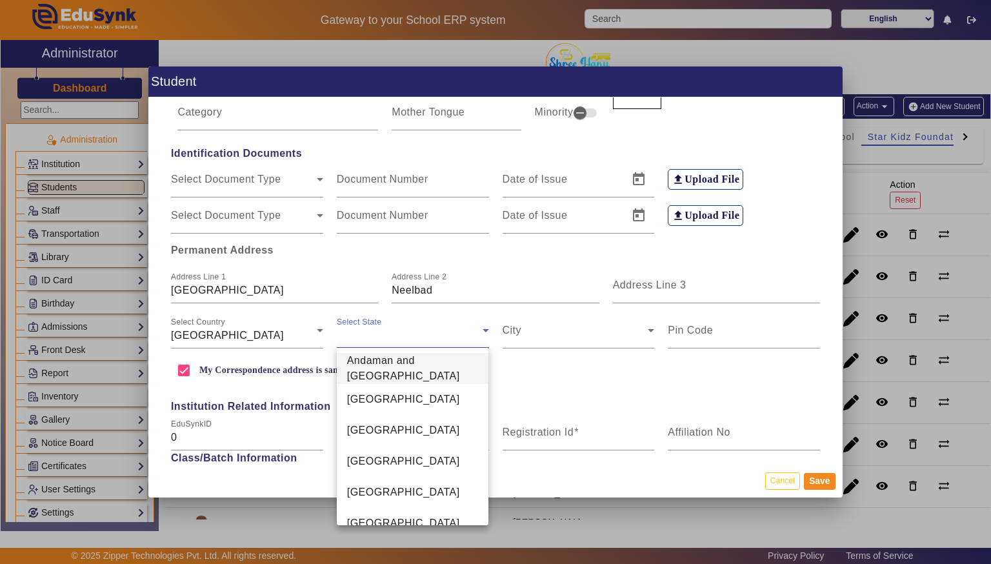
scroll to position [446, 0]
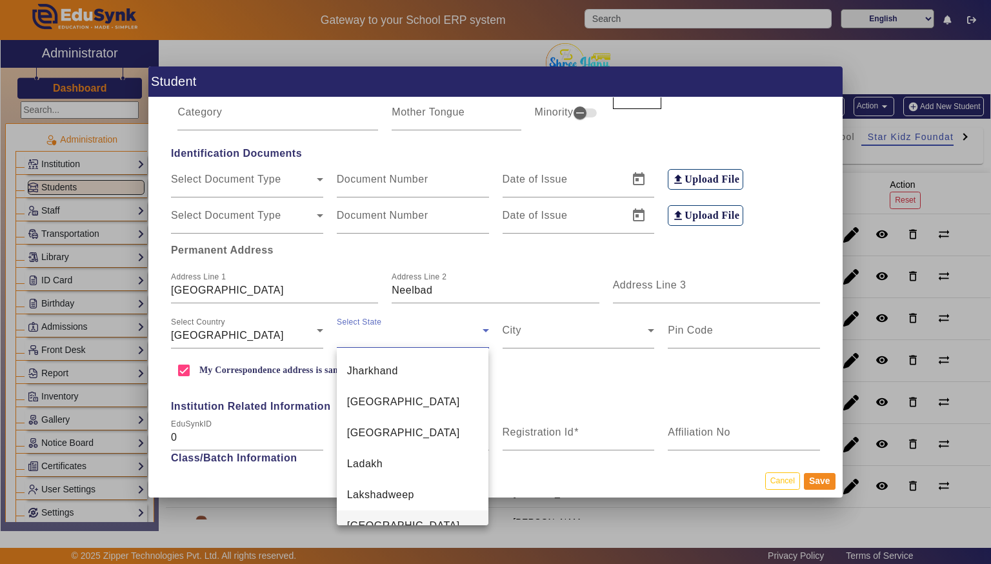
click at [439, 520] on mat-option "[GEOGRAPHIC_DATA]" at bounding box center [413, 525] width 152 height 31
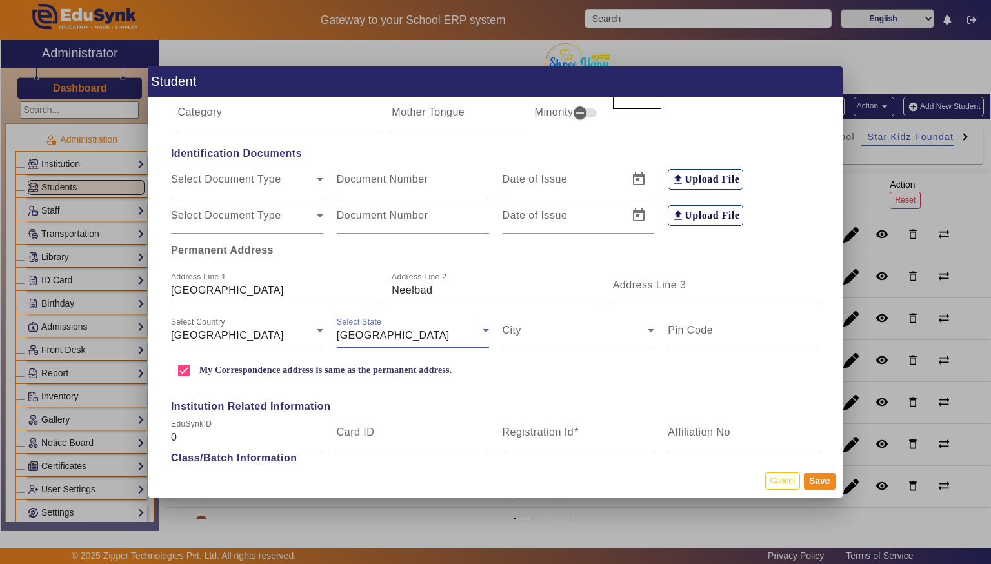
click at [606, 434] on input "Registration Id" at bounding box center [579, 437] width 152 height 15
type input "SKF12"
click at [744, 430] on input "Affiliation No" at bounding box center [744, 437] width 152 height 15
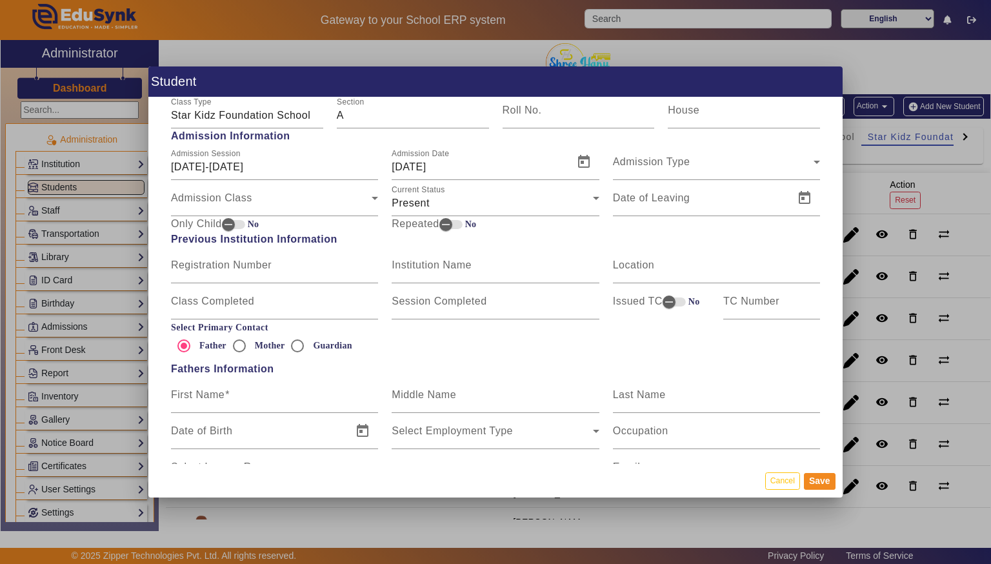
scroll to position [586, 0]
click at [521, 163] on input "[DATE]" at bounding box center [479, 166] width 174 height 15
click at [580, 163] on span "Open calendar" at bounding box center [583, 161] width 31 height 31
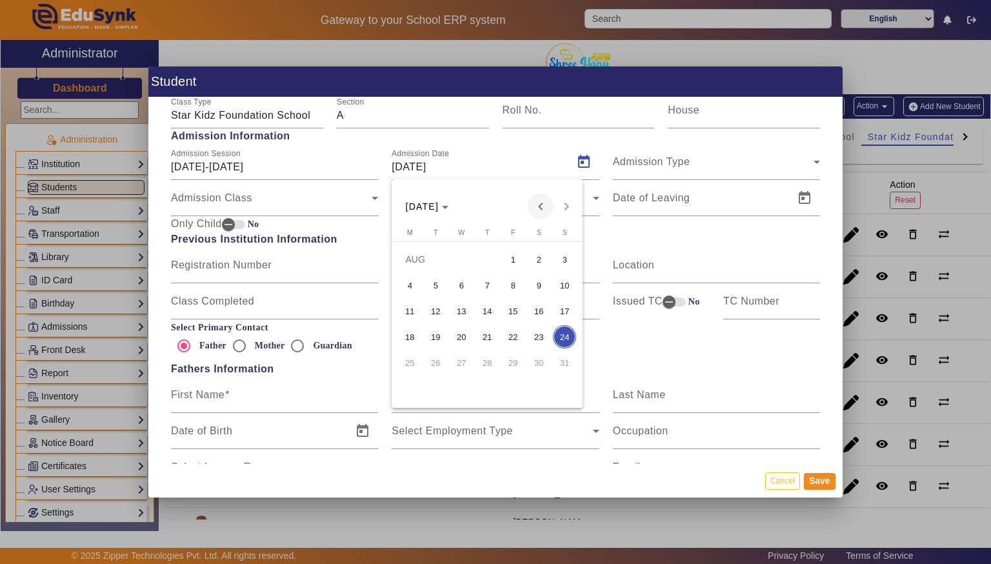
click at [535, 208] on span "Previous month" at bounding box center [541, 207] width 26 height 26
click at [432, 290] on span "1" at bounding box center [435, 285] width 23 height 23
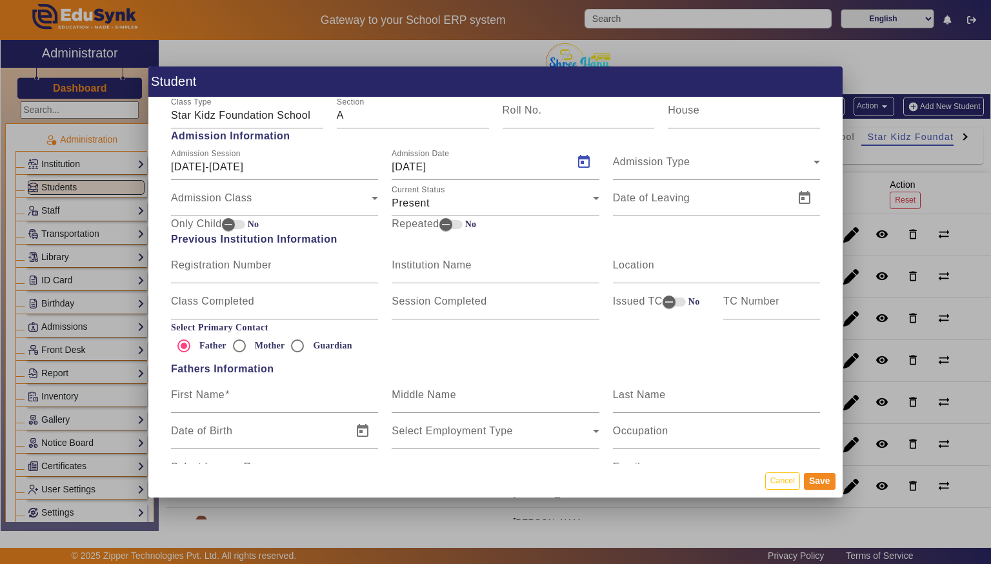
type input "[DATE]"
click at [304, 398] on input "First Name" at bounding box center [274, 399] width 207 height 15
type input "V"
type input "Mr [PERSON_NAME]"
click at [719, 392] on input "Last Name" at bounding box center [716, 399] width 207 height 15
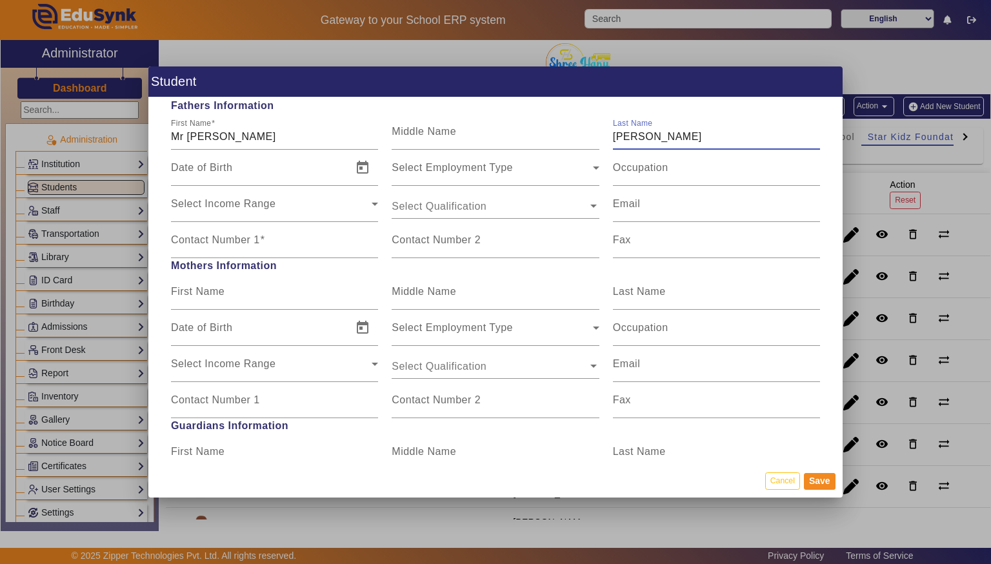
scroll to position [850, 0]
type input "[PERSON_NAME]"
click at [326, 225] on div "Contact Number 1" at bounding box center [274, 239] width 207 height 36
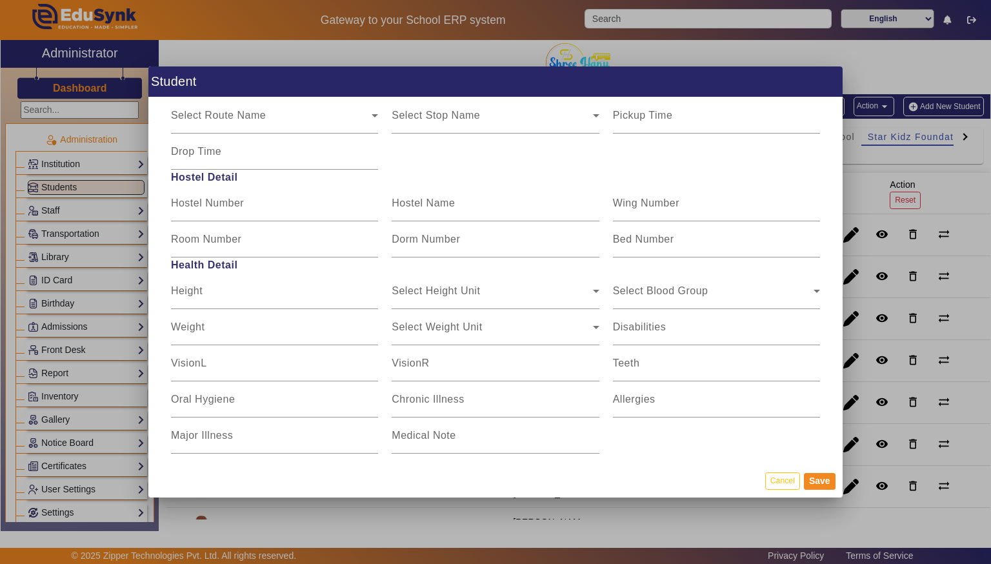
scroll to position [1523, 0]
type input "7987011792"
click at [815, 477] on button "Save" at bounding box center [820, 481] width 32 height 17
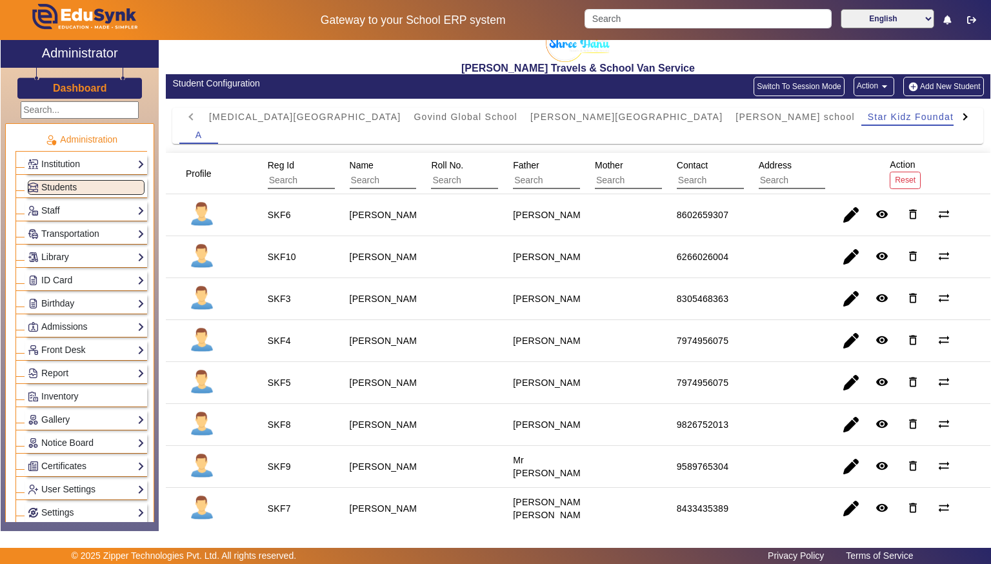
scroll to position [0, 0]
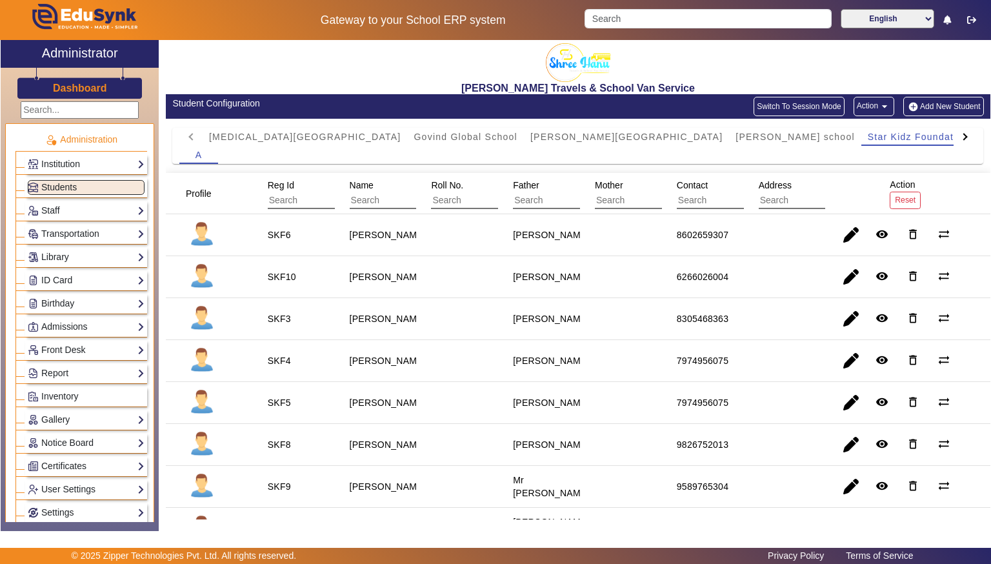
click at [960, 103] on button "Add New Student" at bounding box center [943, 106] width 80 height 19
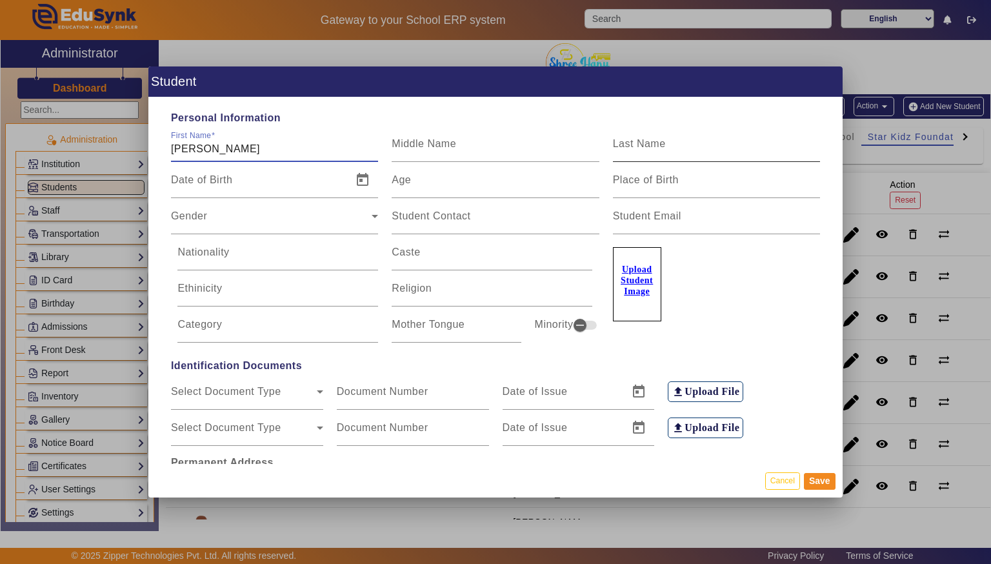
type input "[PERSON_NAME]"
click at [737, 152] on input "Last Name" at bounding box center [716, 148] width 207 height 15
type input "[PERSON_NAME]"
click at [284, 224] on span "Gender" at bounding box center [271, 221] width 201 height 15
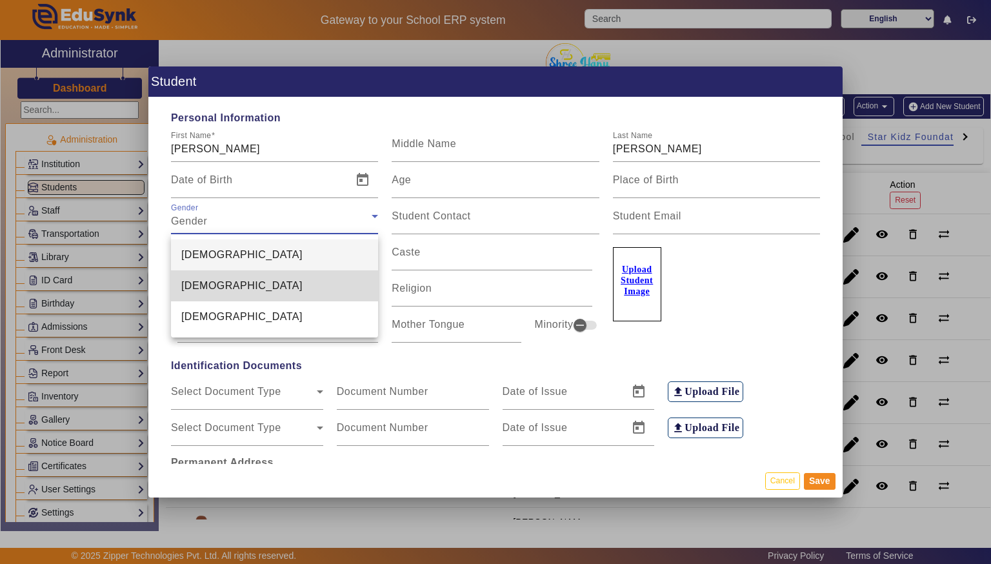
click at [301, 286] on mat-option "[DEMOGRAPHIC_DATA]" at bounding box center [274, 285] width 207 height 31
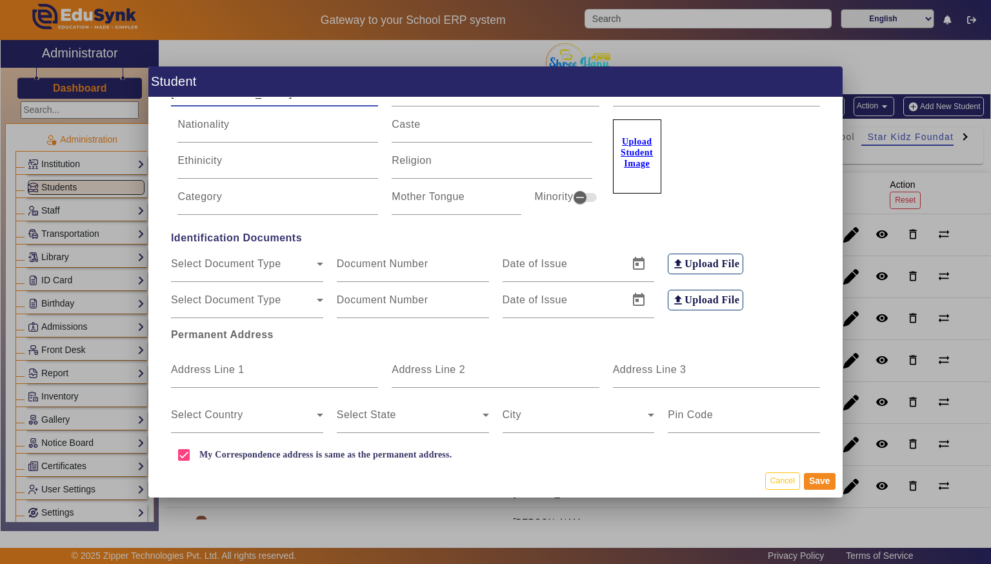
scroll to position [132, 0]
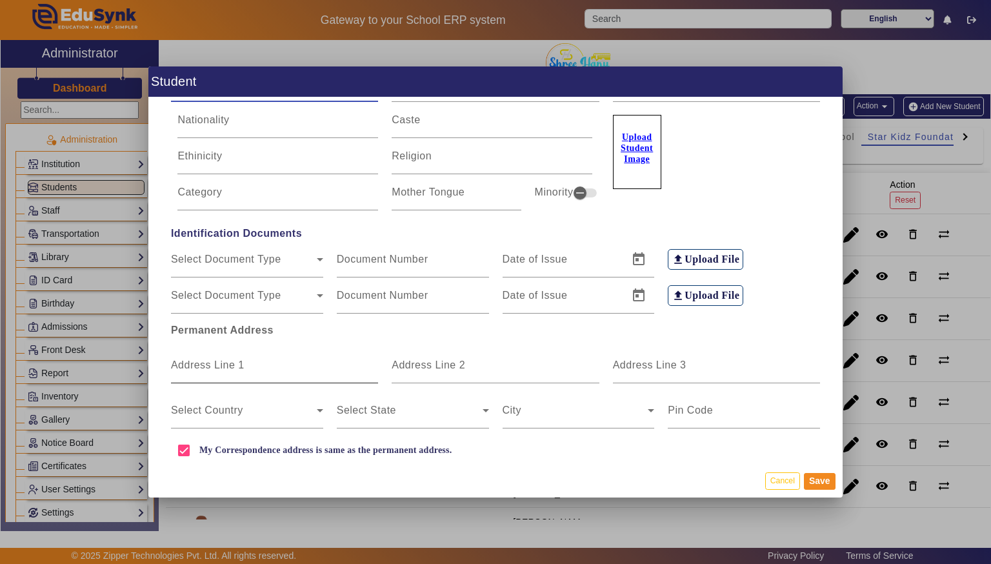
click at [299, 365] on input "Address Line 1" at bounding box center [274, 370] width 207 height 15
type input "[PERSON_NAME] 3"
click at [506, 363] on input "Address Line 2" at bounding box center [495, 370] width 207 height 15
type input "Neelbad"
click at [255, 410] on span at bounding box center [244, 415] width 146 height 15
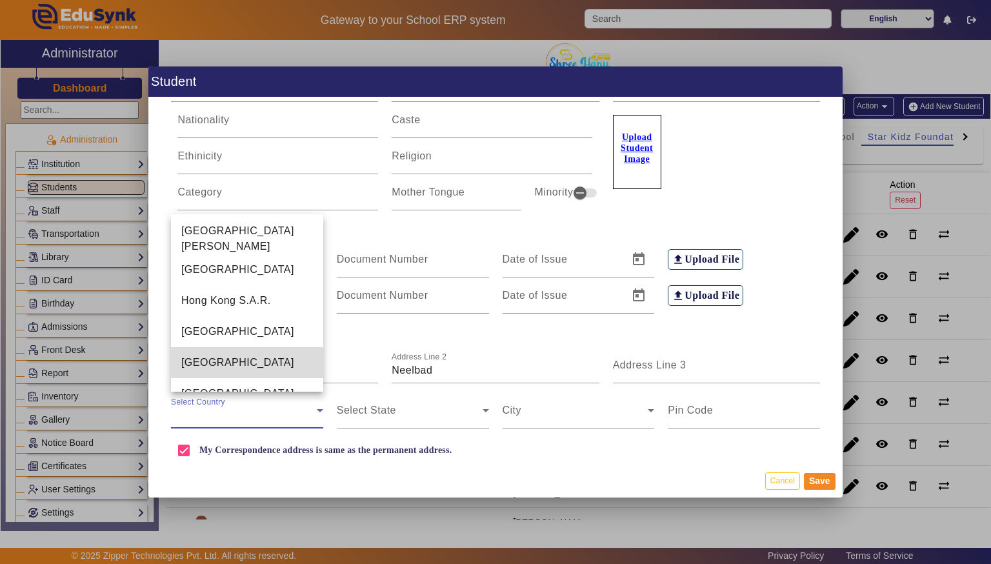
scroll to position [2983, 0]
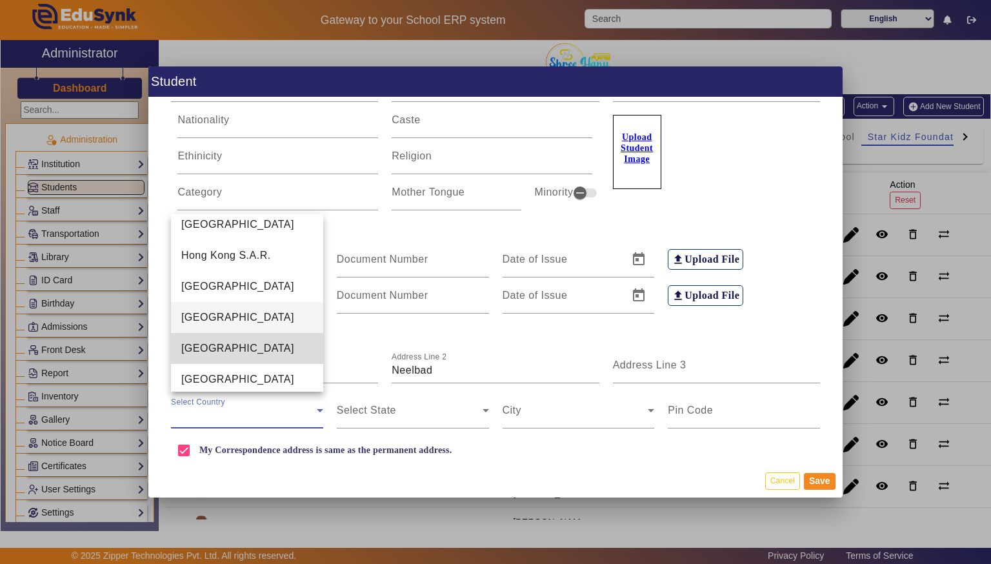
click at [231, 348] on mat-option "[GEOGRAPHIC_DATA]" at bounding box center [247, 348] width 152 height 31
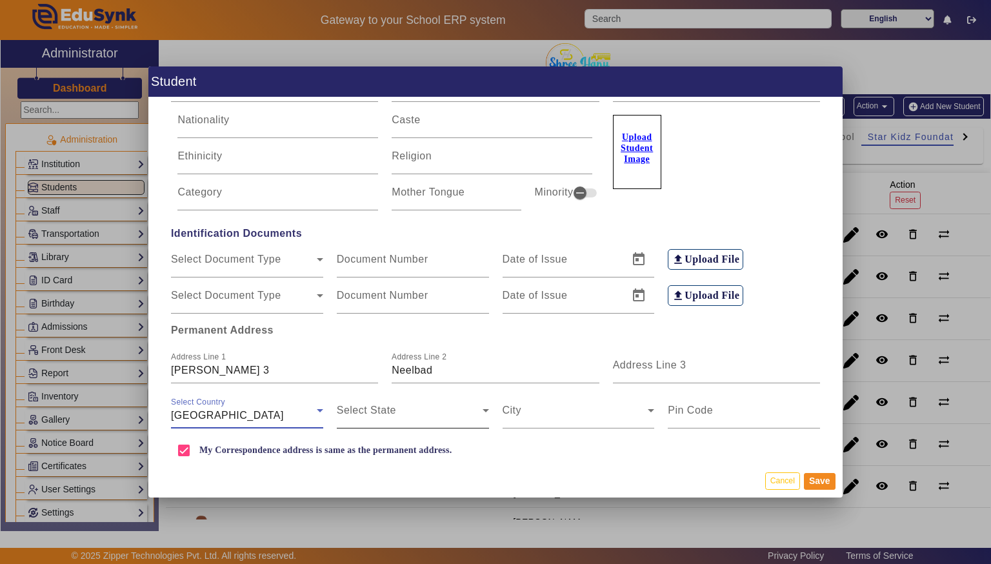
click at [452, 417] on span at bounding box center [410, 415] width 146 height 15
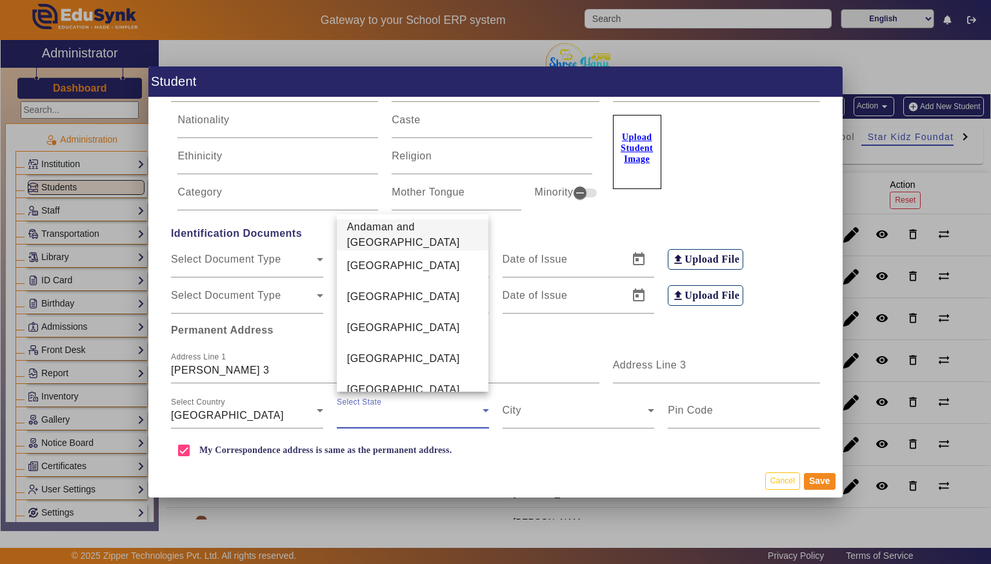
scroll to position [446, 0]
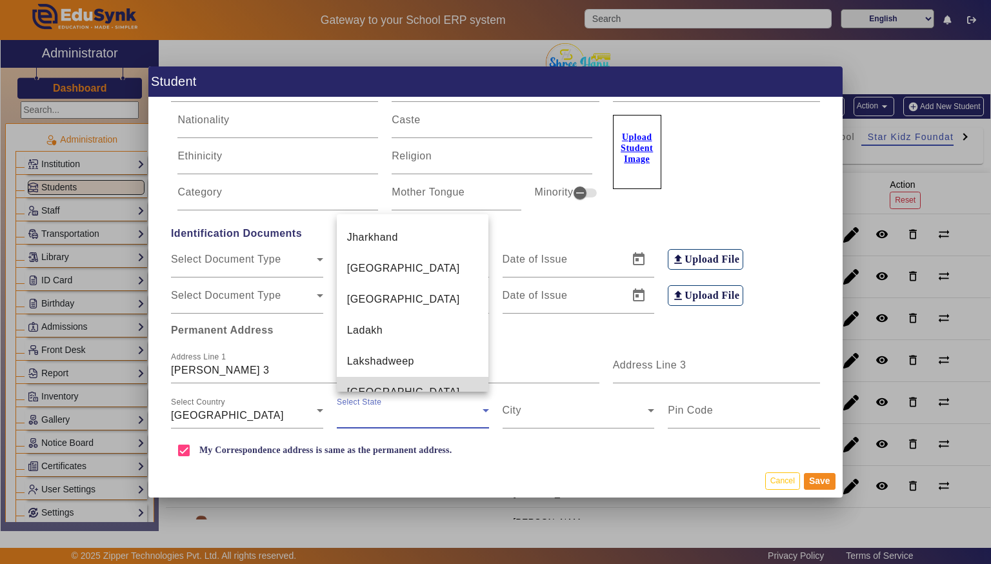
click at [431, 378] on mat-option "[GEOGRAPHIC_DATA]" at bounding box center [413, 392] width 152 height 31
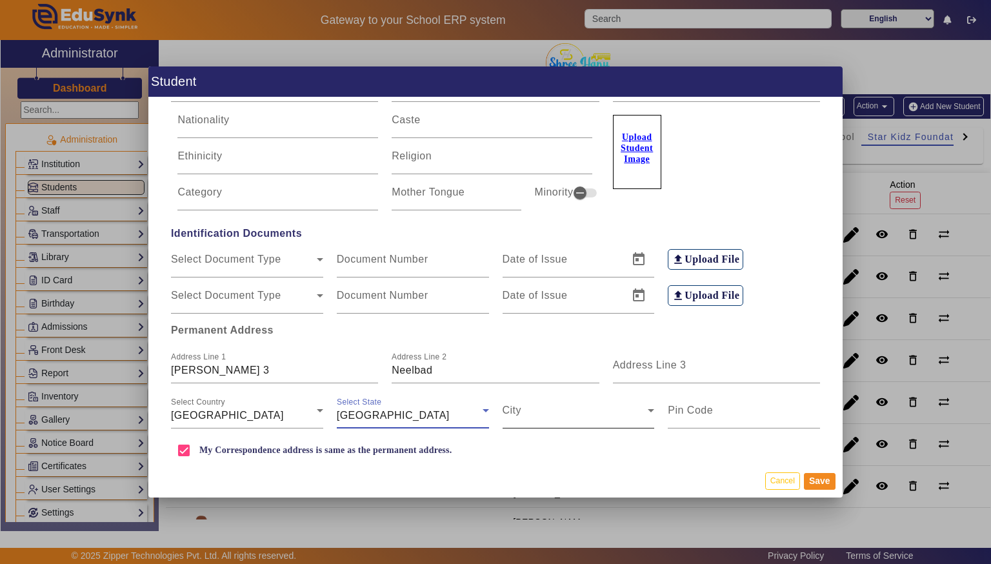
click at [582, 415] on span at bounding box center [576, 415] width 146 height 15
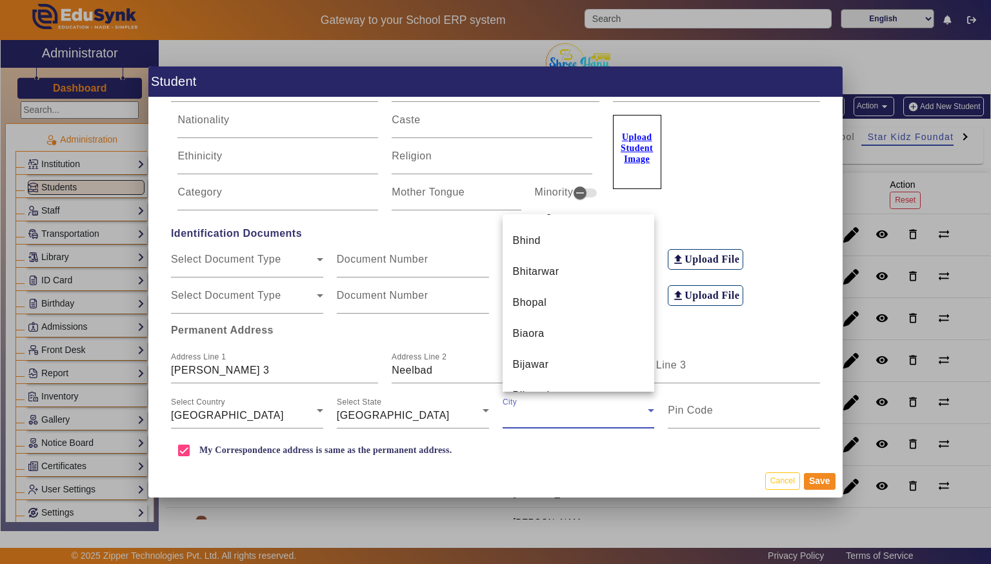
scroll to position [1543, 0]
click at [589, 315] on mat-option "Bhopal" at bounding box center [579, 301] width 152 height 31
click at [755, 412] on input "Pin Code" at bounding box center [744, 415] width 152 height 15
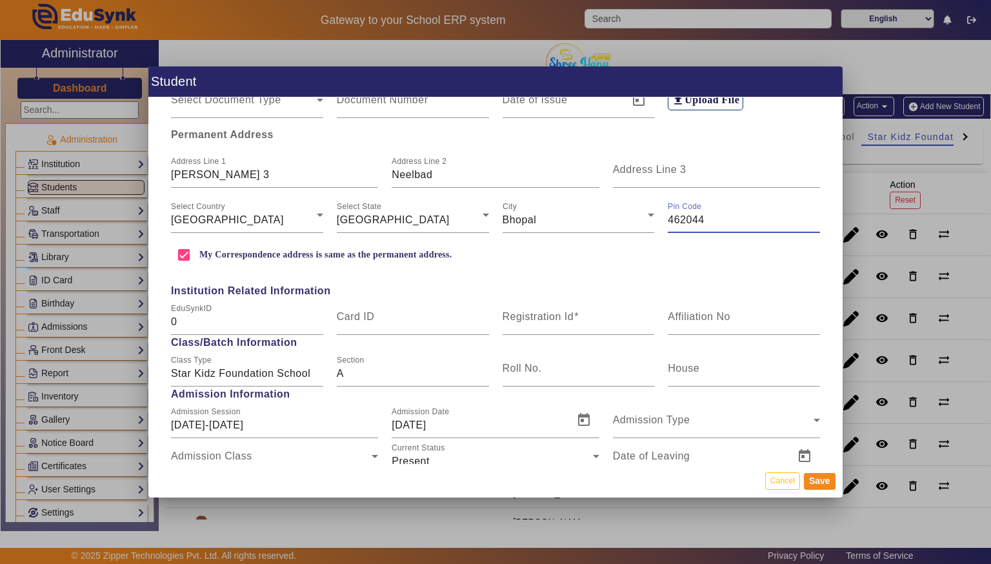
scroll to position [338, 0]
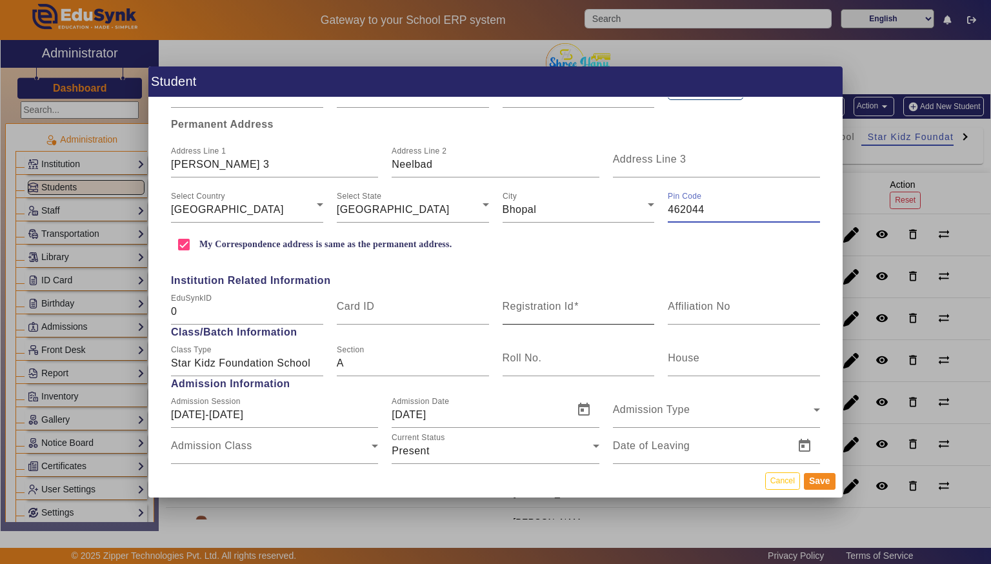
type input "462044"
click at [601, 304] on input "Registration Id" at bounding box center [579, 311] width 152 height 15
type input "SKF13"
click at [586, 413] on span "Open calendar" at bounding box center [583, 409] width 31 height 31
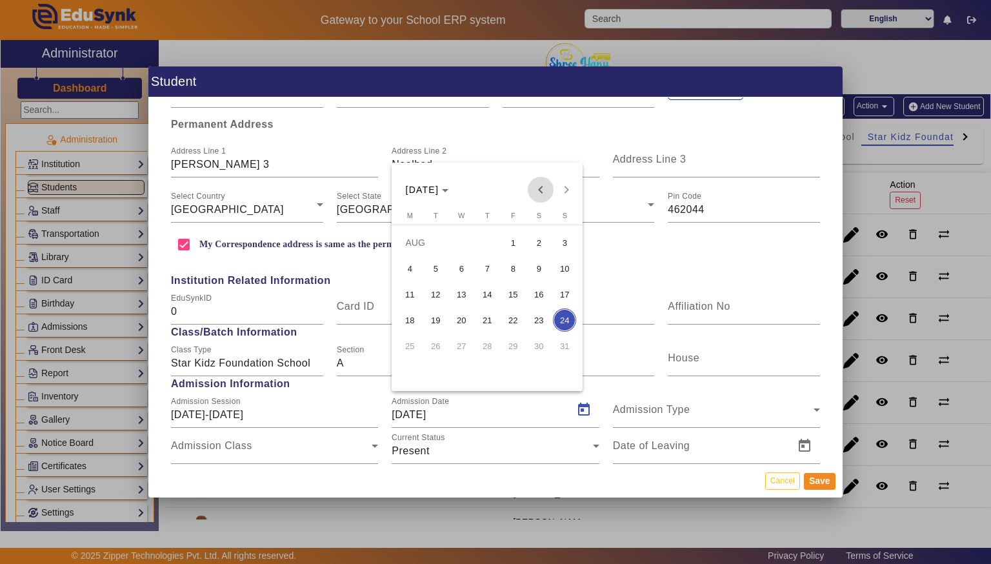
click at [540, 182] on span "Previous month" at bounding box center [541, 190] width 26 height 26
click at [434, 273] on span "1" at bounding box center [435, 268] width 23 height 23
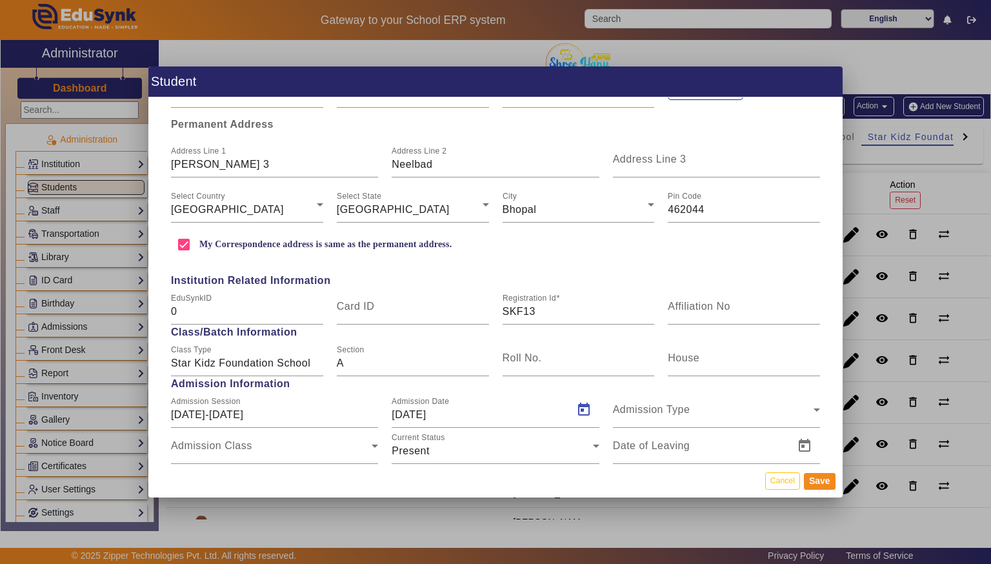
type input "[DATE]"
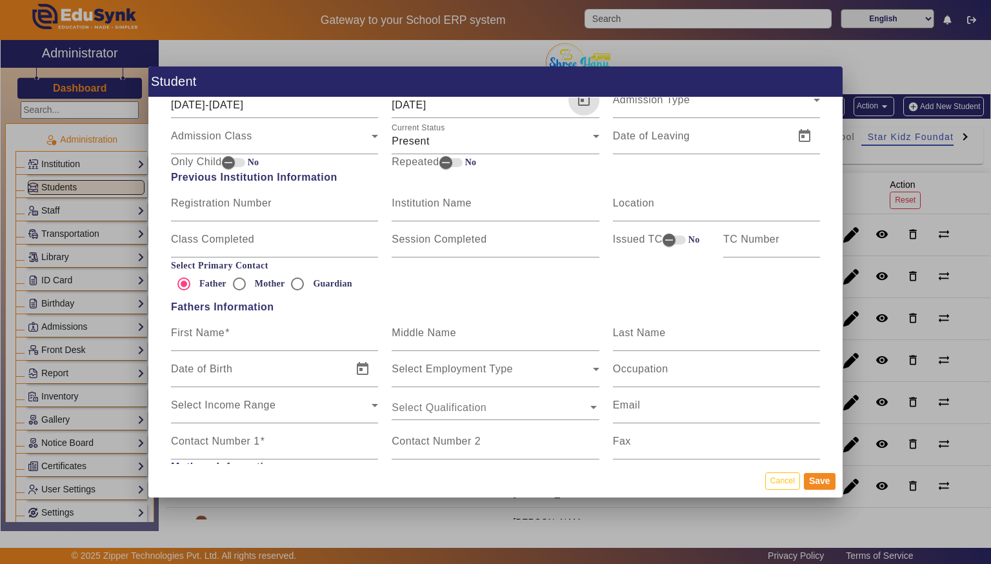
scroll to position [650, 0]
click at [306, 339] on input "First Name" at bounding box center [274, 335] width 207 height 15
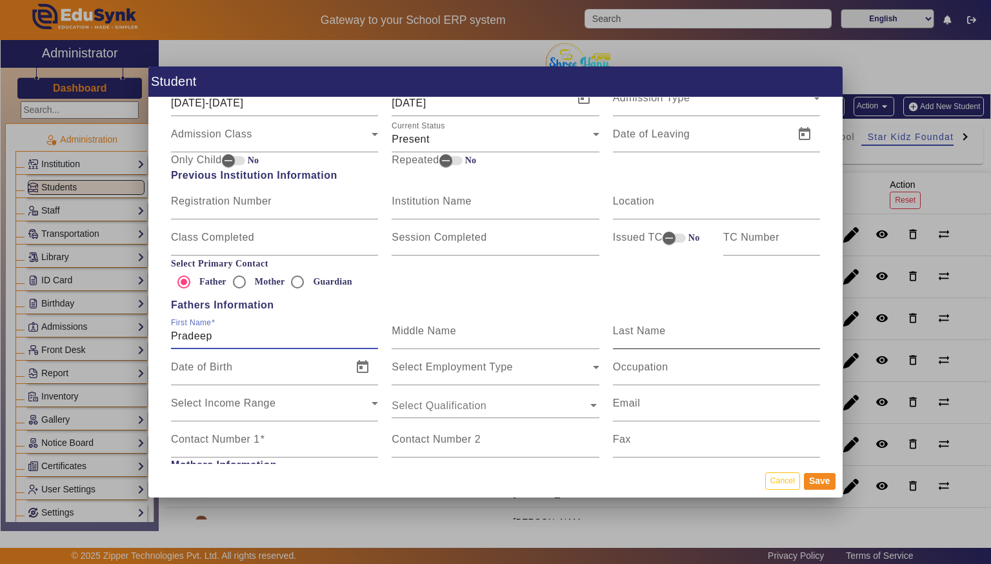
type input "Pradeep"
click at [686, 332] on input "Last Name" at bounding box center [716, 335] width 207 height 15
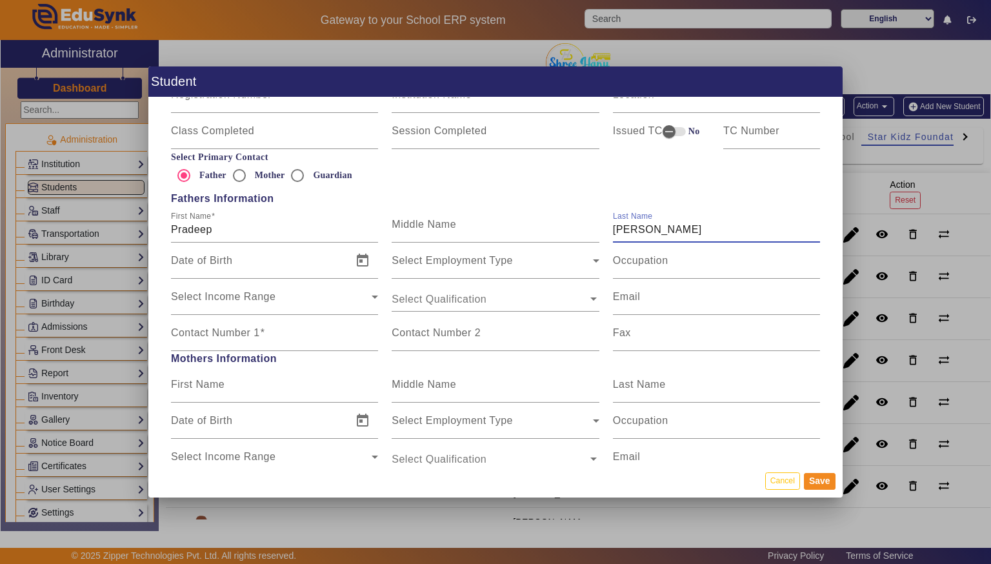
scroll to position [764, 0]
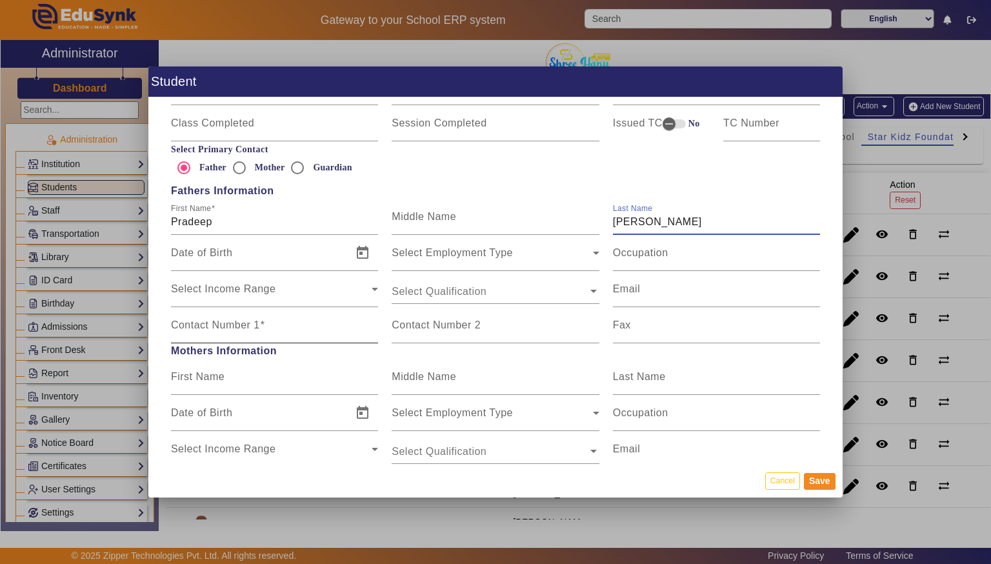
type input "[PERSON_NAME]"
click at [191, 325] on mat-label "Contact Number 1" at bounding box center [215, 324] width 89 height 11
click at [191, 325] on input "Contact Number 1" at bounding box center [274, 330] width 207 height 15
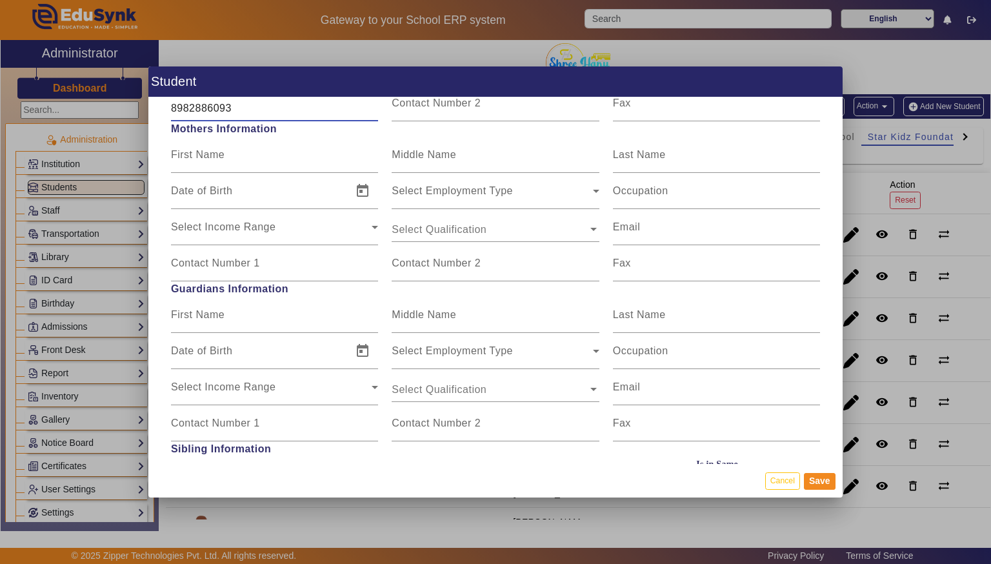
scroll to position [987, 0]
type input "8982886093"
click at [317, 175] on div "Date of Birth" at bounding box center [258, 190] width 174 height 36
click at [306, 155] on input "First Name" at bounding box center [274, 158] width 207 height 15
type input "[PERSON_NAME]"
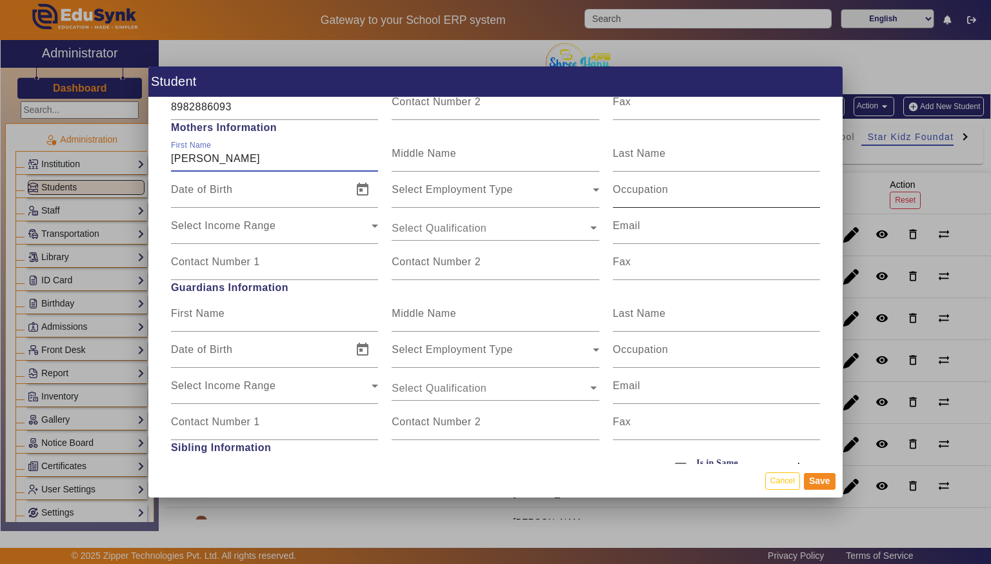
click at [734, 172] on div "Occupation" at bounding box center [716, 190] width 207 height 36
click at [749, 154] on input "Last Name" at bounding box center [716, 158] width 207 height 15
type input "[PERSON_NAME]"
click at [217, 257] on mat-label "Contact Number 1" at bounding box center [215, 261] width 89 height 11
click at [217, 259] on input "Contact Number 1" at bounding box center [274, 266] width 207 height 15
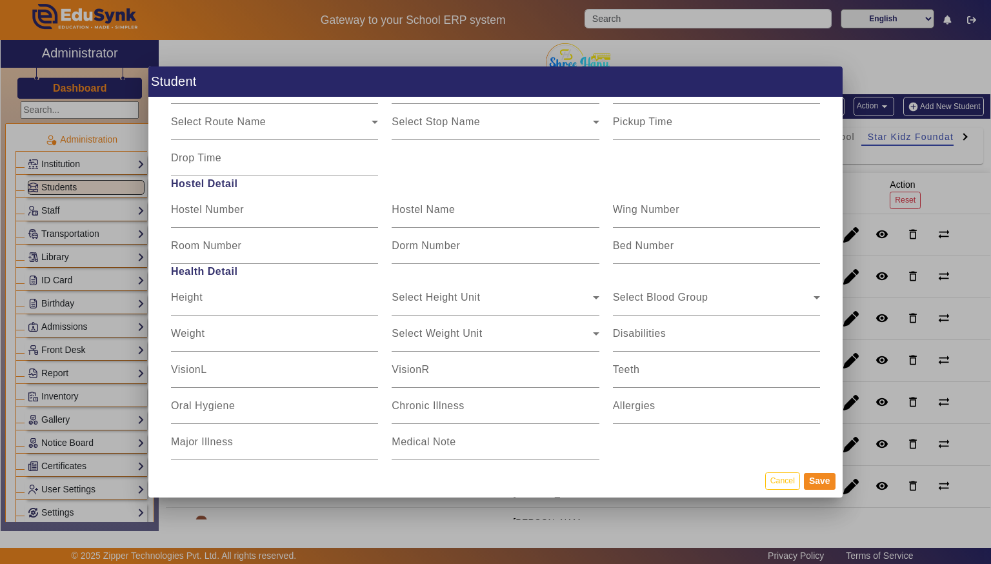
scroll to position [1523, 0]
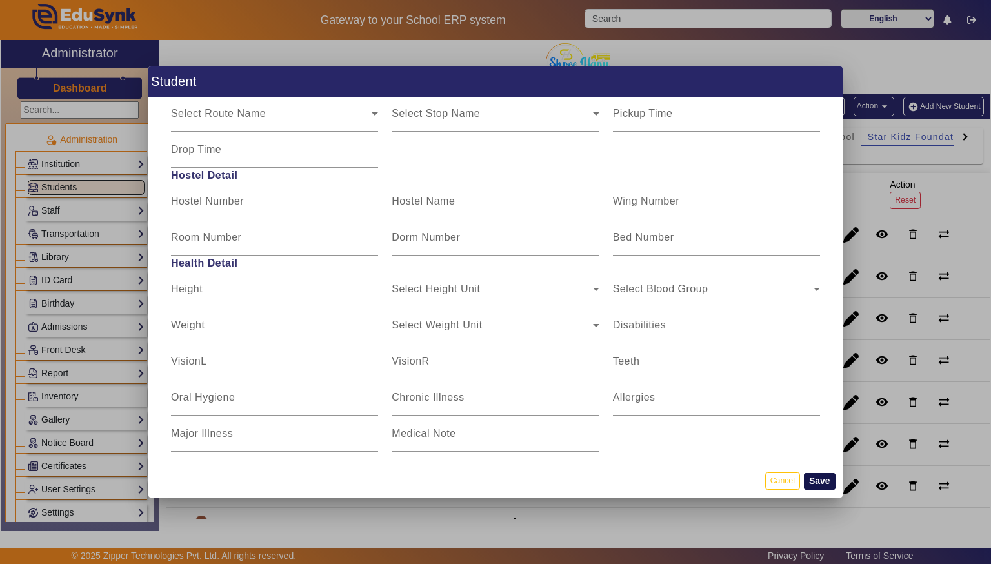
type input "7879622679"
click at [824, 477] on button "Save" at bounding box center [820, 481] width 32 height 17
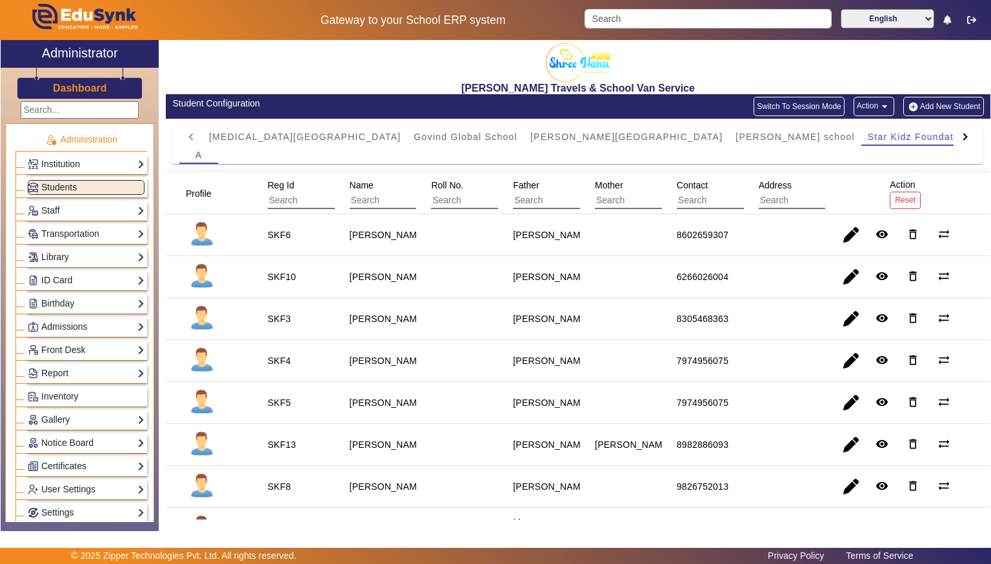
click at [965, 140] on div at bounding box center [965, 137] width 23 height 18
click at [965, 140] on mat-tab-header "[MEDICAL_DATA][GEOGRAPHIC_DATA] [GEOGRAPHIC_DATA] [PERSON_NAME][GEOGRAPHIC_DATA…" at bounding box center [577, 137] width 797 height 18
click at [565, 135] on span "[PERSON_NAME] school" at bounding box center [624, 136] width 119 height 9
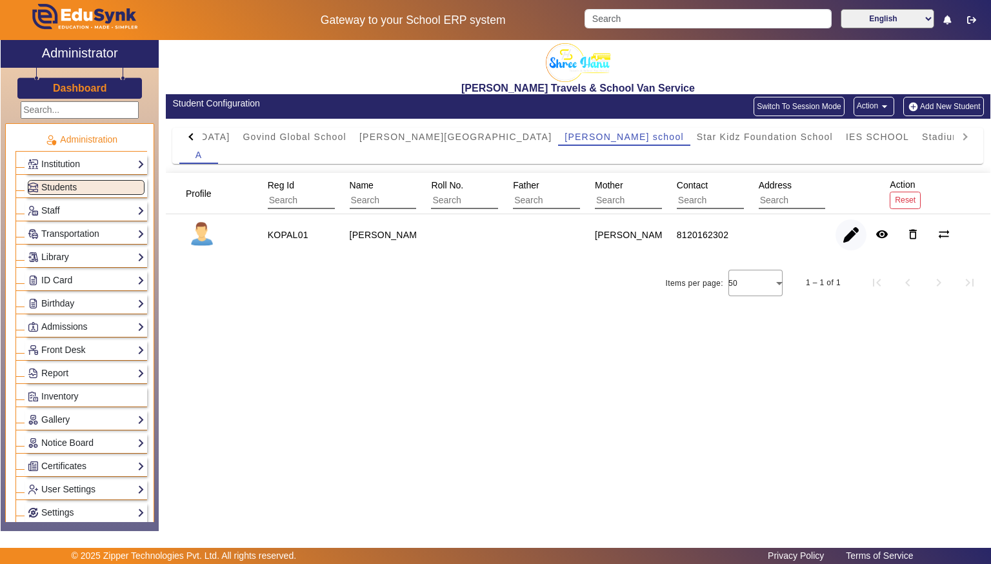
click at [849, 245] on span "button" at bounding box center [850, 234] width 31 height 31
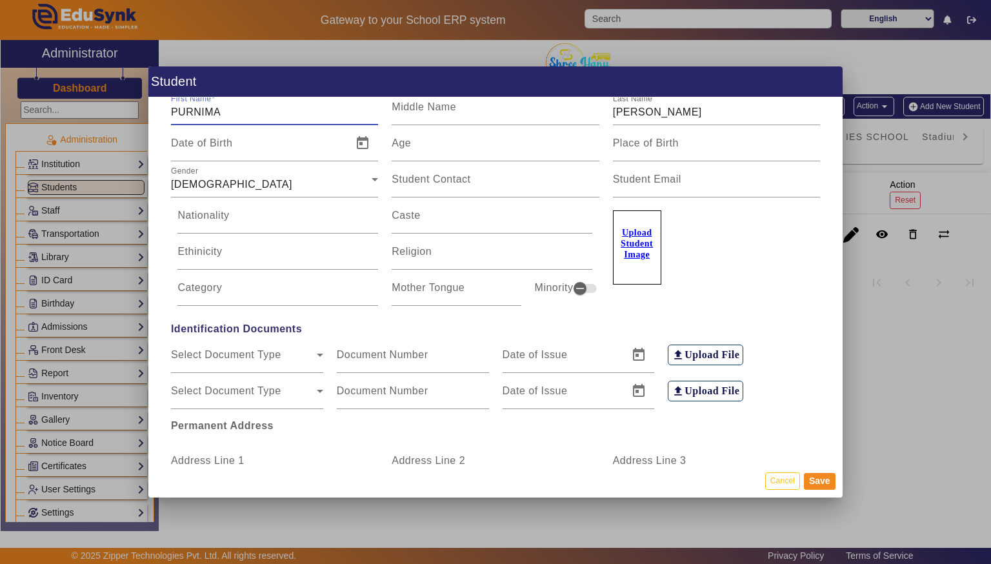
scroll to position [0, 0]
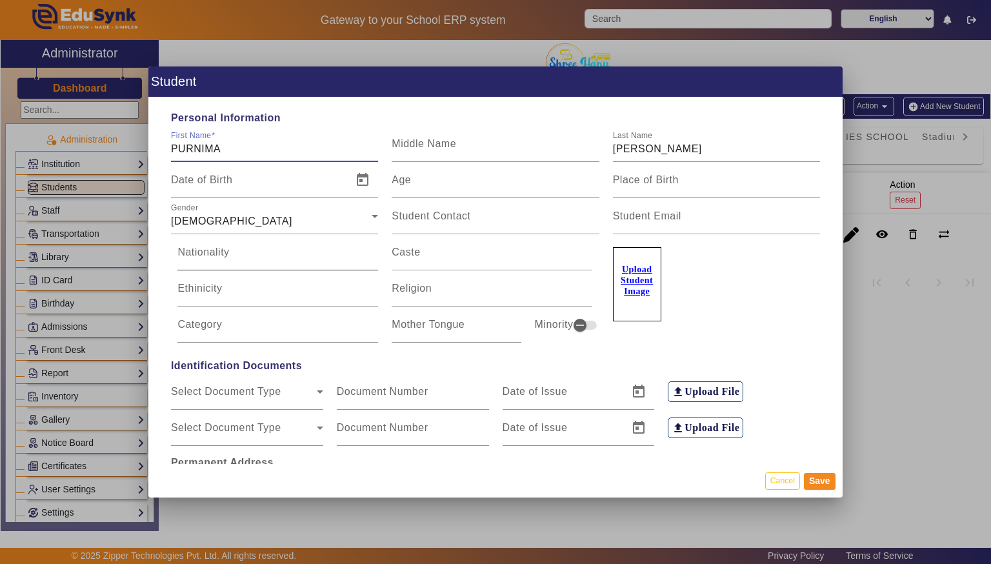
click at [351, 237] on div "Nationality" at bounding box center [277, 252] width 201 height 36
click at [377, 217] on icon at bounding box center [374, 215] width 15 height 15
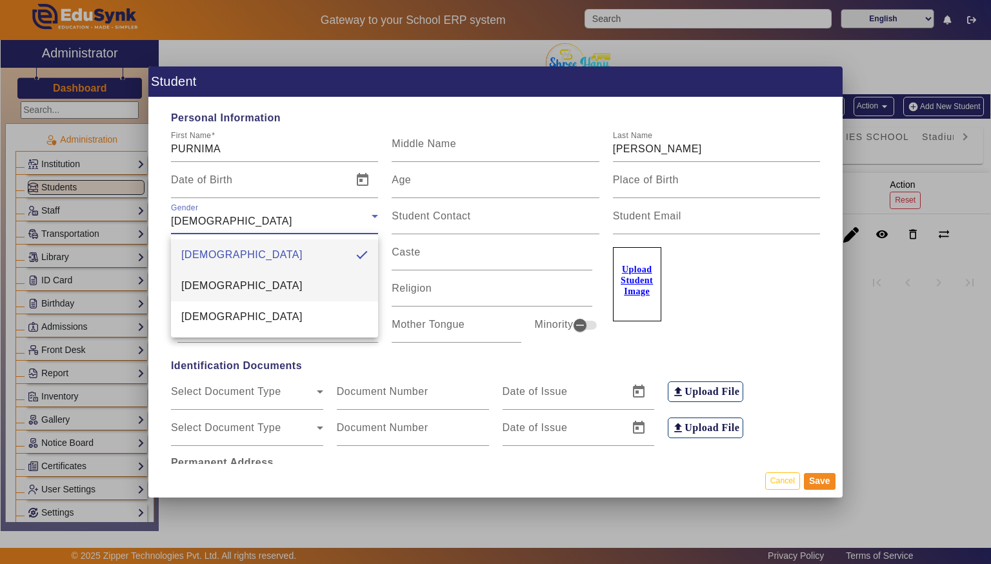
click at [314, 286] on mat-option "[DEMOGRAPHIC_DATA]" at bounding box center [274, 285] width 207 height 31
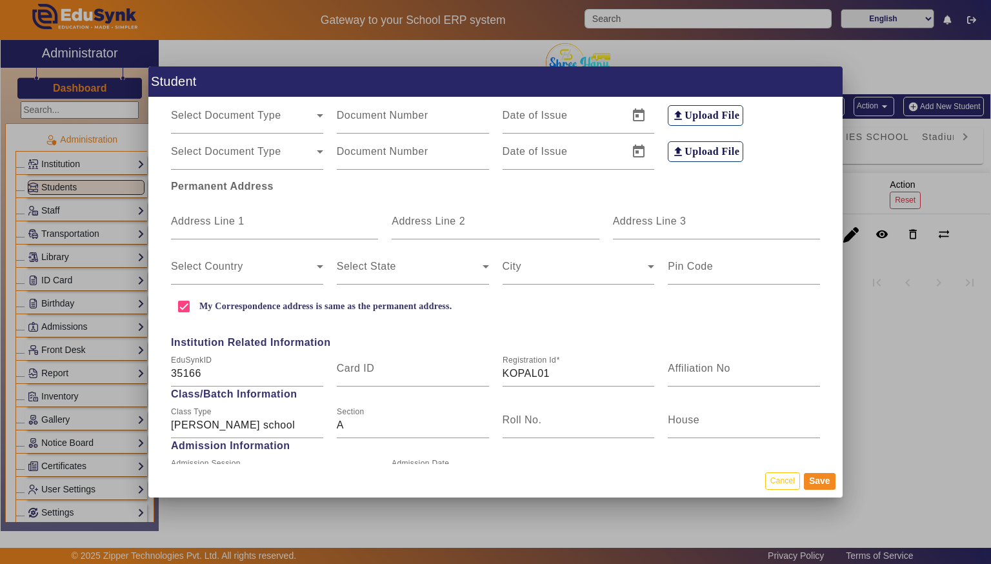
scroll to position [280, 0]
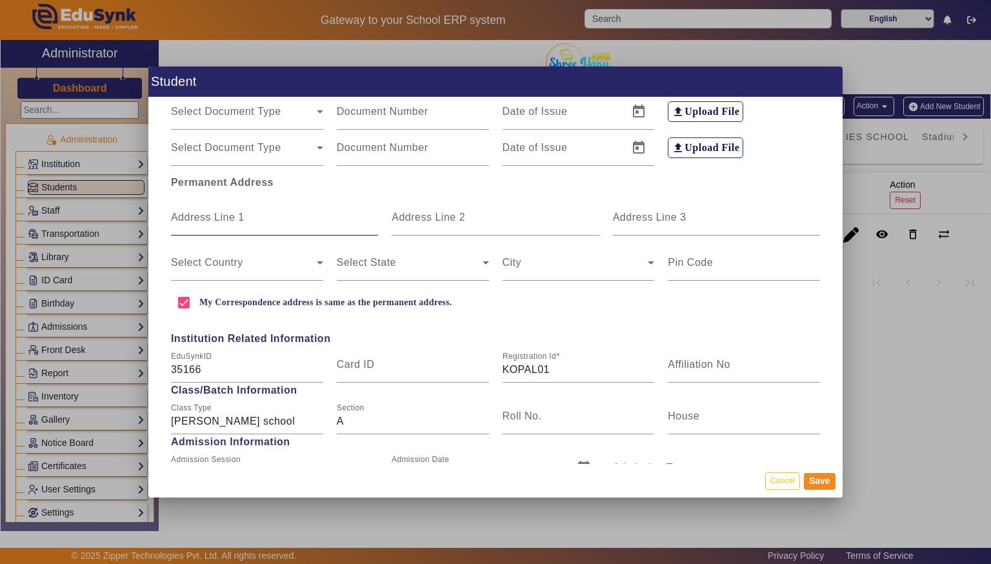
click at [312, 215] on input "Address Line 1" at bounding box center [274, 222] width 207 height 15
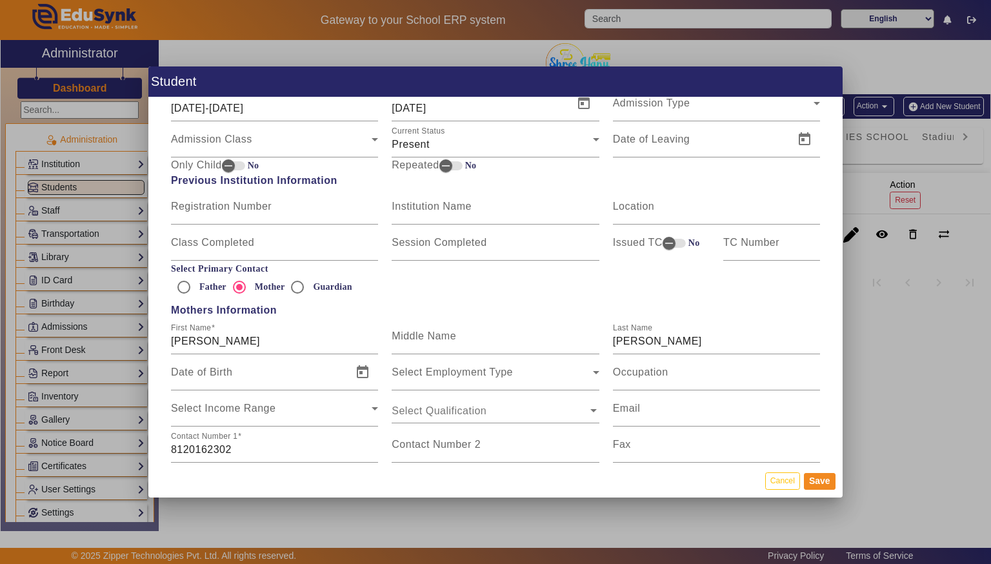
scroll to position [645, 0]
click at [196, 292] on div at bounding box center [183, 286] width 31 height 31
radio input "true"
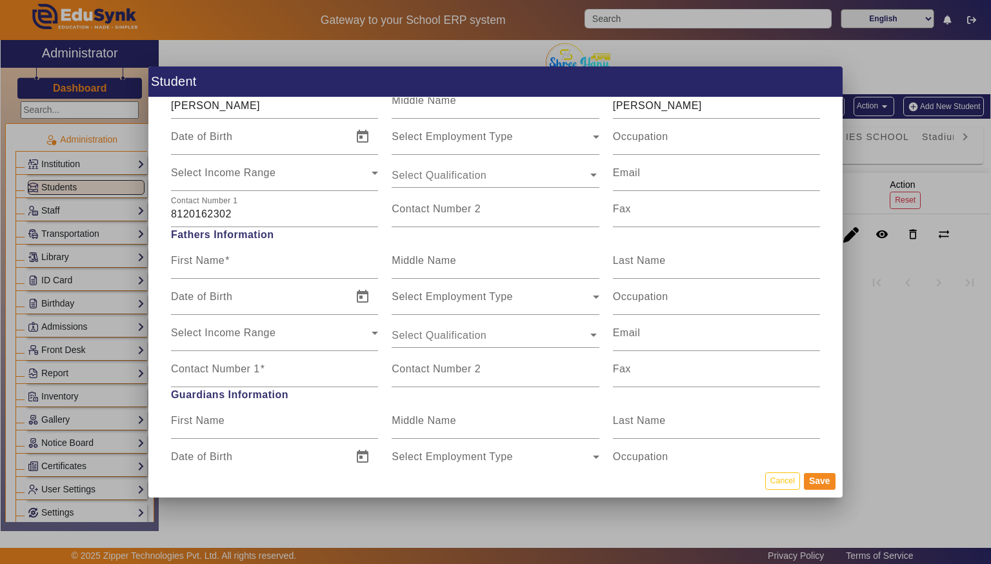
scroll to position [883, 0]
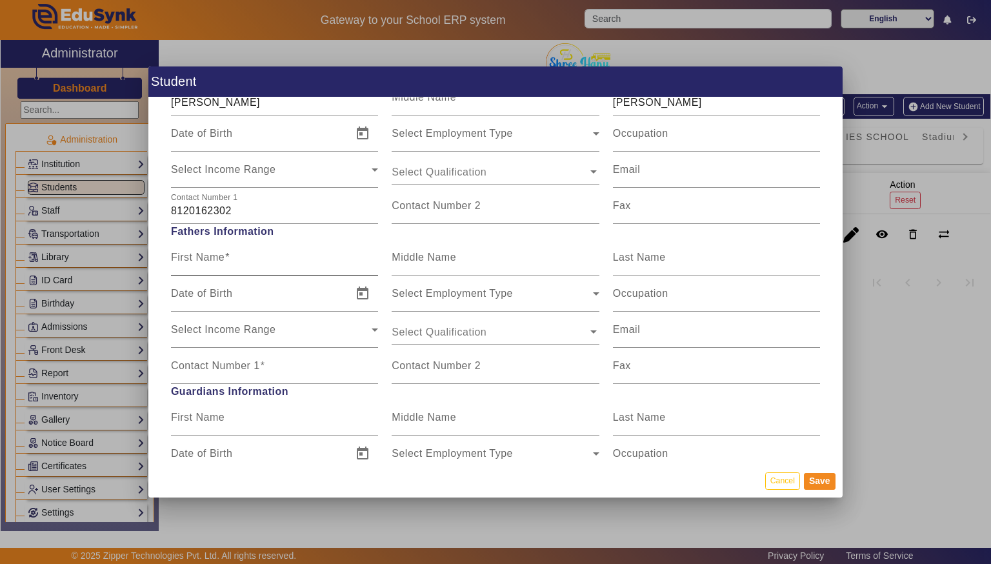
click at [177, 259] on mat-label "First Name" at bounding box center [198, 257] width 54 height 11
click at [177, 259] on input "First Name" at bounding box center [274, 262] width 207 height 15
type input "A"
type input "Mr [PERSON_NAME]"
click at [710, 255] on input "Last Name" at bounding box center [716, 262] width 207 height 15
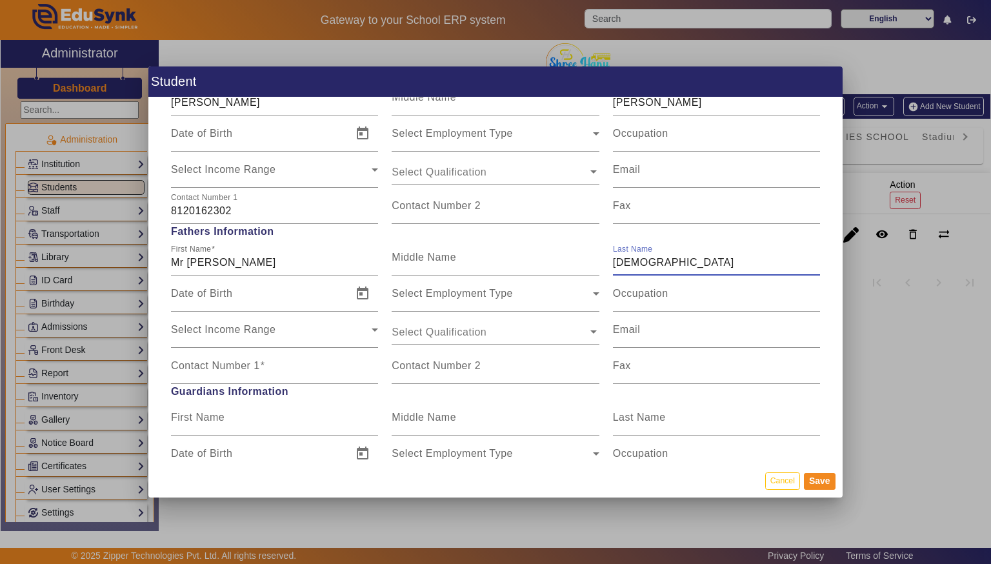
type input "[DEMOGRAPHIC_DATA]"
click at [825, 494] on mat-dialog-actions "Cancel Save" at bounding box center [495, 481] width 694 height 34
click at [826, 476] on button "Save" at bounding box center [820, 481] width 32 height 17
click at [183, 361] on mat-label "Contact Number 1" at bounding box center [215, 365] width 89 height 11
click at [183, 363] on input "Contact Number 1" at bounding box center [274, 370] width 207 height 15
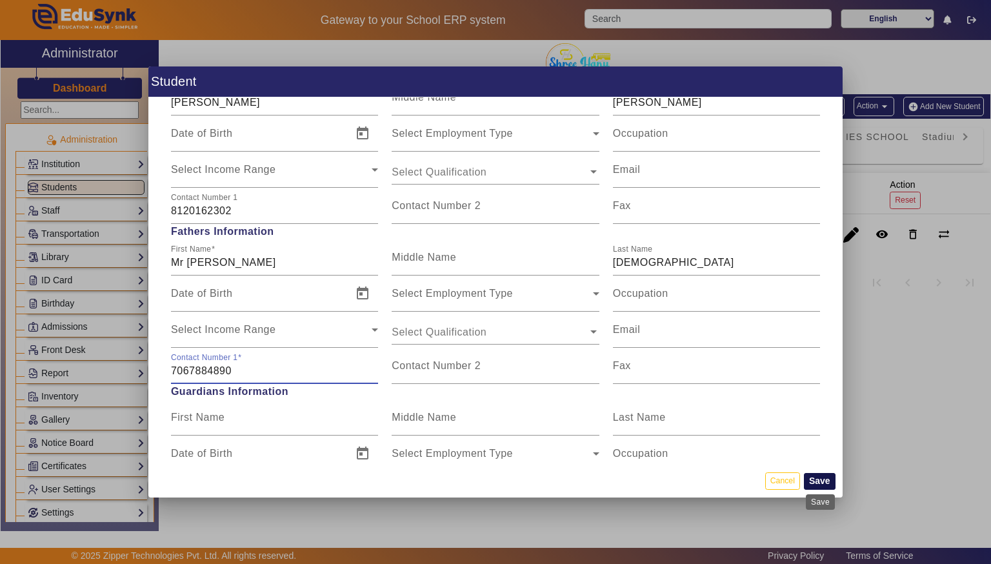
type input "7067884890"
click at [823, 475] on button "Save" at bounding box center [820, 481] width 32 height 17
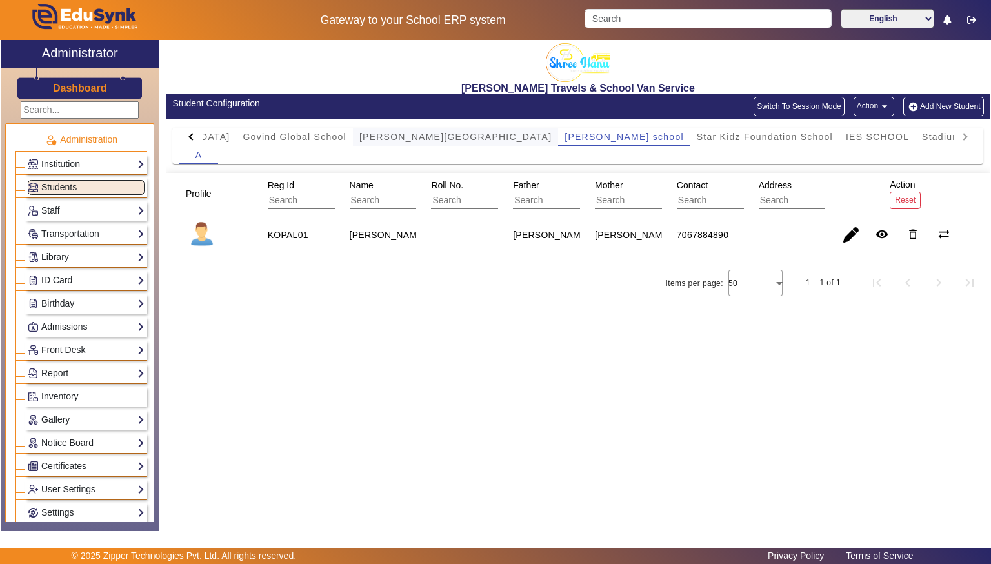
click at [359, 132] on span "[PERSON_NAME][GEOGRAPHIC_DATA]" at bounding box center [455, 136] width 192 height 9
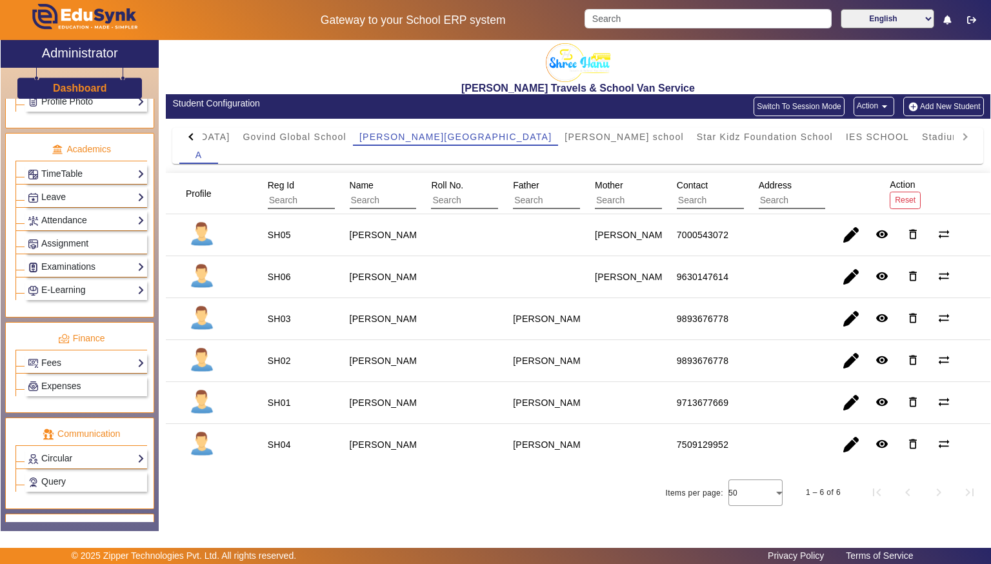
scroll to position [459, 0]
click at [62, 354] on link "Fees" at bounding box center [86, 361] width 117 height 15
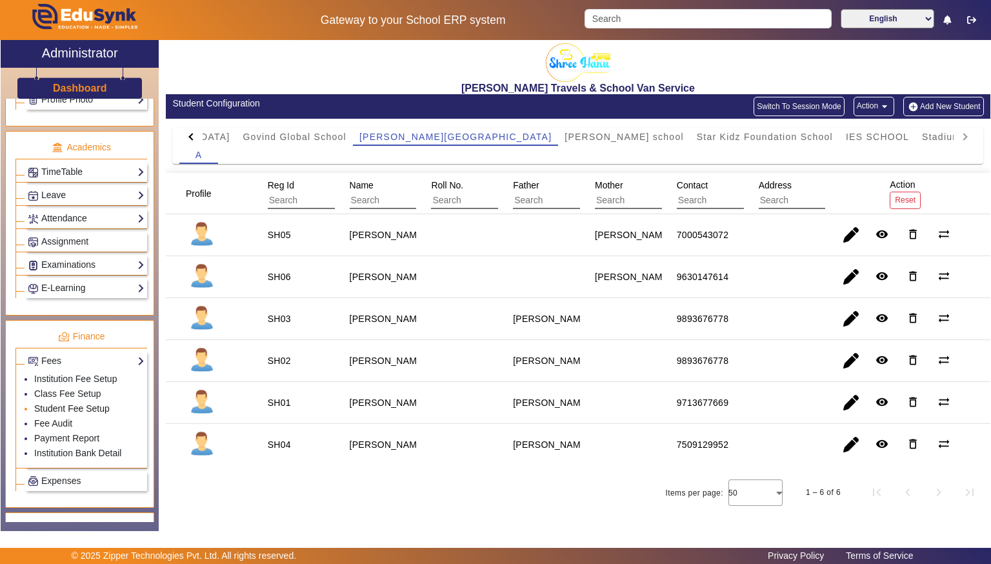
click at [52, 403] on link "Student Fee Setup" at bounding box center [71, 408] width 75 height 10
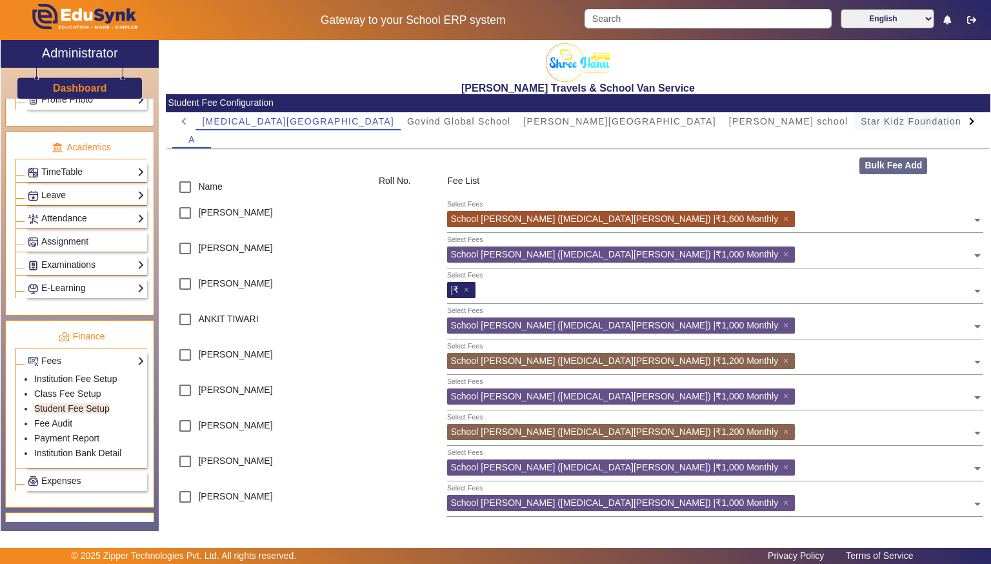
click at [861, 127] on span "Star Kidz Foundation School" at bounding box center [929, 121] width 136 height 18
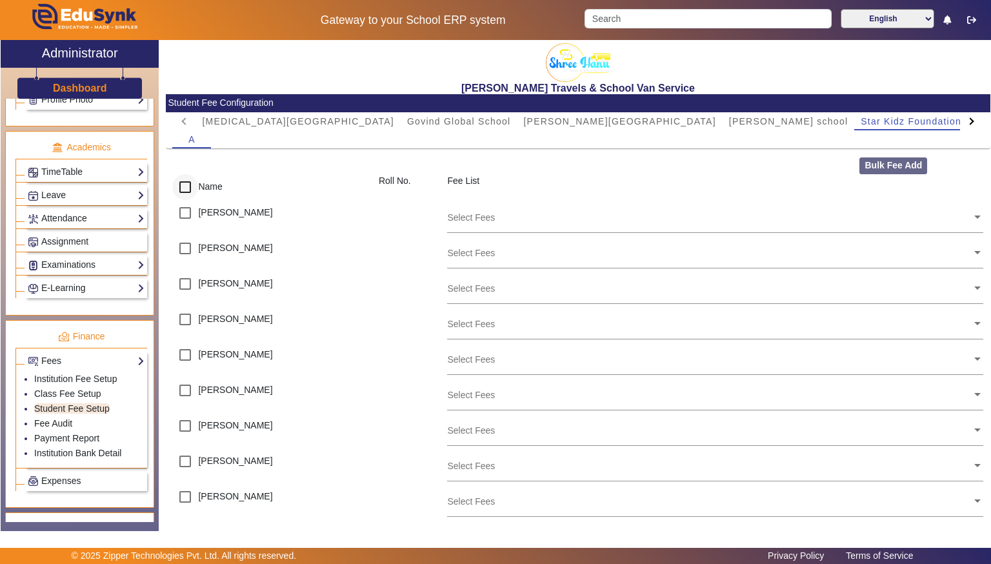
click at [183, 186] on input "checkbox" at bounding box center [185, 187] width 26 height 26
checkbox input "true"
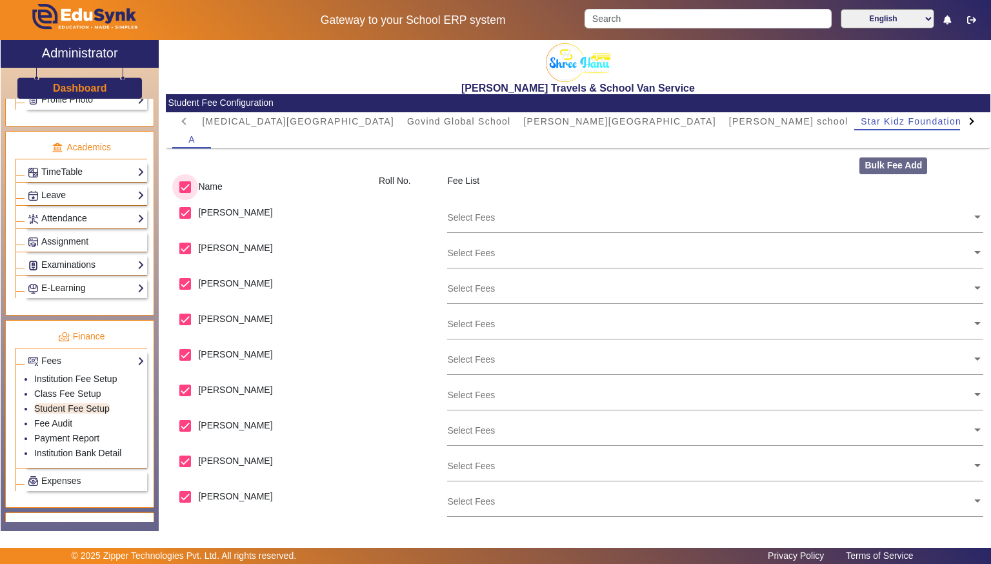
checkbox input "true"
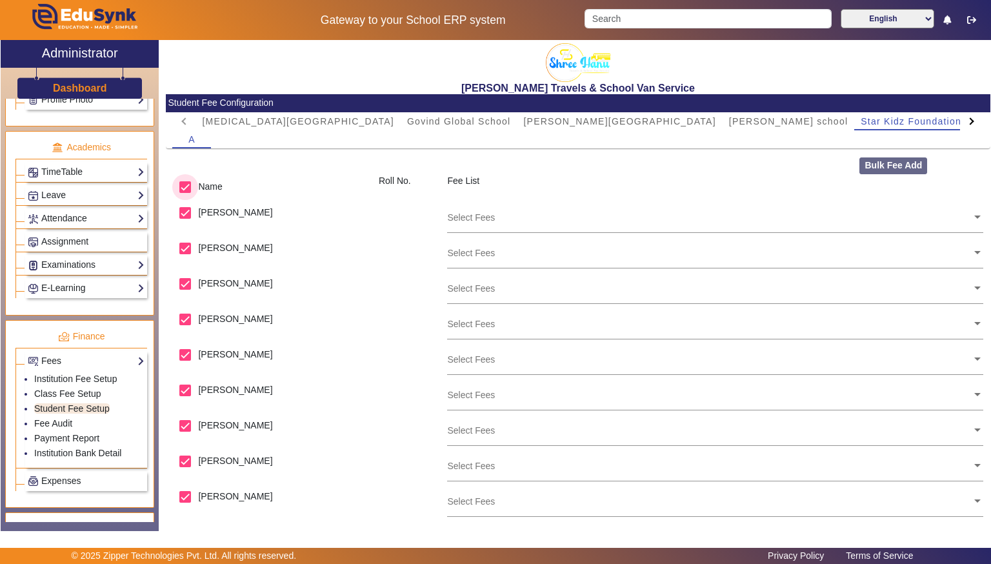
checkbox input "true"
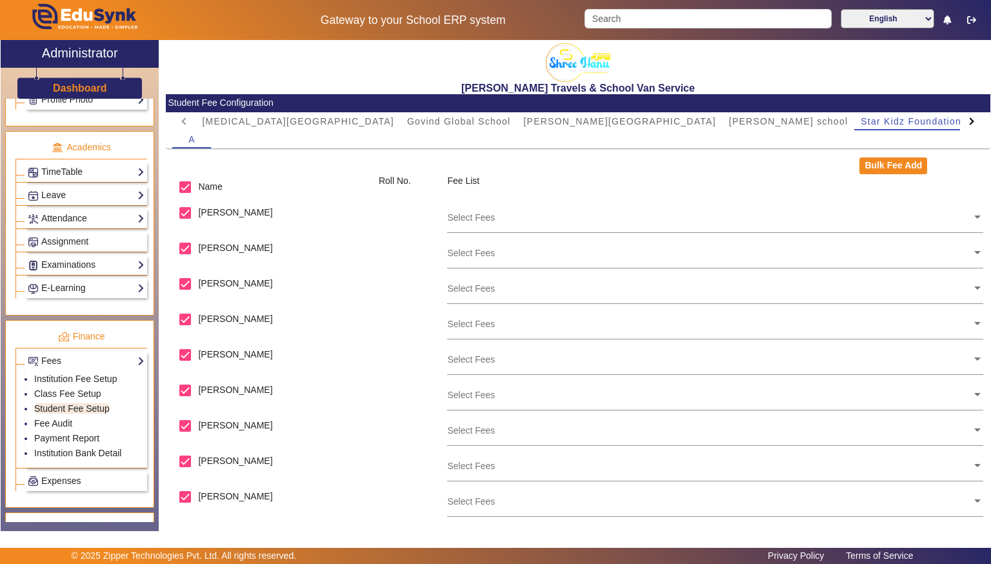
click at [969, 217] on input "text" at bounding box center [709, 217] width 525 height 12
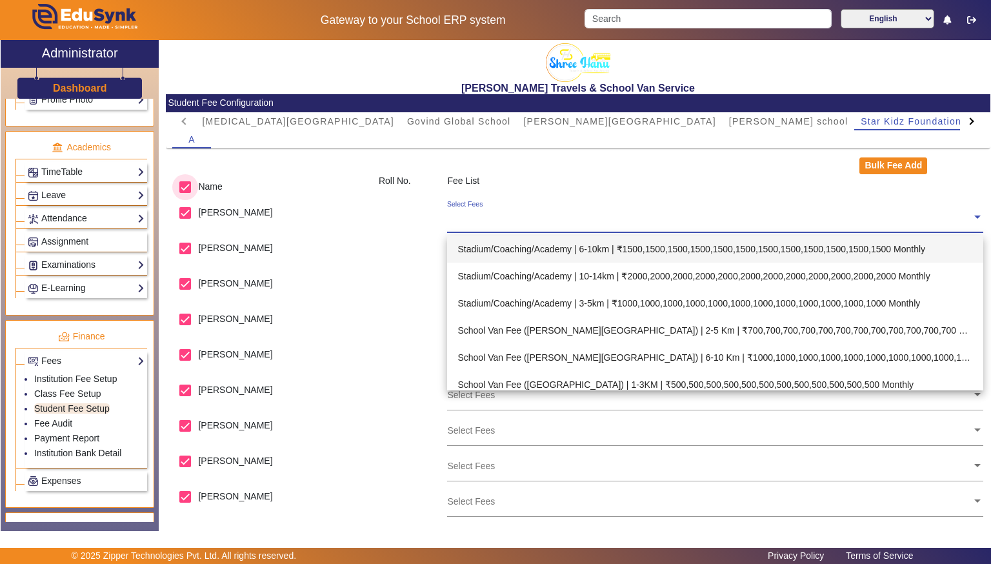
click at [189, 195] on input "checkbox" at bounding box center [185, 187] width 26 height 26
checkbox input "false"
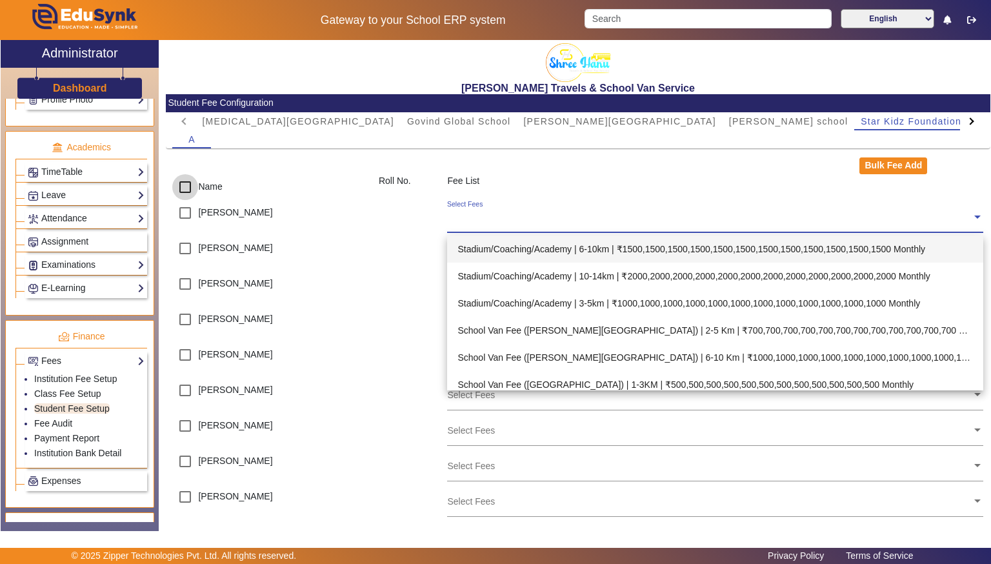
checkbox input "false"
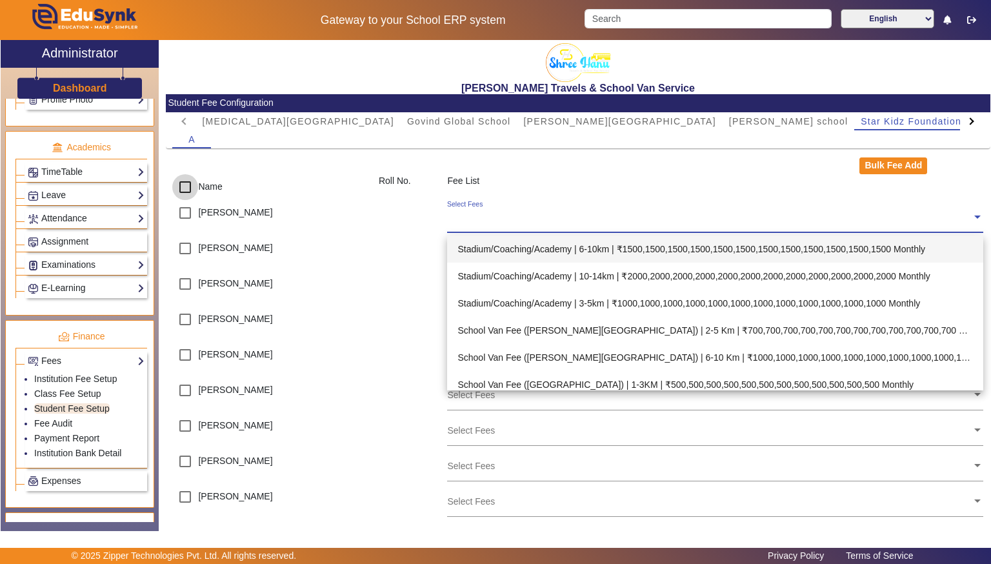
checkbox input "false"
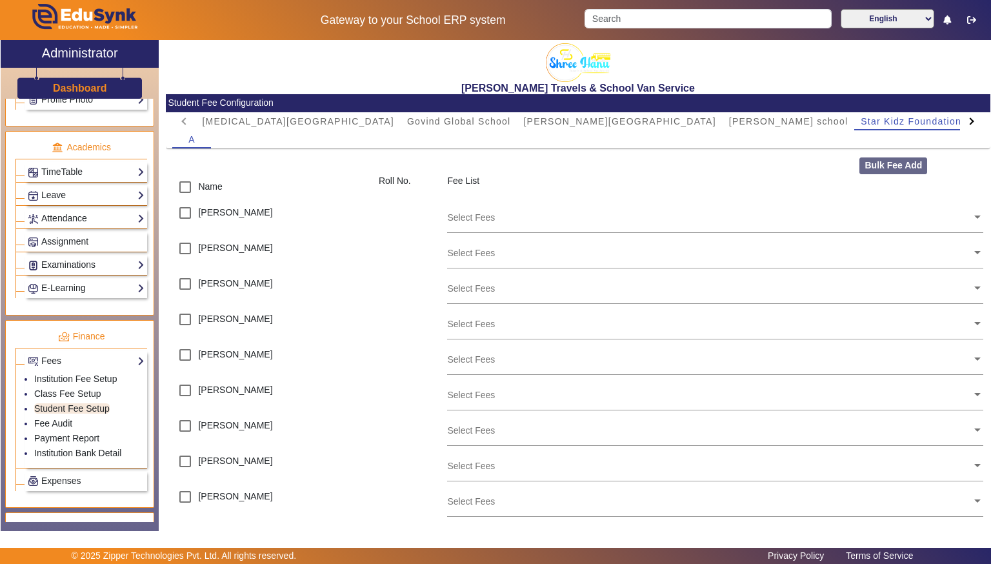
click at [968, 219] on input "text" at bounding box center [709, 217] width 525 height 12
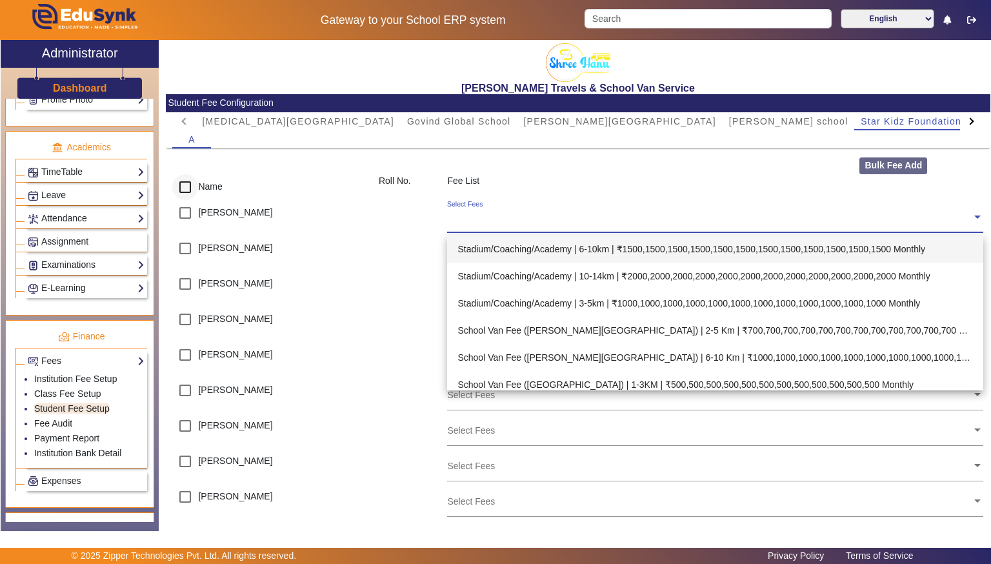
click at [181, 172] on div at bounding box center [185, 187] width 31 height 31
checkbox input "true"
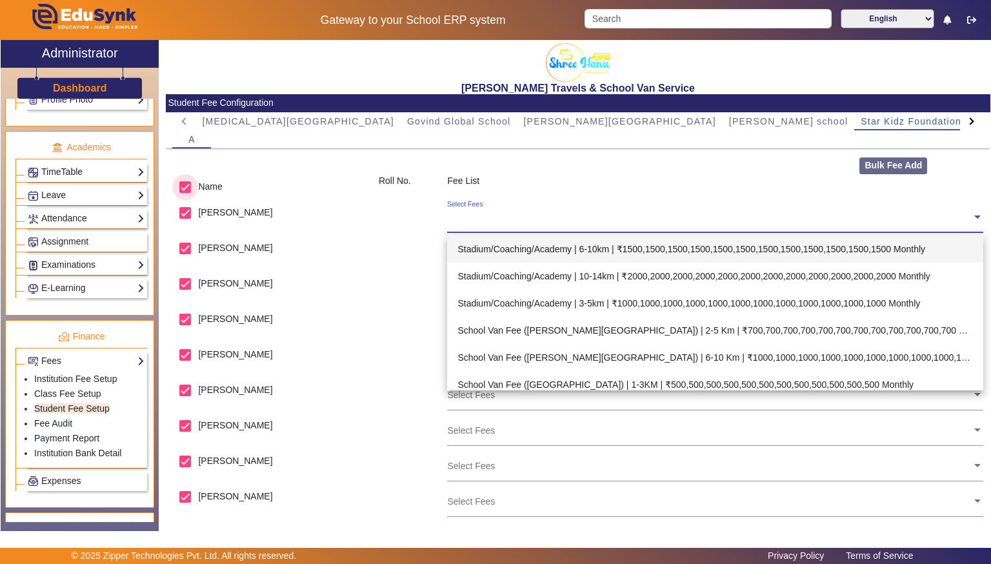
checkbox input "true"
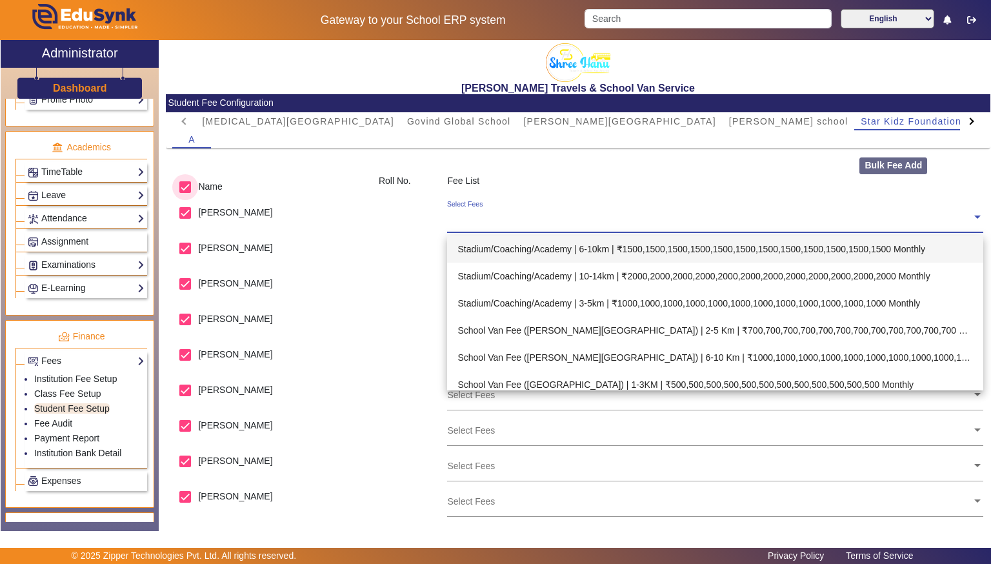
checkbox input "true"
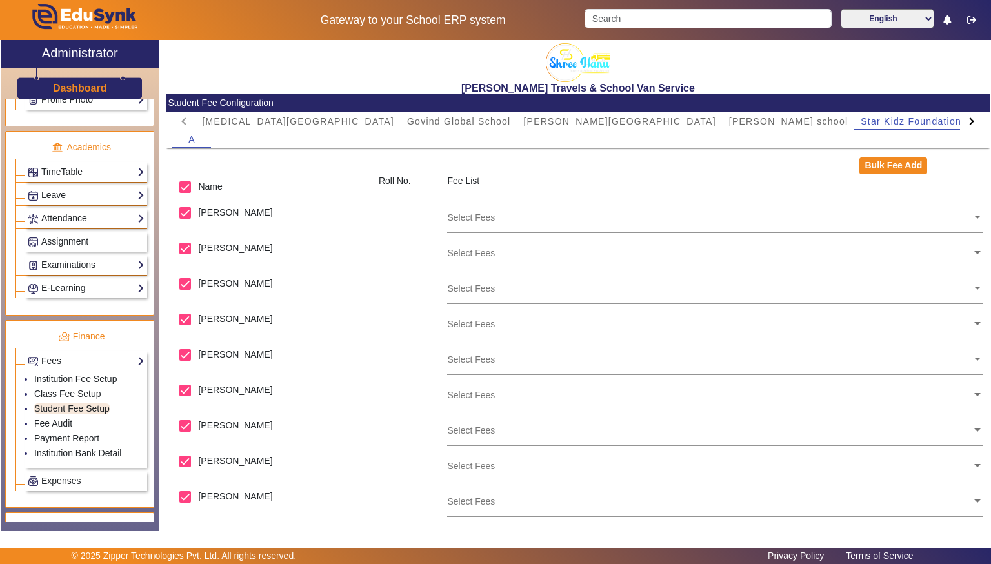
click at [967, 219] on input "text" at bounding box center [709, 217] width 525 height 12
click at [48, 374] on link "Institution Fee Setup" at bounding box center [75, 379] width 83 height 10
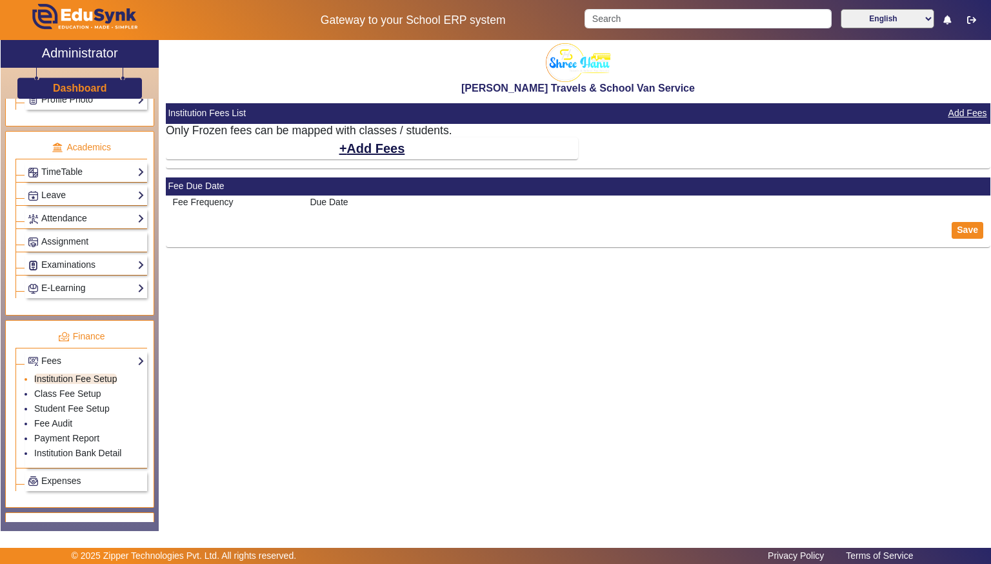
select select "5"
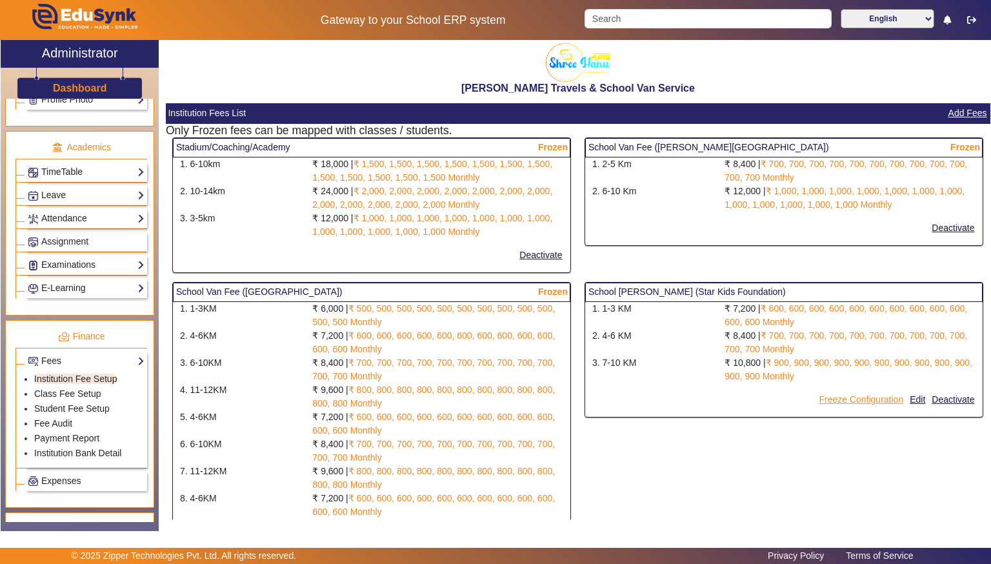
click at [876, 401] on button "Freeze Configuration" at bounding box center [860, 400] width 87 height 16
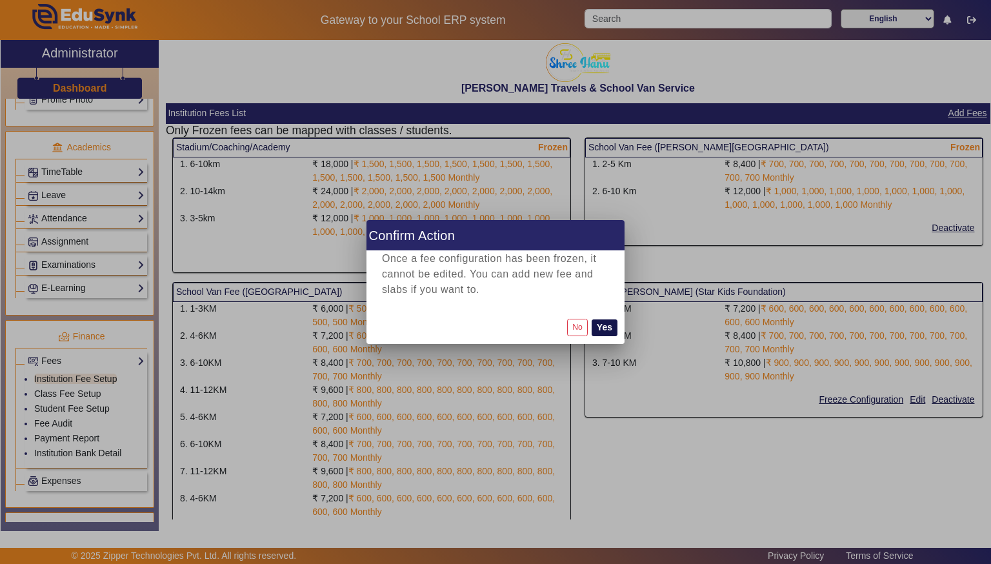
click at [606, 325] on button "Yes" at bounding box center [605, 327] width 26 height 17
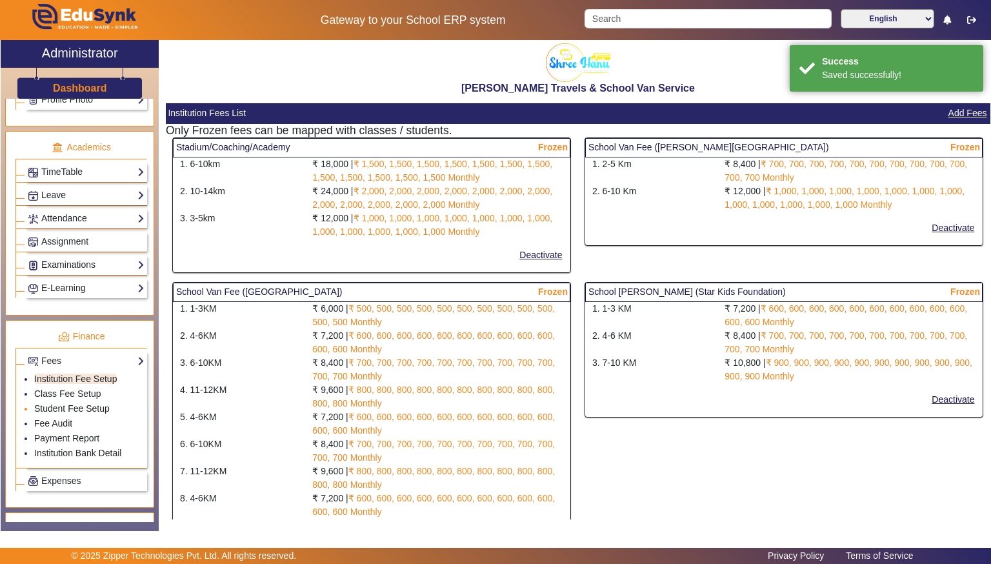
click at [57, 403] on link "Student Fee Setup" at bounding box center [71, 408] width 75 height 10
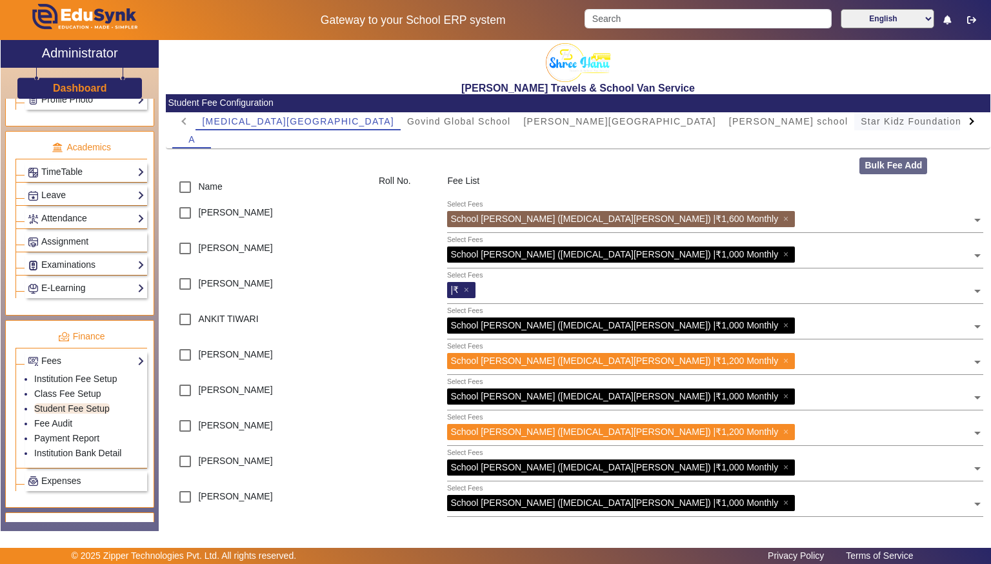
click at [861, 119] on span "Star Kidz Foundation School" at bounding box center [929, 121] width 136 height 9
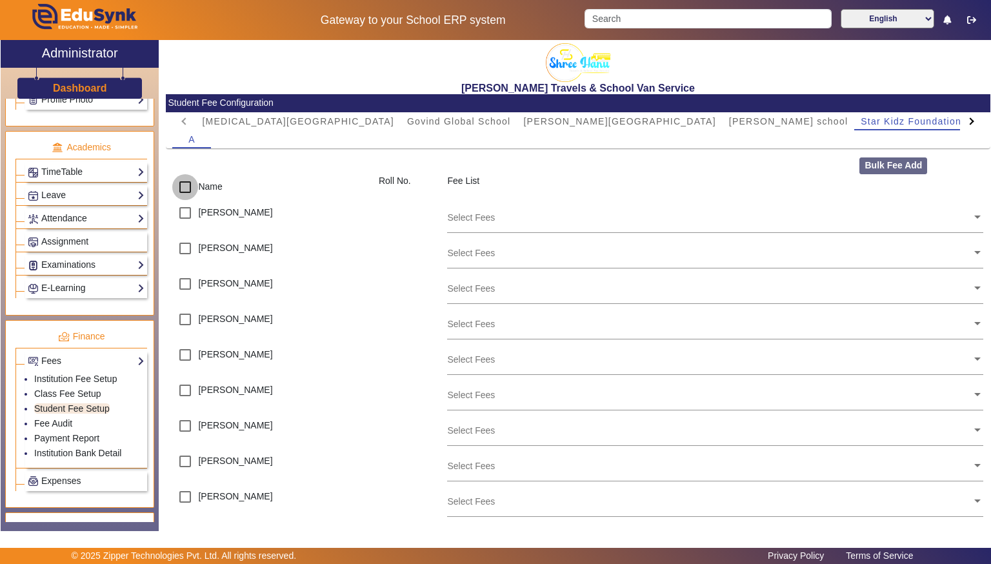
click at [188, 190] on input "checkbox" at bounding box center [185, 187] width 26 height 26
checkbox input "true"
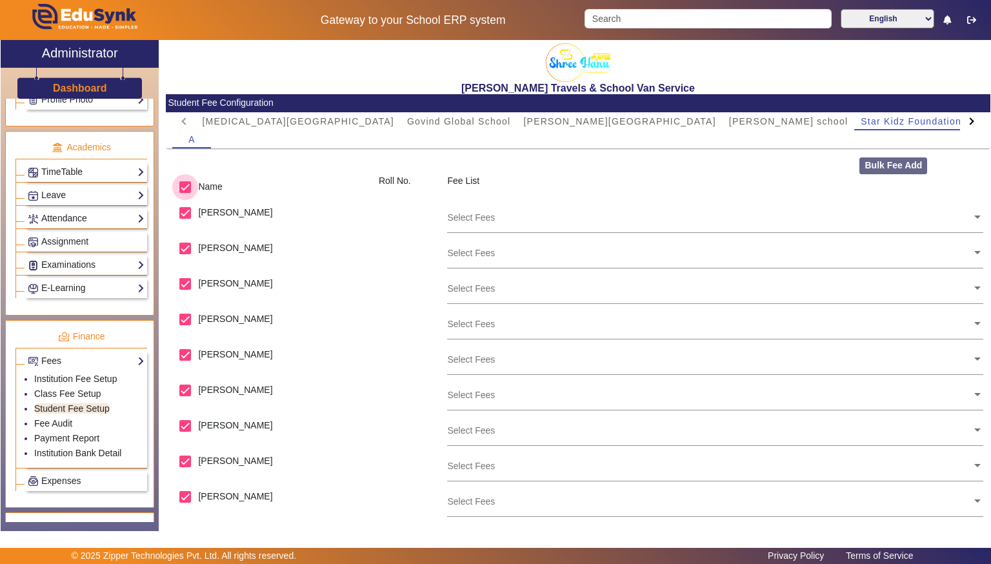
checkbox input "true"
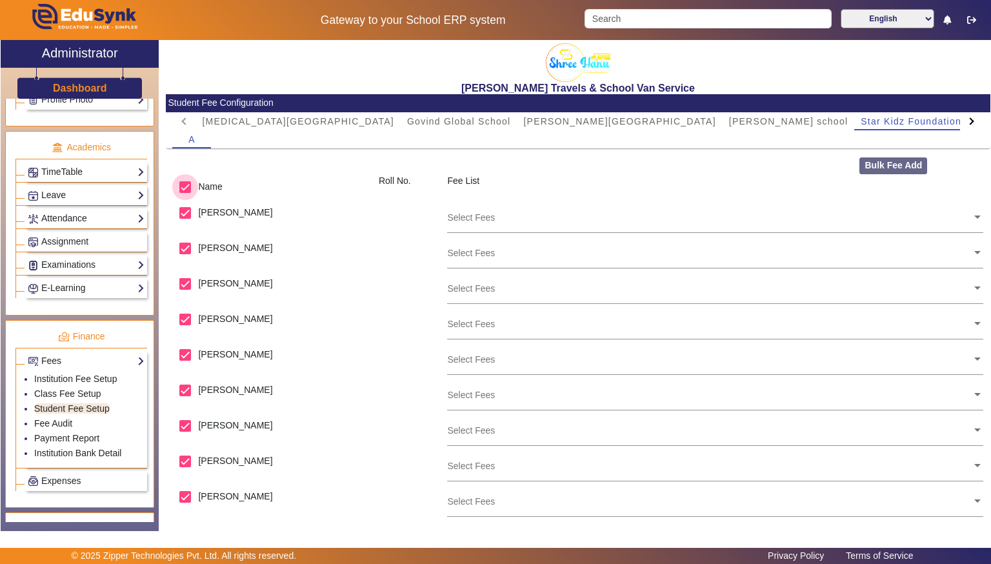
checkbox input "true"
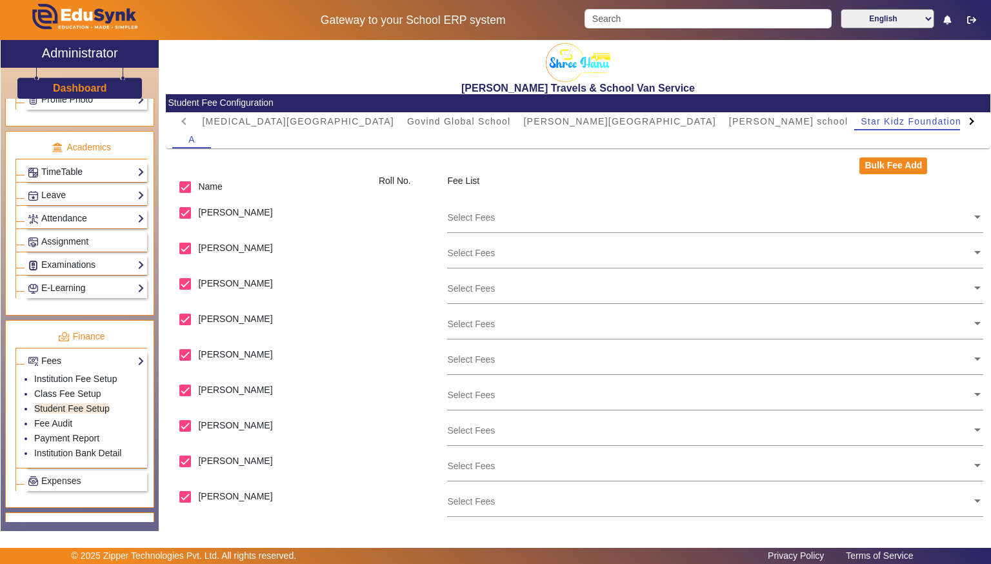
click at [968, 217] on input "text" at bounding box center [709, 217] width 525 height 12
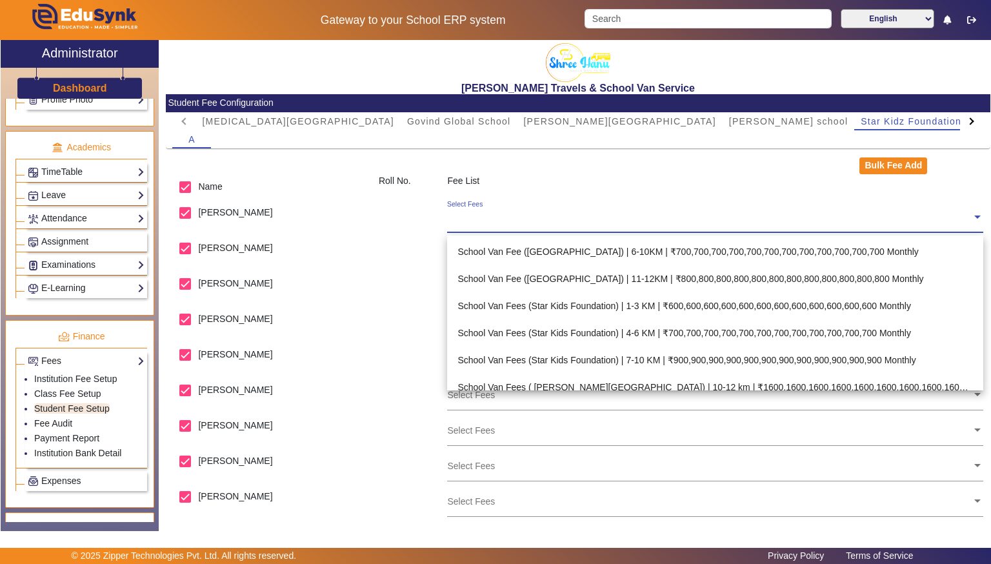
scroll to position [751, 0]
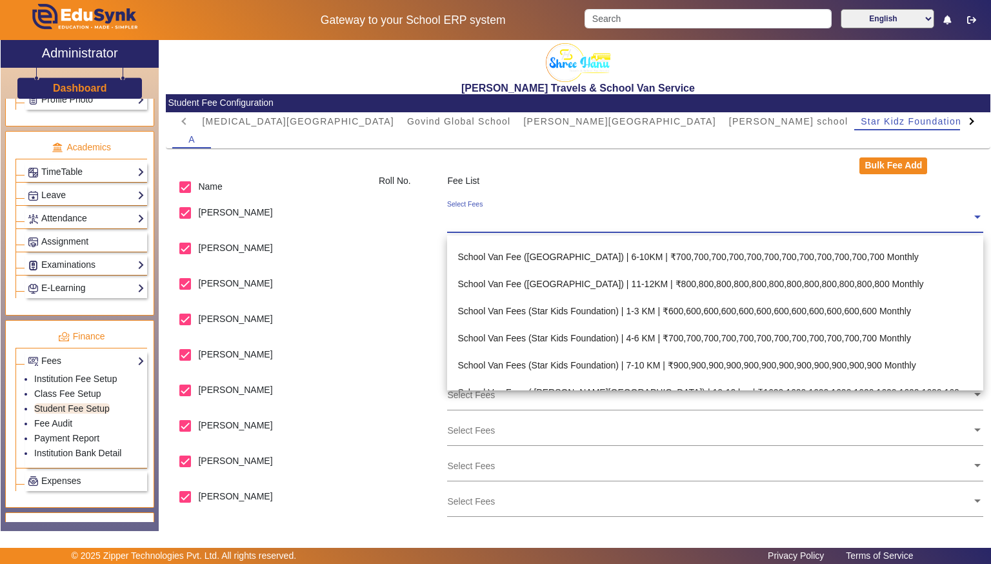
click at [901, 364] on div "School Van Fees (Star Kids Foundation) | 7-10 KM | ₹900,900,900,900,900,900,900…" at bounding box center [715, 365] width 536 height 27
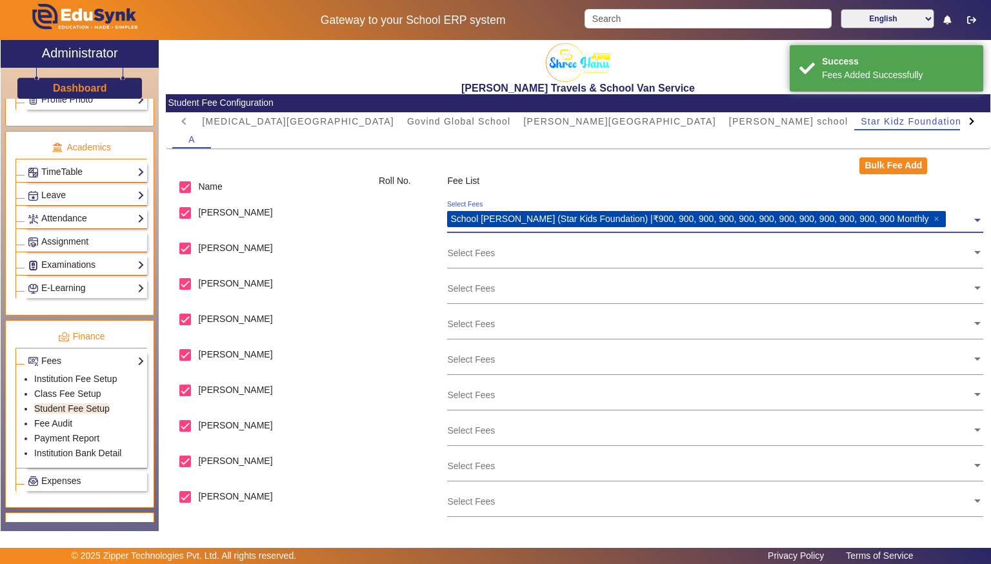
click at [968, 252] on input "text" at bounding box center [709, 252] width 525 height 12
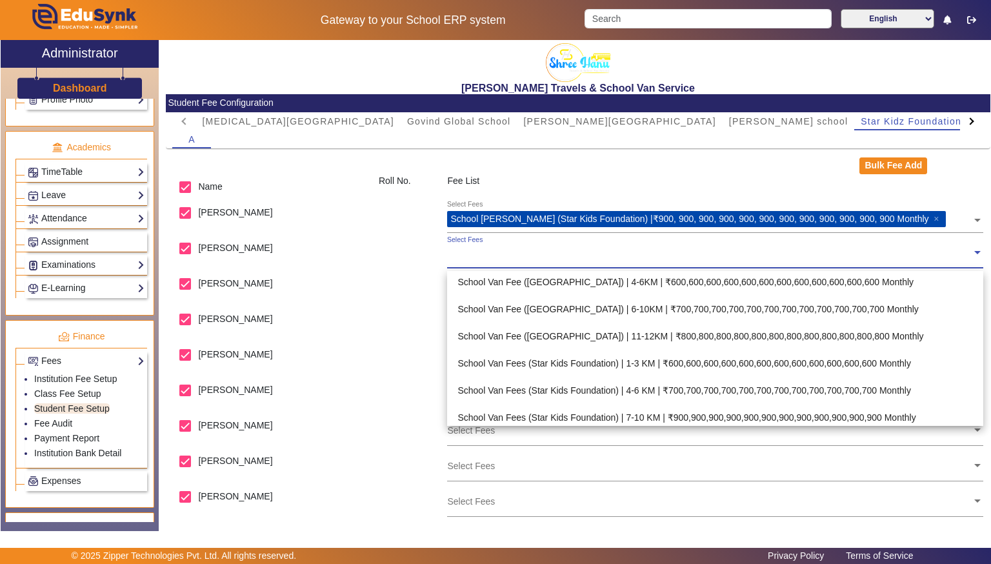
scroll to position [738, 0]
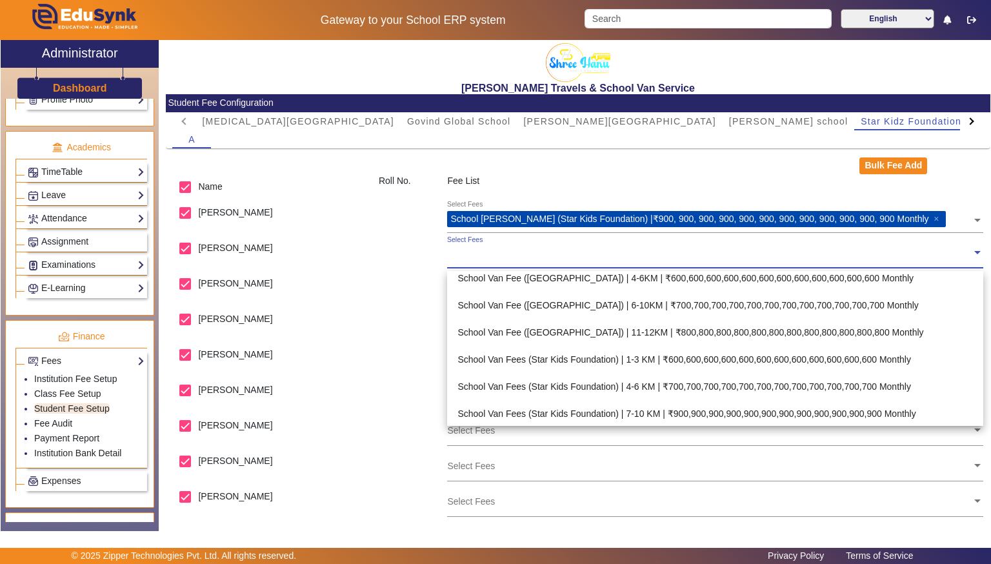
click at [881, 382] on div "School Van Fees (Star Kids Foundation) | 4-6 KM | ₹700,700,700,700,700,700,700,…" at bounding box center [715, 386] width 536 height 27
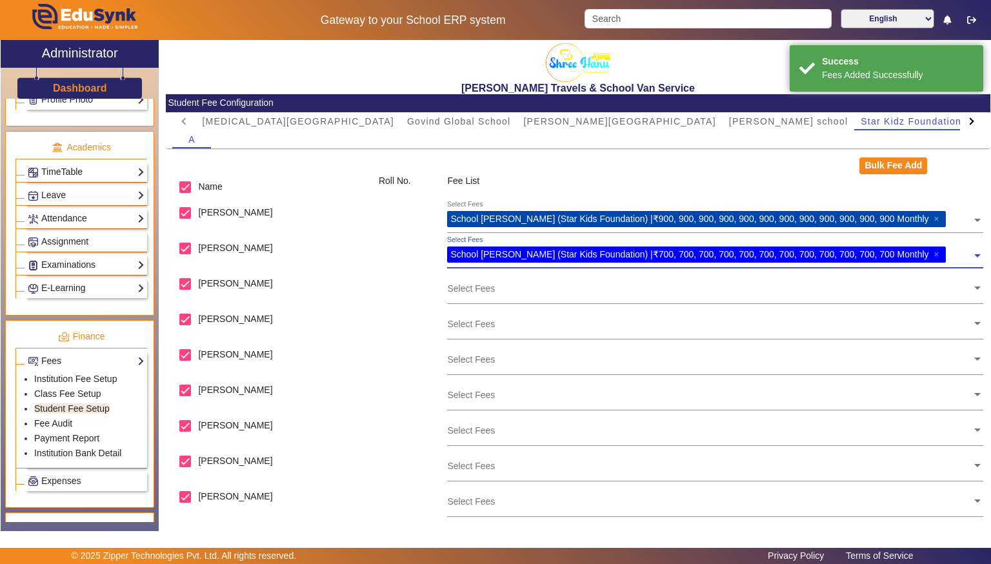
click at [969, 288] on input "text" at bounding box center [709, 288] width 525 height 12
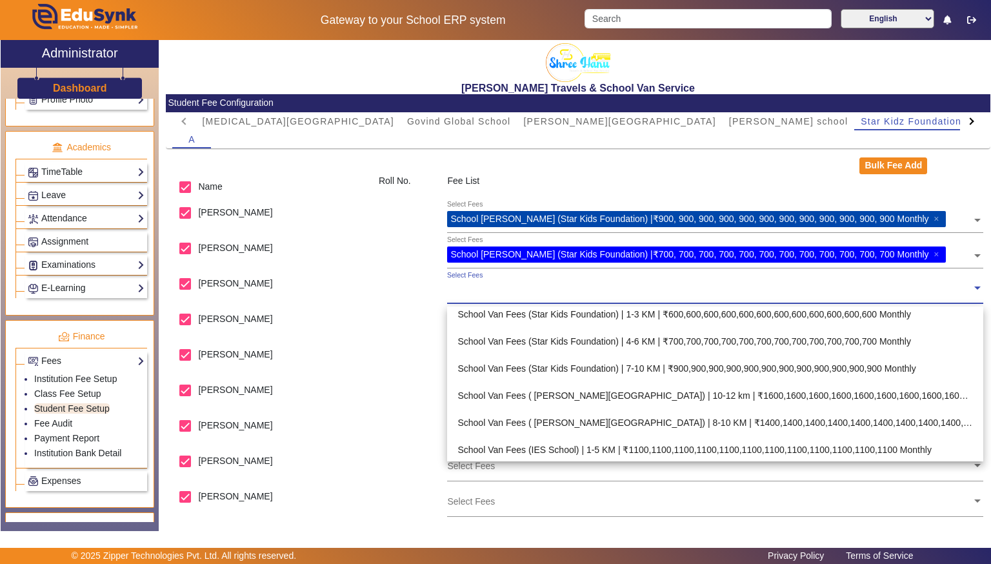
scroll to position [815, 0]
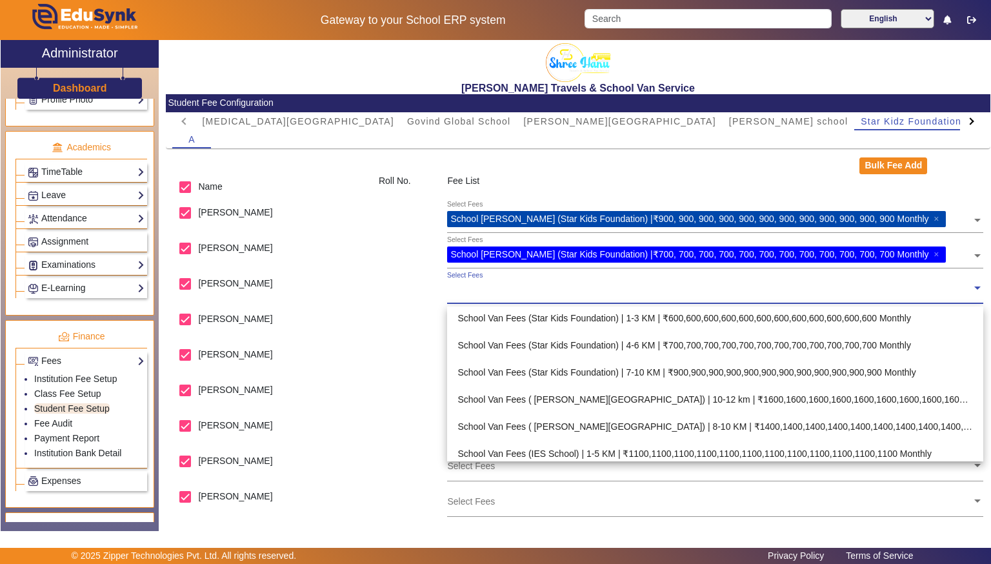
click at [935, 342] on div "School Van Fees (Star Kids Foundation) | 4-6 KM | ₹700,700,700,700,700,700,700,…" at bounding box center [715, 345] width 536 height 27
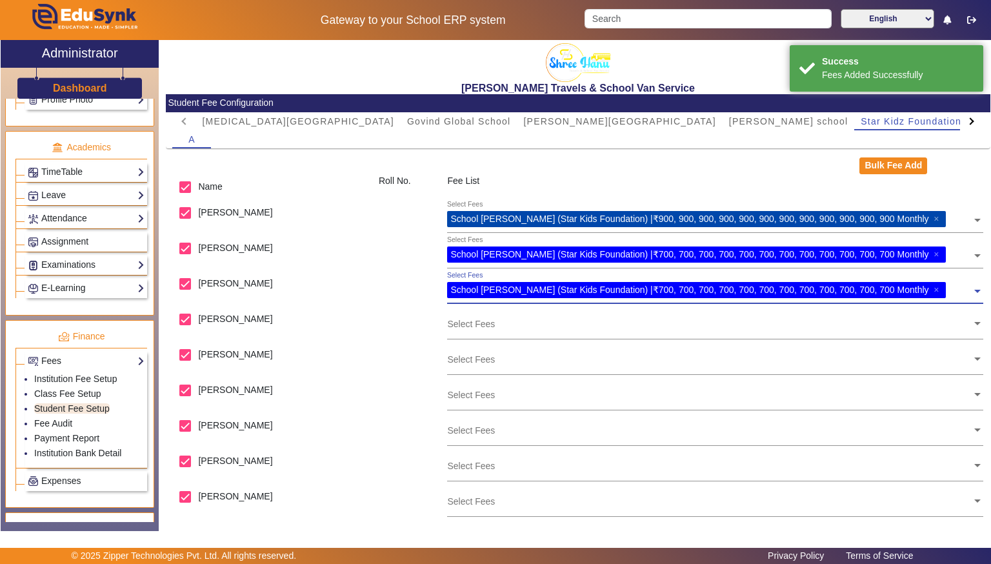
click at [981, 321] on span at bounding box center [978, 322] width 12 height 14
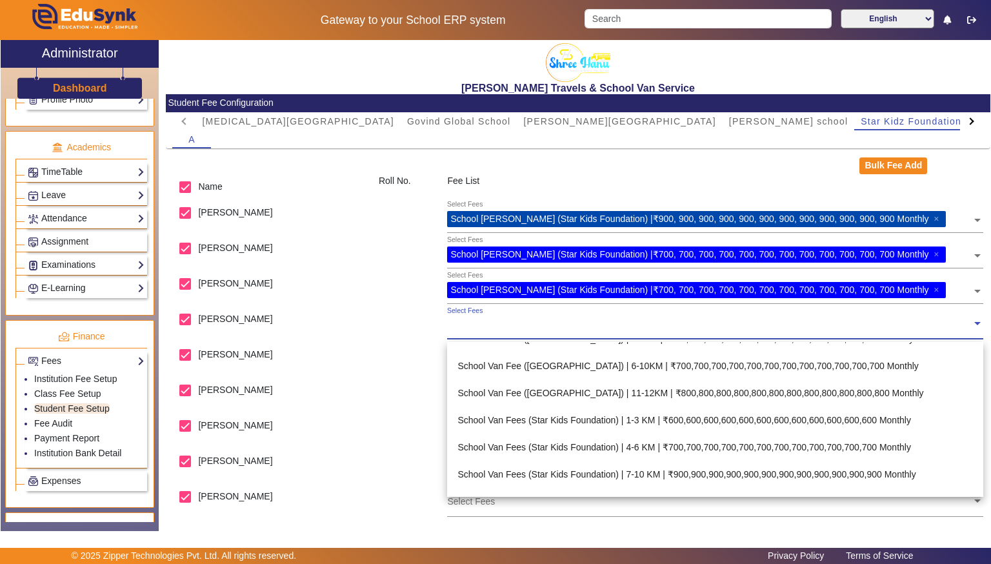
scroll to position [750, 0]
click at [926, 441] on div "School Van Fees (Star Kids Foundation) | 4-6 KM | ₹700,700,700,700,700,700,700,…" at bounding box center [715, 445] width 536 height 27
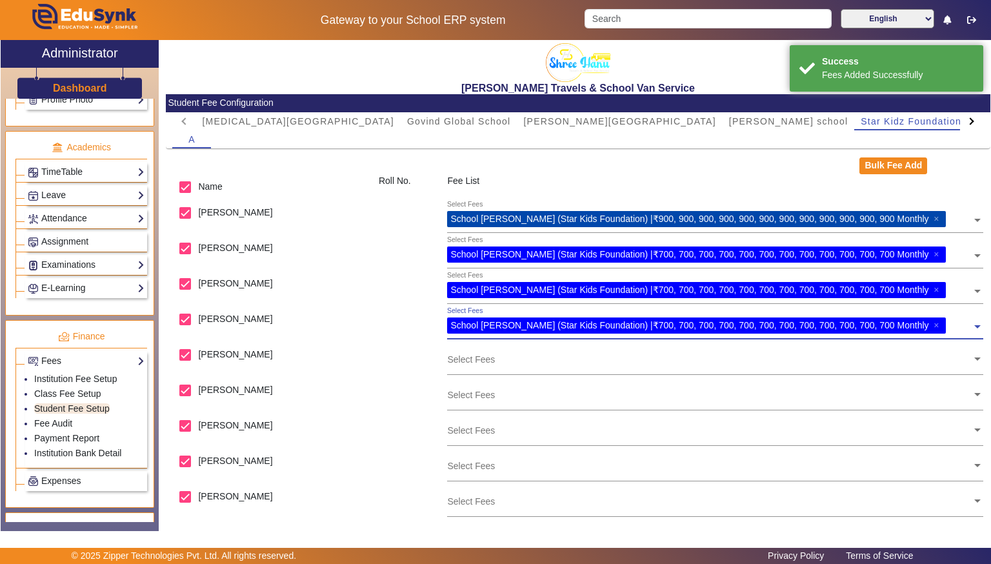
click at [968, 359] on input "text" at bounding box center [709, 359] width 525 height 12
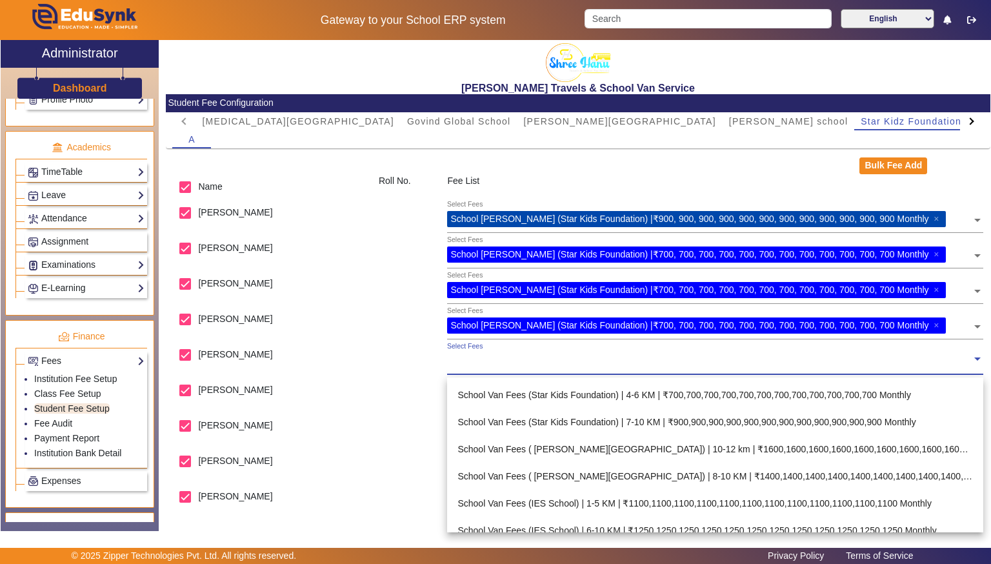
scroll to position [841, 0]
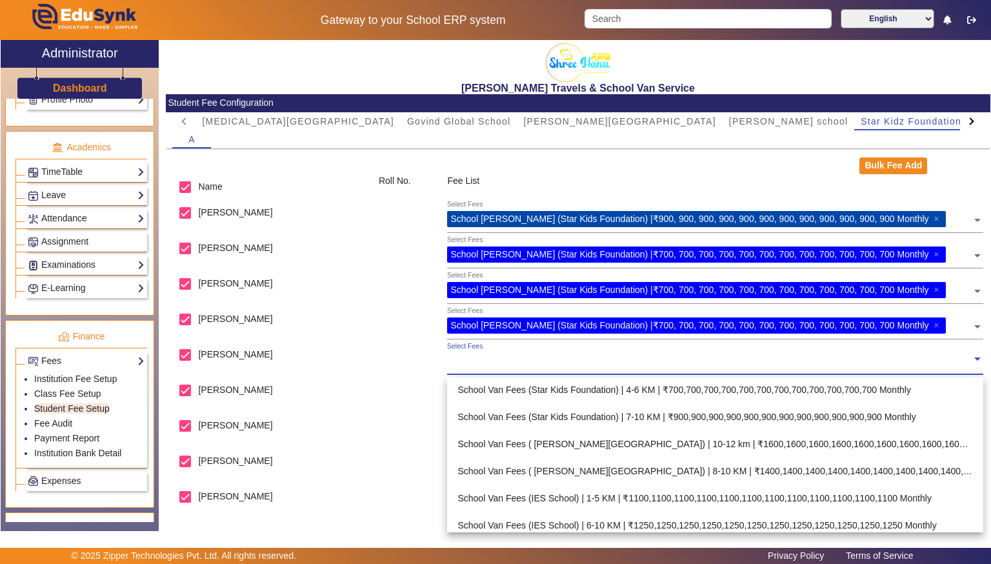
click at [912, 387] on div "School Van Fees (Star Kids Foundation) | 4-6 KM | ₹700,700,700,700,700,700,700,…" at bounding box center [715, 389] width 536 height 27
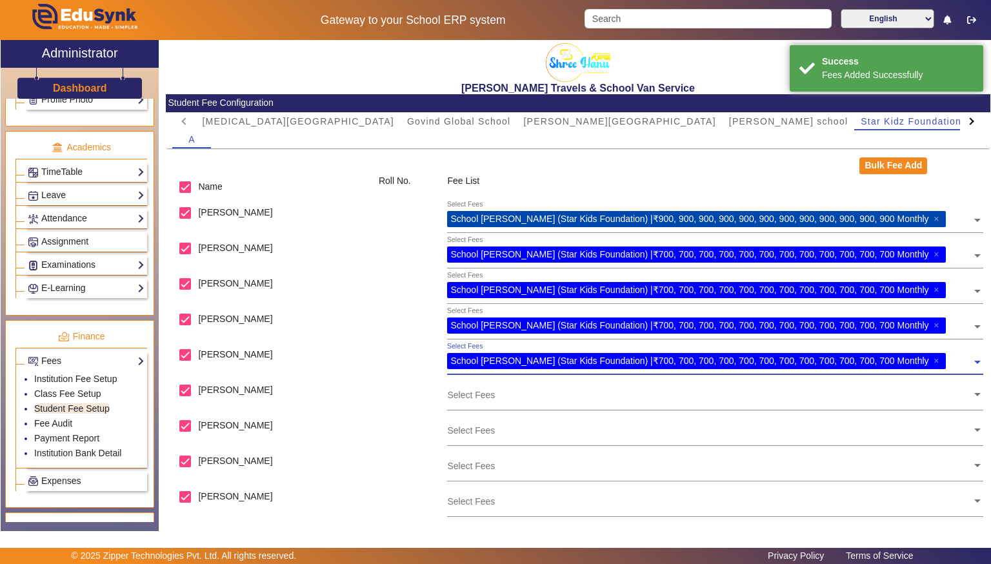
click at [968, 395] on input "text" at bounding box center [709, 394] width 525 height 12
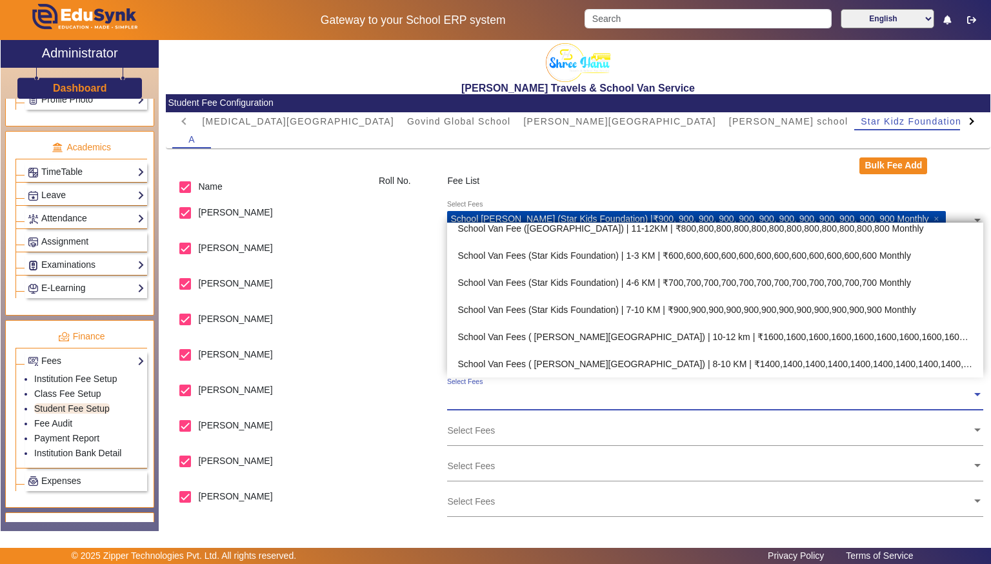
scroll to position [793, 0]
click at [885, 257] on div "School Van Fees (Star Kids Foundation) | 1-3 KM | ₹600,600,600,600,600,600,600,…" at bounding box center [715, 256] width 536 height 27
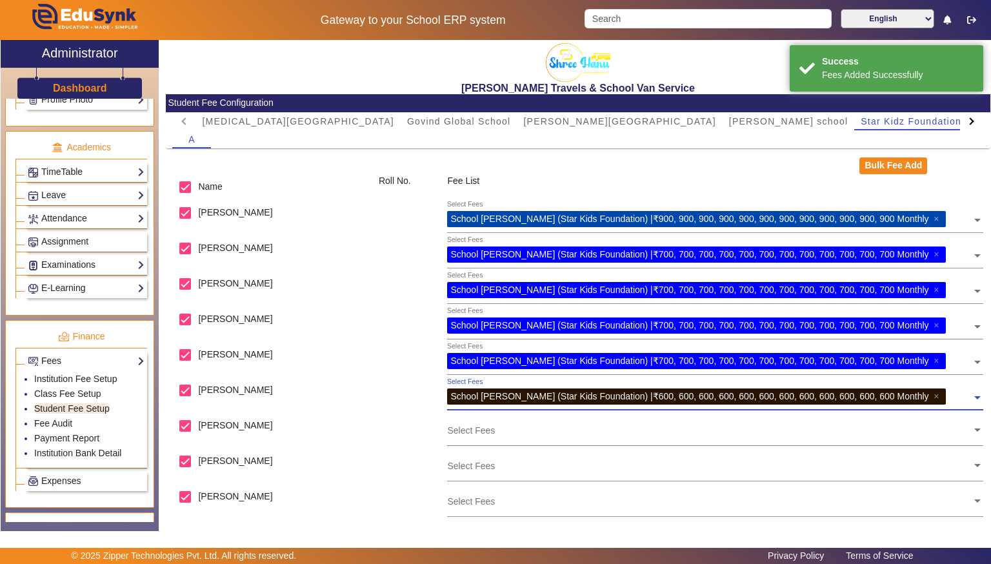
click at [970, 430] on input "text" at bounding box center [709, 430] width 525 height 12
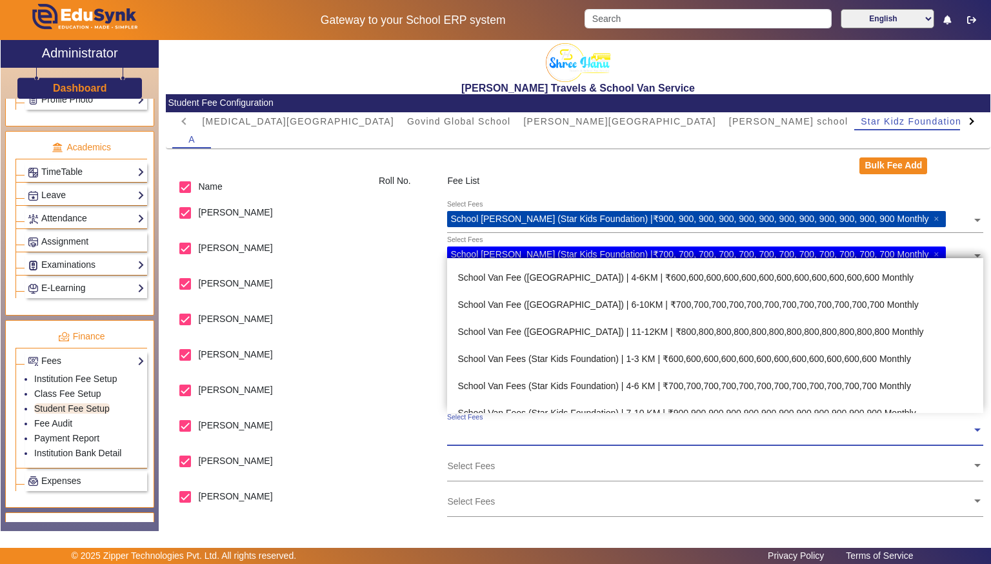
scroll to position [728, 0]
click at [895, 383] on div "School Van Fees (Star Kids Foundation) | 4-6 KM | ₹700,700,700,700,700,700,700,…" at bounding box center [715, 383] width 536 height 27
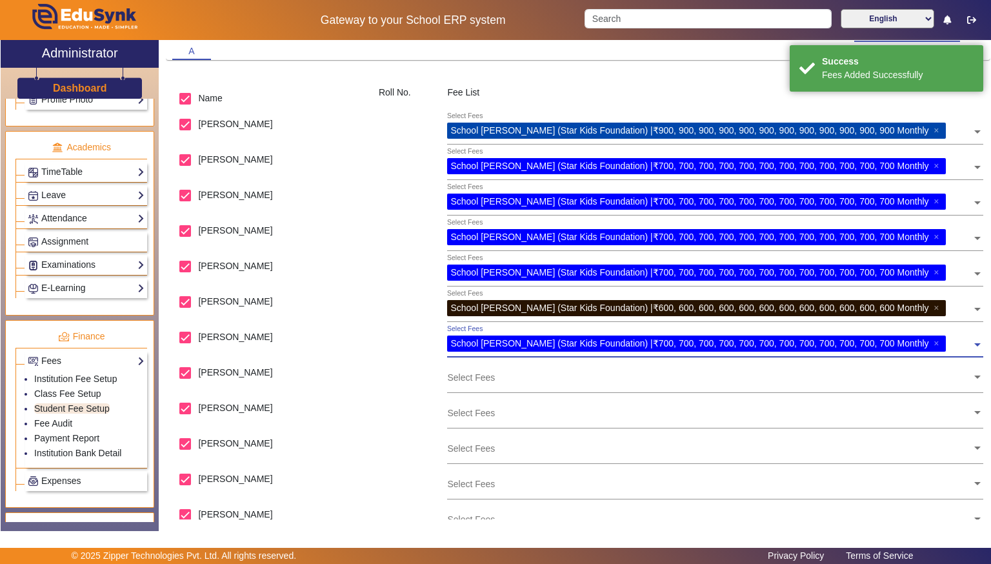
scroll to position [90, 0]
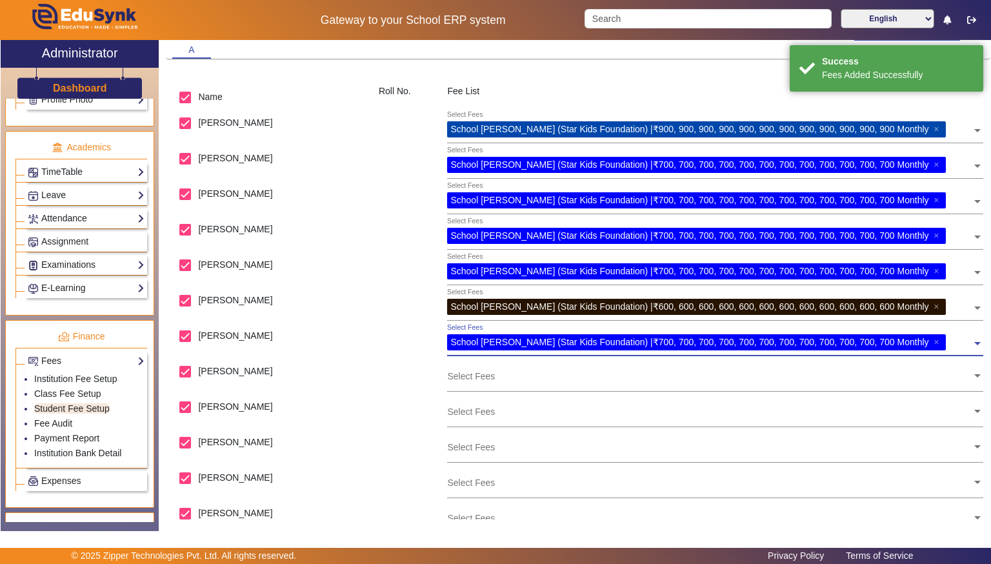
click at [962, 377] on input "text" at bounding box center [709, 376] width 525 height 12
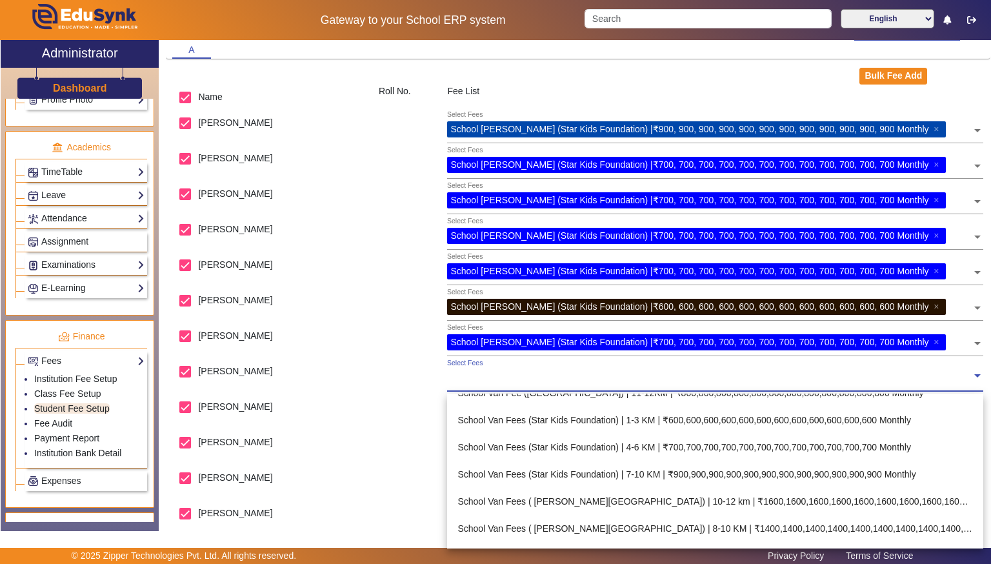
scroll to position [799, 0]
click at [875, 472] on div "School Van Fees (Star Kids Foundation) | 7-10 KM | ₹900,900,900,900,900,900,900…" at bounding box center [715, 475] width 536 height 27
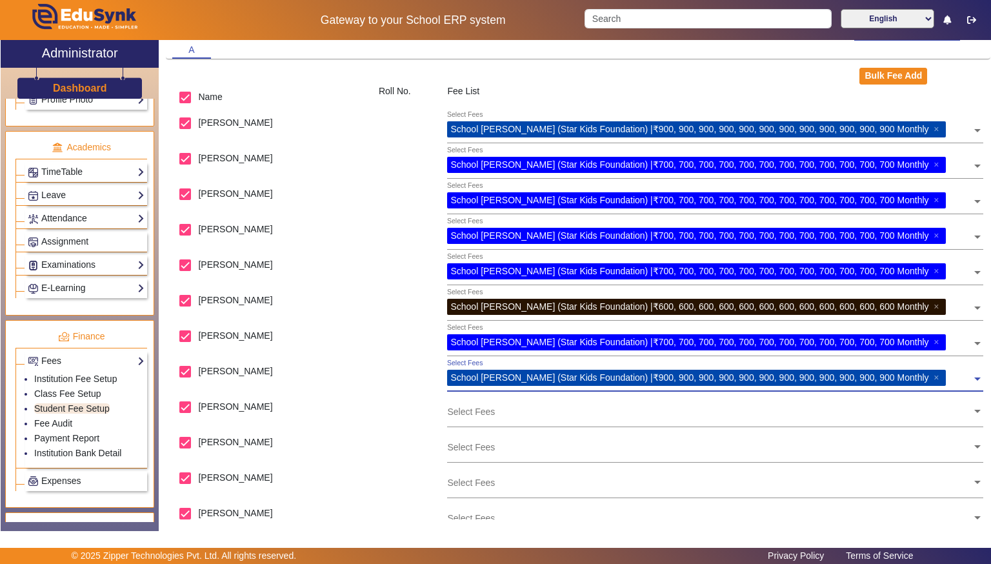
click at [957, 426] on div "Select Fees" at bounding box center [715, 411] width 536 height 34
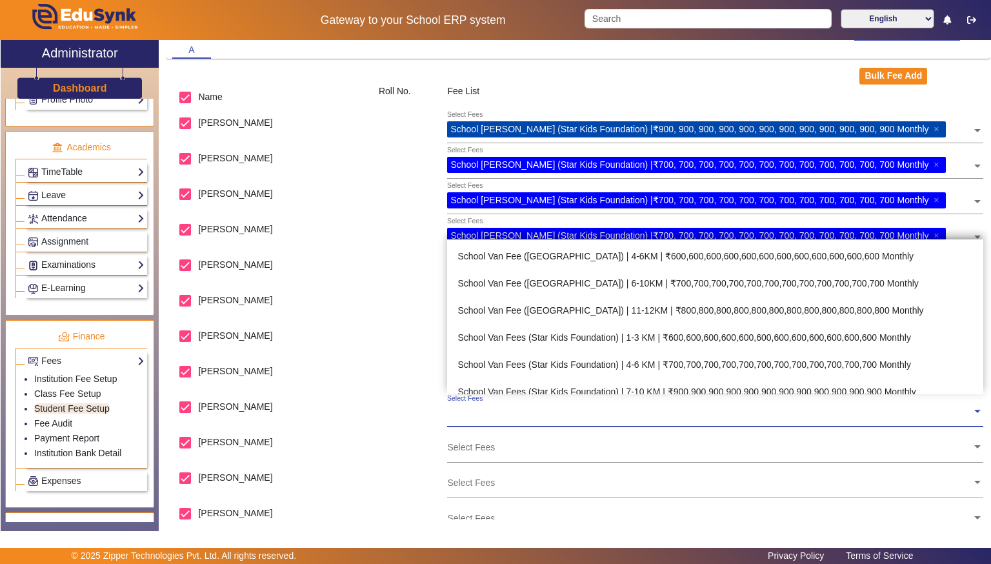
scroll to position [730, 0]
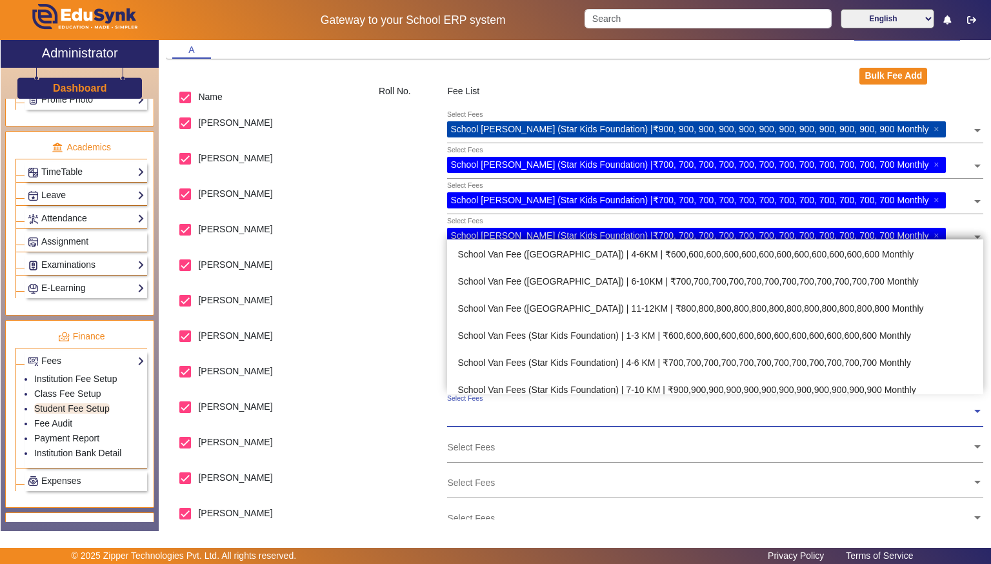
click at [870, 359] on div "School Van Fees (Star Kids Foundation) | 4-6 KM | ₹700,700,700,700,700,700,700,…" at bounding box center [715, 362] width 536 height 27
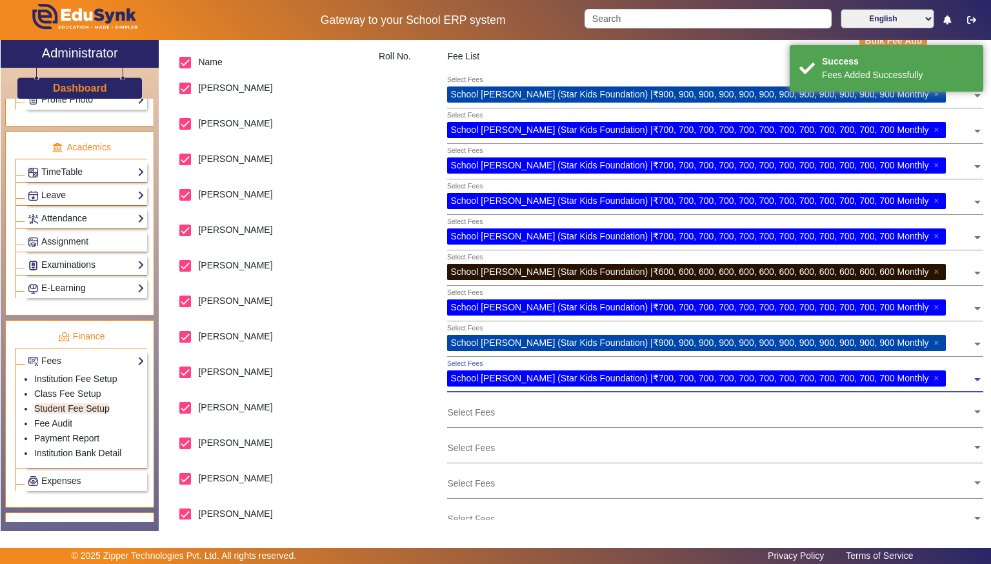
scroll to position [150, 0]
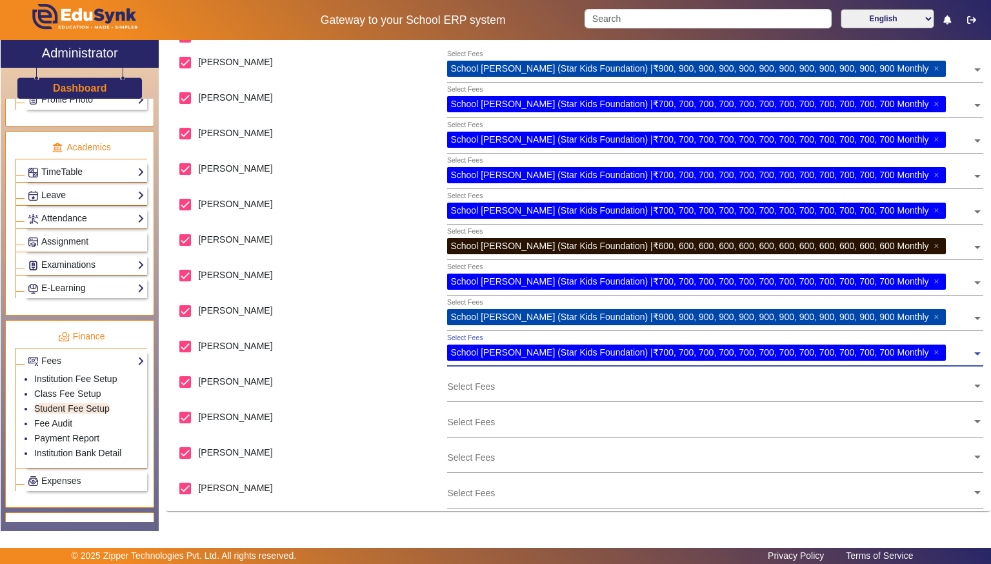
click at [929, 389] on input "text" at bounding box center [709, 386] width 525 height 12
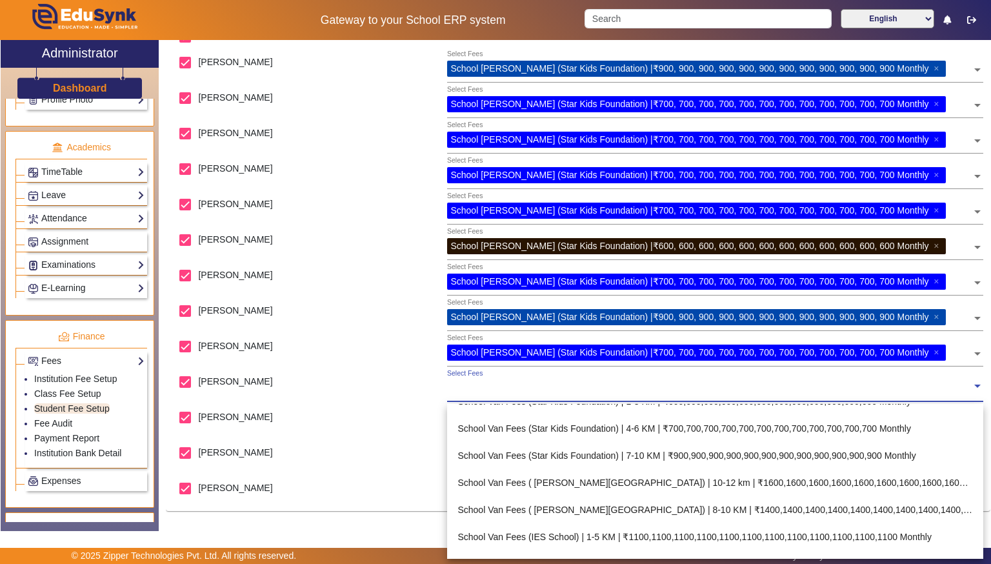
scroll to position [824, 0]
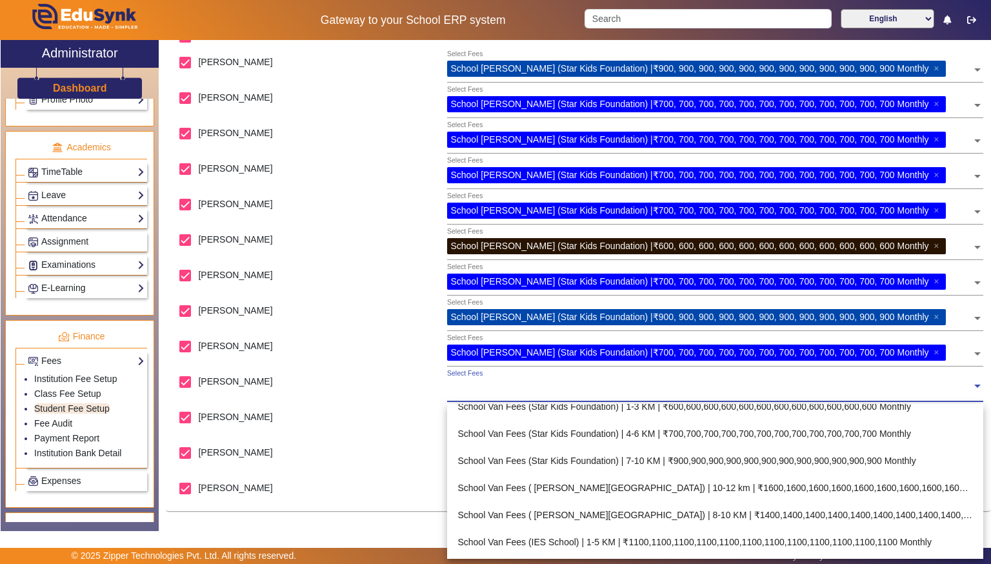
click at [892, 436] on div "School Van Fees (Star Kids Foundation) | 4-6 KM | ₹700,700,700,700,700,700,700,…" at bounding box center [715, 433] width 536 height 27
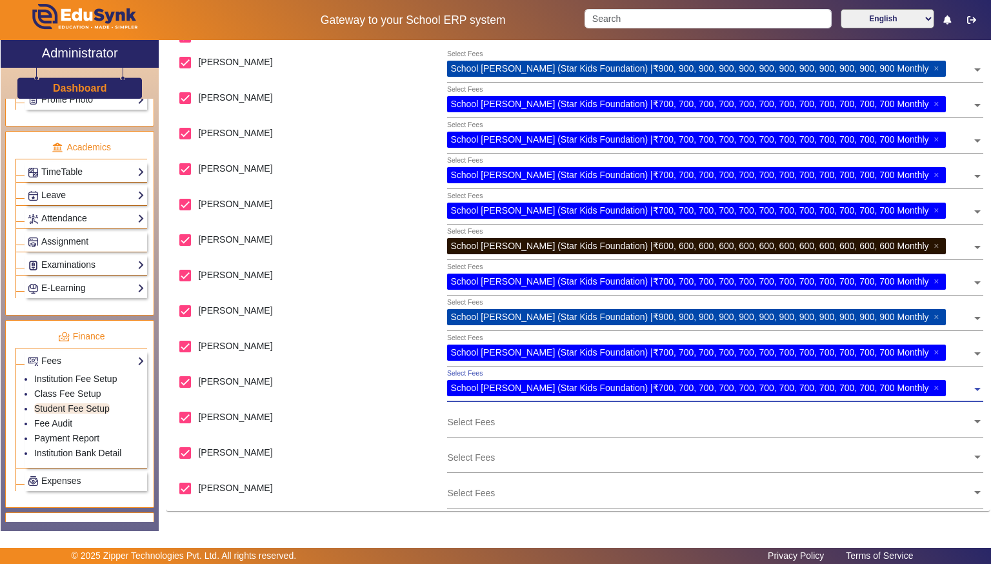
click at [912, 436] on div "Select Fees" at bounding box center [715, 422] width 536 height 34
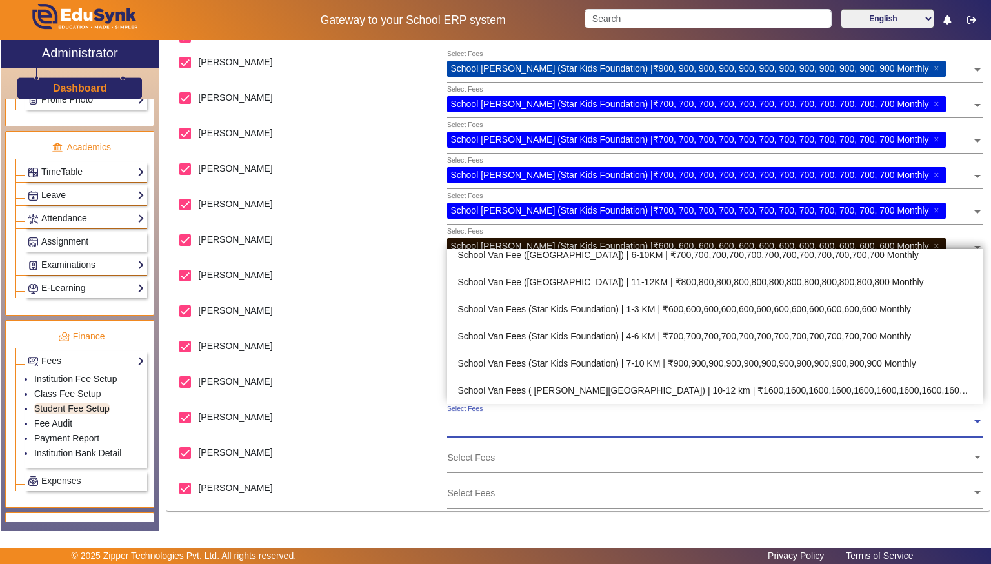
scroll to position [773, 0]
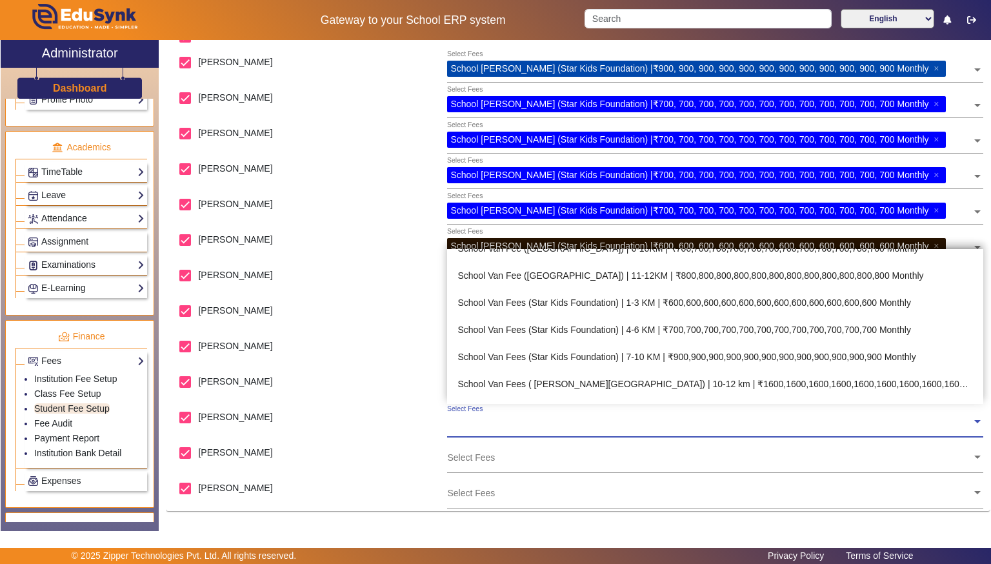
click at [898, 297] on div "School Van Fees (Star Kids Foundation) | 1-3 KM | ₹600,600,600,600,600,600,600,…" at bounding box center [715, 302] width 536 height 27
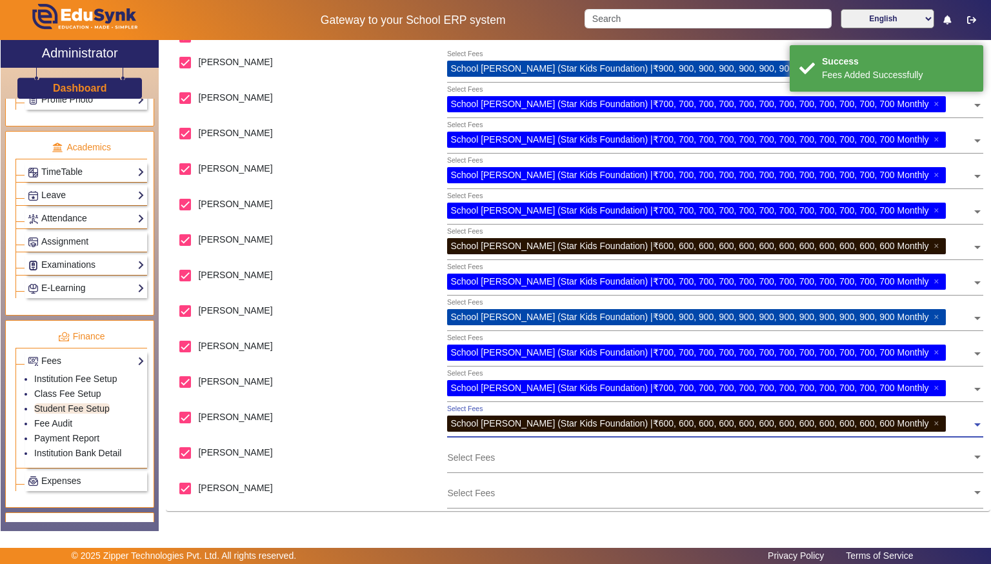
click at [921, 462] on input "text" at bounding box center [709, 457] width 525 height 12
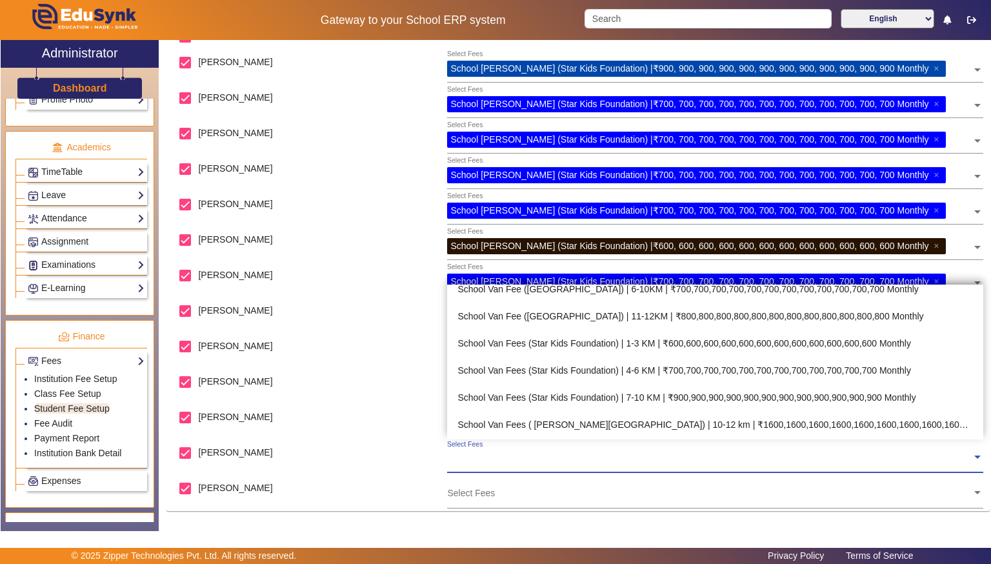
scroll to position [764, 0]
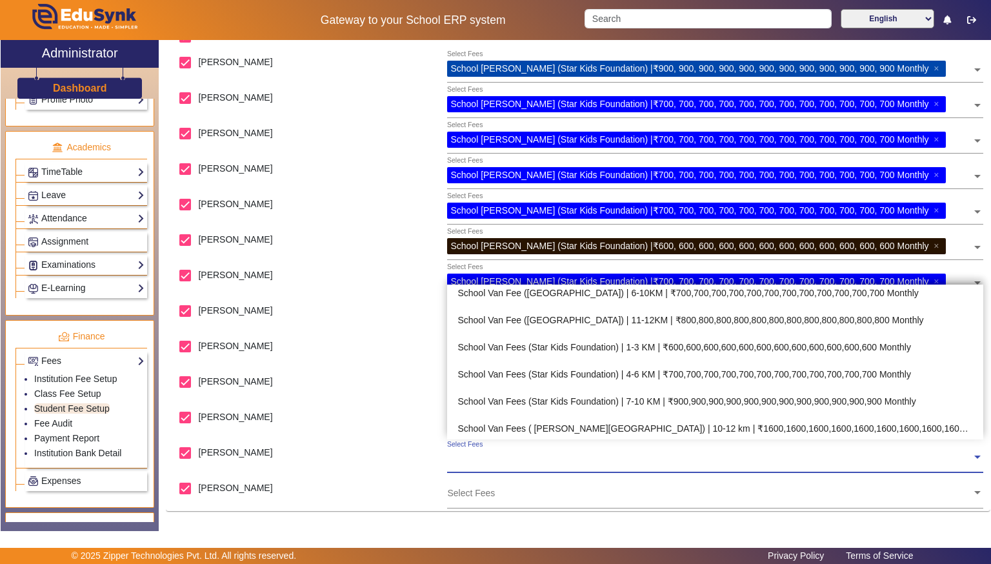
click at [905, 372] on div "School Van Fees (Star Kids Foundation) | 4-6 KM | ₹700,700,700,700,700,700,700,…" at bounding box center [715, 374] width 536 height 27
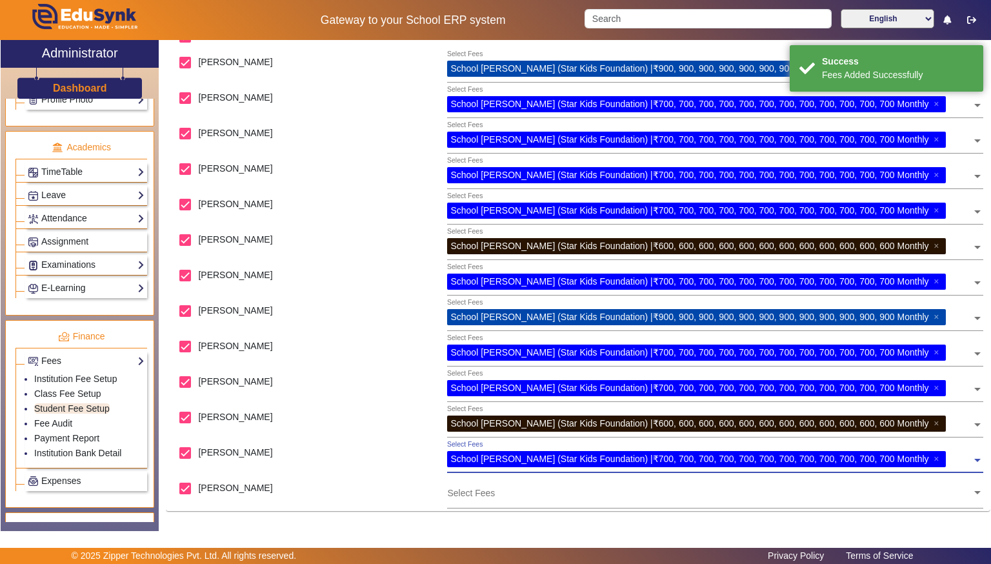
click at [955, 494] on input "text" at bounding box center [709, 492] width 525 height 12
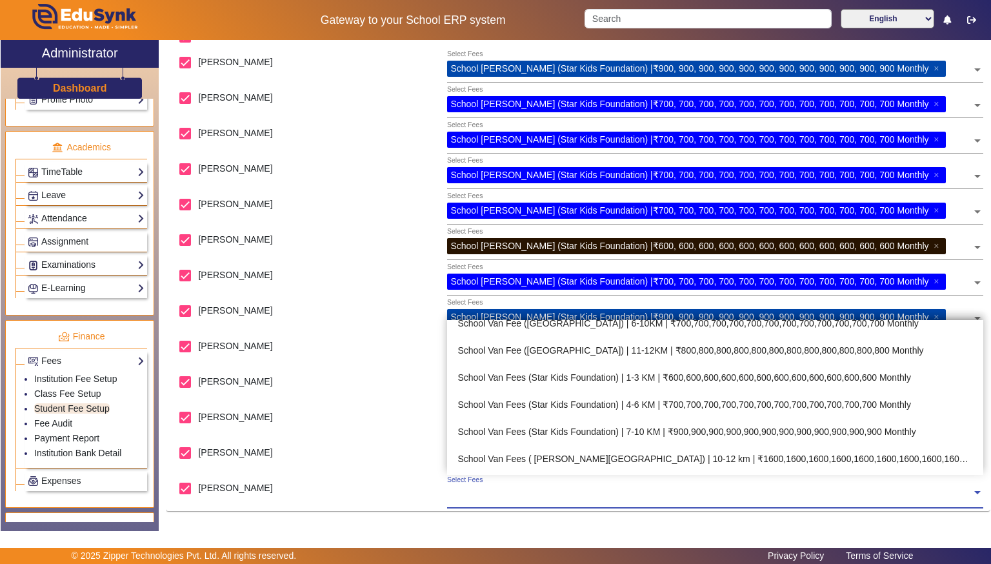
scroll to position [772, 0]
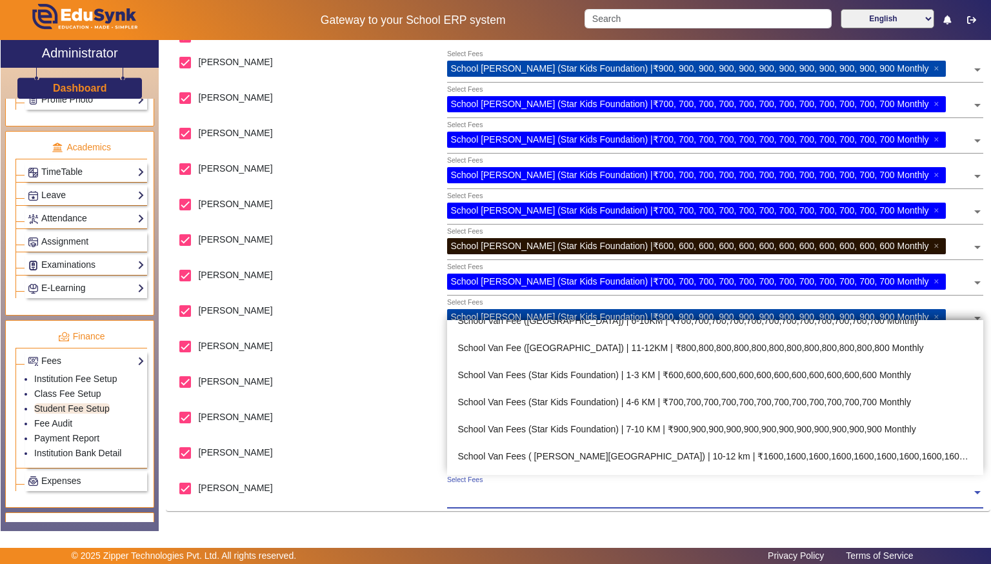
click at [897, 398] on div "School Van Fees (Star Kids Foundation) | 4-6 KM | ₹700,700,700,700,700,700,700,…" at bounding box center [715, 401] width 536 height 27
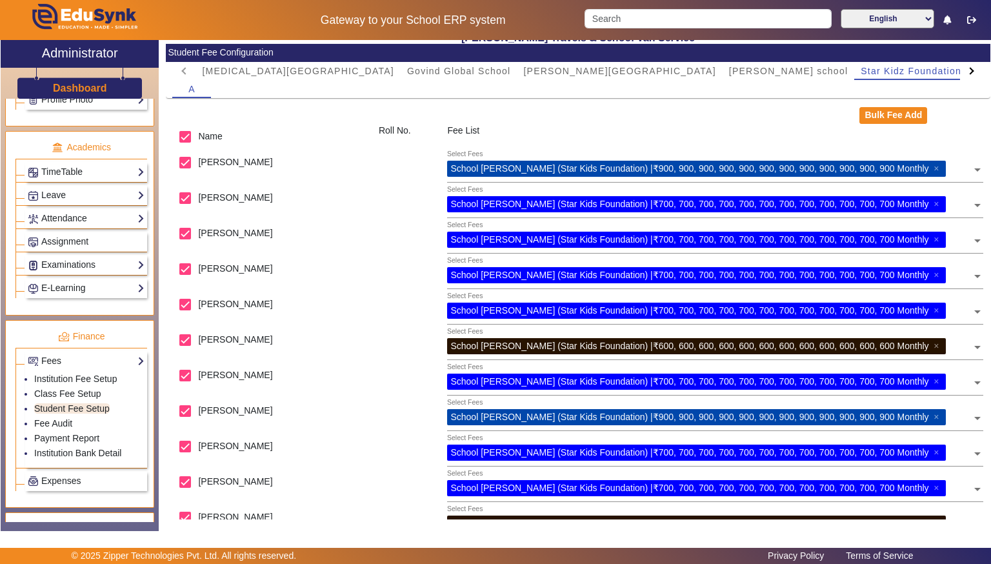
scroll to position [0, 0]
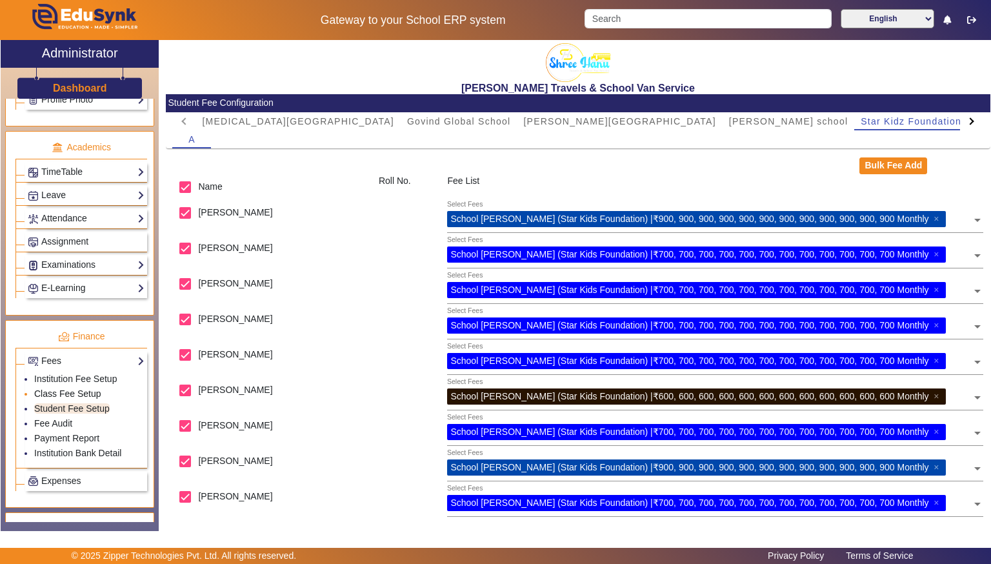
click at [44, 390] on link "Class Fee Setup" at bounding box center [67, 393] width 67 height 10
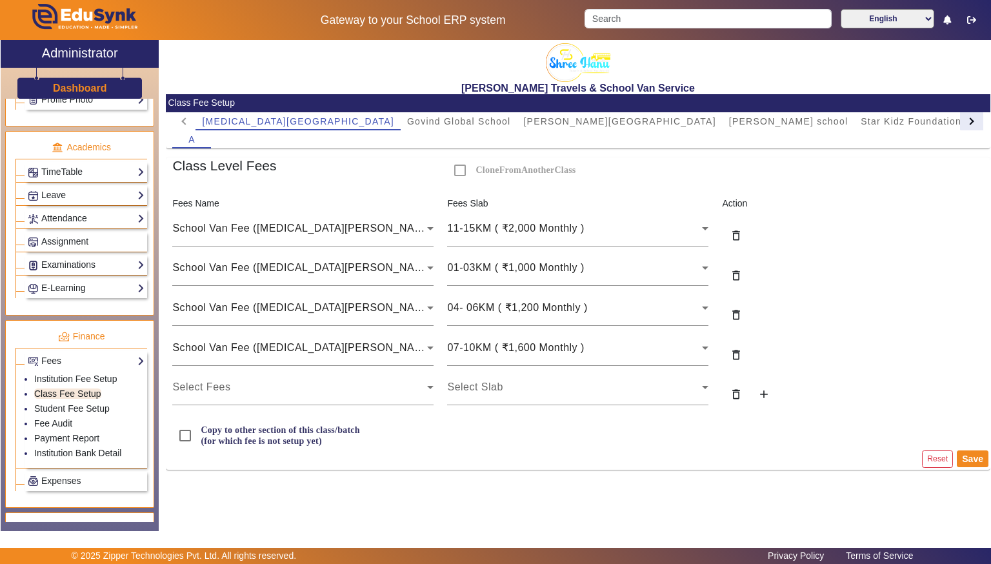
click at [981, 120] on div at bounding box center [971, 121] width 23 height 18
click at [988, 121] on div "[MEDICAL_DATA][GEOGRAPHIC_DATA] [GEOGRAPHIC_DATA] [PERSON_NAME][GEOGRAPHIC_DATA…" at bounding box center [578, 130] width 825 height 36
click at [989, 119] on div "[MEDICAL_DATA][GEOGRAPHIC_DATA] [GEOGRAPHIC_DATA] [PERSON_NAME][GEOGRAPHIC_DATA…" at bounding box center [578, 130] width 825 height 36
click at [988, 121] on div "[MEDICAL_DATA][GEOGRAPHIC_DATA] [GEOGRAPHIC_DATA] [PERSON_NAME][GEOGRAPHIC_DATA…" at bounding box center [578, 130] width 825 height 36
click at [53, 354] on link "Fees" at bounding box center [86, 361] width 117 height 15
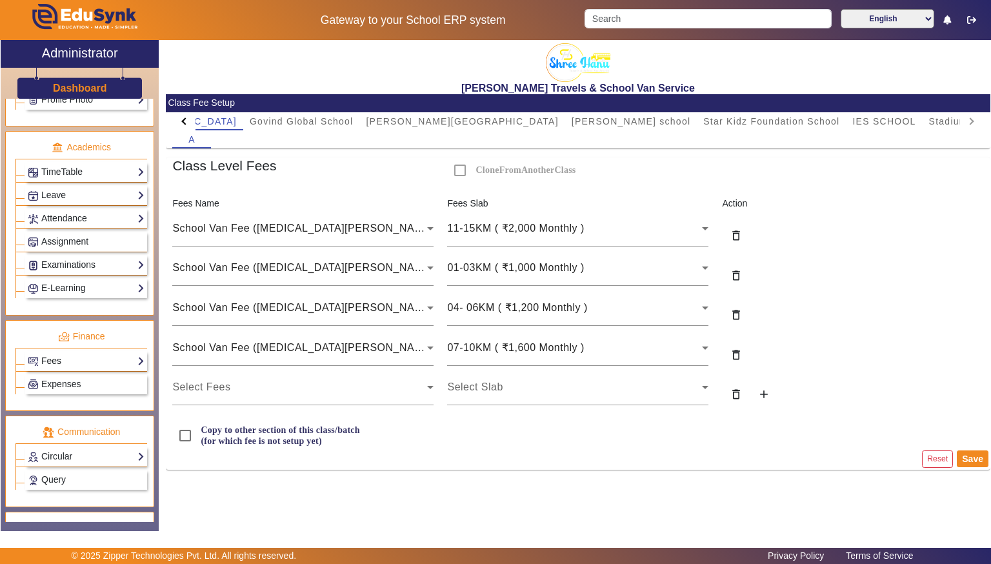
click at [38, 357] on link "Fees" at bounding box center [86, 361] width 117 height 15
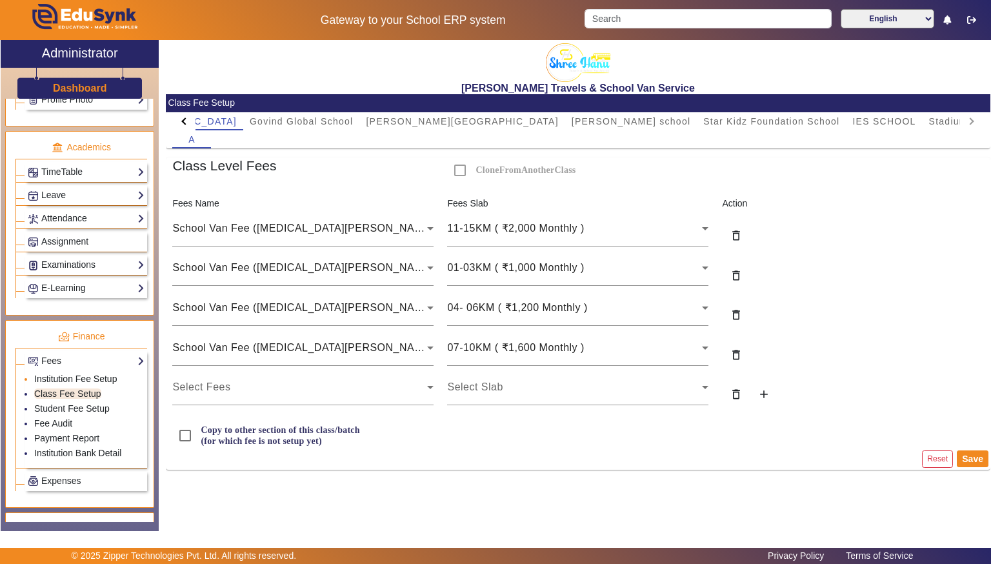
click at [39, 374] on link "Institution Fee Setup" at bounding box center [75, 379] width 83 height 10
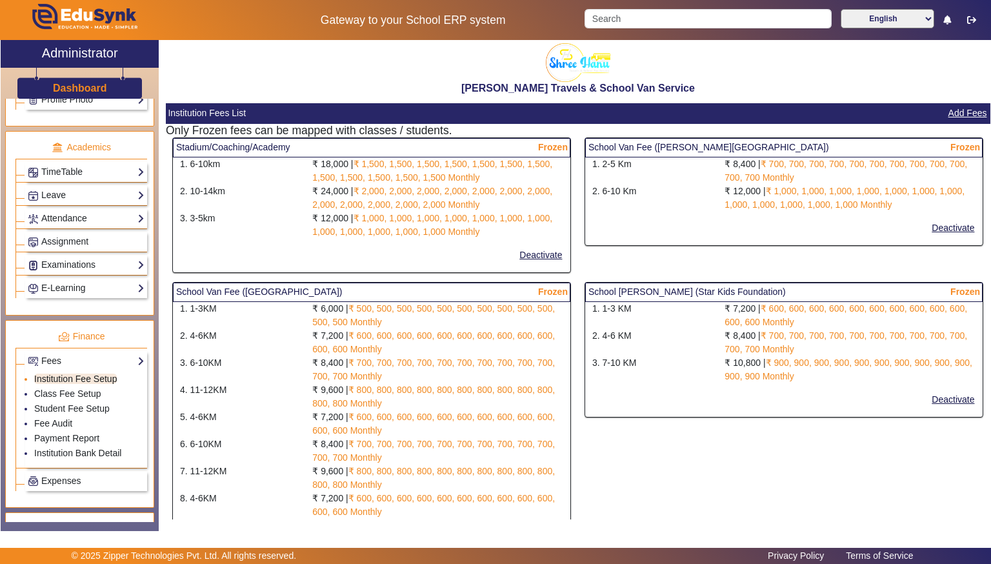
select select "5"
click at [976, 112] on button "Add Fees" at bounding box center [967, 113] width 41 height 16
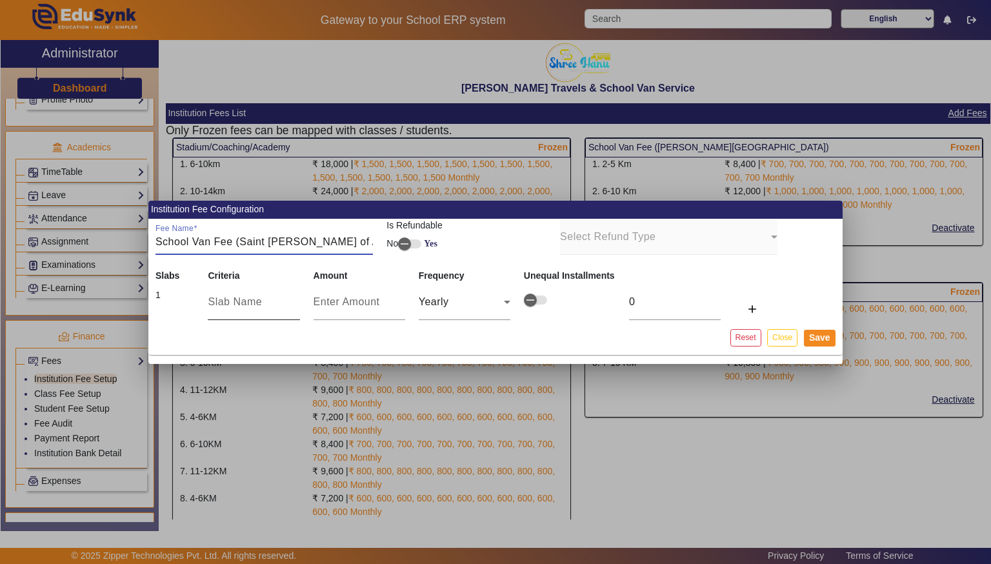
type input "School Van Fee (Saint [PERSON_NAME] of Assisi)"
click at [240, 287] on div at bounding box center [254, 302] width 92 height 36
type input "#"
type input "3-6 km"
click at [364, 305] on input "number" at bounding box center [360, 301] width 92 height 15
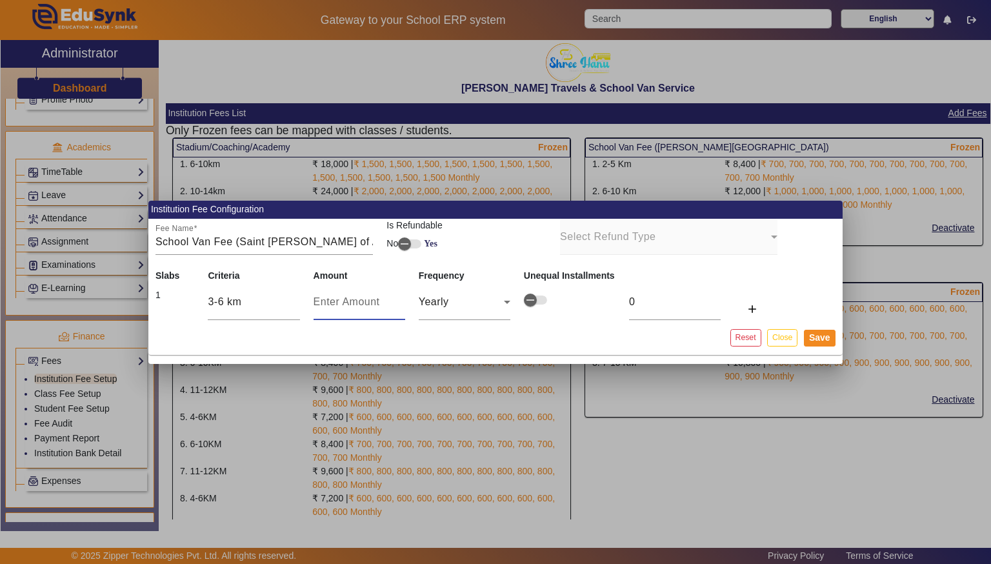
type input "8"
type input "80"
type input "800"
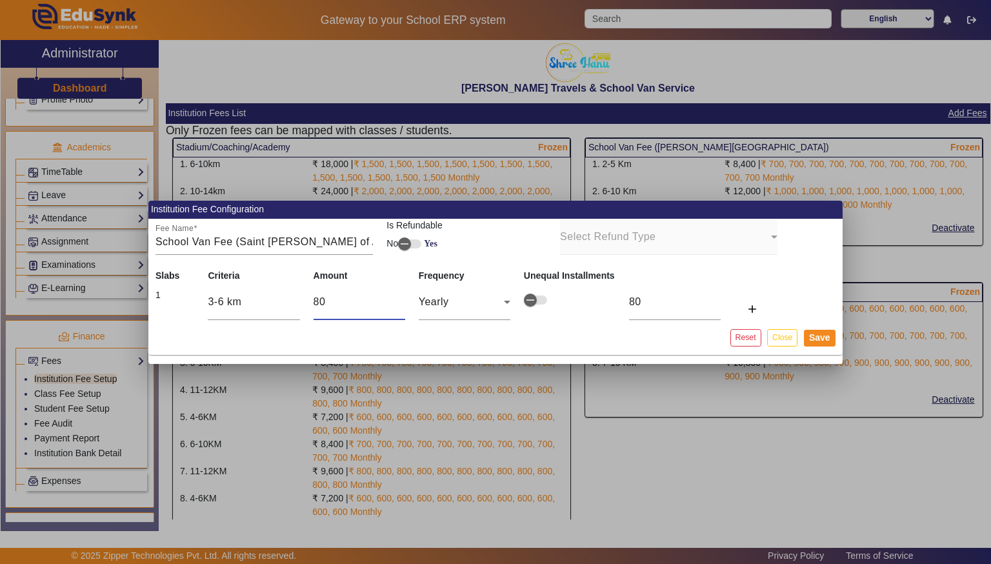
type input "800"
type input "80"
type input "8"
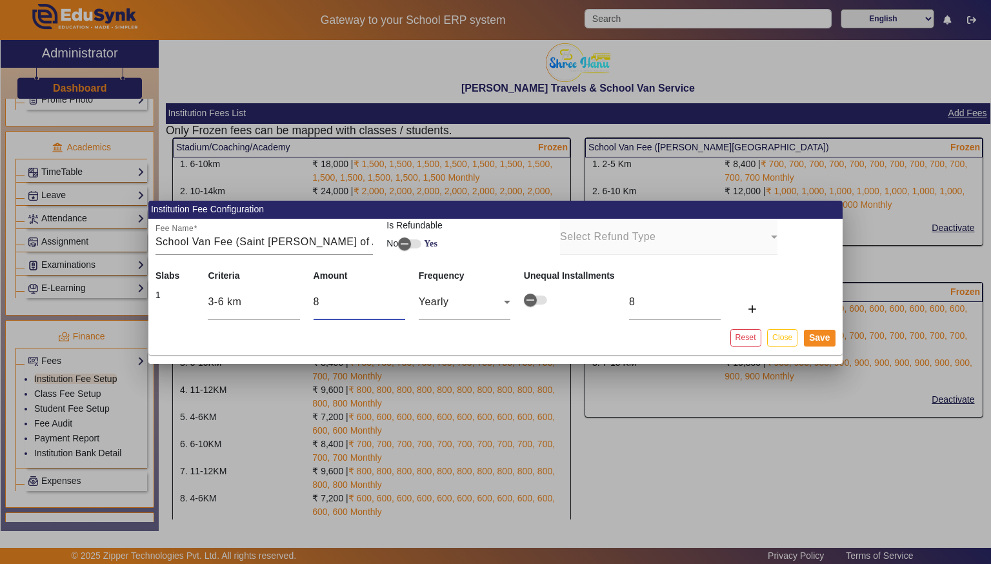
type input "0"
type input "9"
type input "96"
click at [479, 299] on div "Yearly" at bounding box center [461, 301] width 85 height 15
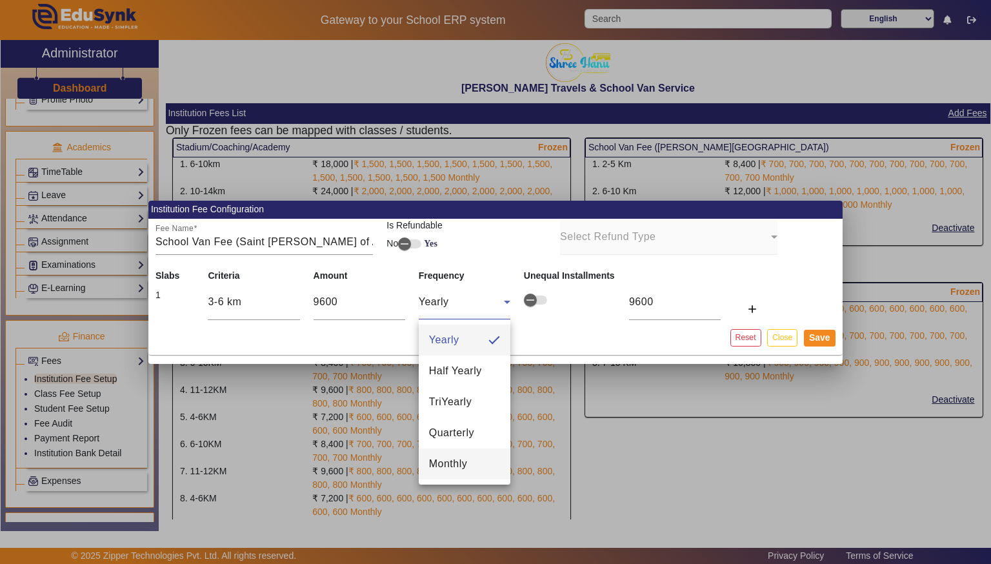
click at [486, 470] on mat-option "Monthly" at bounding box center [465, 463] width 92 height 31
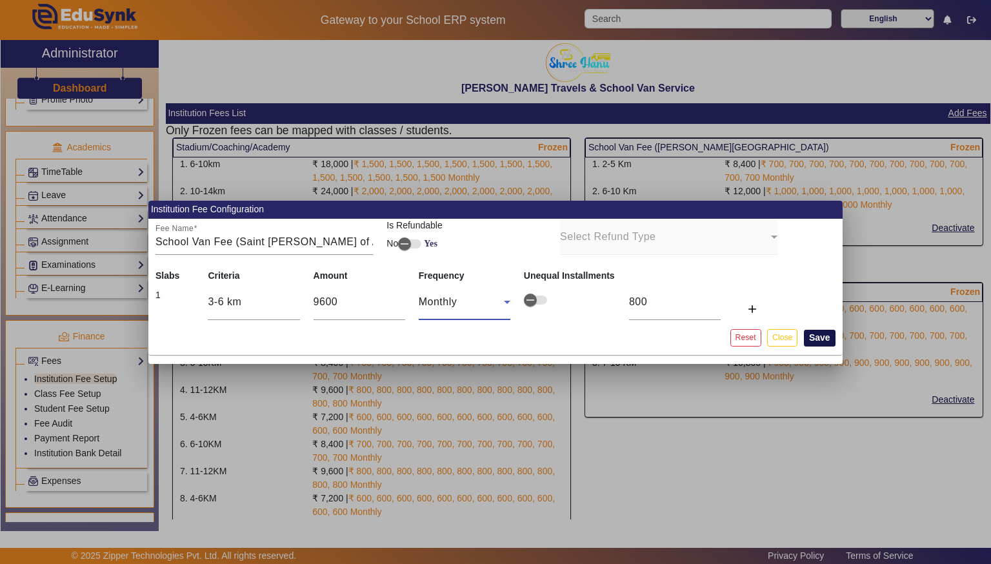
click at [832, 345] on button "Save" at bounding box center [820, 338] width 32 height 17
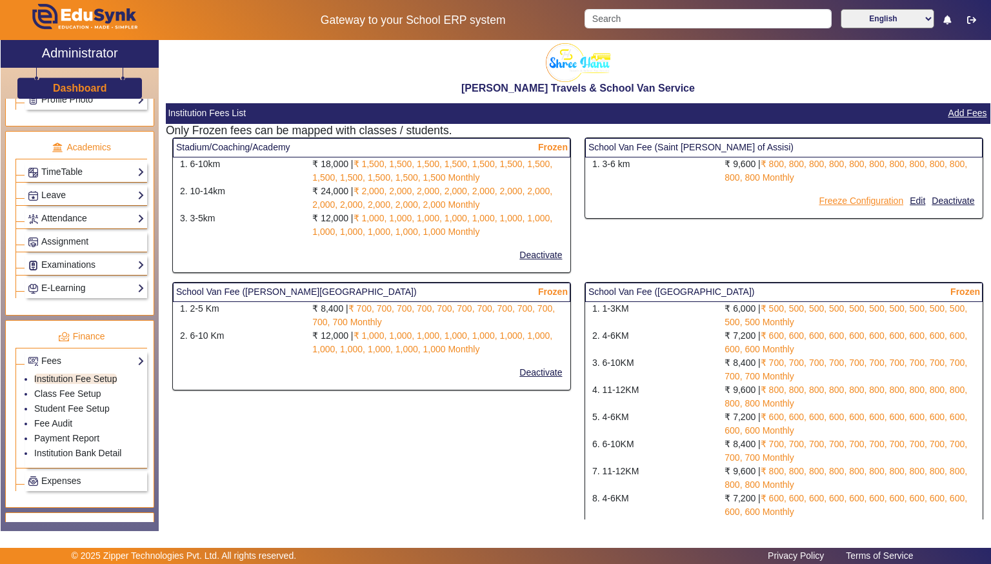
click at [859, 199] on button "Freeze Configuration" at bounding box center [860, 201] width 87 height 16
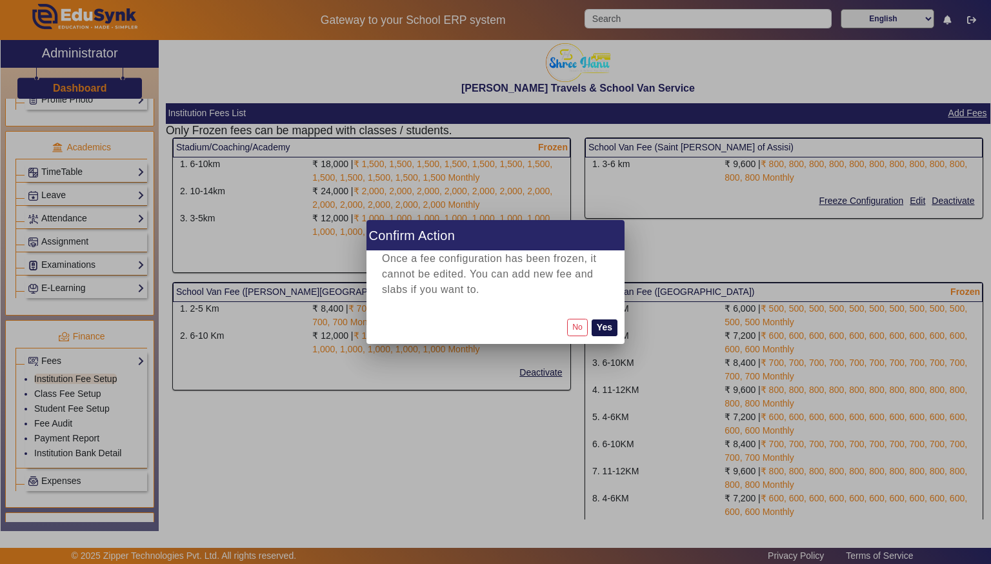
click at [608, 329] on button "Yes" at bounding box center [605, 327] width 26 height 17
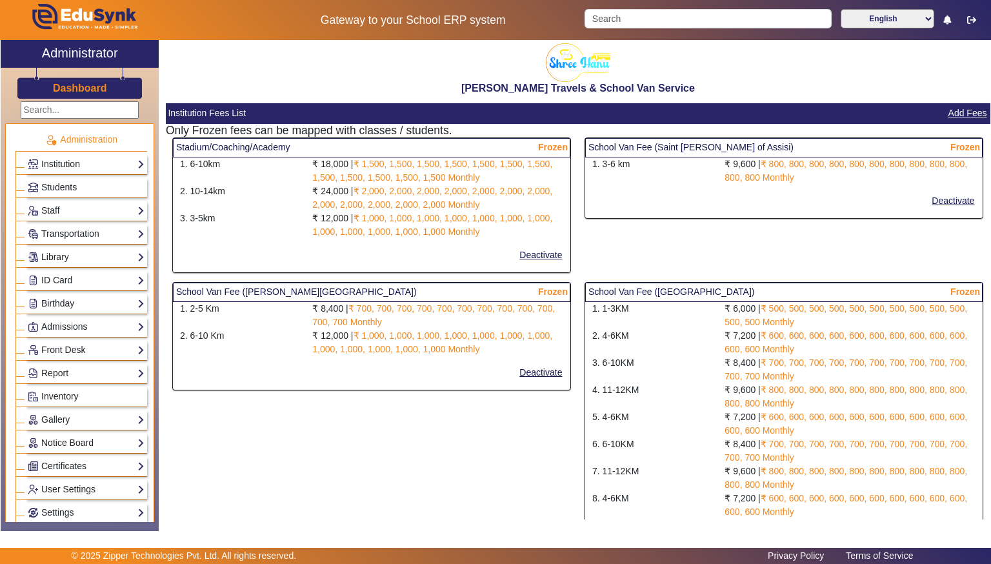
click at [55, 163] on link "Institution" at bounding box center [86, 164] width 117 height 15
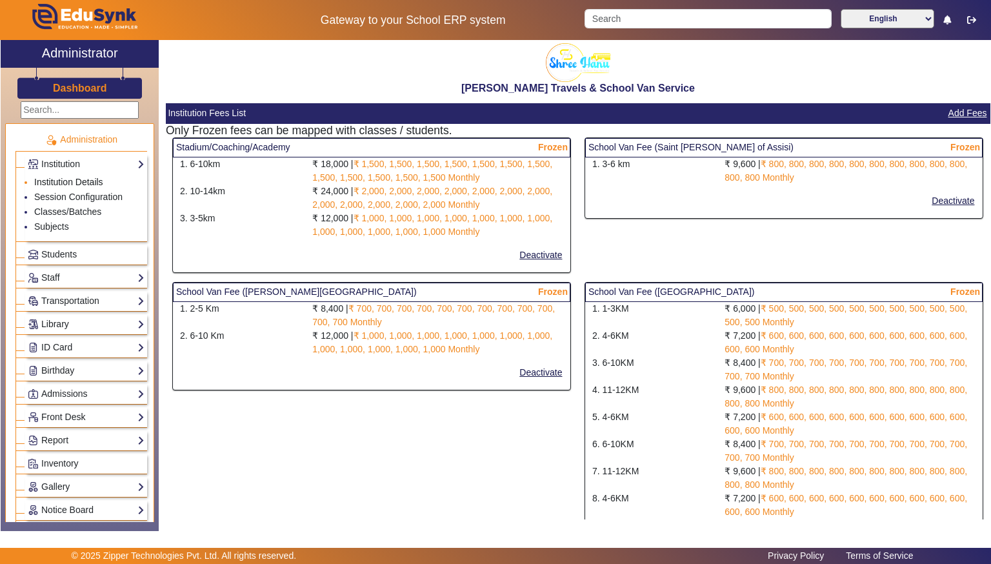
click at [48, 177] on link "Institution Details" at bounding box center [68, 182] width 69 height 10
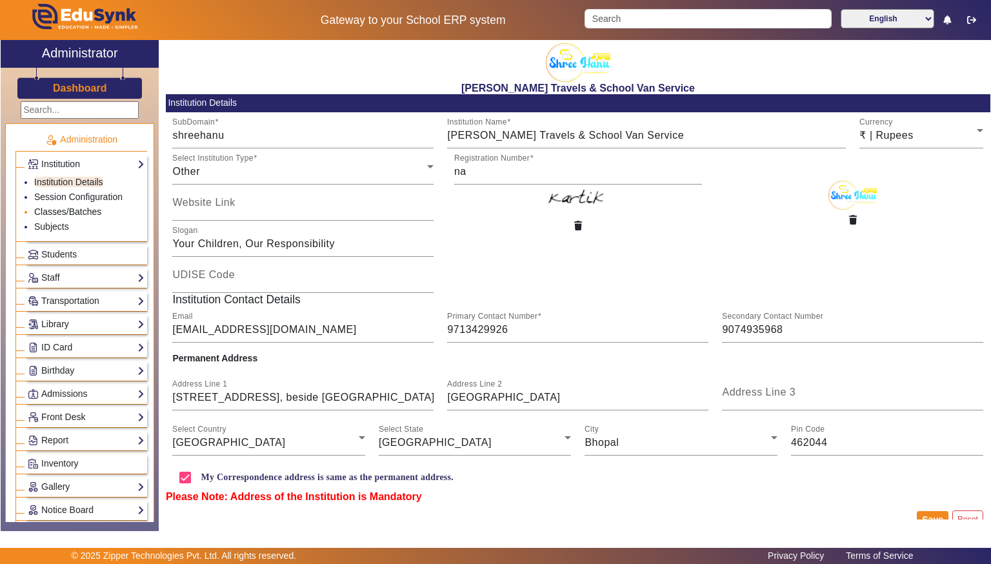
click at [45, 212] on link "Classes/Batches" at bounding box center [67, 211] width 67 height 10
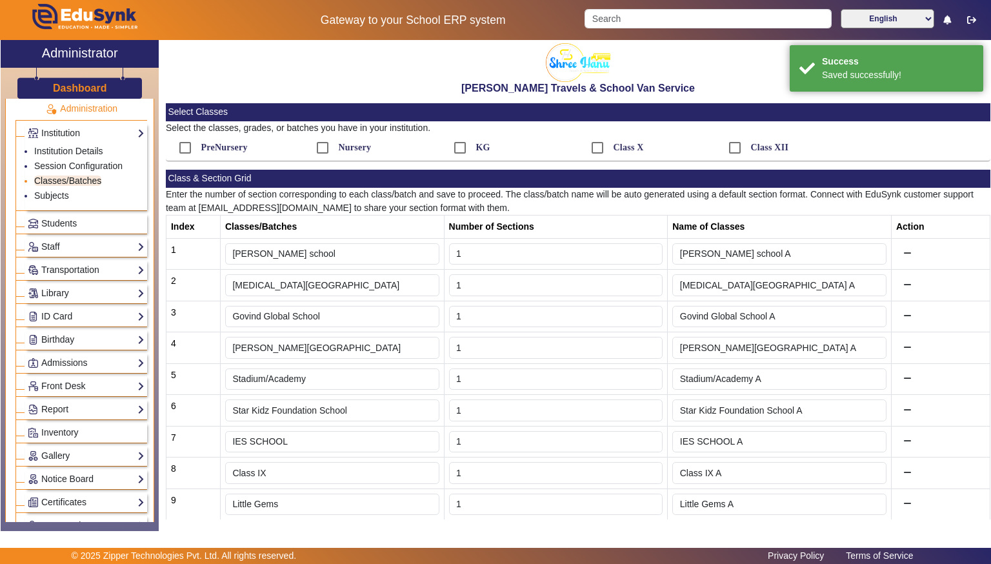
scroll to position [52, 0]
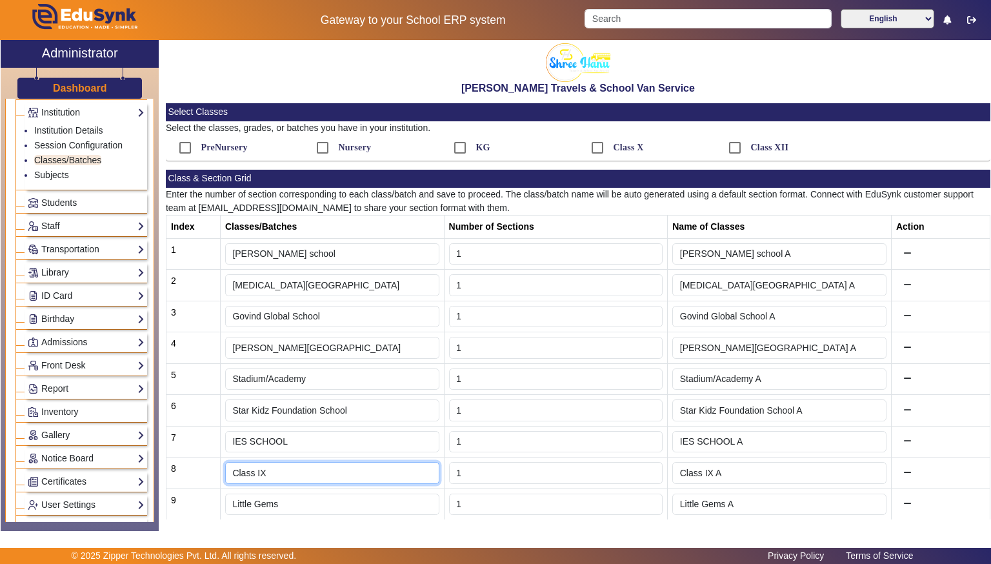
click at [263, 465] on input "Class IX" at bounding box center [332, 473] width 214 height 22
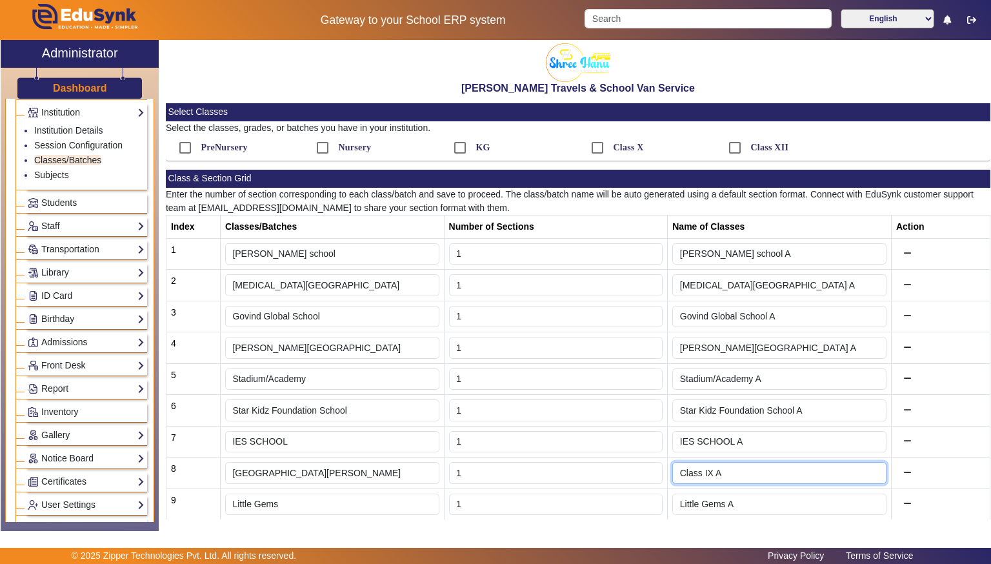
click at [753, 463] on input "Class IX A" at bounding box center [779, 473] width 214 height 22
click at [965, 274] on td at bounding box center [940, 286] width 99 height 32
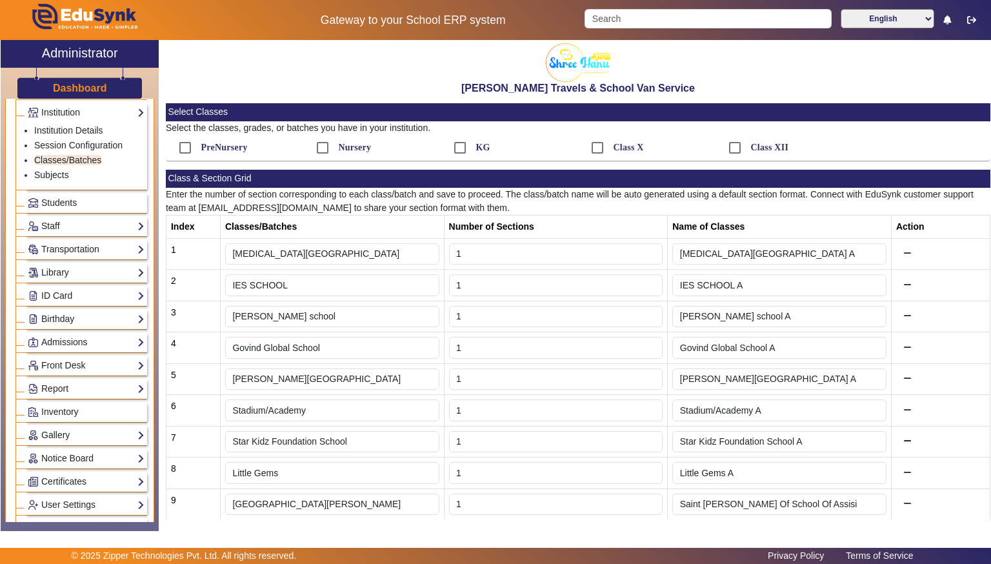
click at [912, 440] on icon at bounding box center [907, 441] width 8 height 9
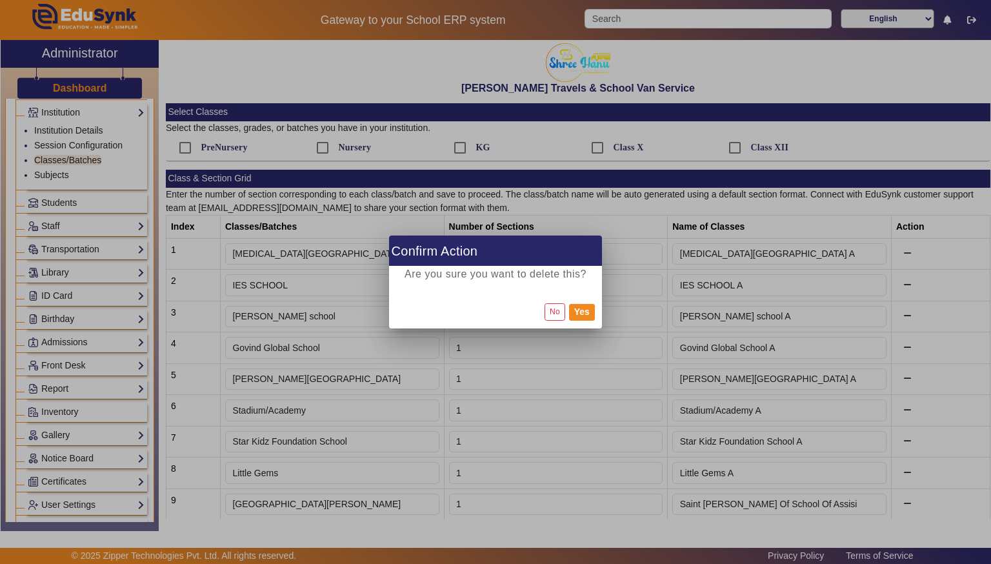
click at [865, 443] on div at bounding box center [495, 282] width 991 height 564
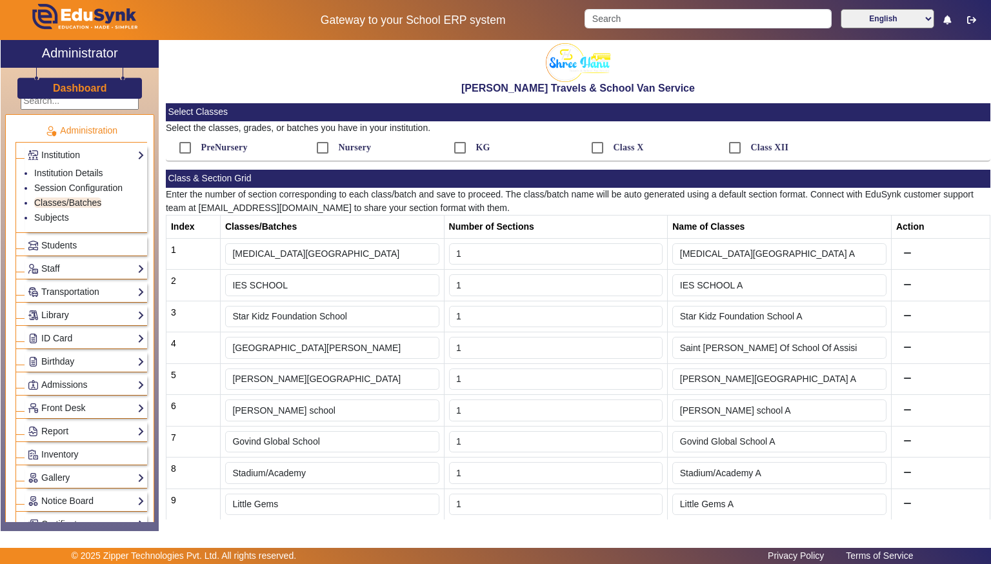
scroll to position [0, 0]
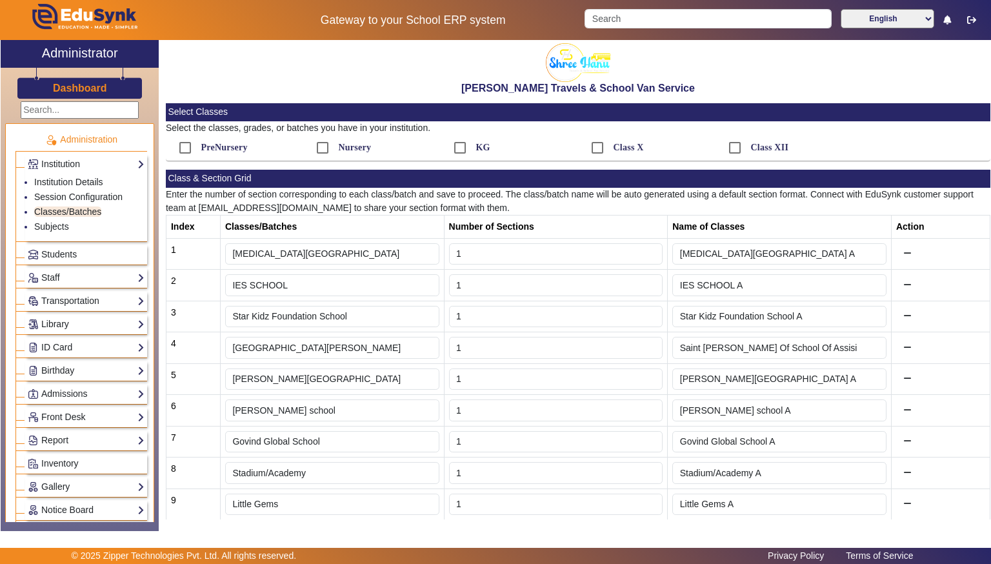
click at [46, 237] on ul "Institution Details Session Configuration Classes/Batches Subjects" at bounding box center [86, 205] width 117 height 67
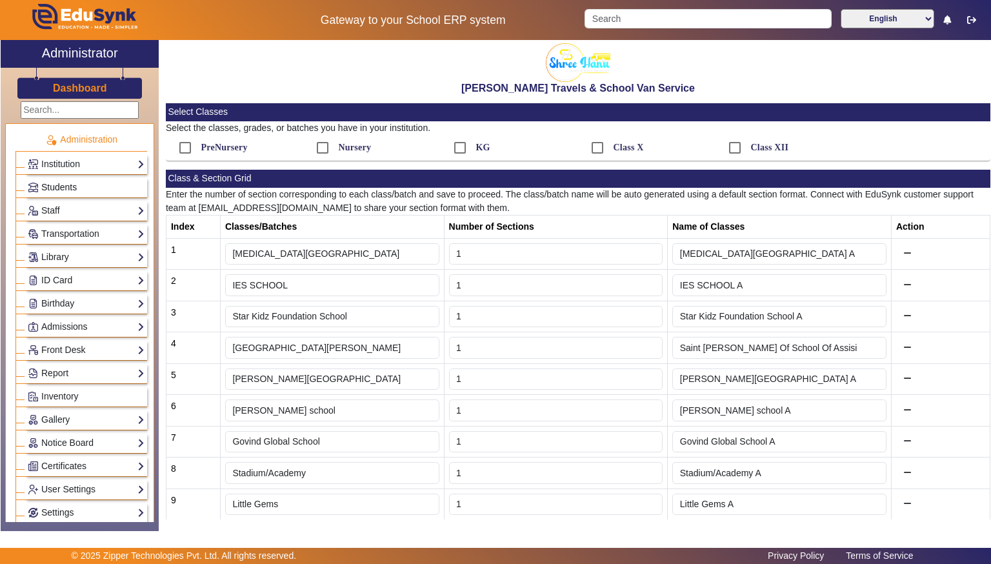
click at [59, 187] on span "Students" at bounding box center [58, 187] width 35 height 10
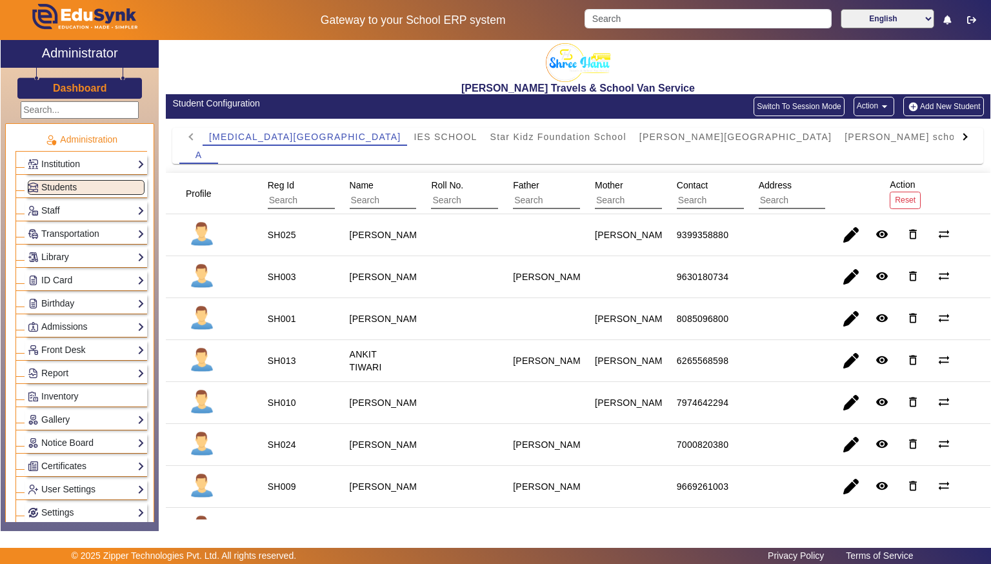
click at [279, 203] on input "text" at bounding box center [325, 200] width 115 height 17
click at [274, 203] on input "text" at bounding box center [325, 200] width 115 height 17
click at [252, 187] on mat-header-cell "Profile" at bounding box center [209, 193] width 87 height 41
click at [276, 196] on input "text" at bounding box center [325, 200] width 115 height 17
click at [273, 197] on input "text" at bounding box center [325, 200] width 115 height 17
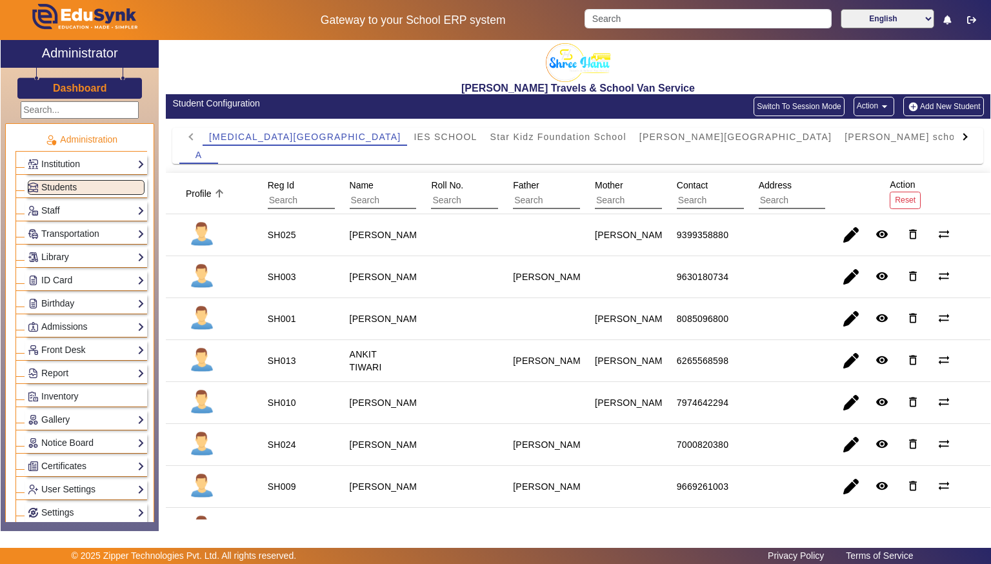
click at [283, 199] on input "text" at bounding box center [325, 200] width 115 height 17
click at [278, 196] on input "text" at bounding box center [325, 200] width 115 height 17
click at [969, 137] on div at bounding box center [965, 137] width 23 height 18
click at [976, 136] on mat-tab-header "[MEDICAL_DATA][GEOGRAPHIC_DATA] IES SCHOOL [GEOGRAPHIC_DATA] [PERSON_NAME][GEOG…" at bounding box center [577, 137] width 797 height 18
click at [968, 142] on mat-tab-header "[MEDICAL_DATA][GEOGRAPHIC_DATA] IES SCHOOL [GEOGRAPHIC_DATA] [PERSON_NAME][GEOG…" at bounding box center [577, 137] width 797 height 18
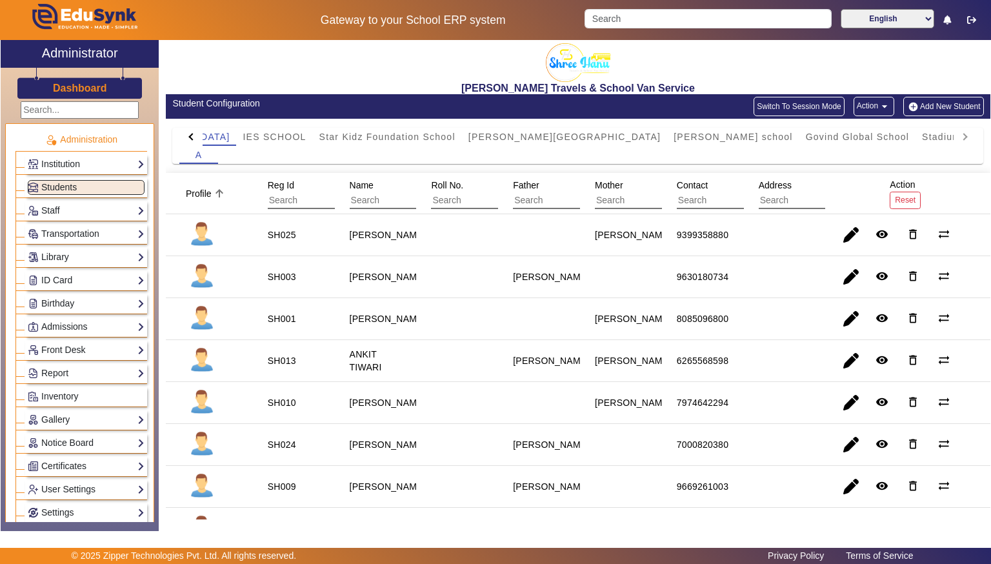
click at [194, 132] on div at bounding box center [190, 137] width 23 height 18
click at [186, 126] on div "[MEDICAL_DATA][GEOGRAPHIC_DATA] IES SCHOOL [GEOGRAPHIC_DATA] [PERSON_NAME][GEOG…" at bounding box center [578, 146] width 825 height 54
click at [54, 157] on link "Institution" at bounding box center [86, 164] width 117 height 15
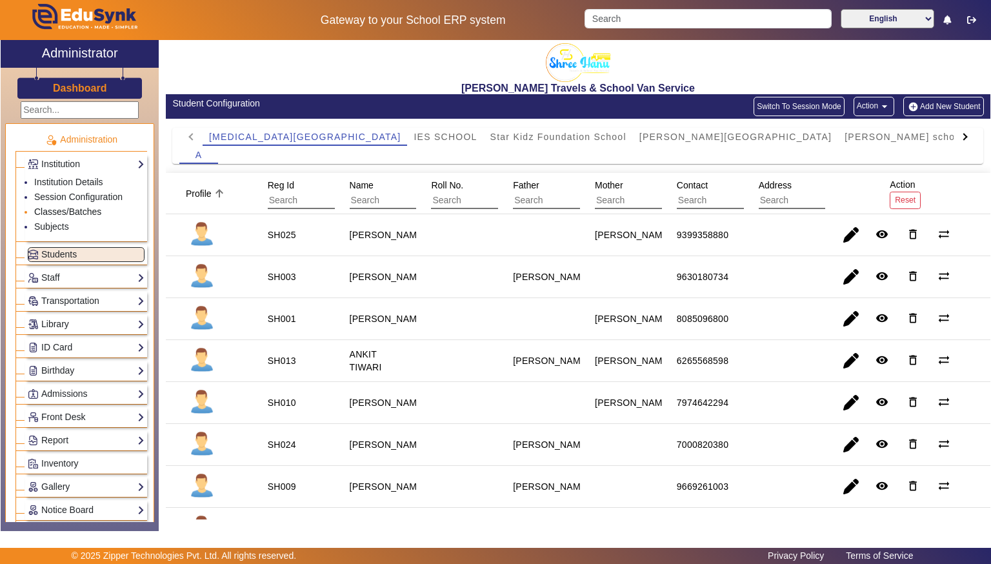
click at [53, 212] on link "Classes/Batches" at bounding box center [67, 211] width 67 height 10
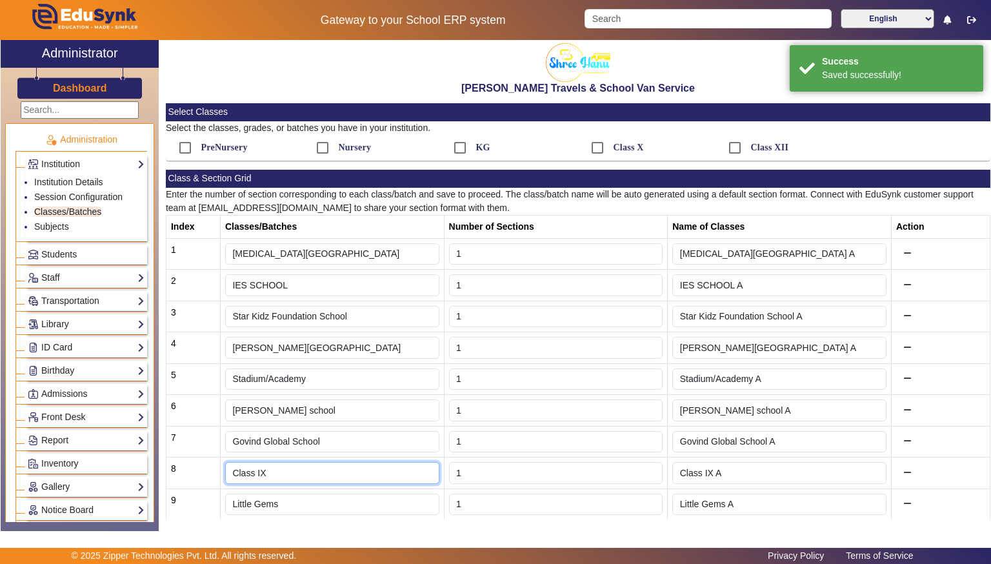
click at [231, 470] on input "Class IX" at bounding box center [332, 473] width 214 height 22
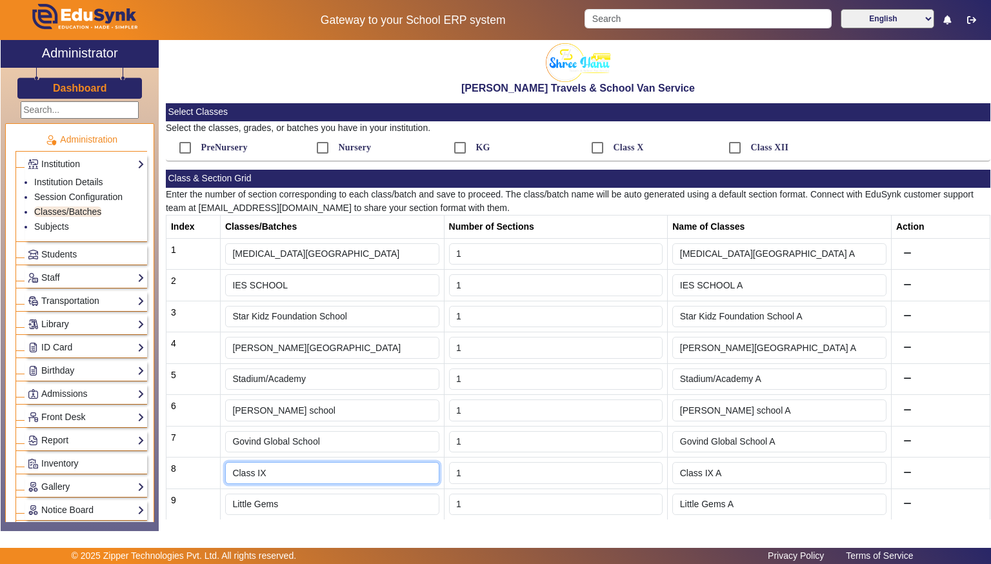
click at [268, 466] on input "Class IX" at bounding box center [332, 473] width 214 height 22
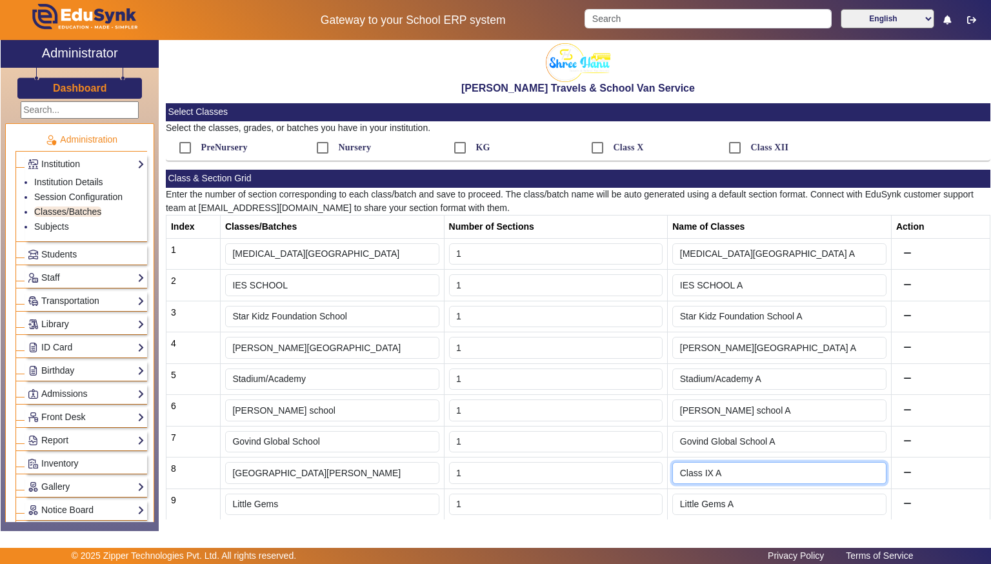
click at [839, 464] on input "Class IX A" at bounding box center [779, 473] width 214 height 22
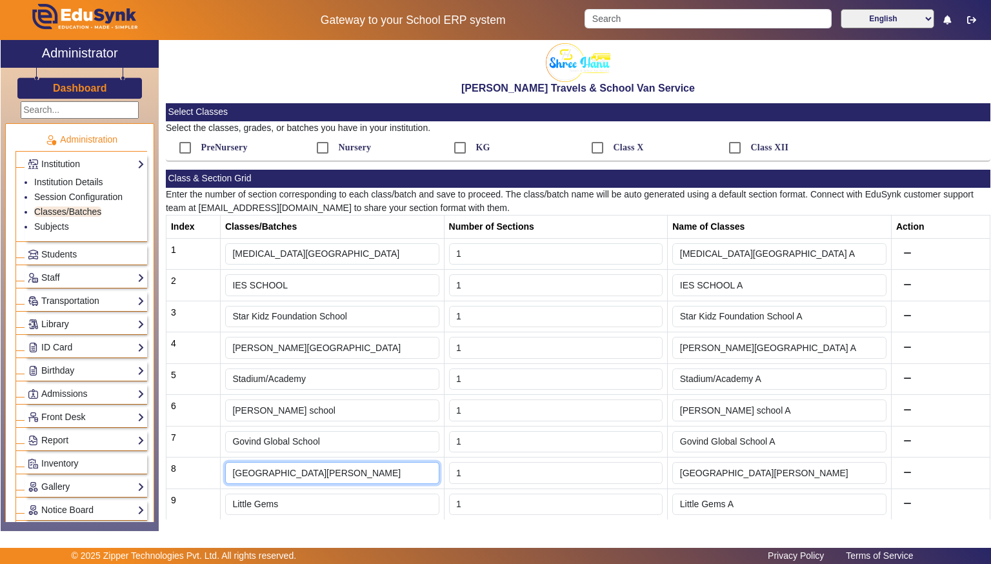
click at [242, 465] on input "[GEOGRAPHIC_DATA][PERSON_NAME]" at bounding box center [332, 473] width 214 height 22
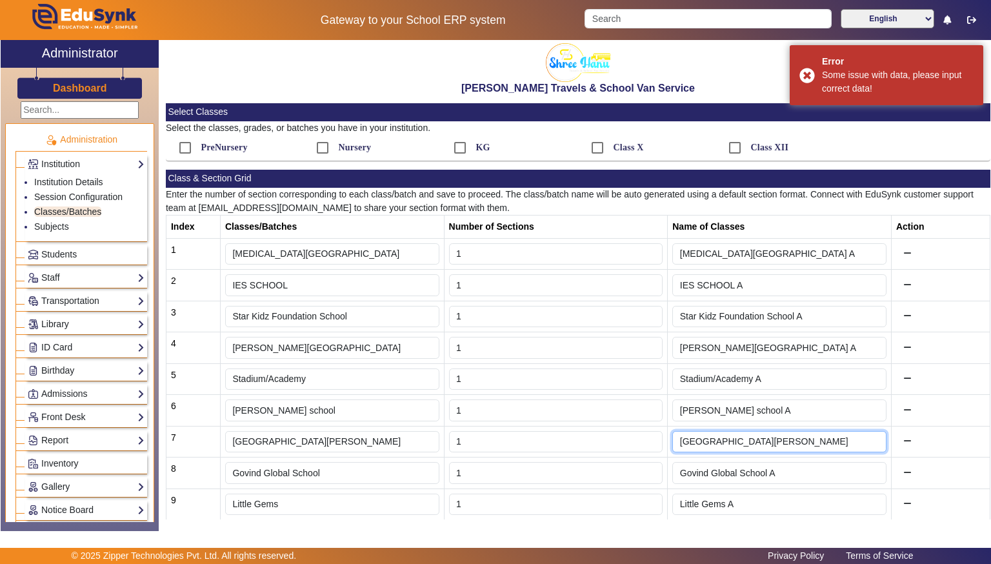
click at [849, 443] on input "[GEOGRAPHIC_DATA][PERSON_NAME]" at bounding box center [779, 442] width 214 height 22
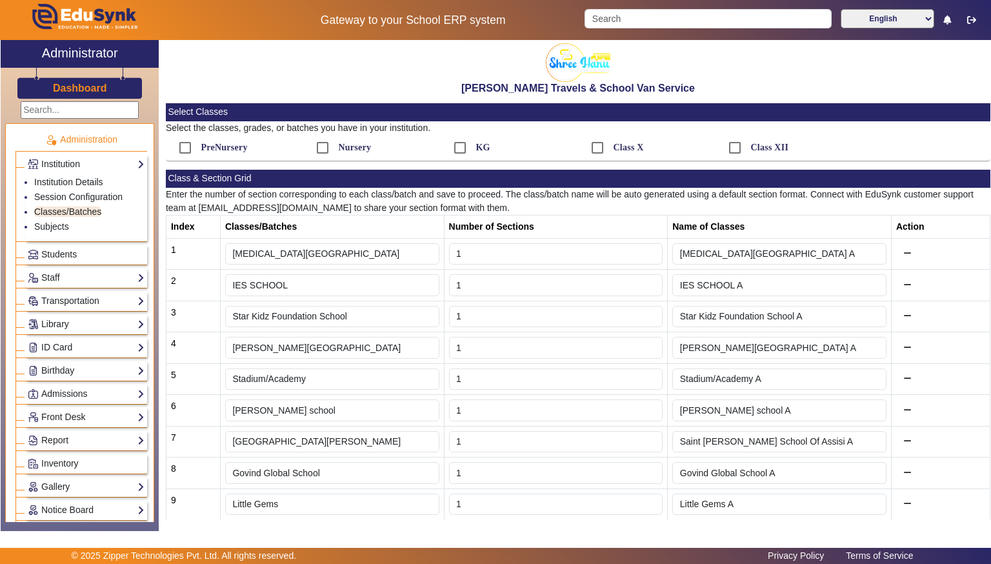
click at [654, 457] on td "1" at bounding box center [556, 473] width 224 height 32
click at [625, 426] on td "1" at bounding box center [556, 442] width 224 height 32
click at [988, 324] on td at bounding box center [940, 317] width 99 height 32
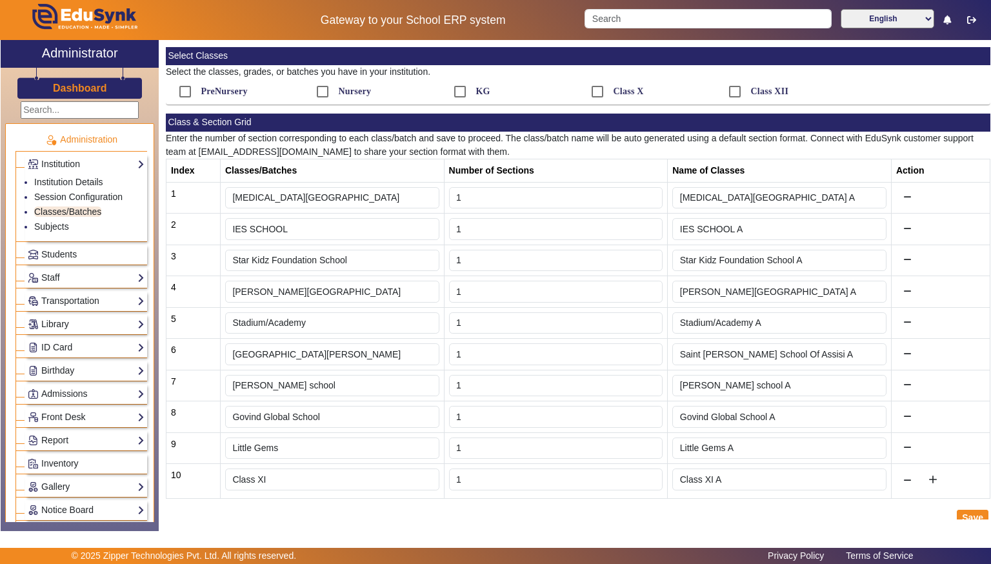
scroll to position [70, 0]
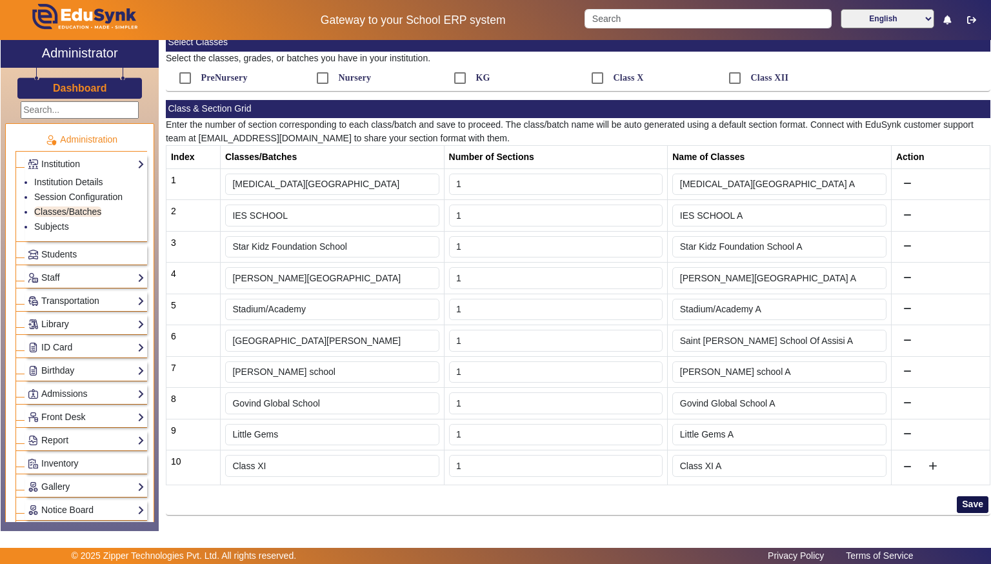
click at [977, 496] on button "Save" at bounding box center [973, 504] width 32 height 17
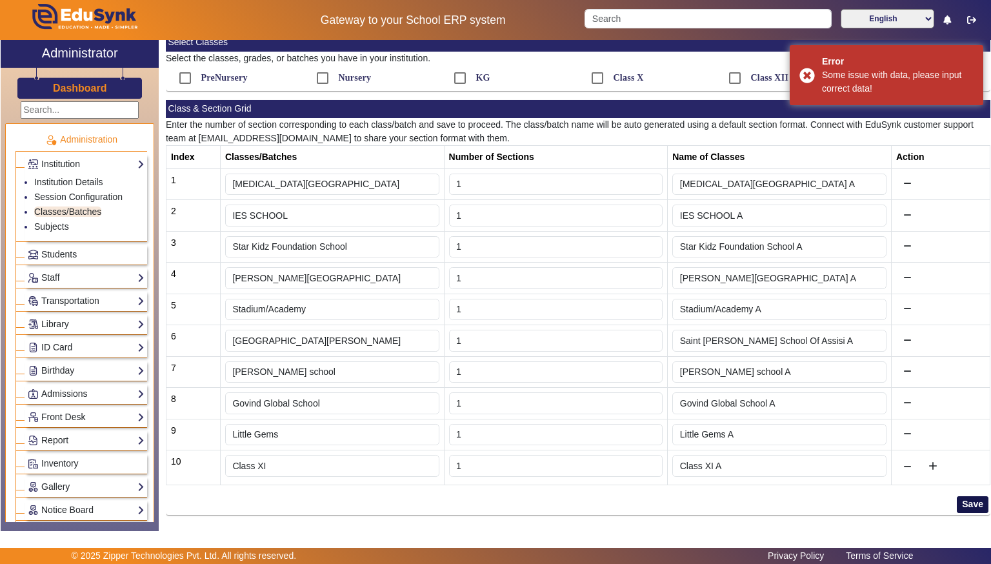
click at [977, 496] on button "Save" at bounding box center [973, 504] width 32 height 17
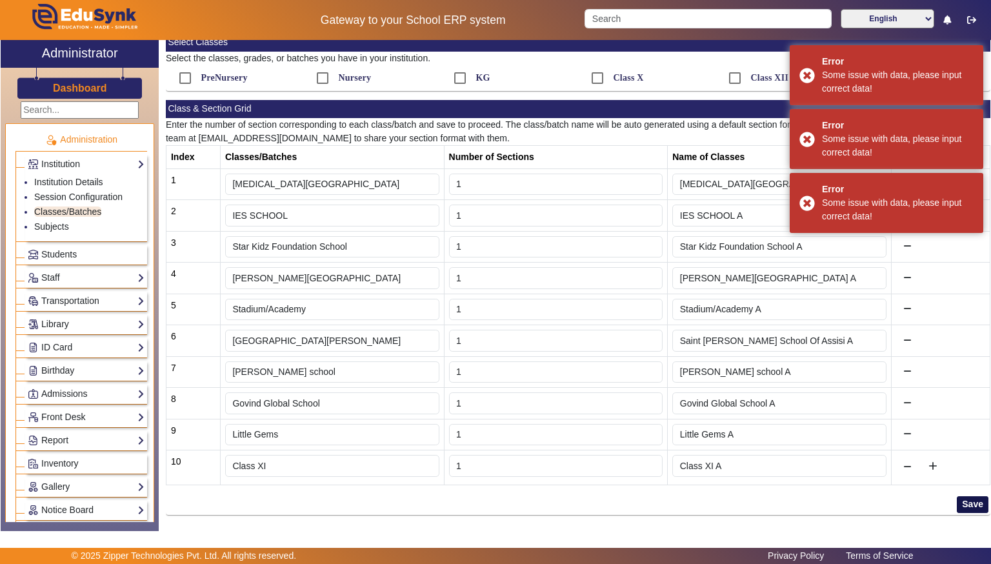
click at [977, 496] on button "Save" at bounding box center [973, 504] width 32 height 17
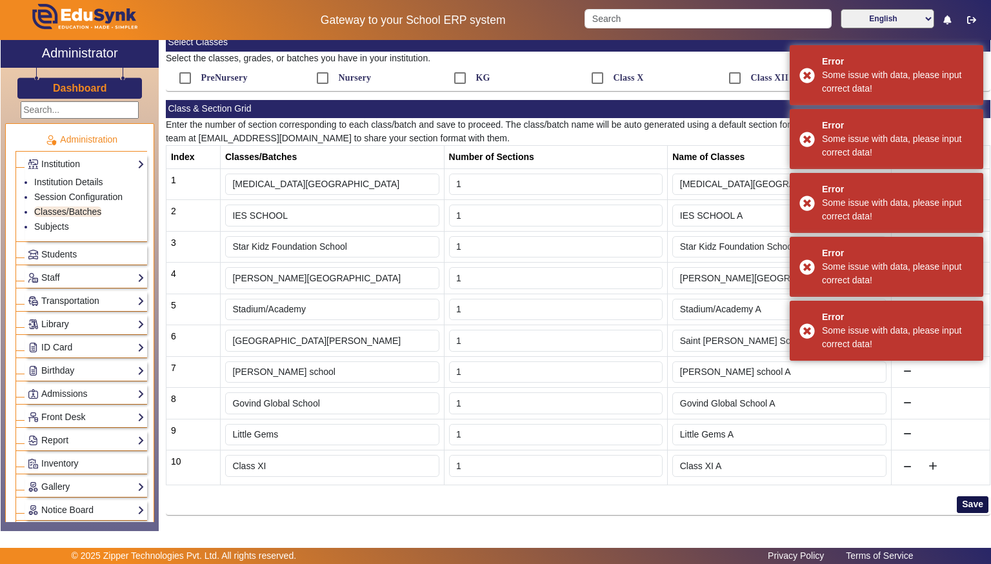
click at [974, 504] on button "Save" at bounding box center [973, 504] width 32 height 17
click at [954, 534] on main "X Administrator Dashboard Administration Institution Institution Details Sessio…" at bounding box center [495, 294] width 991 height 508
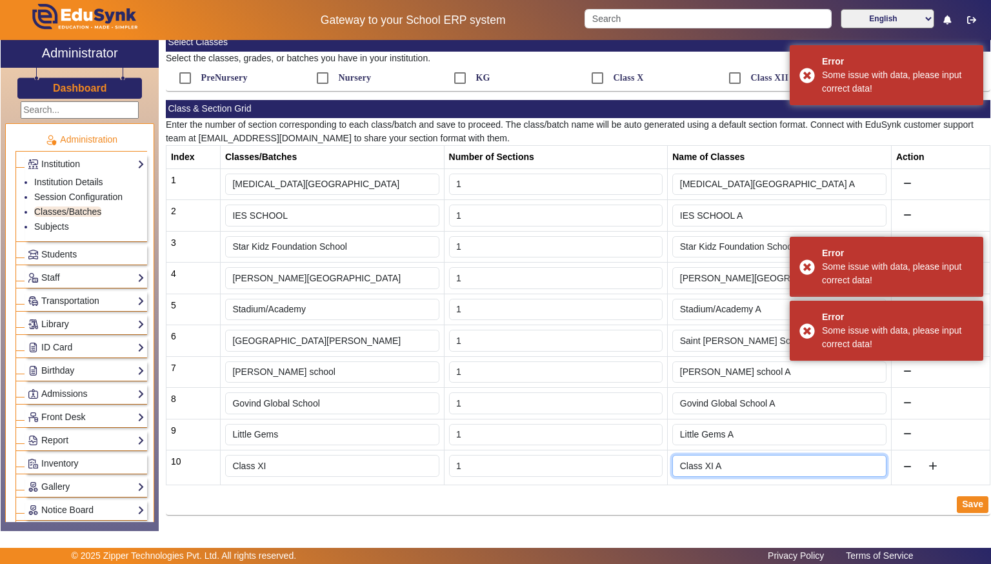
click at [739, 464] on input "Class XI A" at bounding box center [779, 466] width 214 height 22
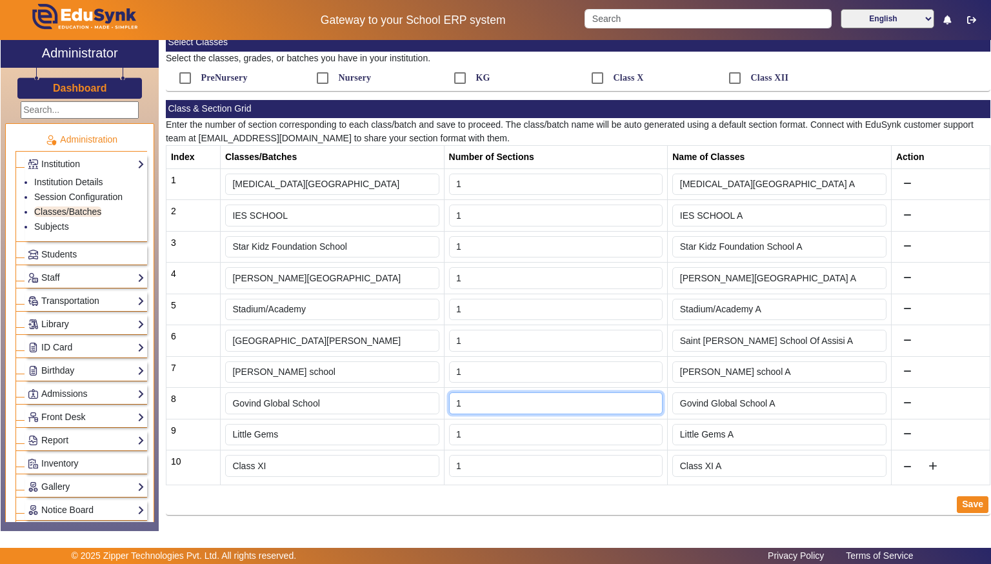
click at [613, 394] on input "1" at bounding box center [556, 403] width 214 height 22
click at [970, 503] on button "Save" at bounding box center [973, 504] width 32 height 17
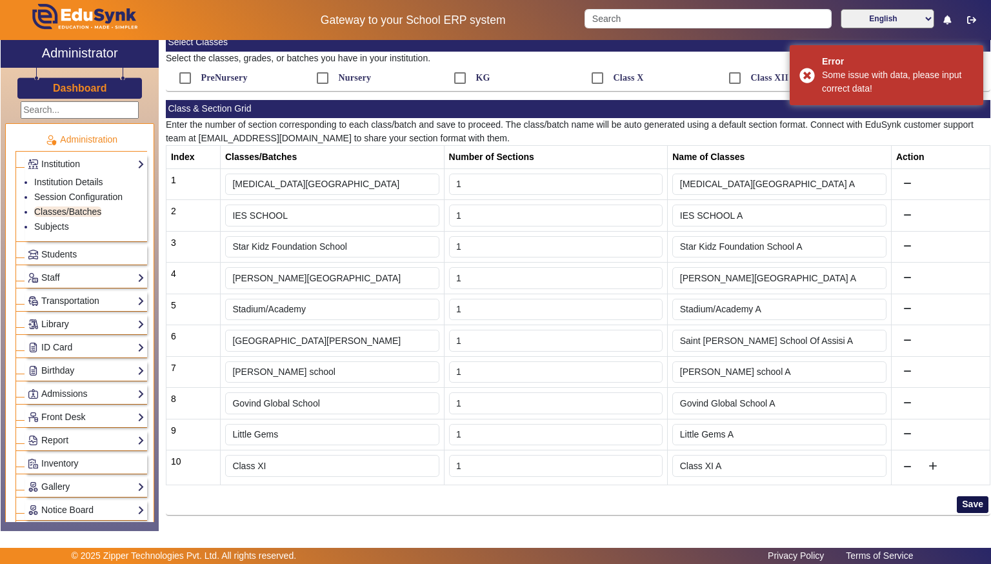
click at [970, 503] on button "Save" at bounding box center [973, 504] width 32 height 17
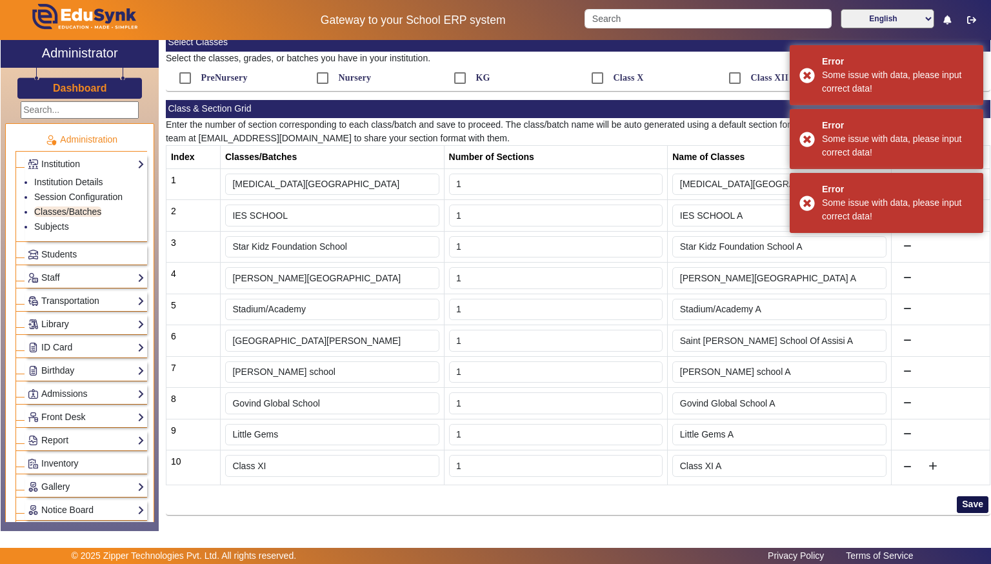
click at [970, 503] on button "Save" at bounding box center [973, 504] width 32 height 17
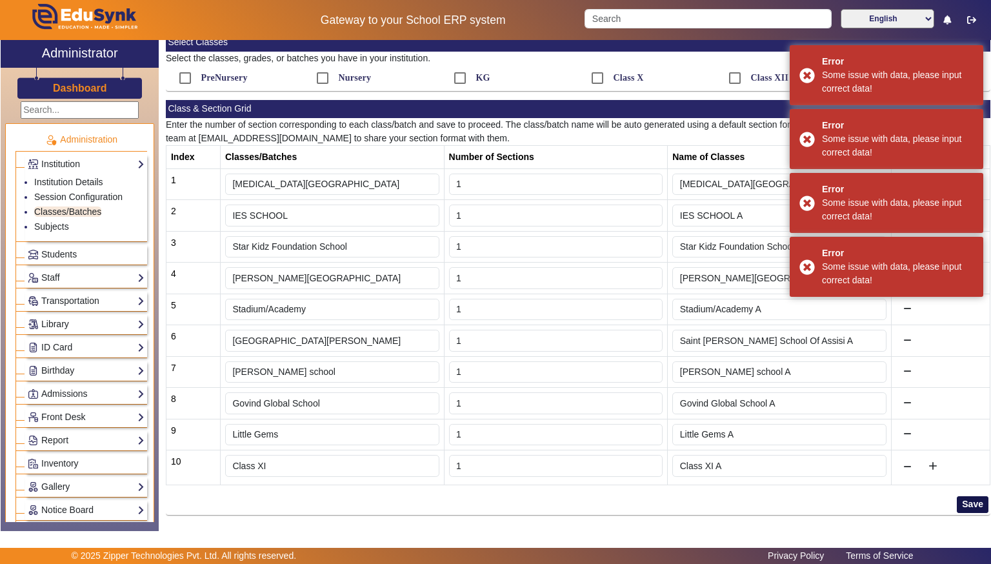
click at [970, 503] on button "Save" at bounding box center [973, 504] width 32 height 17
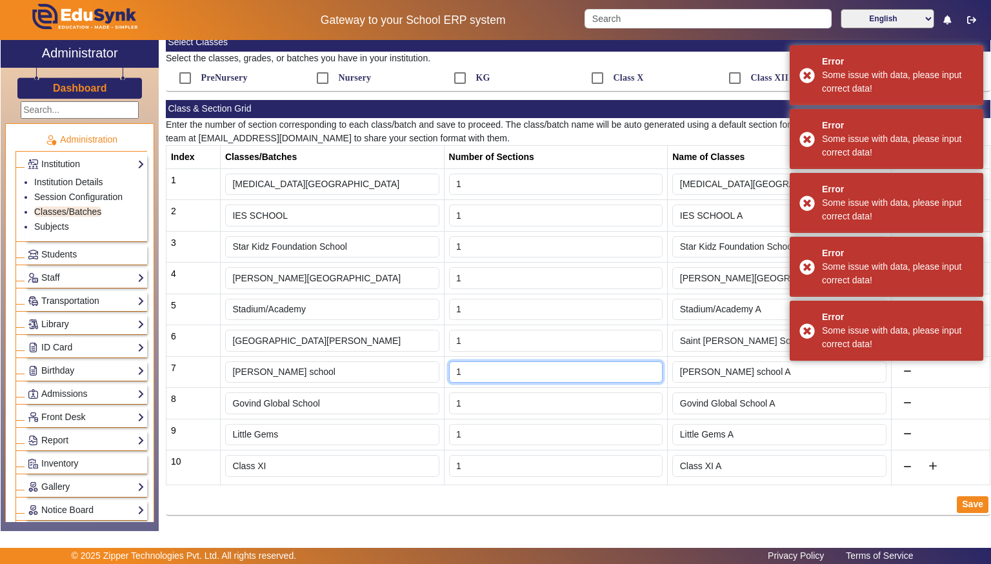
click at [465, 362] on input "1" at bounding box center [556, 372] width 214 height 22
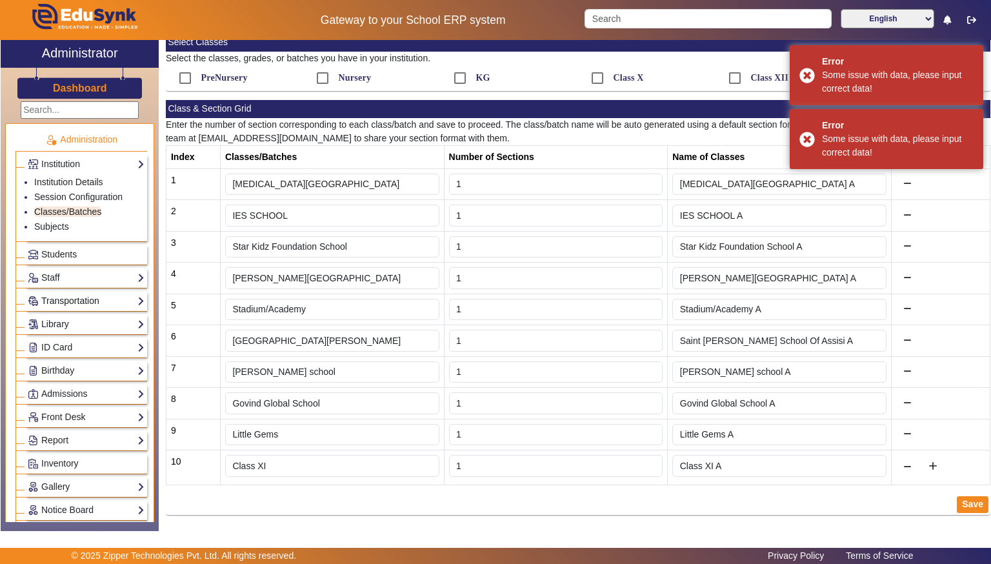
click at [99, 300] on link "Transportation" at bounding box center [86, 301] width 117 height 15
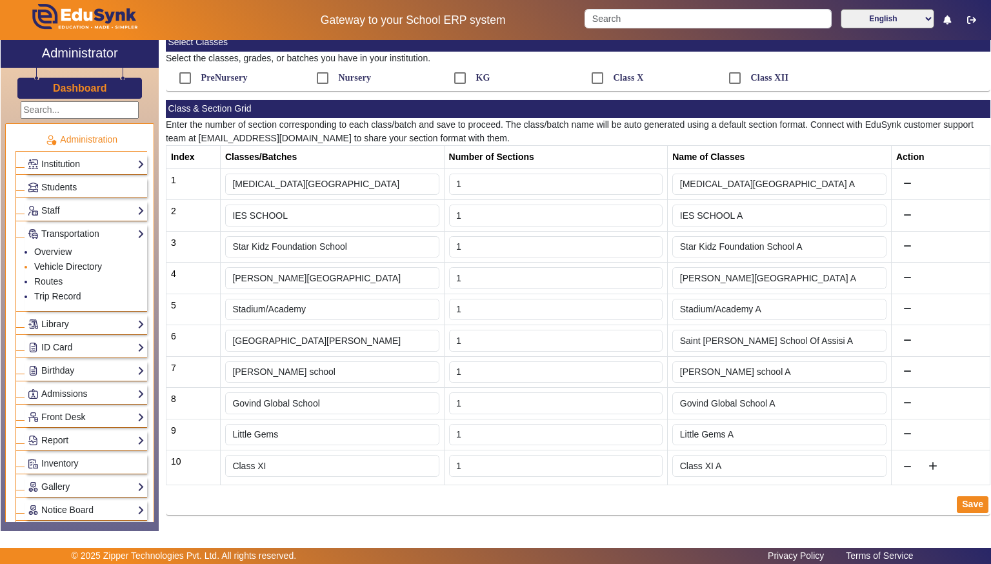
click at [88, 266] on link "Vehicle Directory" at bounding box center [68, 266] width 68 height 10
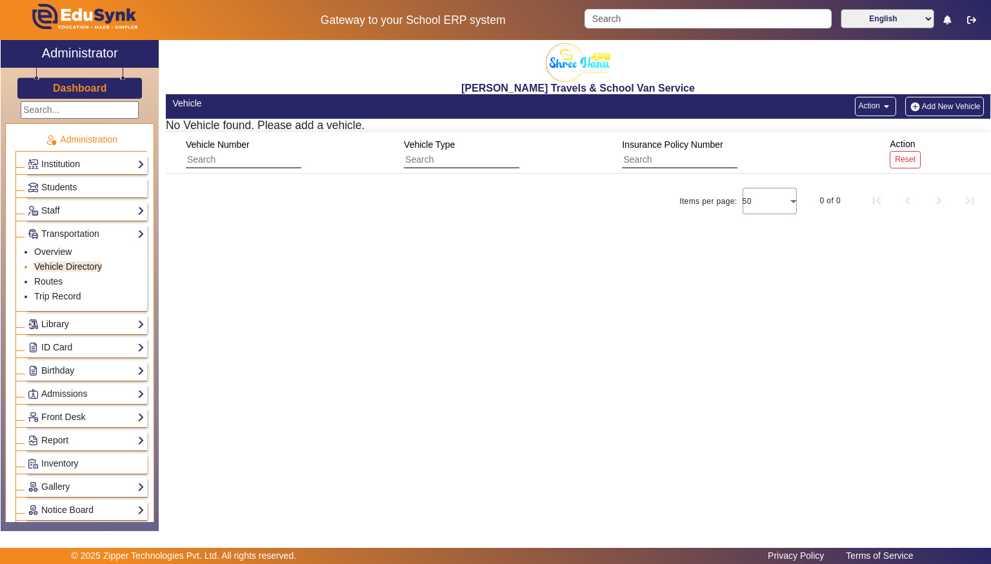
click at [88, 266] on link "Vehicle Directory" at bounding box center [68, 266] width 68 height 10
click at [208, 166] on input "text" at bounding box center [243, 160] width 115 height 17
click at [454, 152] on input "text" at bounding box center [461, 160] width 115 height 17
click at [958, 112] on button "Add New Vehicle" at bounding box center [944, 106] width 79 height 19
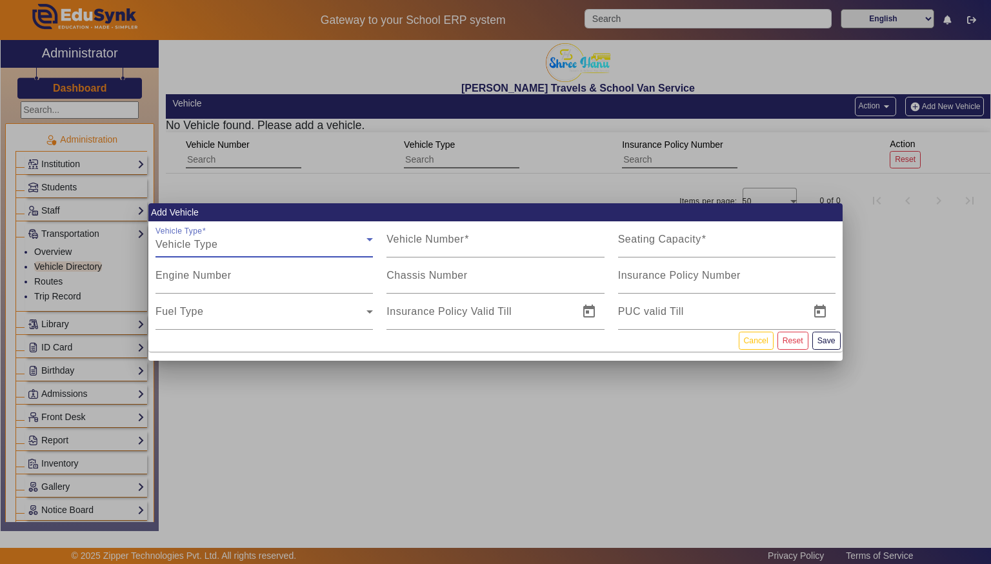
click at [363, 237] on icon at bounding box center [369, 239] width 15 height 15
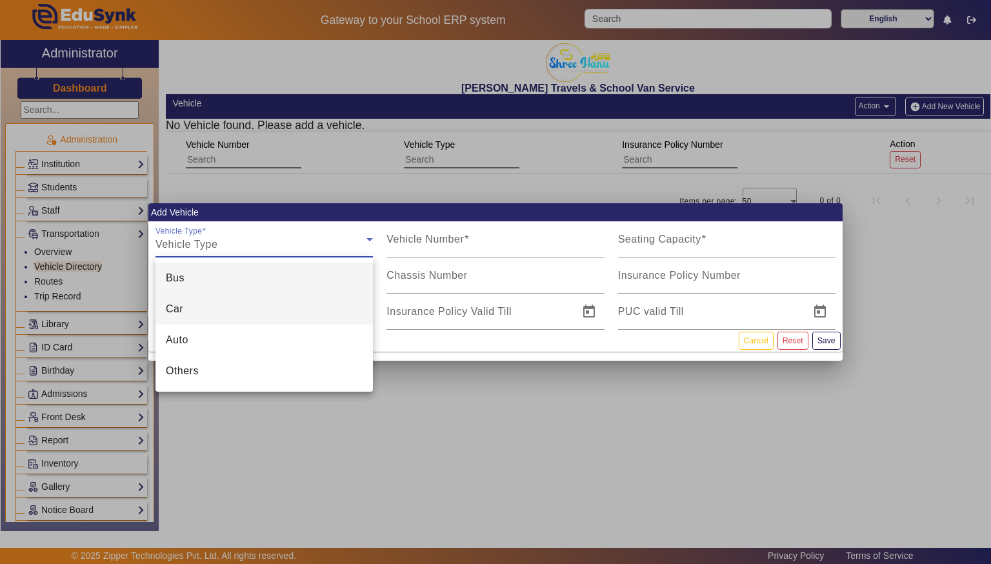
click at [326, 302] on mat-option "Car" at bounding box center [263, 309] width 217 height 31
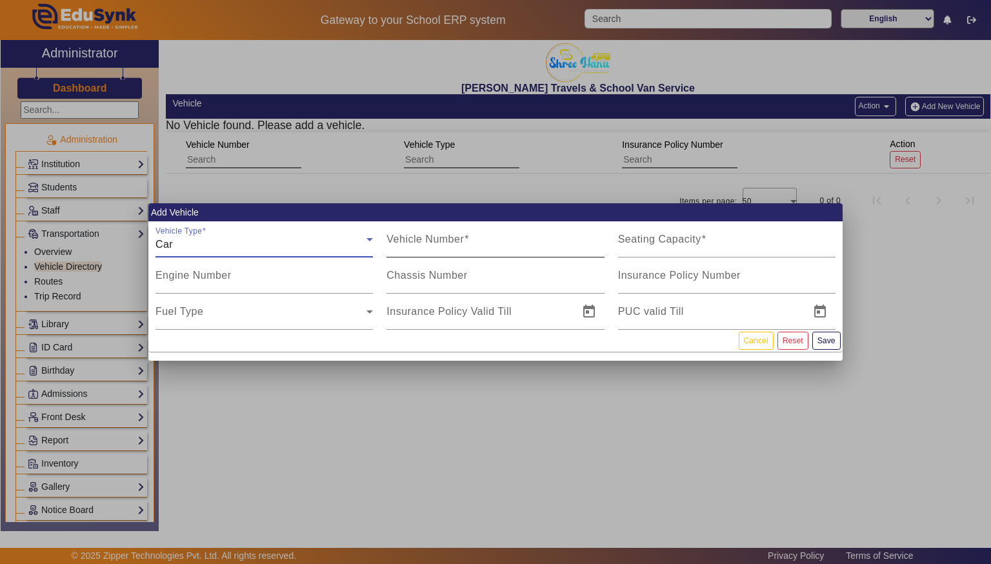
click at [475, 248] on input "Vehicle Number" at bounding box center [494, 244] width 217 height 15
click at [811, 237] on input "Seating Capacity" at bounding box center [726, 244] width 217 height 15
click at [348, 258] on div "Engine Number" at bounding box center [263, 275] width 217 height 36
click at [369, 239] on icon at bounding box center [369, 239] width 6 height 3
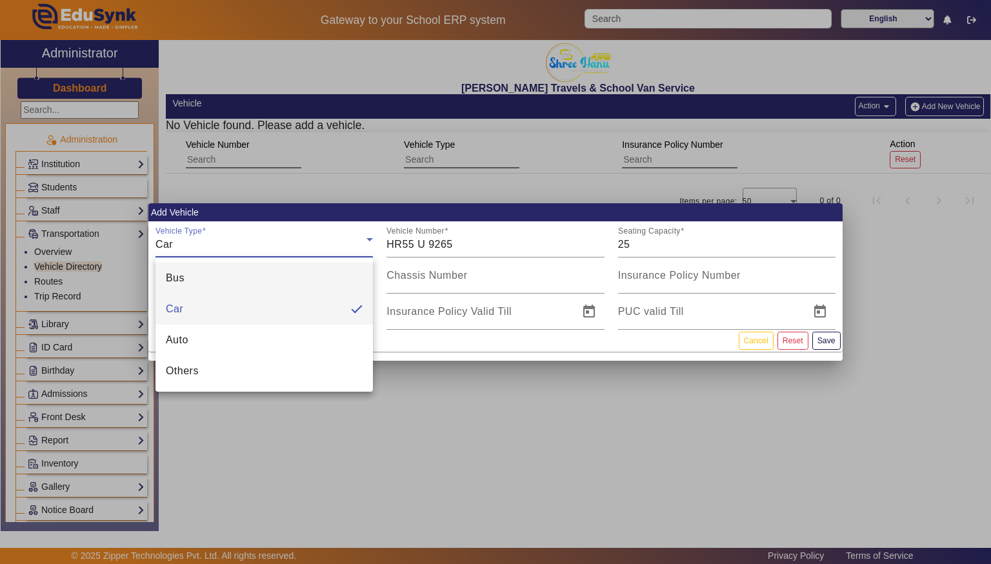
click at [322, 288] on mat-option "Bus" at bounding box center [263, 278] width 217 height 31
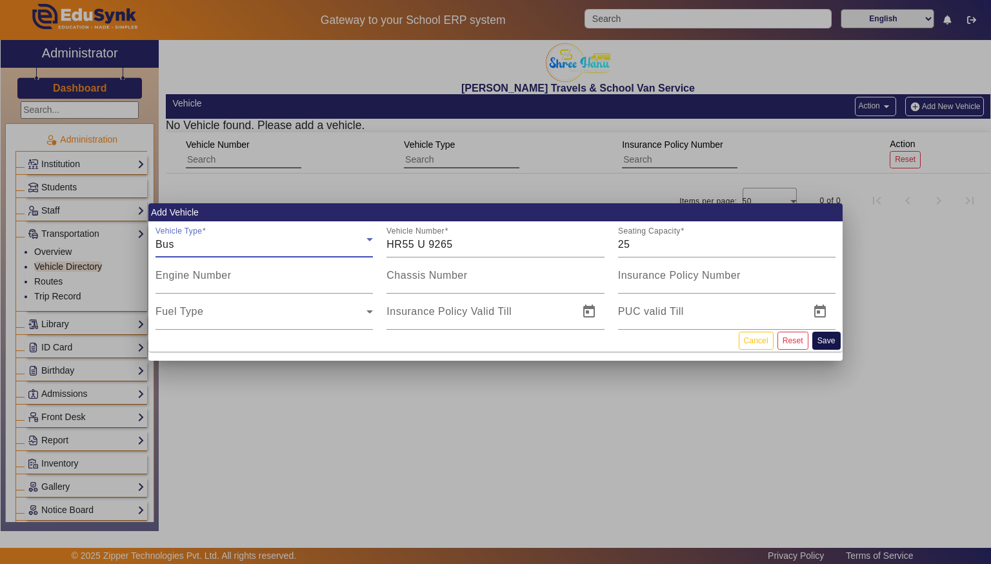
click at [834, 339] on button "Save" at bounding box center [826, 340] width 28 height 17
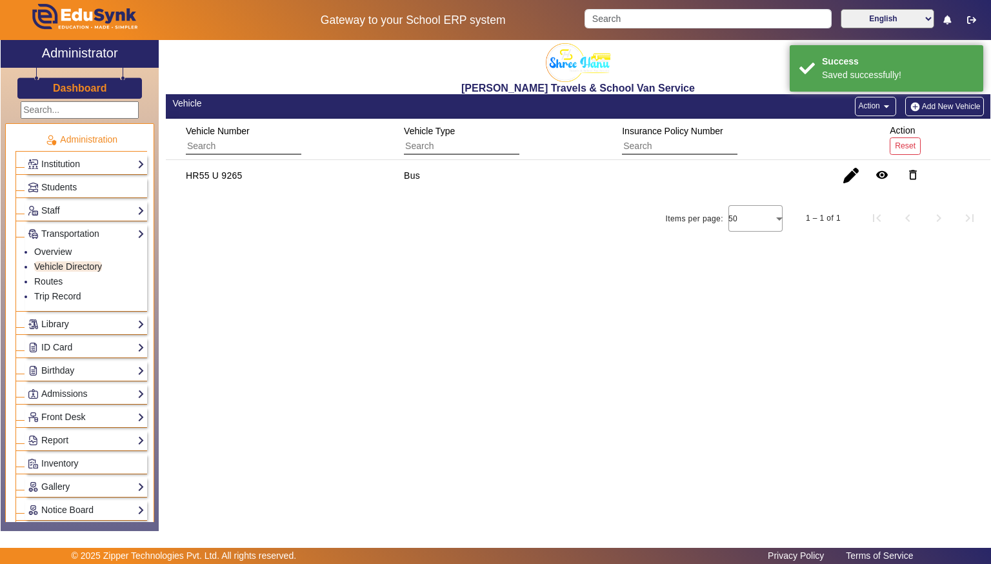
click at [964, 106] on button "Add New Vehicle" at bounding box center [944, 106] width 79 height 19
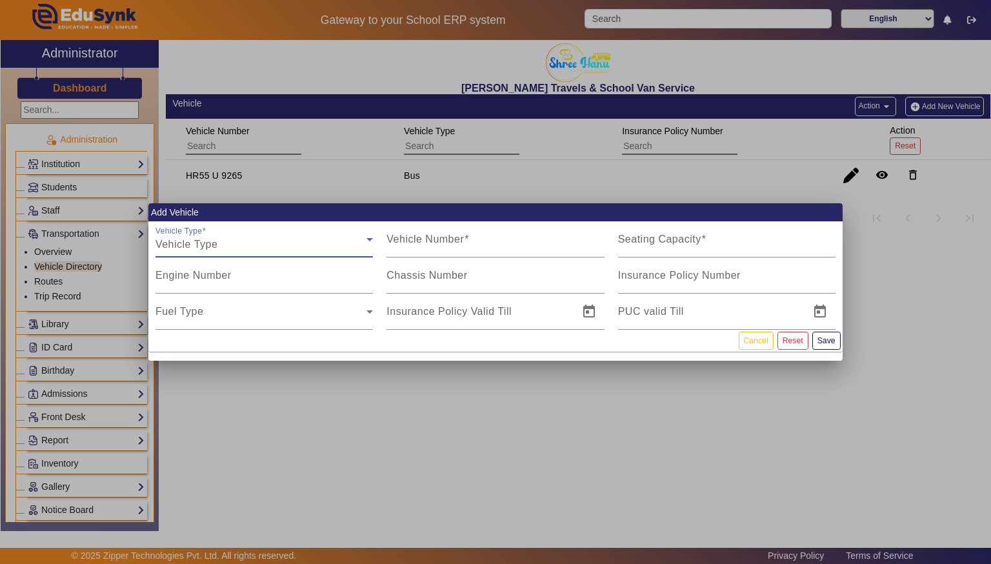
click at [352, 241] on div "Vehicle Type" at bounding box center [260, 244] width 211 height 15
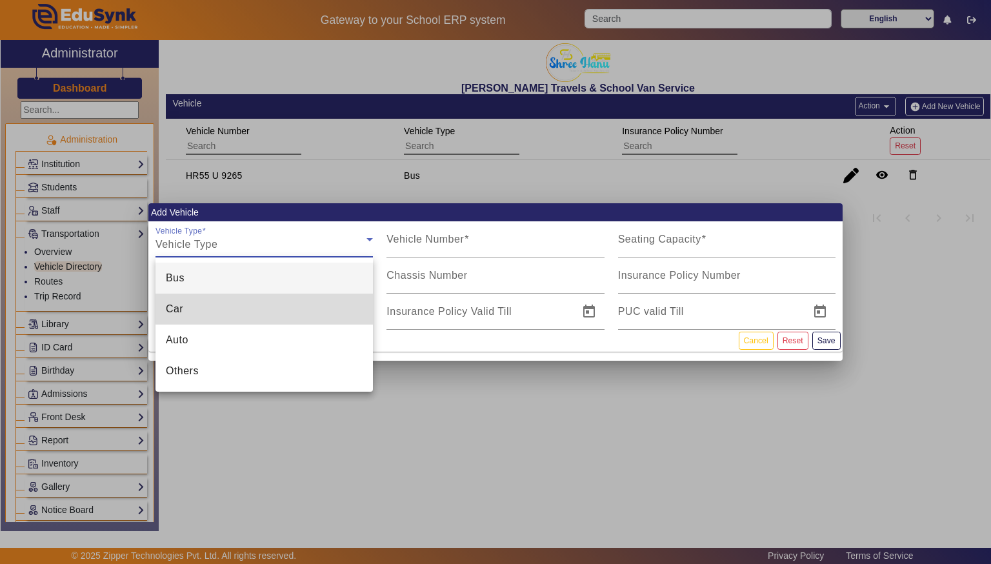
click at [313, 308] on mat-option "Car" at bounding box center [263, 309] width 217 height 31
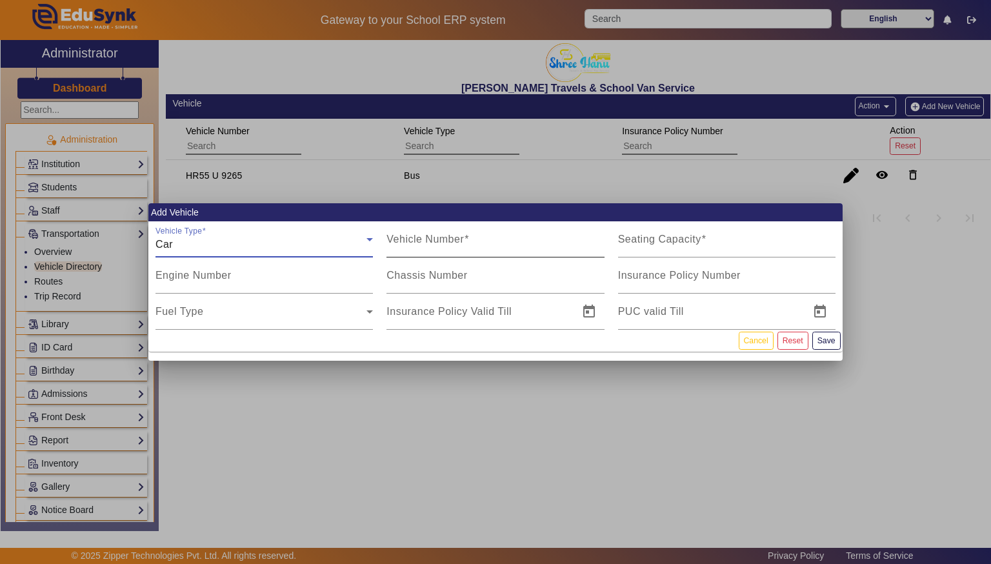
click at [490, 245] on input "Vehicle Number" at bounding box center [494, 244] width 217 height 15
click at [703, 239] on span at bounding box center [703, 239] width 5 height 11
click at [703, 239] on input "Seating Capacity" at bounding box center [726, 244] width 217 height 15
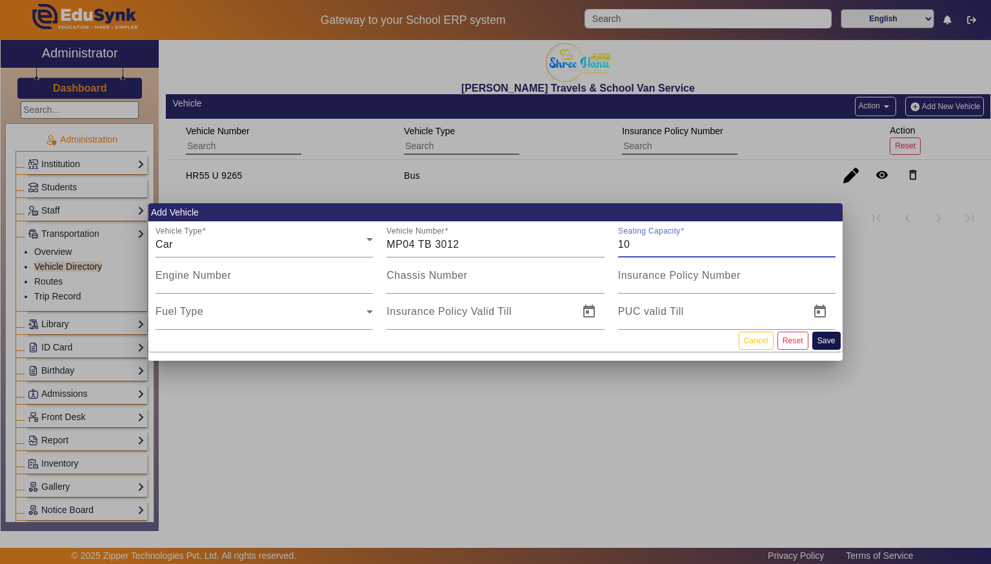
click at [834, 338] on button "Save" at bounding box center [826, 340] width 28 height 17
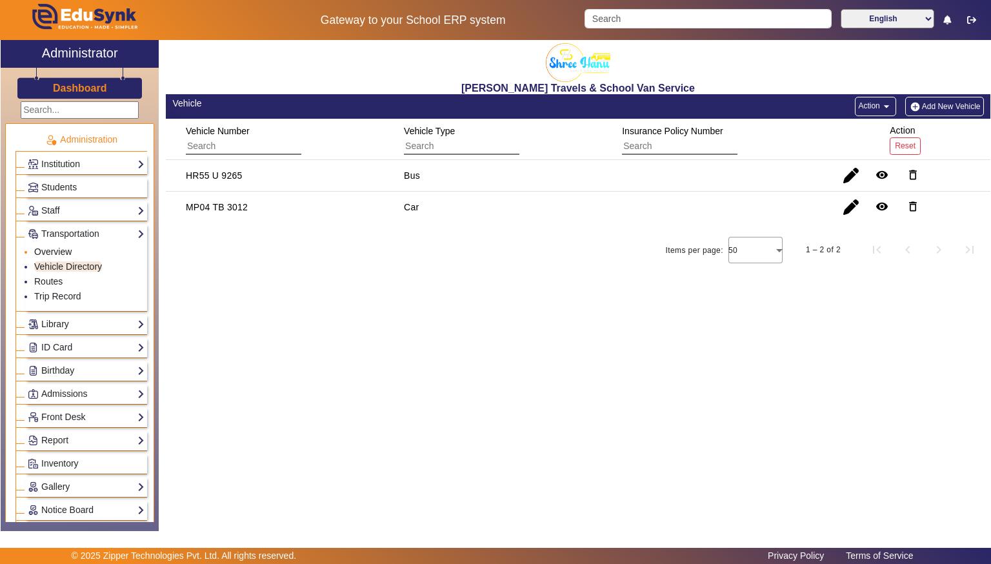
click at [60, 246] on link "Overview" at bounding box center [52, 251] width 37 height 10
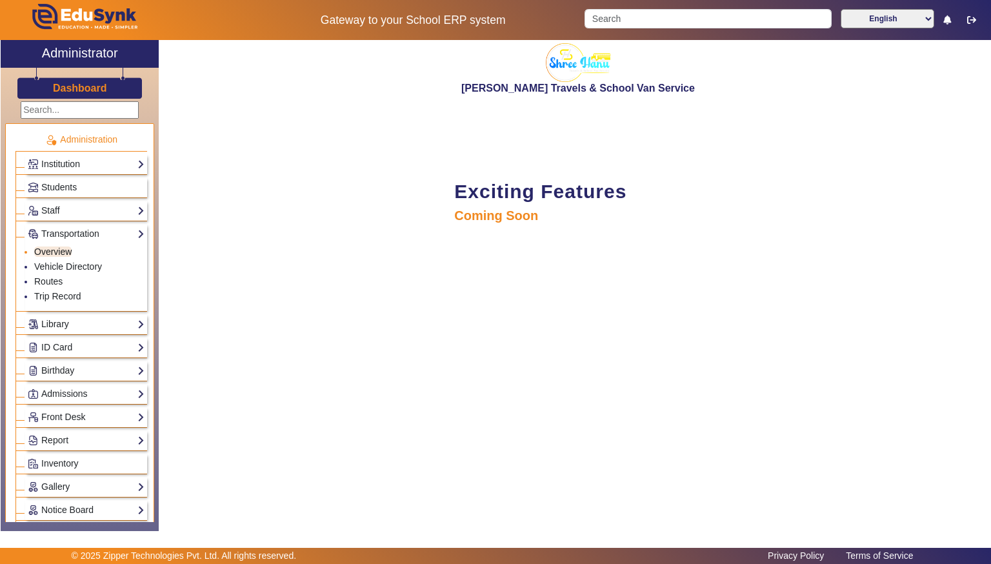
click at [59, 248] on link "Overview" at bounding box center [52, 251] width 37 height 10
click at [54, 280] on link "Routes" at bounding box center [48, 281] width 28 height 10
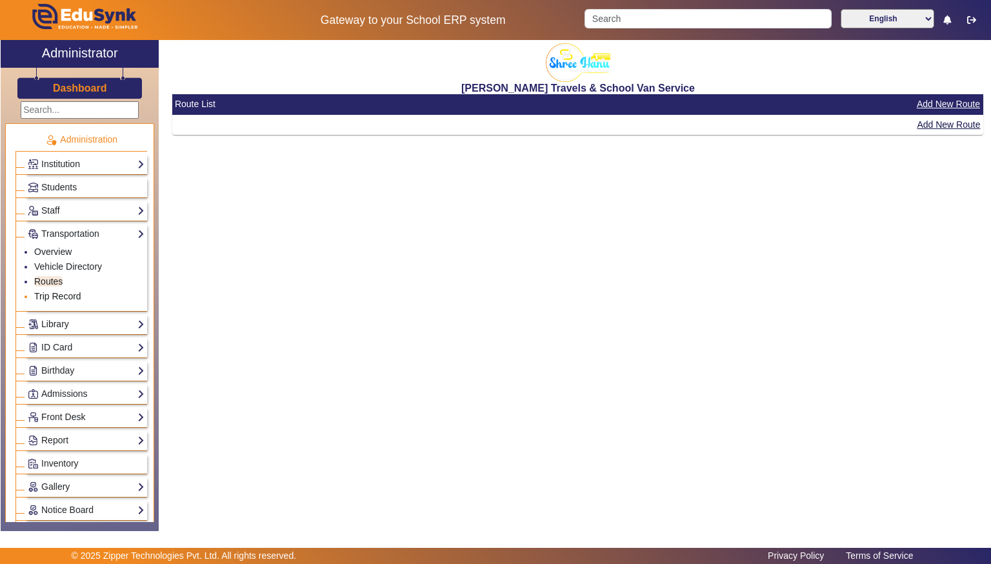
click at [56, 294] on link "Trip Record" at bounding box center [57, 296] width 47 height 10
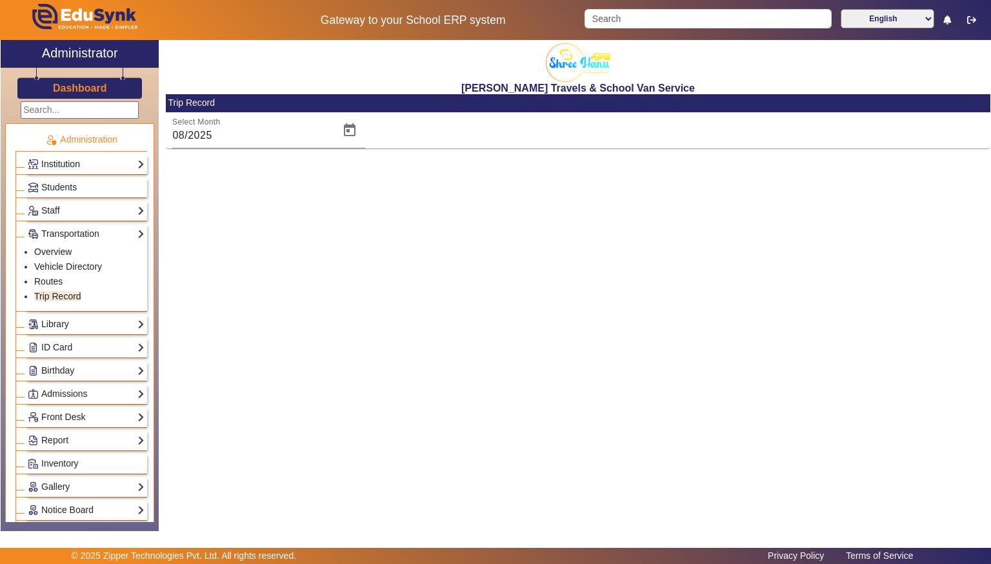
click at [56, 163] on link "Institution" at bounding box center [86, 164] width 117 height 15
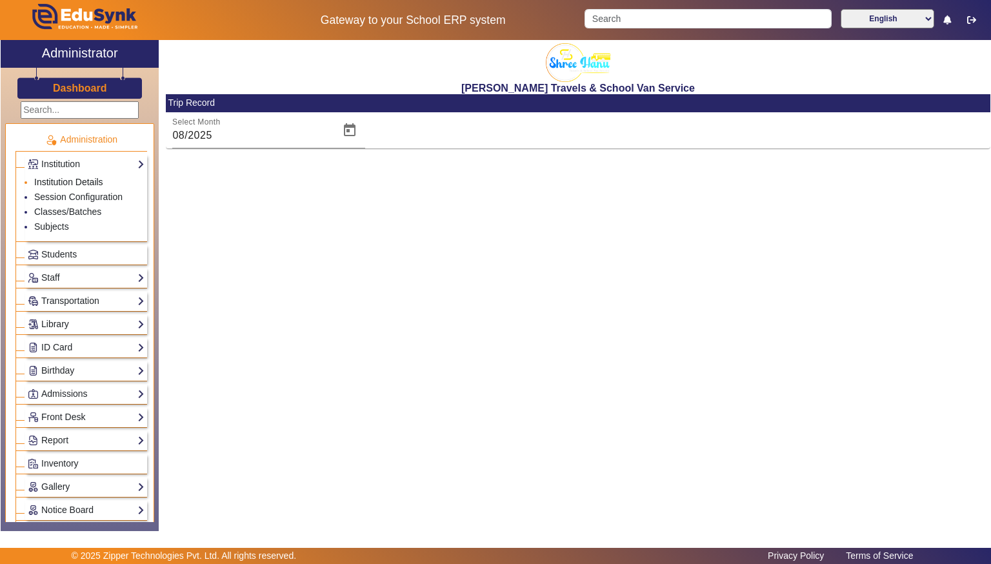
click at [47, 179] on link "Institution Details" at bounding box center [68, 182] width 69 height 10
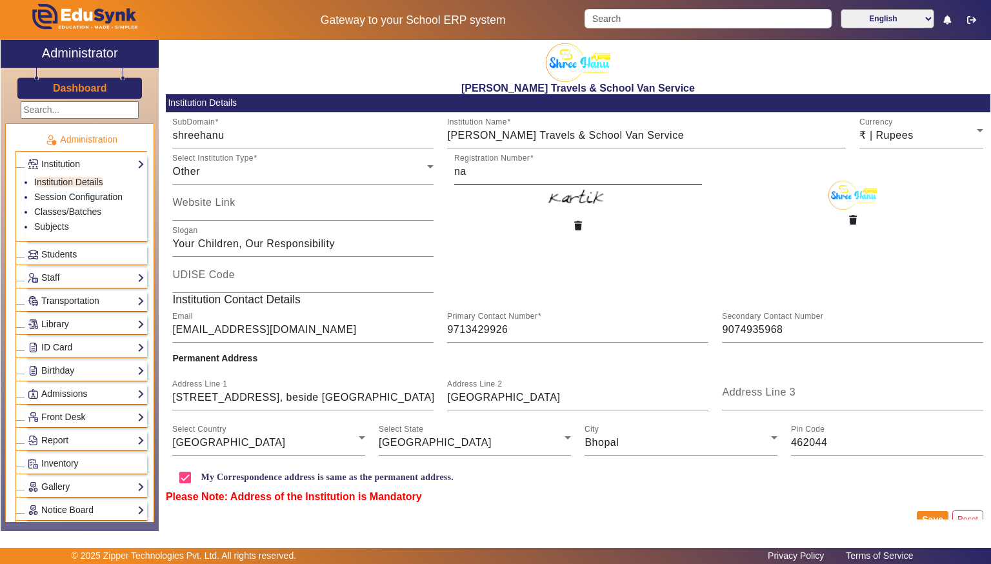
click at [615, 174] on input "na" at bounding box center [578, 171] width 248 height 15
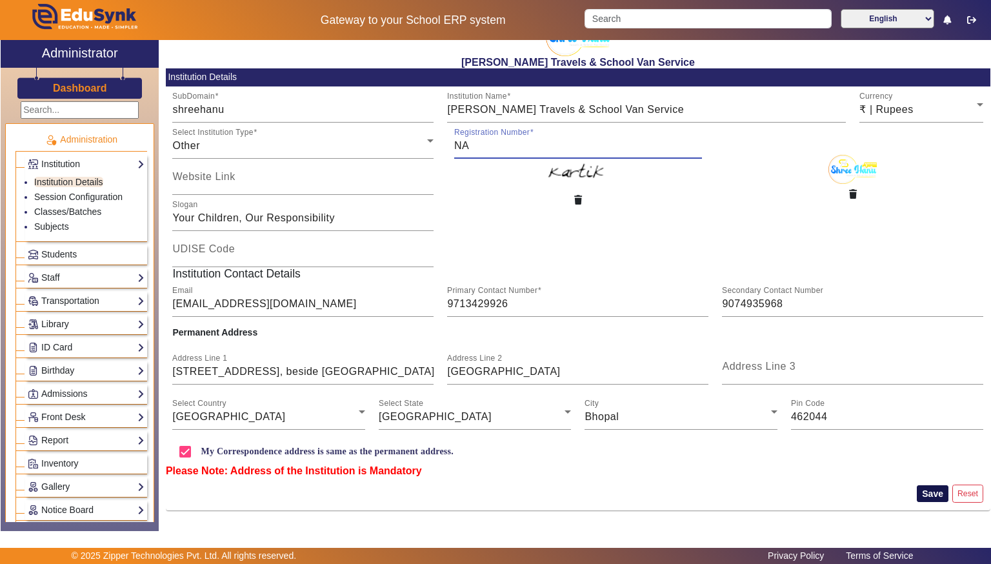
click at [928, 498] on button "Save" at bounding box center [933, 493] width 32 height 17
click at [90, 194] on link "Session Configuration" at bounding box center [78, 197] width 88 height 10
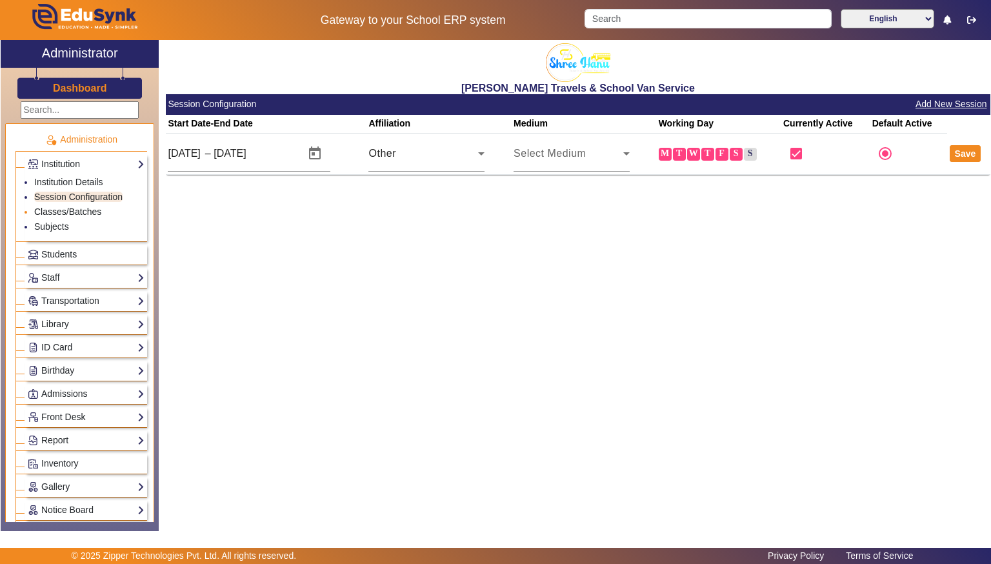
click at [86, 213] on link "Classes/Batches" at bounding box center [67, 211] width 67 height 10
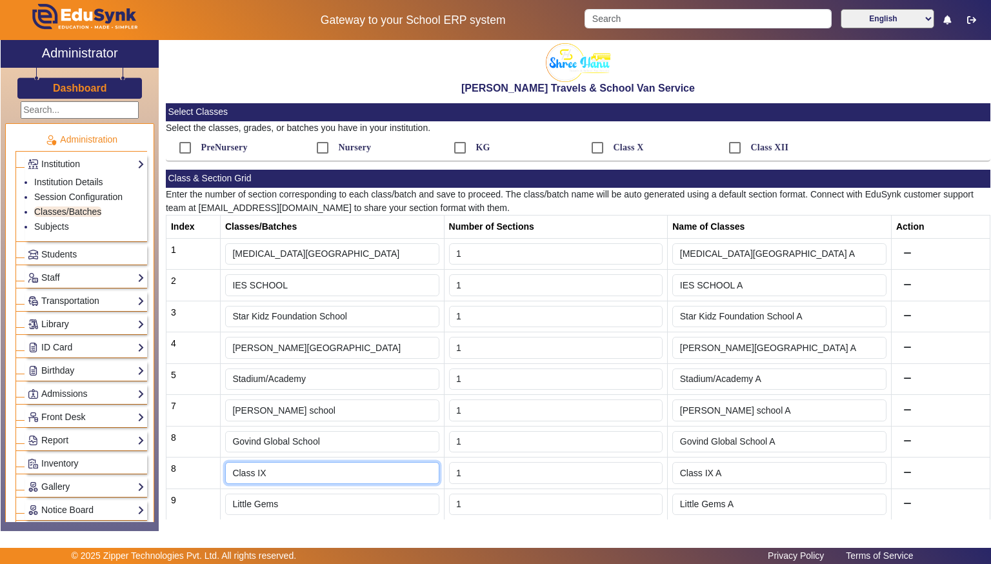
click at [399, 475] on input "Class IX" at bounding box center [332, 473] width 214 height 22
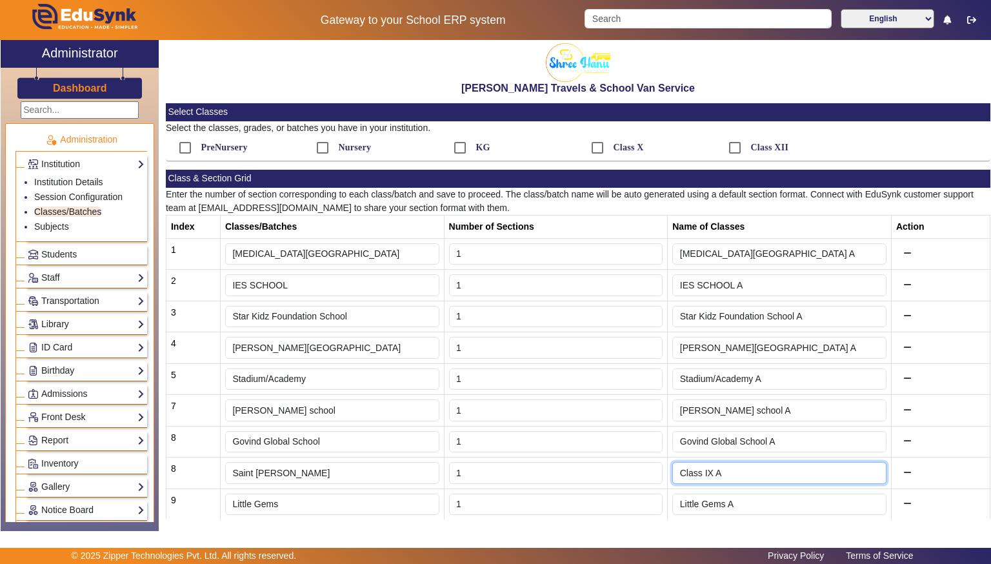
click at [737, 478] on input "Class IX A" at bounding box center [779, 473] width 214 height 22
click at [987, 417] on td at bounding box center [940, 411] width 99 height 32
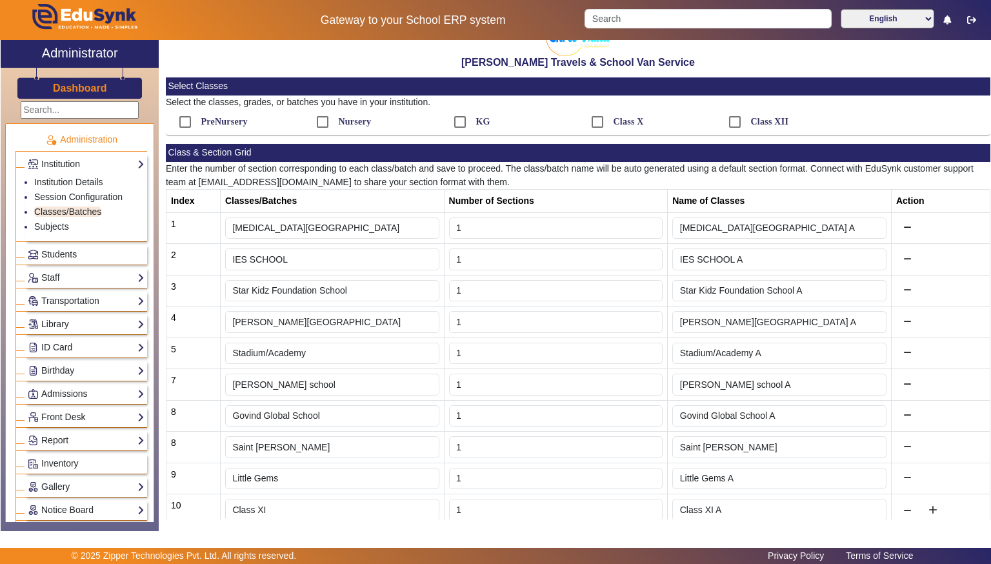
scroll to position [70, 0]
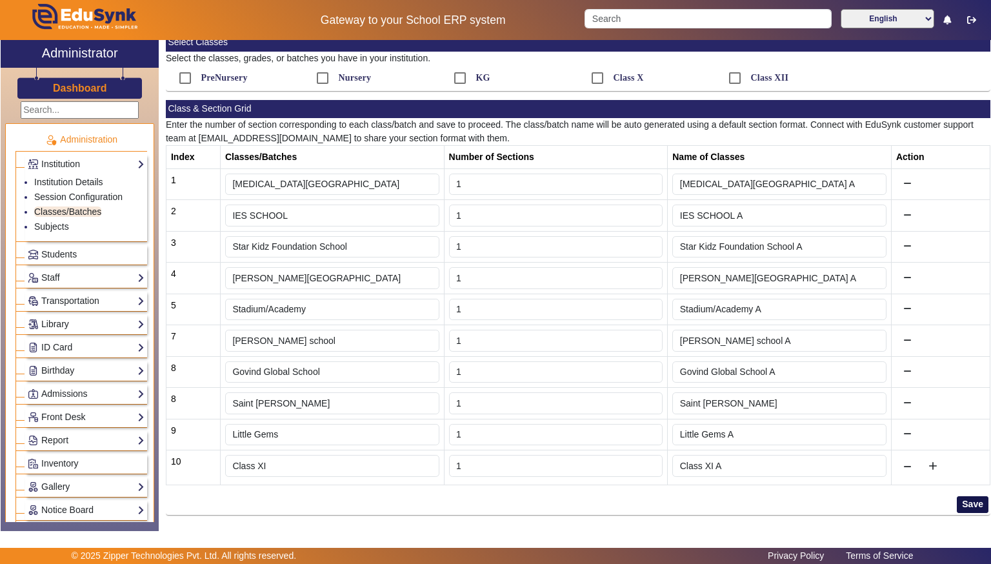
click at [969, 508] on button "Save" at bounding box center [973, 504] width 32 height 17
click at [57, 250] on span "Students" at bounding box center [58, 254] width 35 height 10
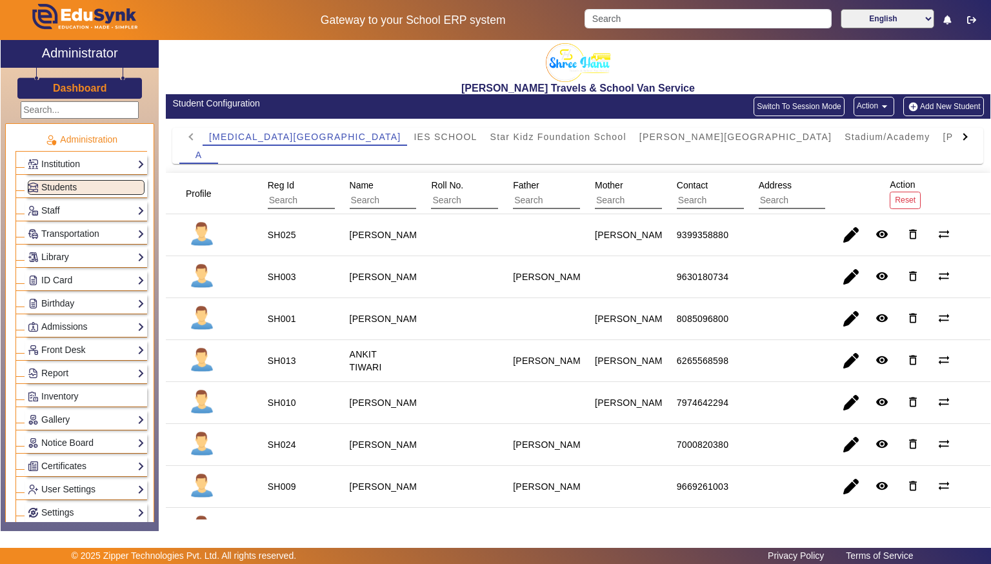
click at [477, 97] on div "Student Configuration" at bounding box center [371, 104] width 399 height 14
